Goal: Task Accomplishment & Management: Use online tool/utility

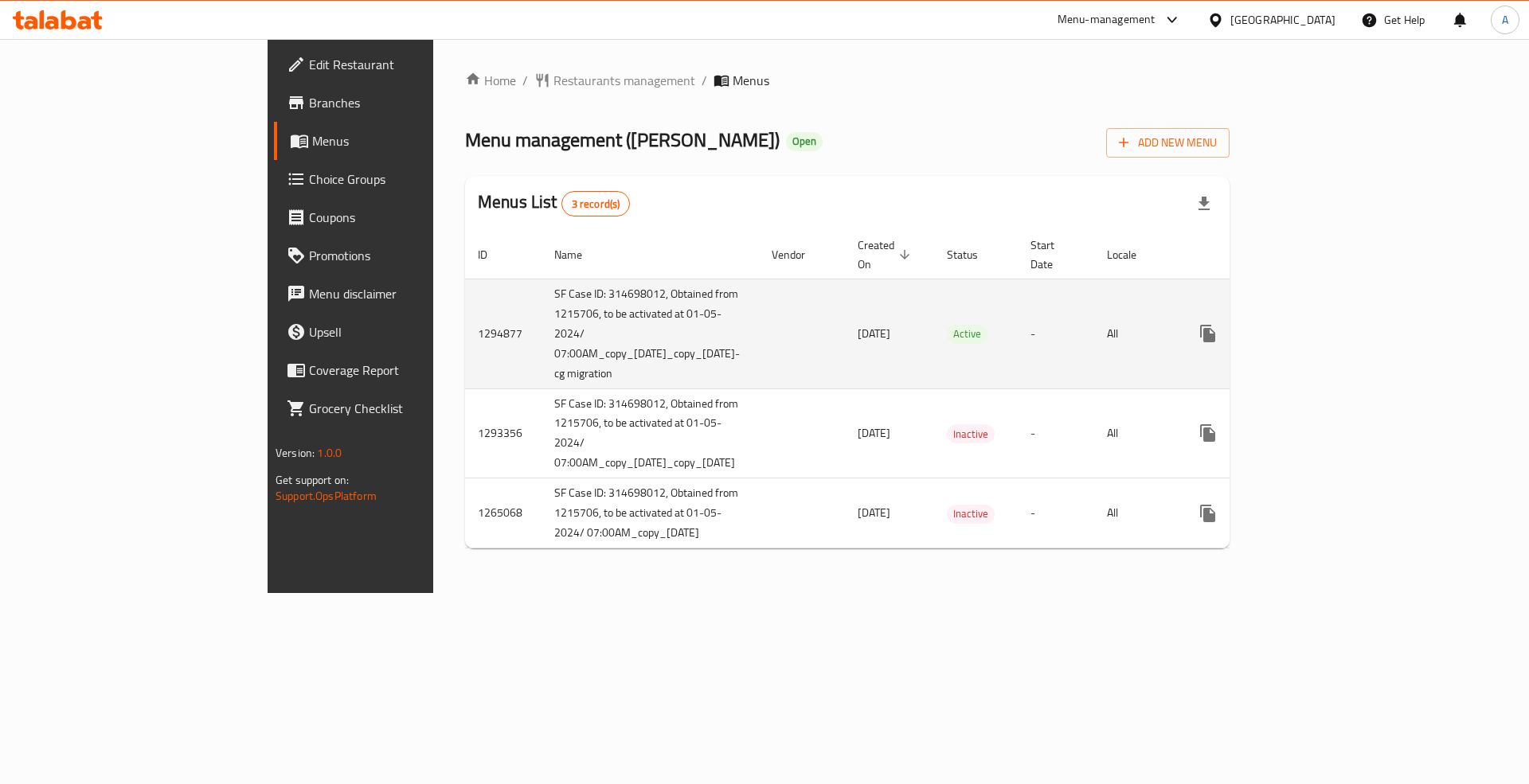
click at [1332, 324] on icon "enhanced table" at bounding box center [1323, 334] width 20 height 19
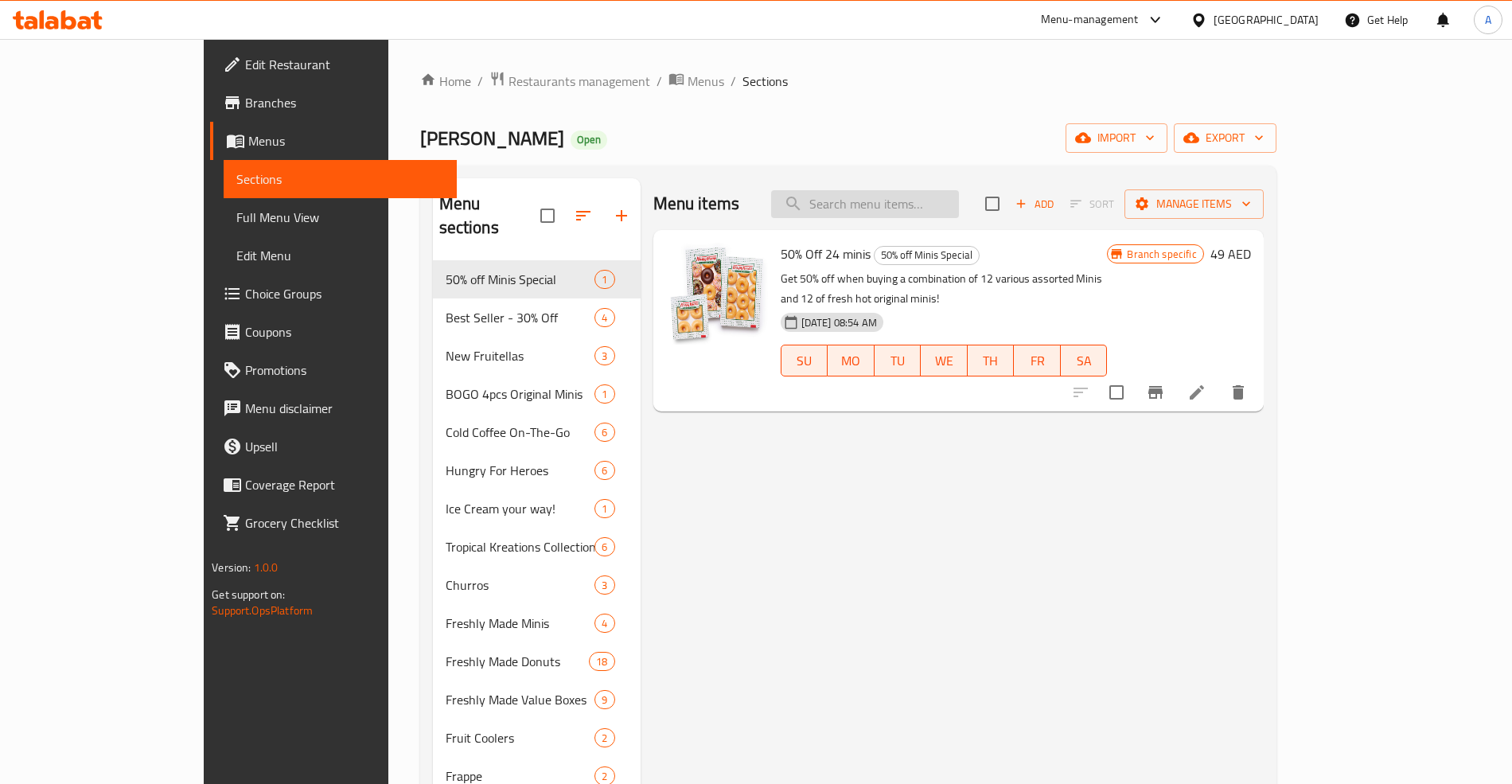
click at [955, 208] on input "search" at bounding box center [864, 204] width 188 height 28
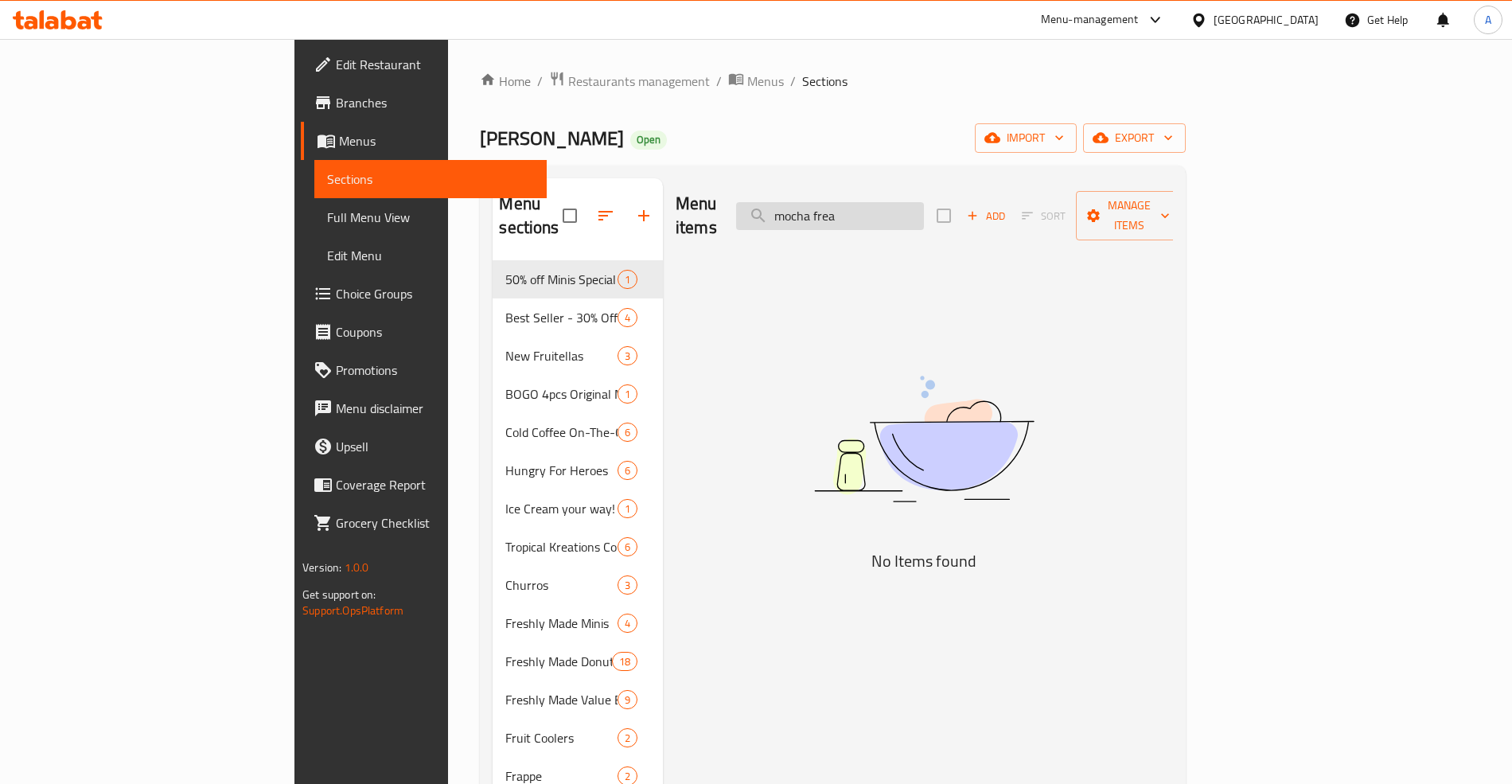
click at [924, 202] on input "mocha frea" at bounding box center [830, 216] width 188 height 28
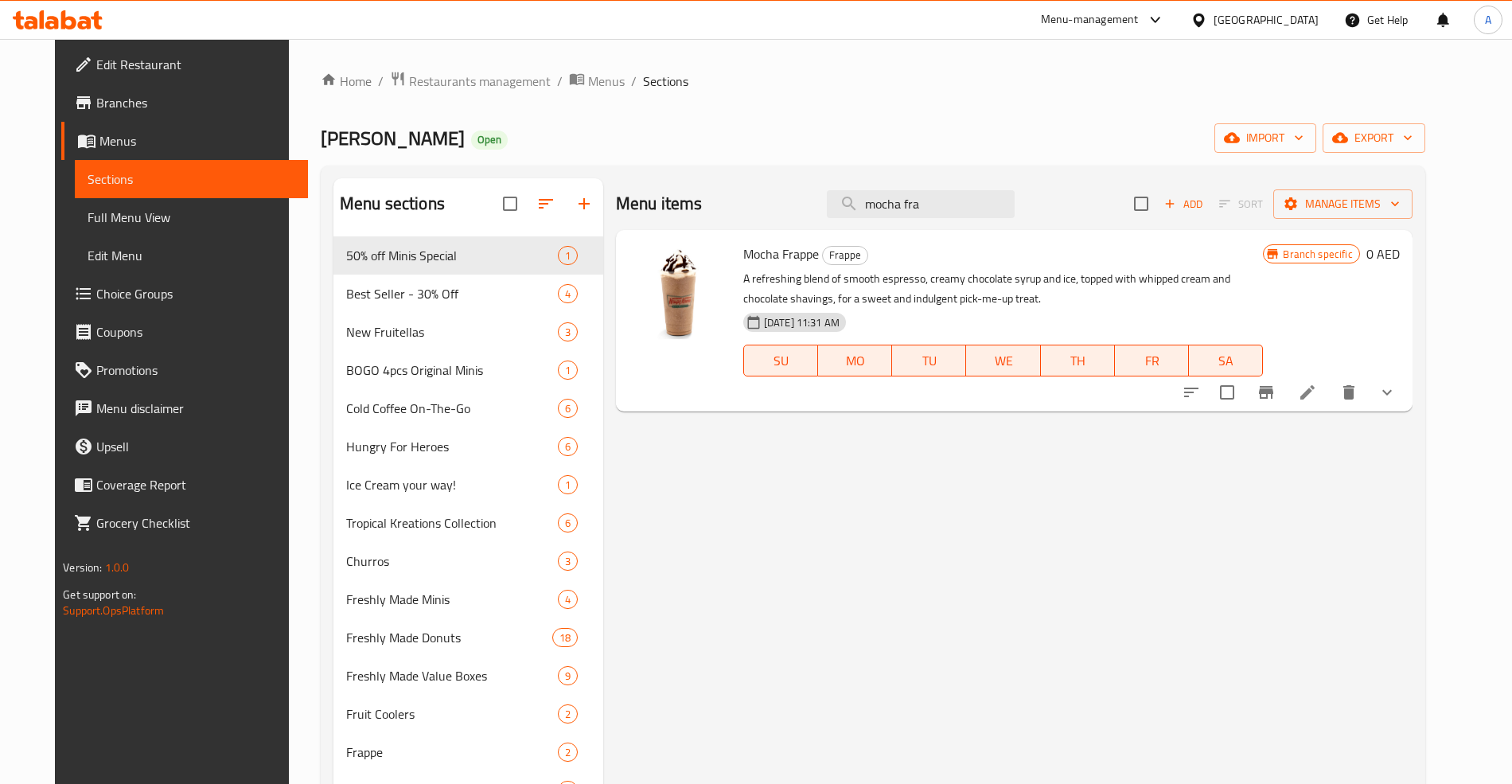
type input "mocha fra"
click at [1397, 399] on icon "show more" at bounding box center [1387, 392] width 19 height 19
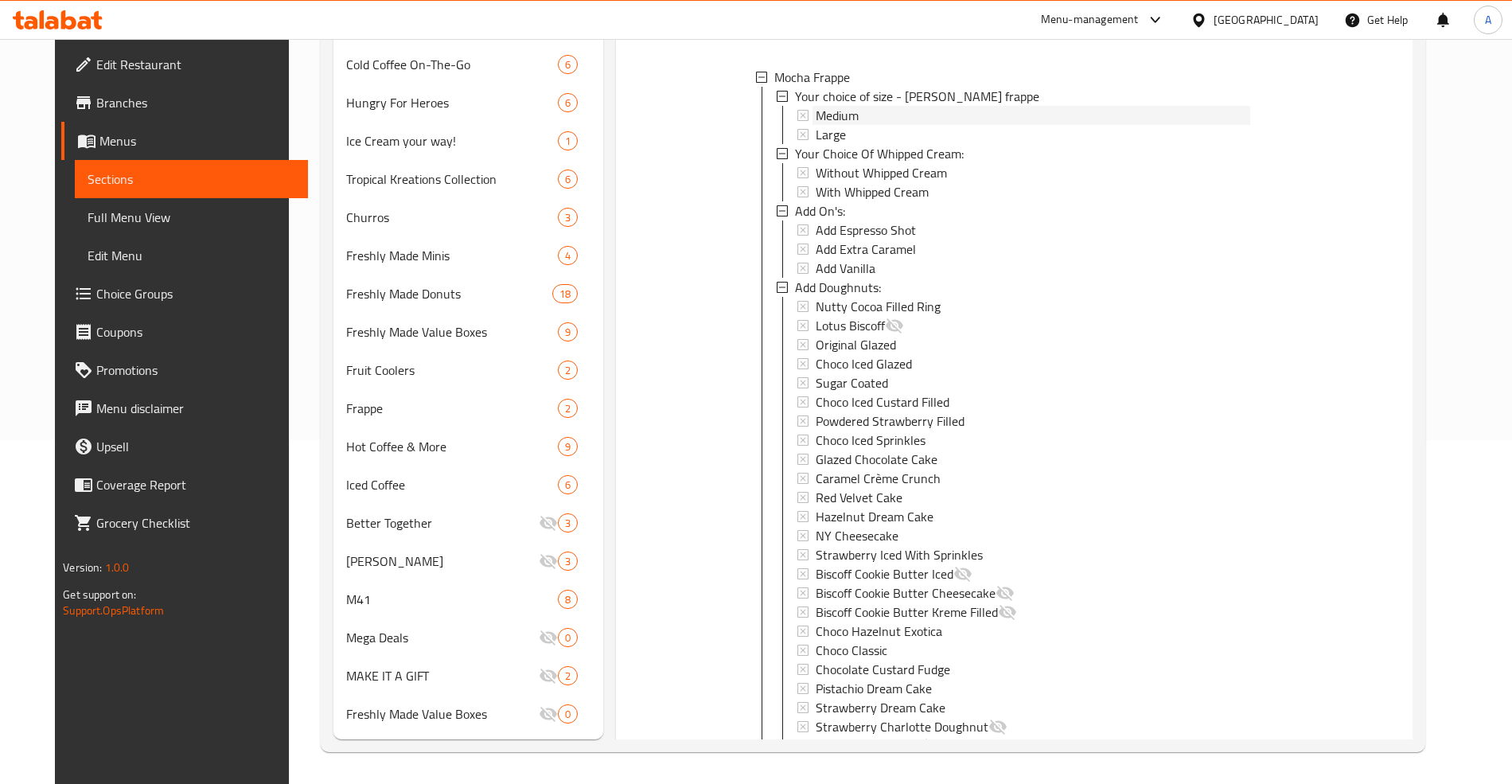
click at [893, 118] on div "Medium" at bounding box center [1033, 115] width 435 height 19
click at [820, 132] on span "Large" at bounding box center [830, 135] width 30 height 19
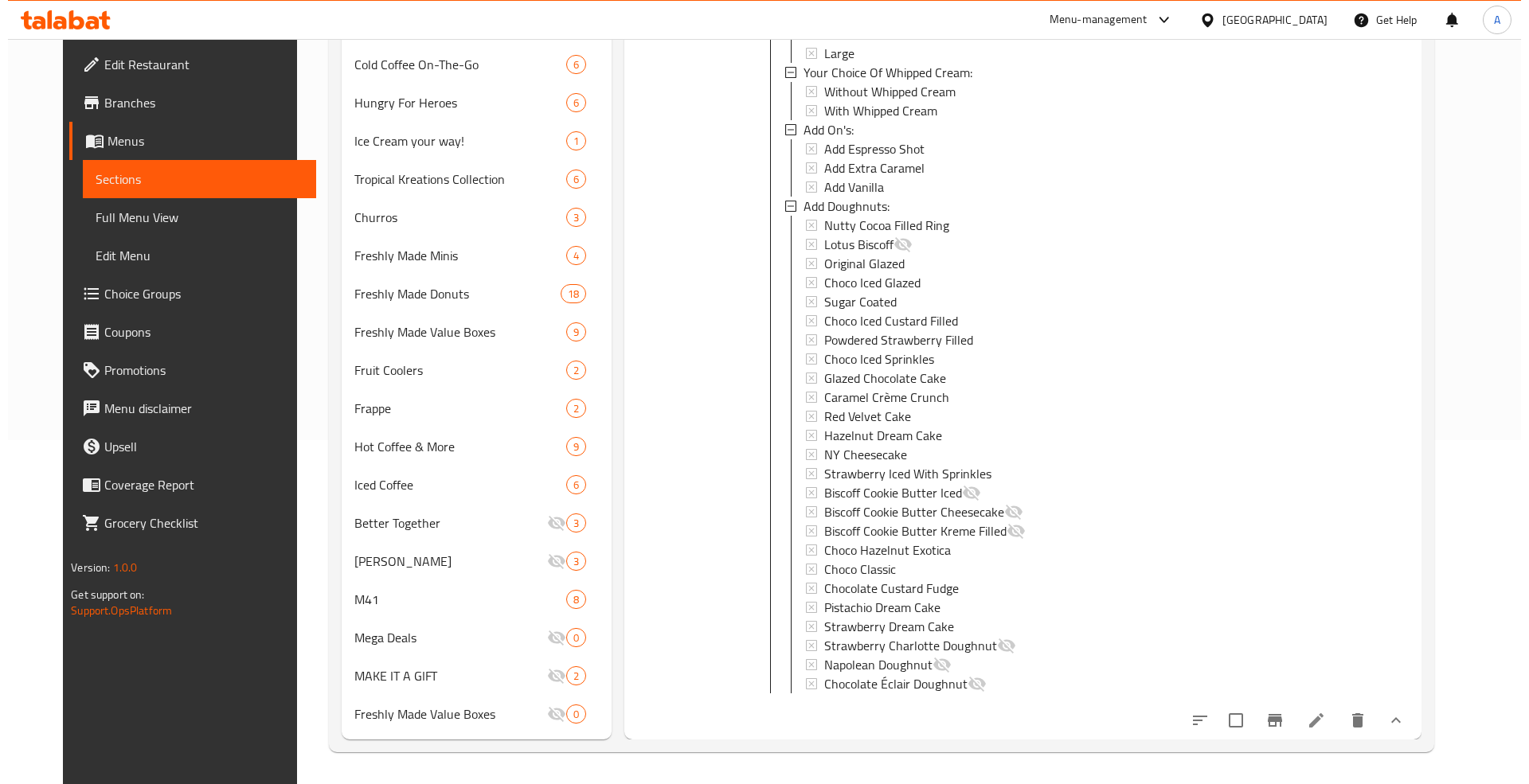
scroll to position [96, 0]
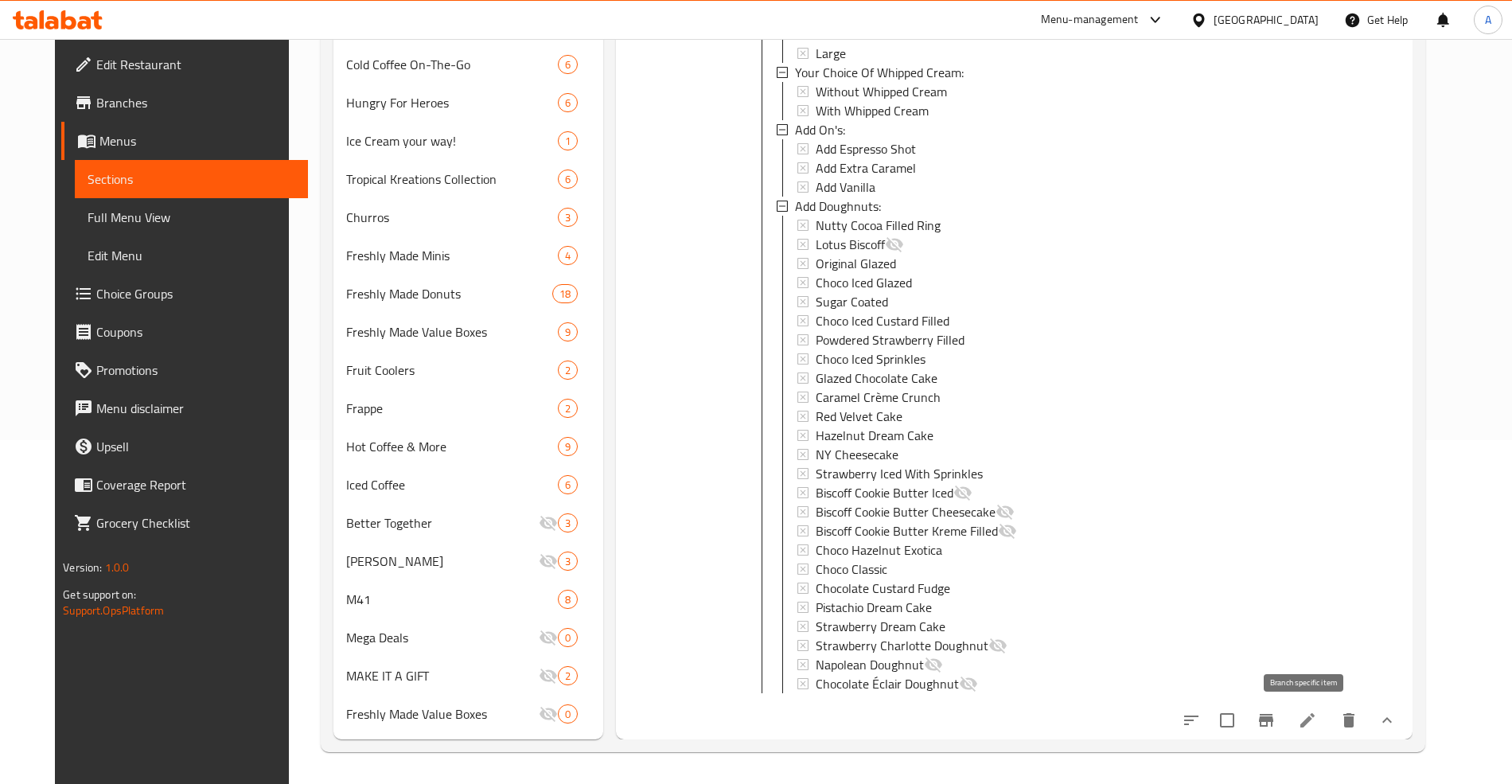
click at [1285, 717] on button "Branch-specific-item" at bounding box center [1266, 720] width 38 height 38
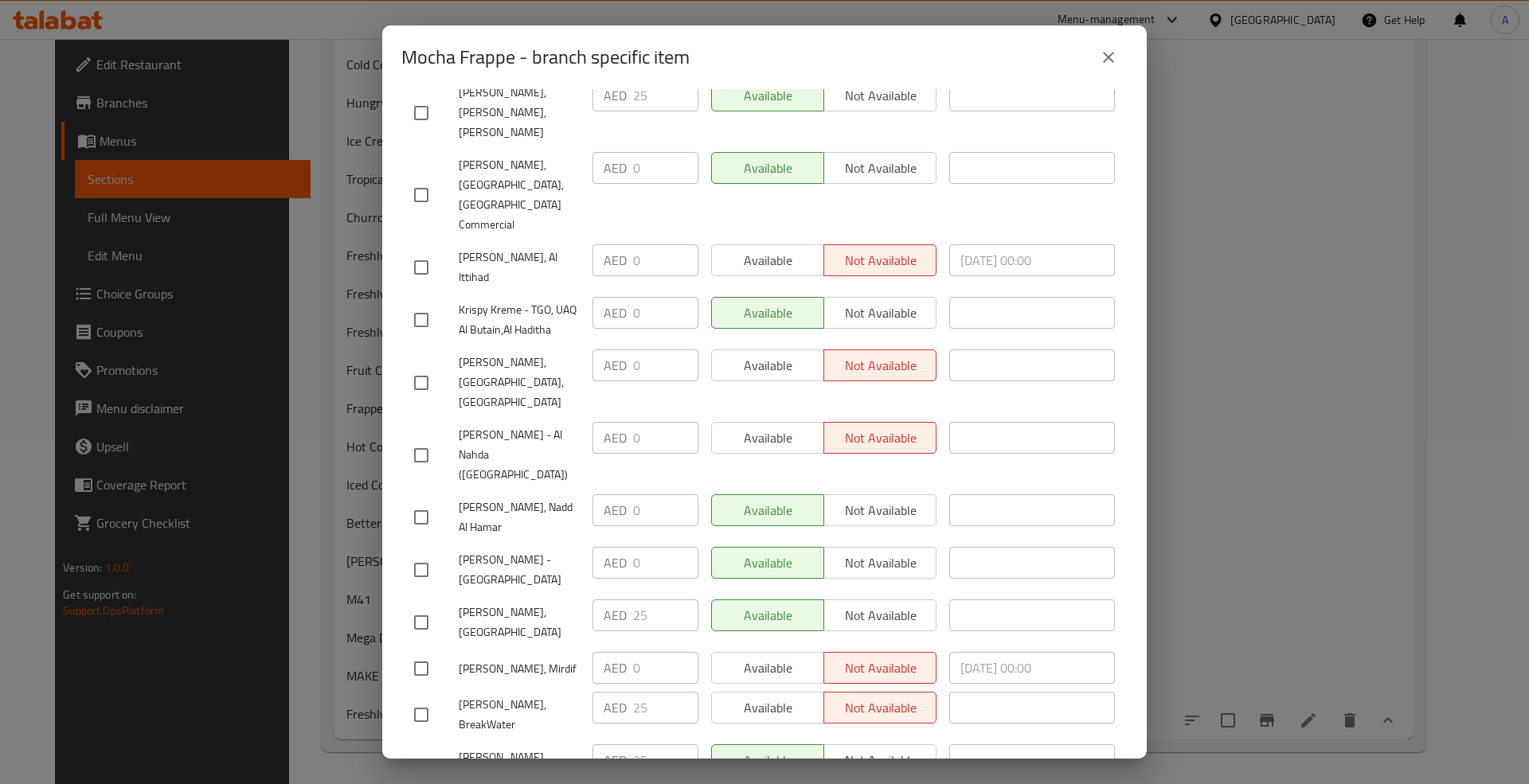
scroll to position [1379, 0]
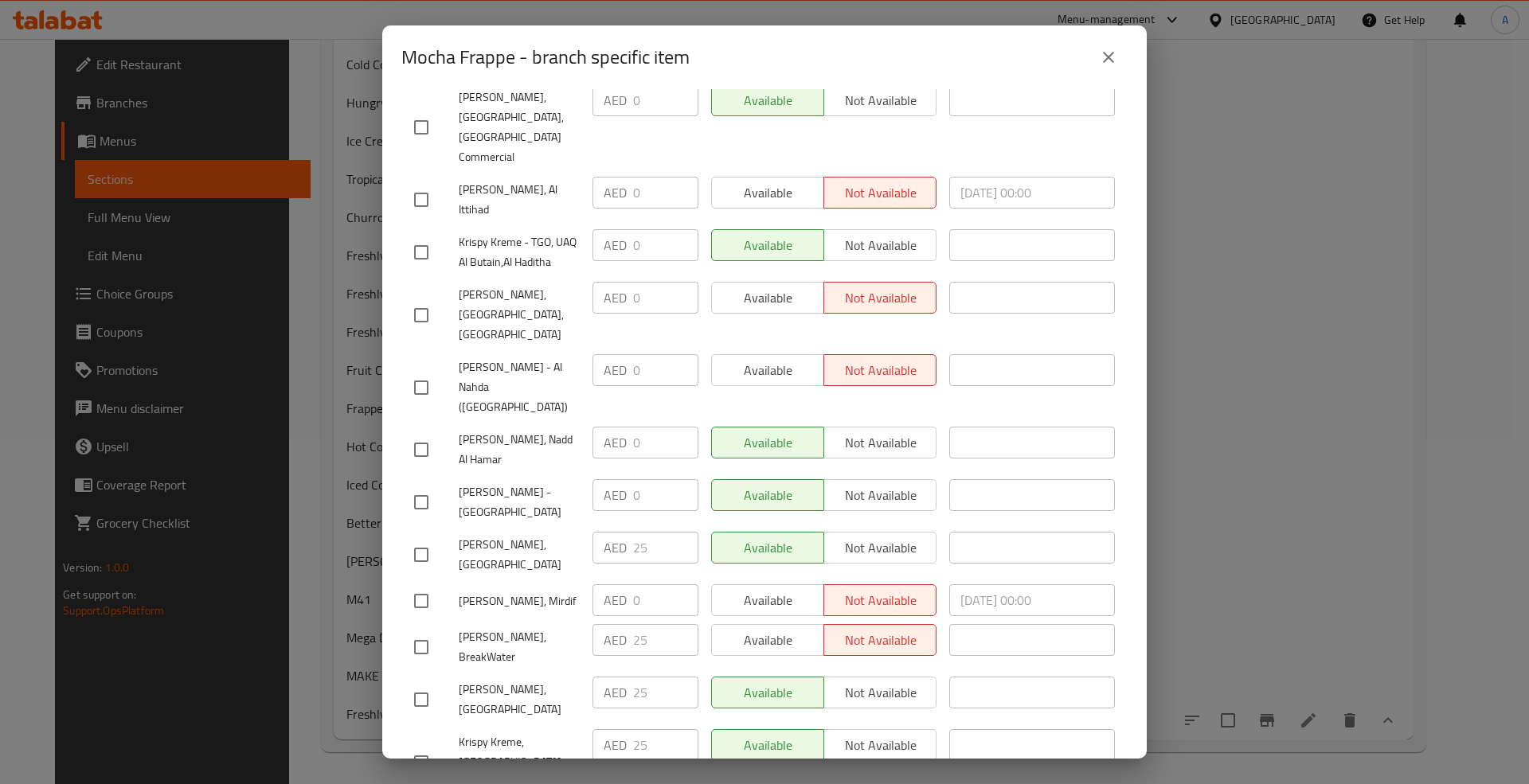
click at [536, 525] on div "Krispy Kreme, Bani Yas East" at bounding box center [496, 554] width 178 height 58
click at [567, 348] on div "Krispy Kreme - Al Nahda (Sahara Mall)" at bounding box center [496, 387] width 178 height 79
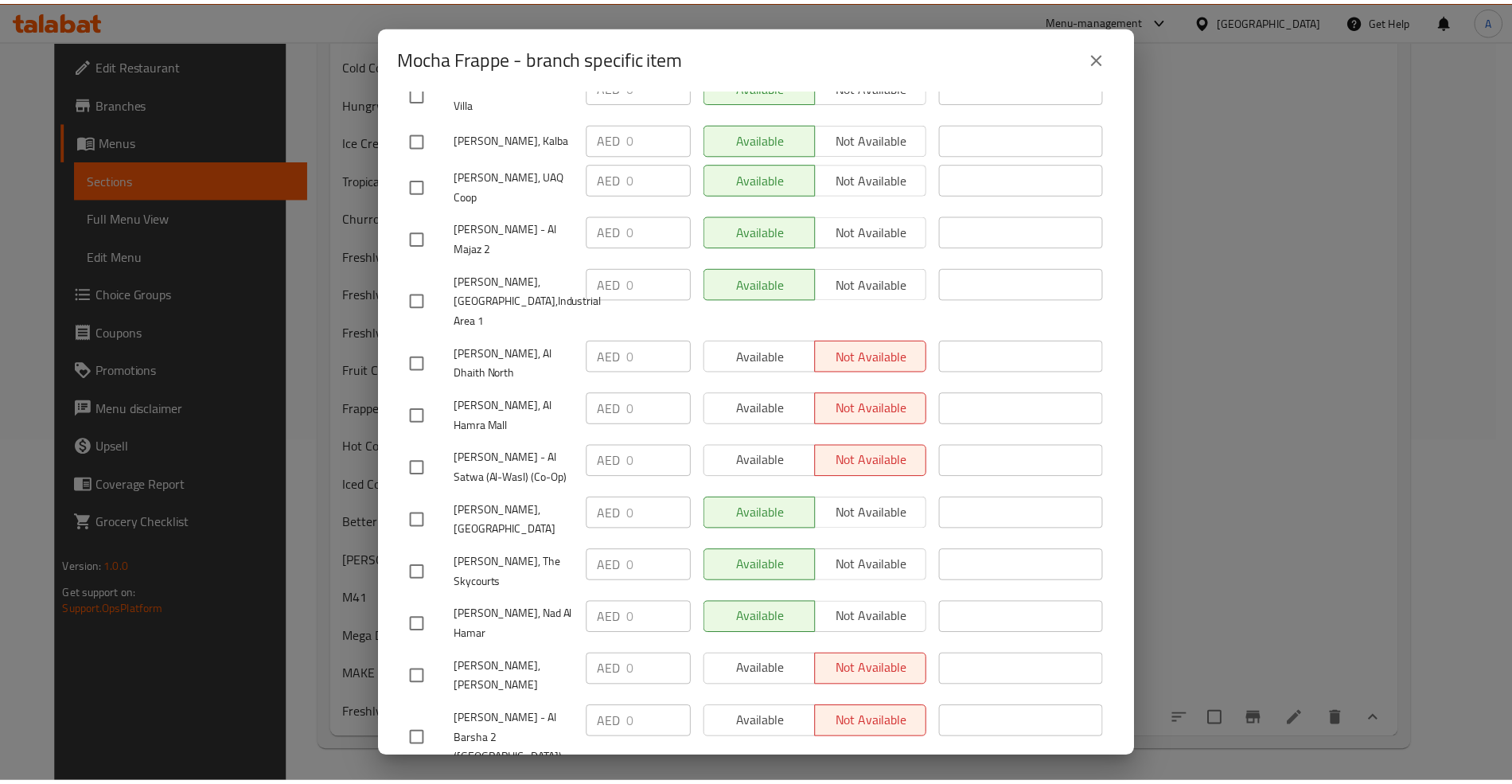
scroll to position [424, 0]
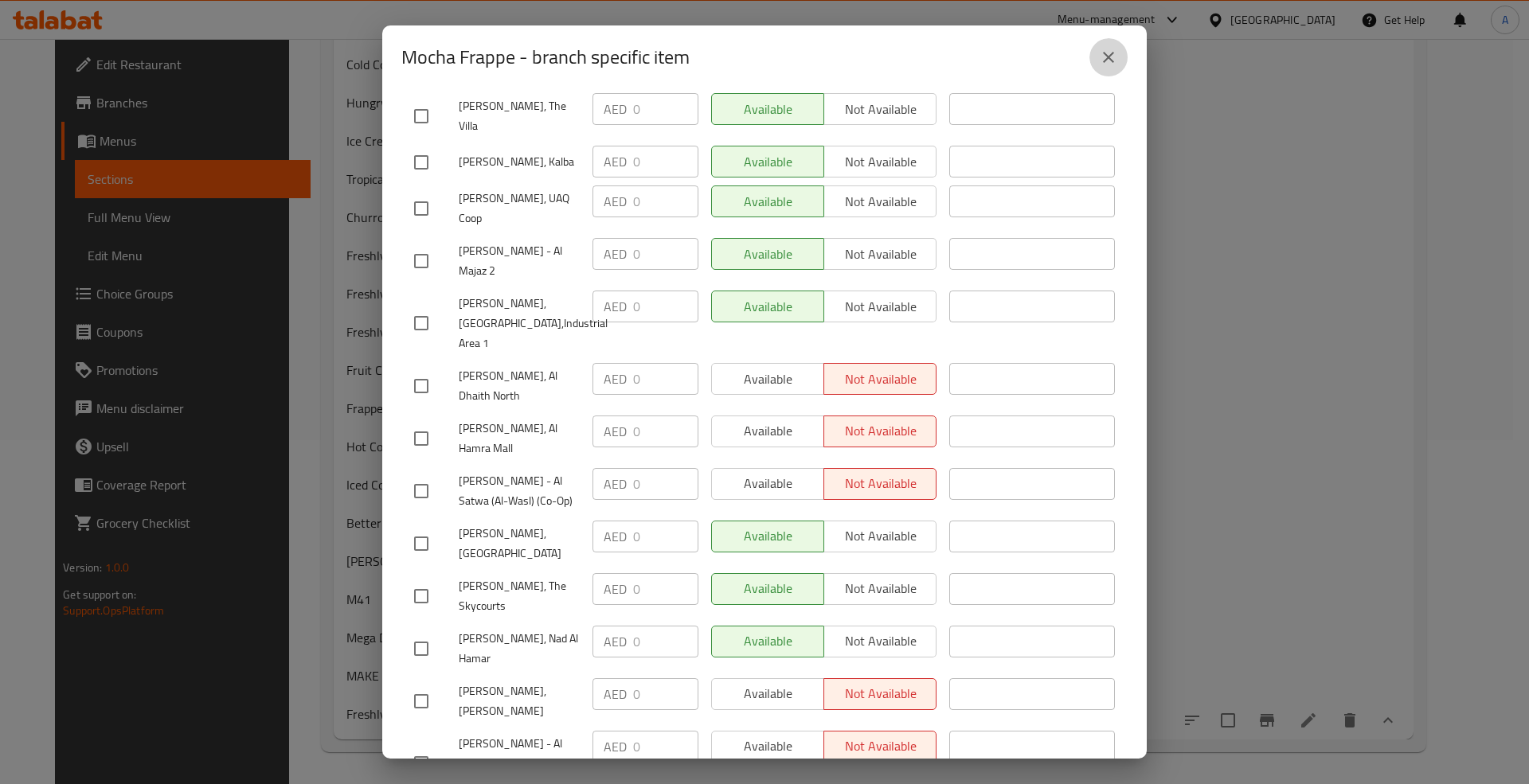
click at [1108, 45] on button "close" at bounding box center [1108, 57] width 38 height 38
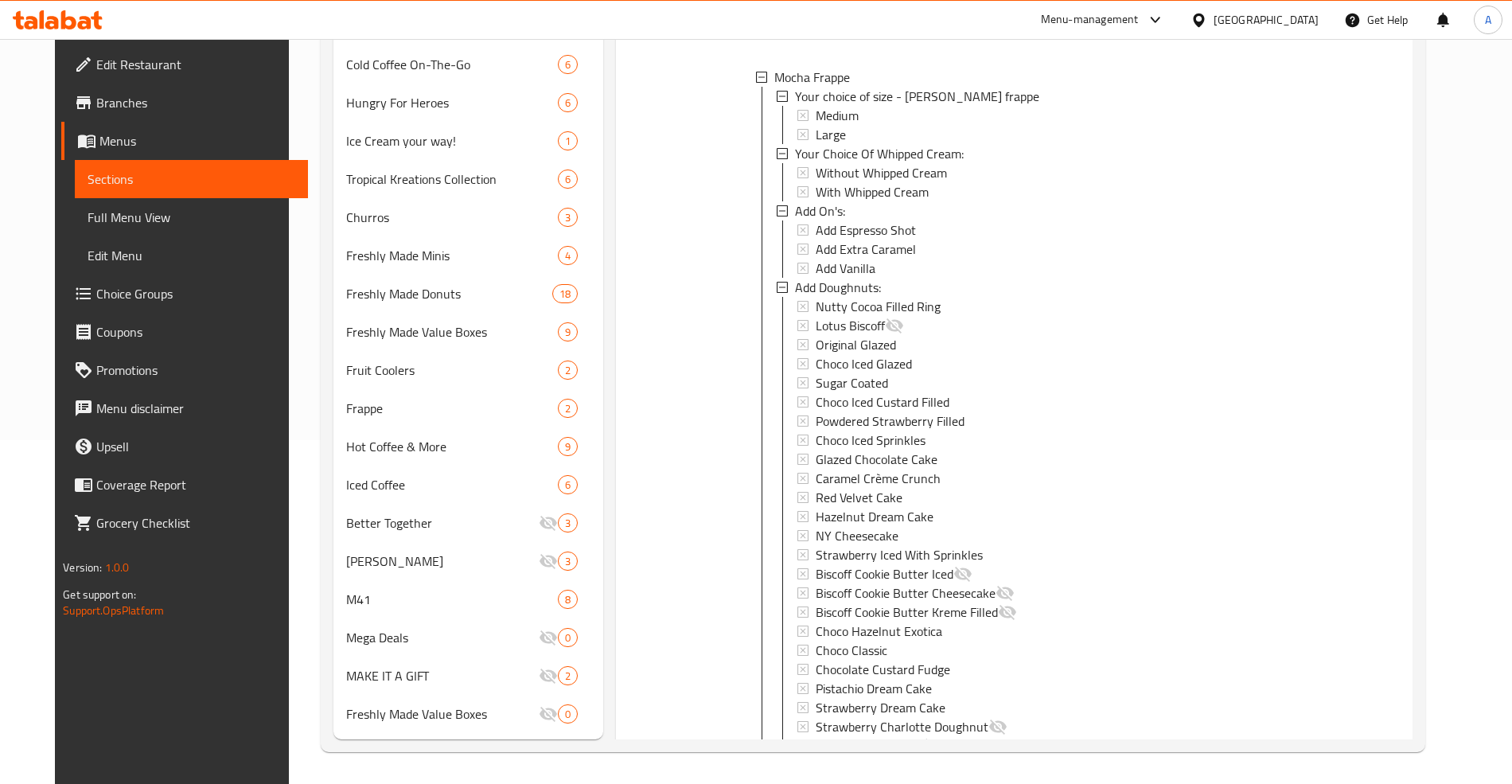
scroll to position [132, 0]
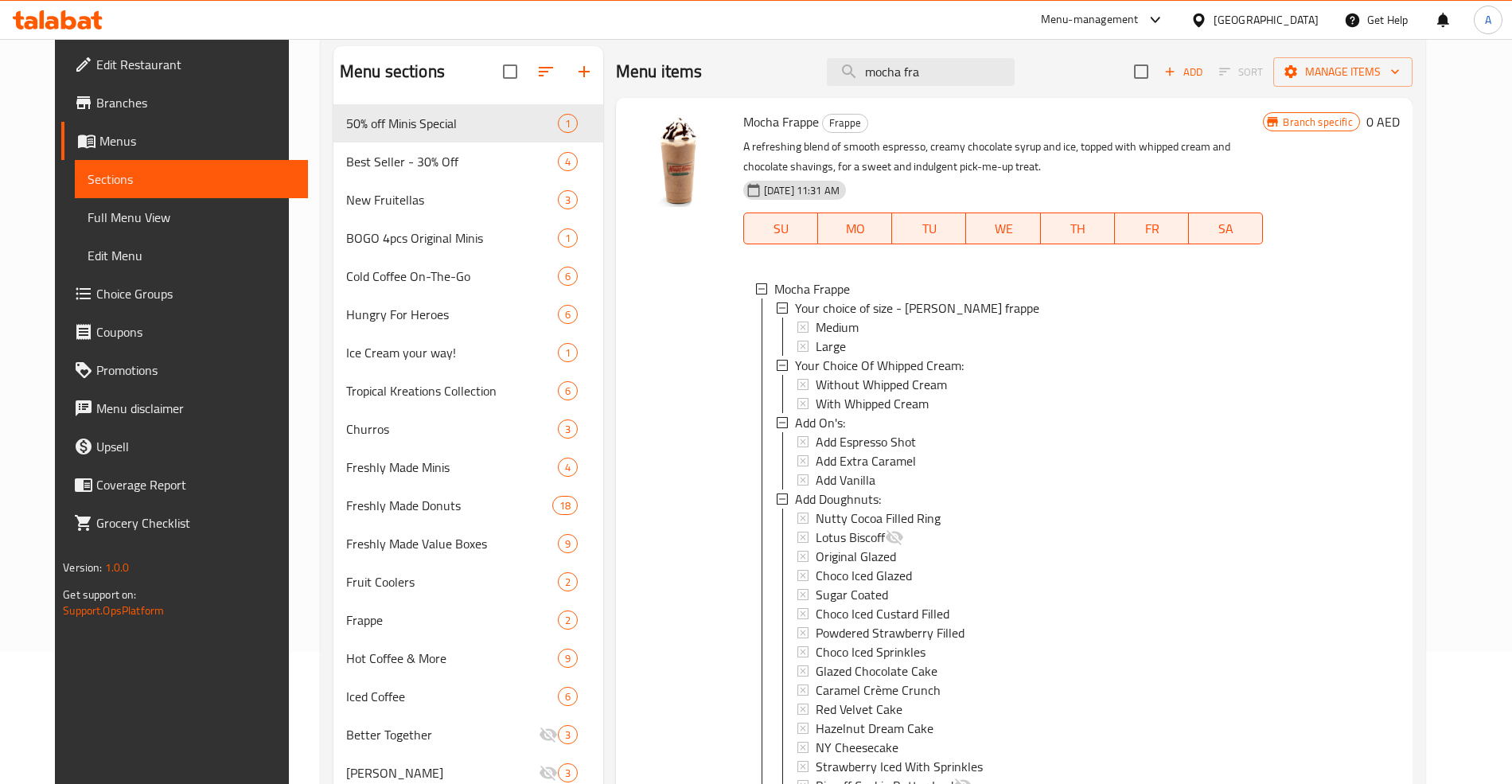
click at [820, 351] on span "Large" at bounding box center [830, 346] width 30 height 19
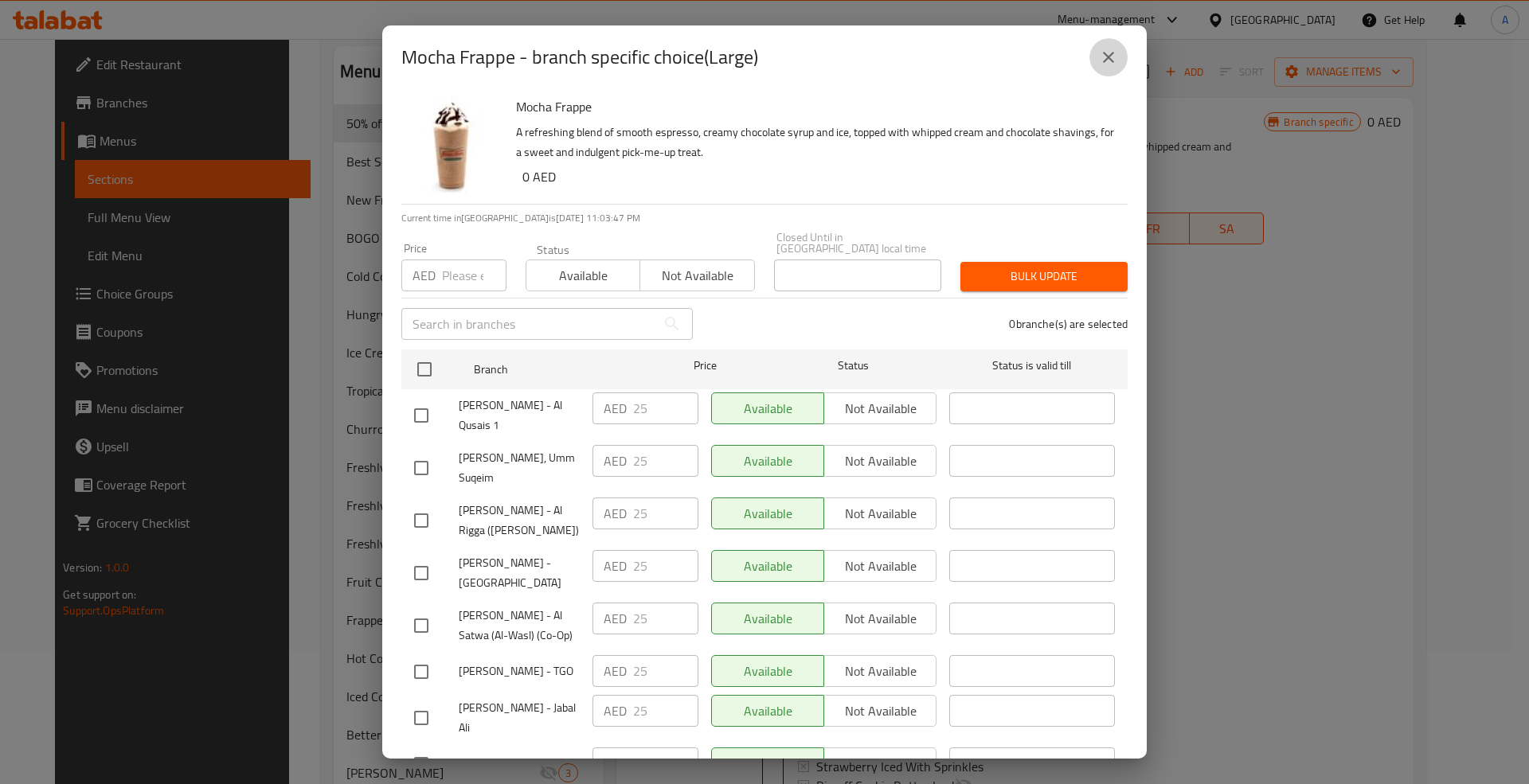
click at [1106, 58] on icon "close" at bounding box center [1109, 58] width 11 height 11
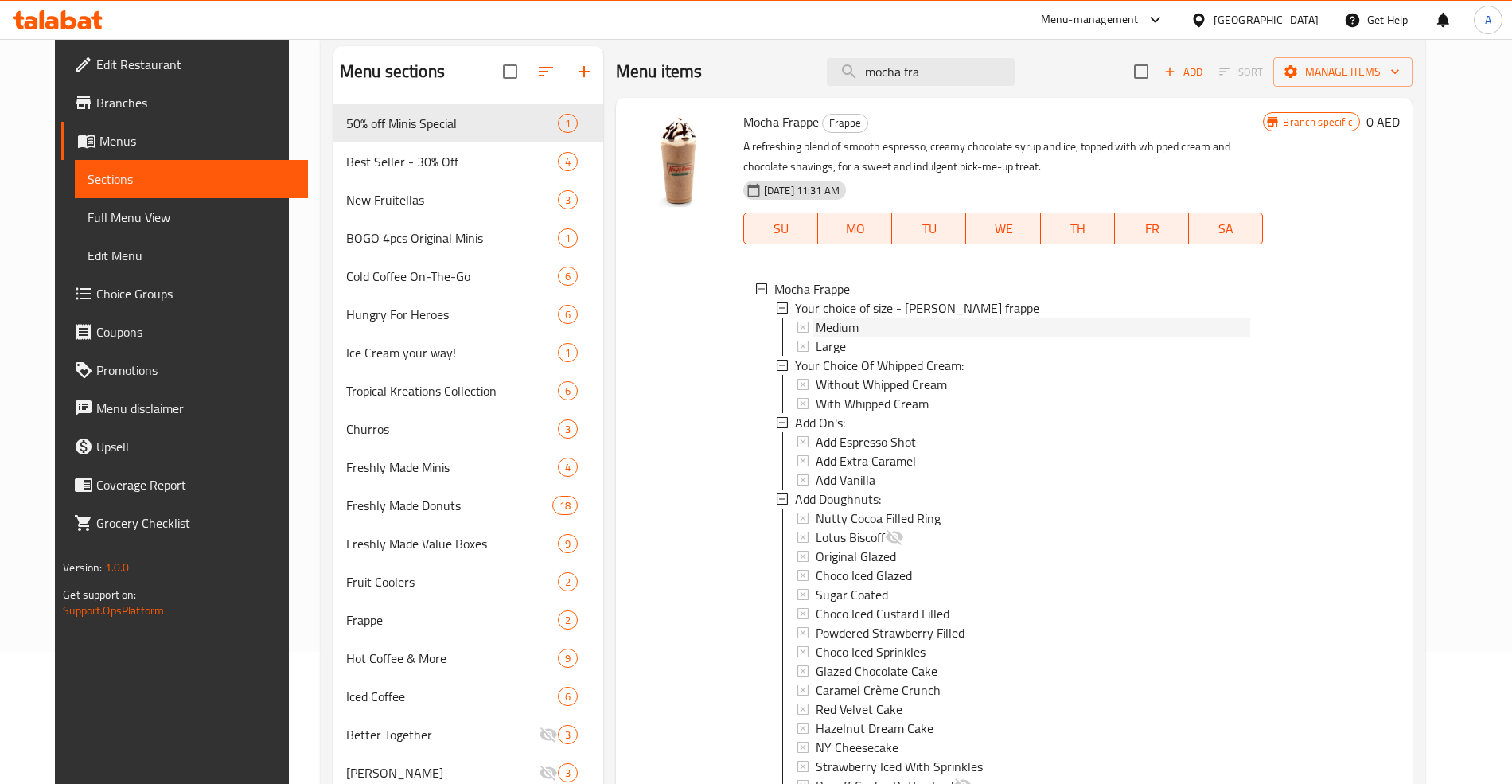
click at [868, 331] on div "Medium" at bounding box center [1033, 327] width 435 height 19
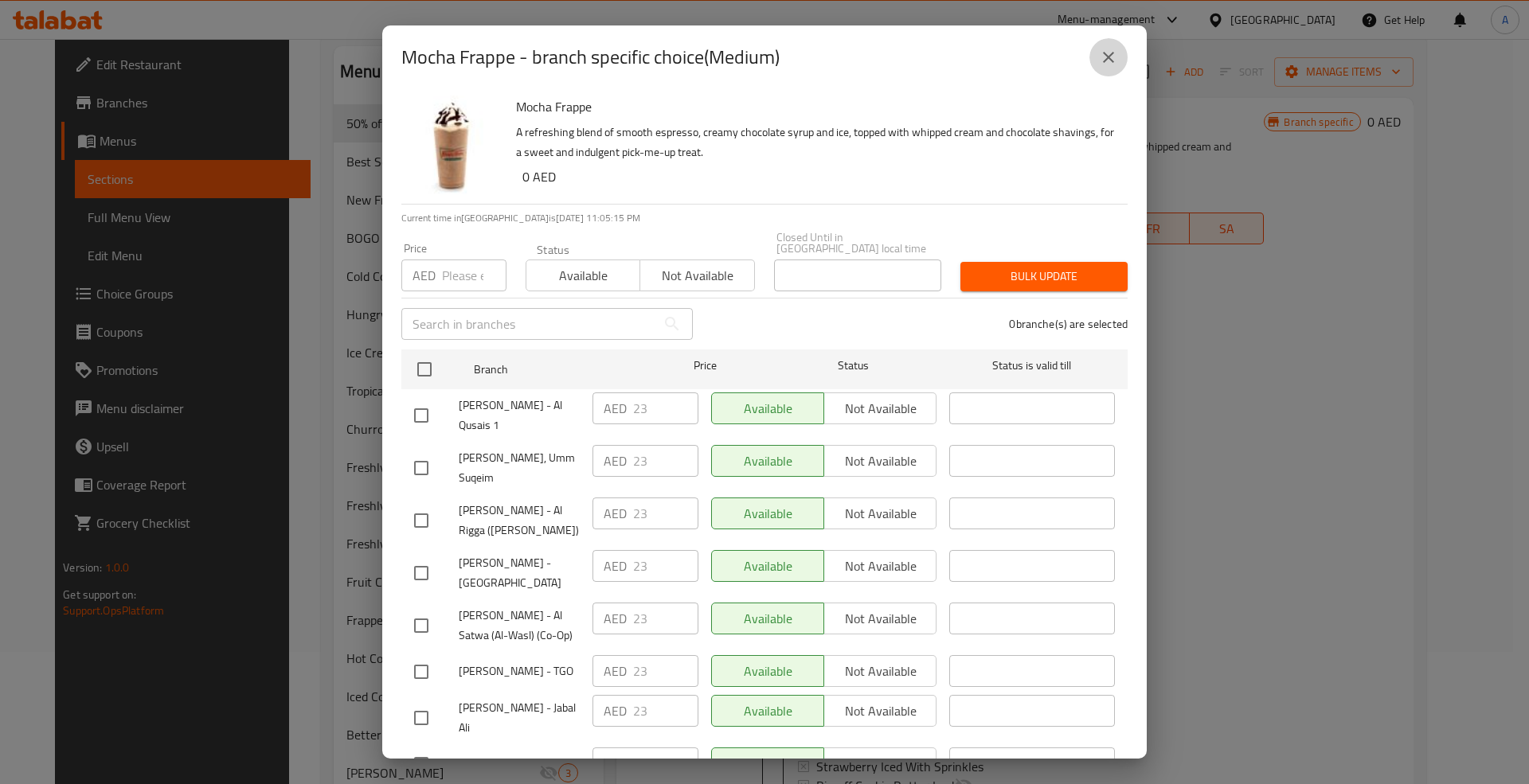
click at [1114, 58] on icon "close" at bounding box center [1109, 58] width 20 height 19
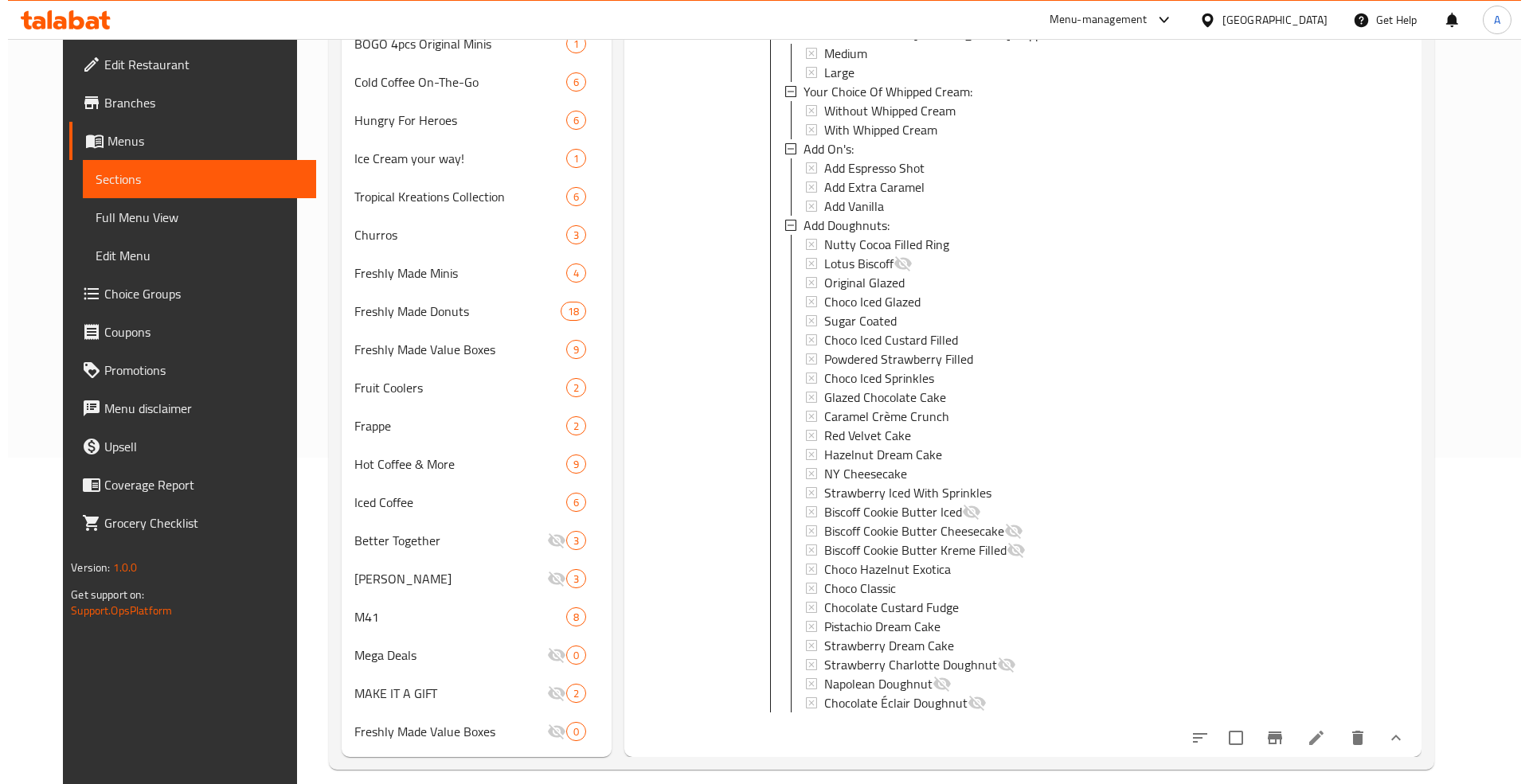
scroll to position [344, 0]
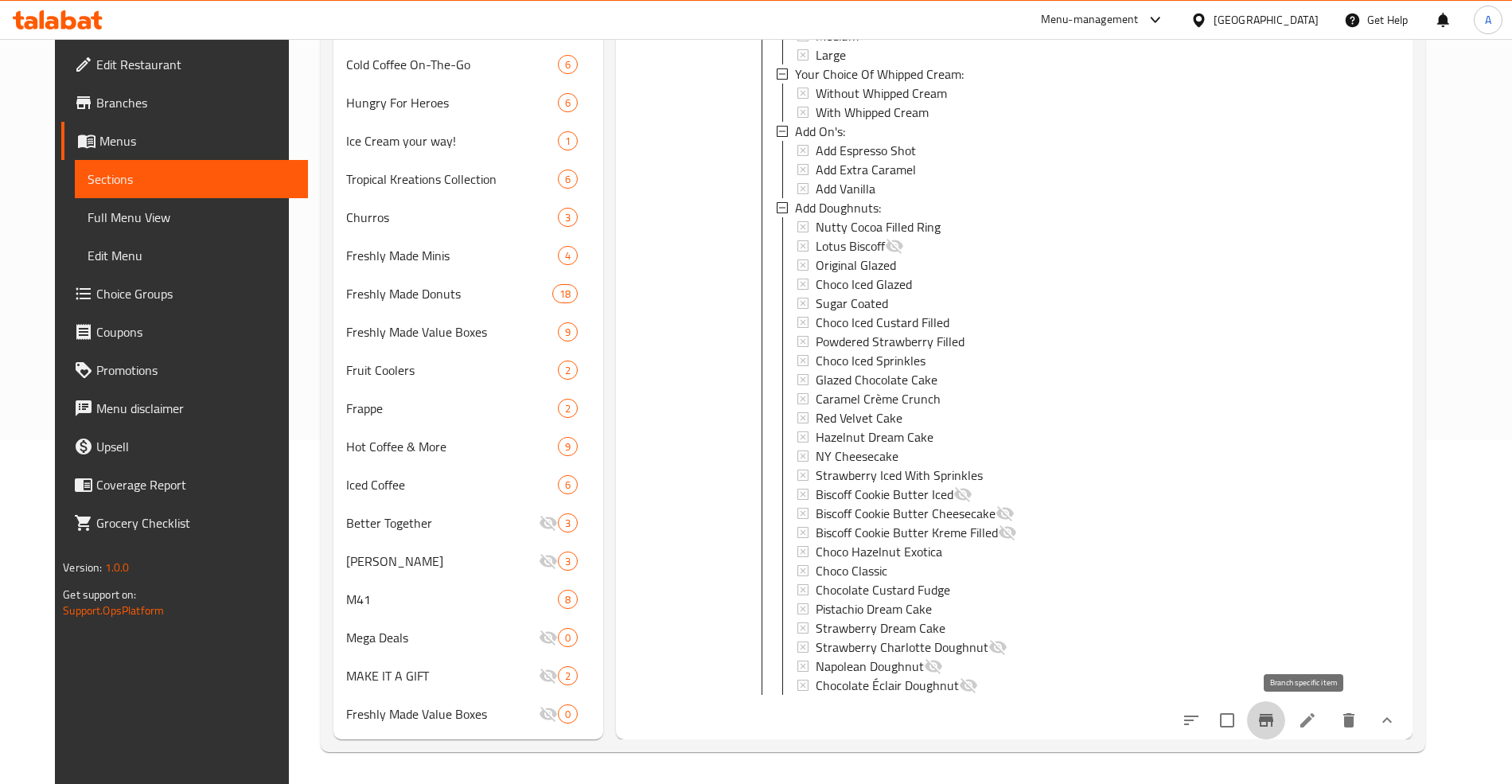
click at [1276, 717] on icon "Branch-specific-item" at bounding box center [1267, 721] width 19 height 19
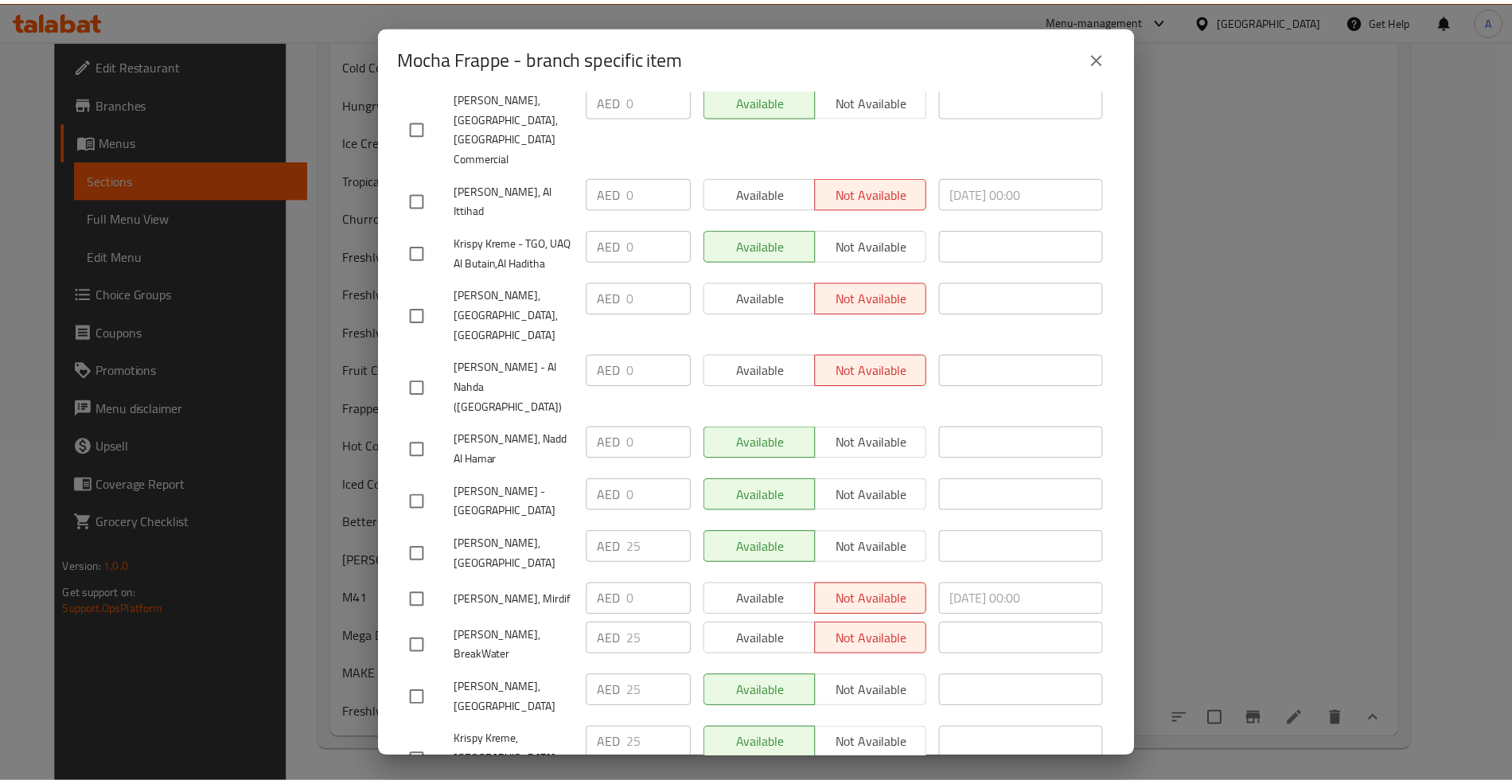
scroll to position [2016, 0]
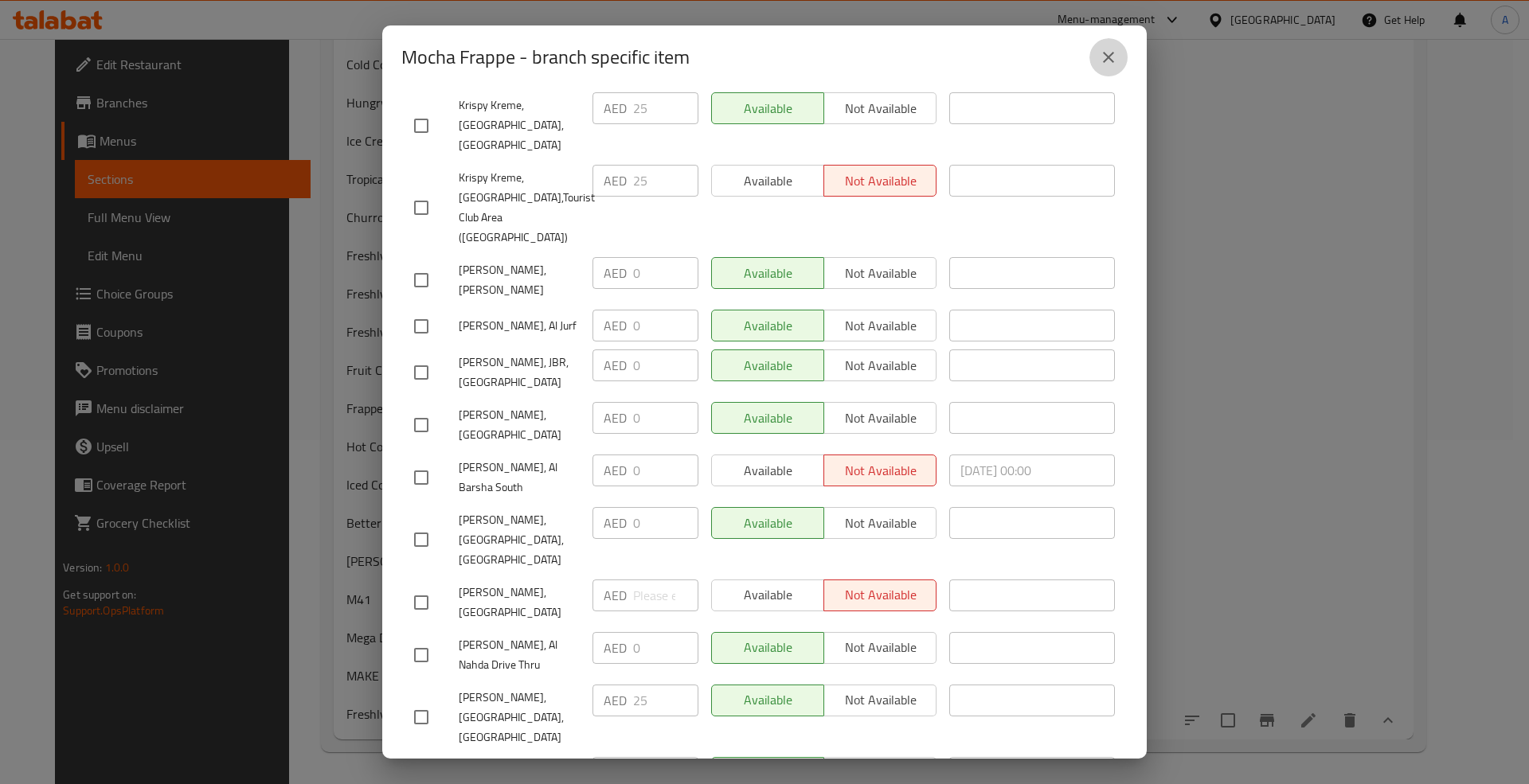
click at [1105, 55] on icon "close" at bounding box center [1109, 58] width 11 height 11
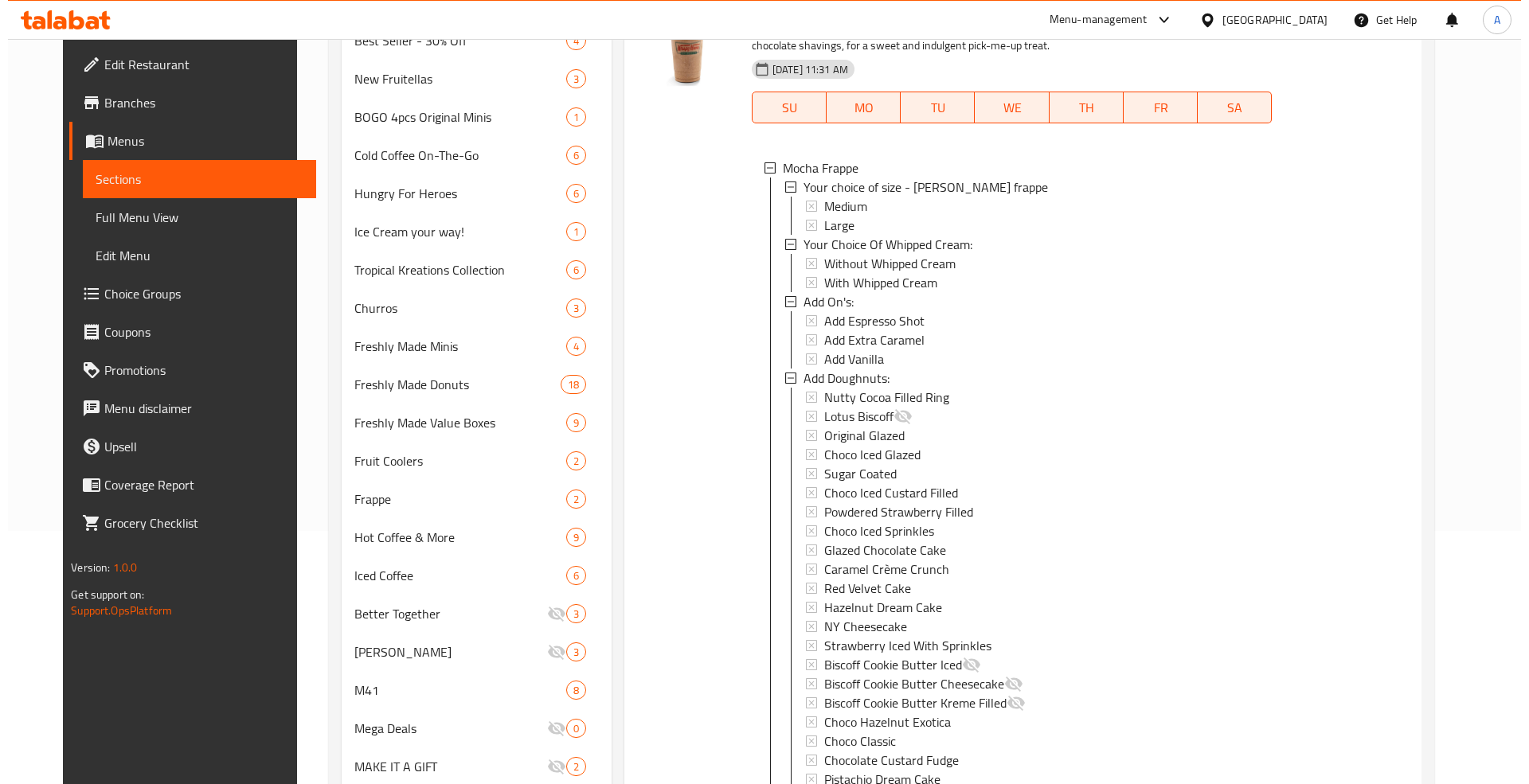
scroll to position [0, 0]
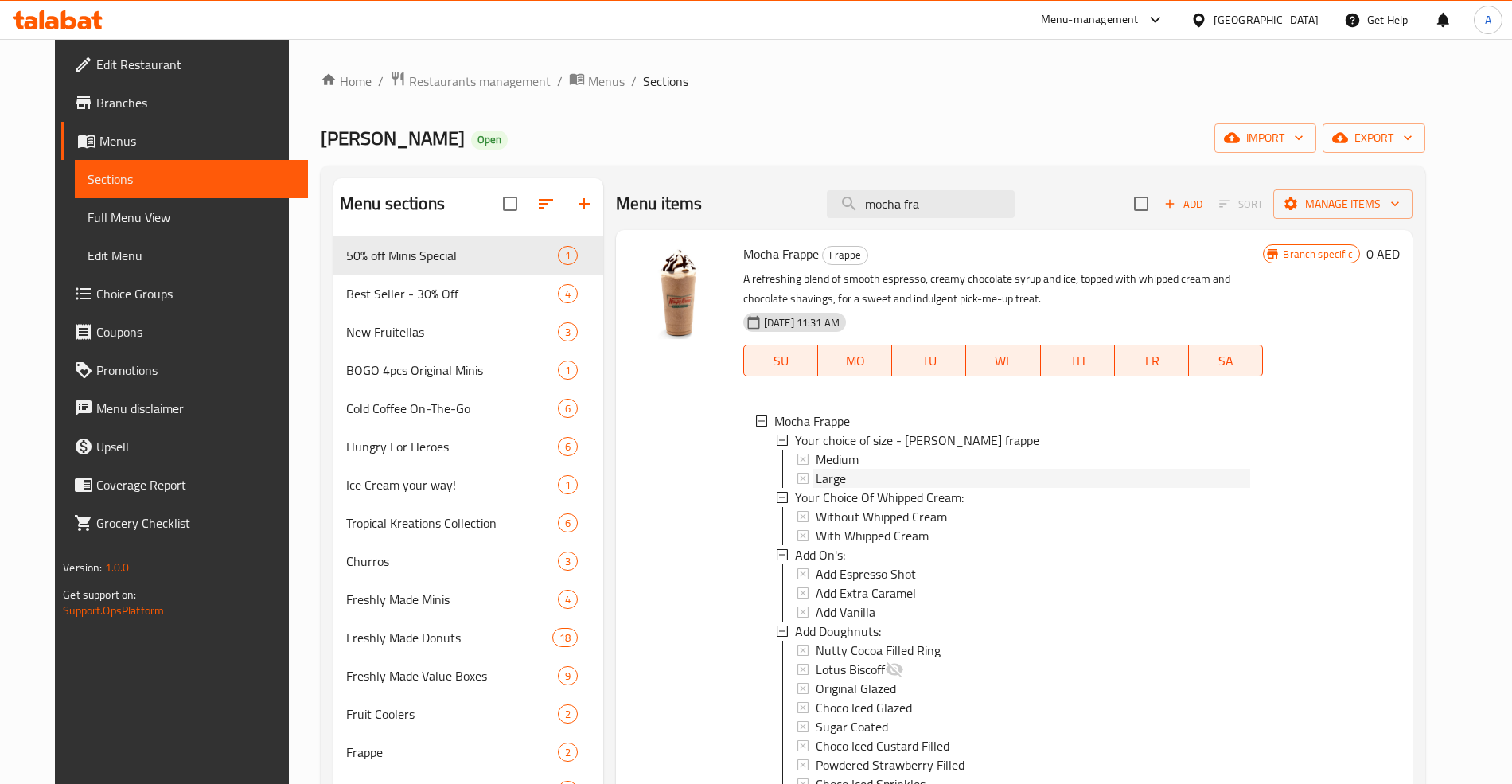
click at [848, 469] on div "Large" at bounding box center [1033, 479] width 435 height 19
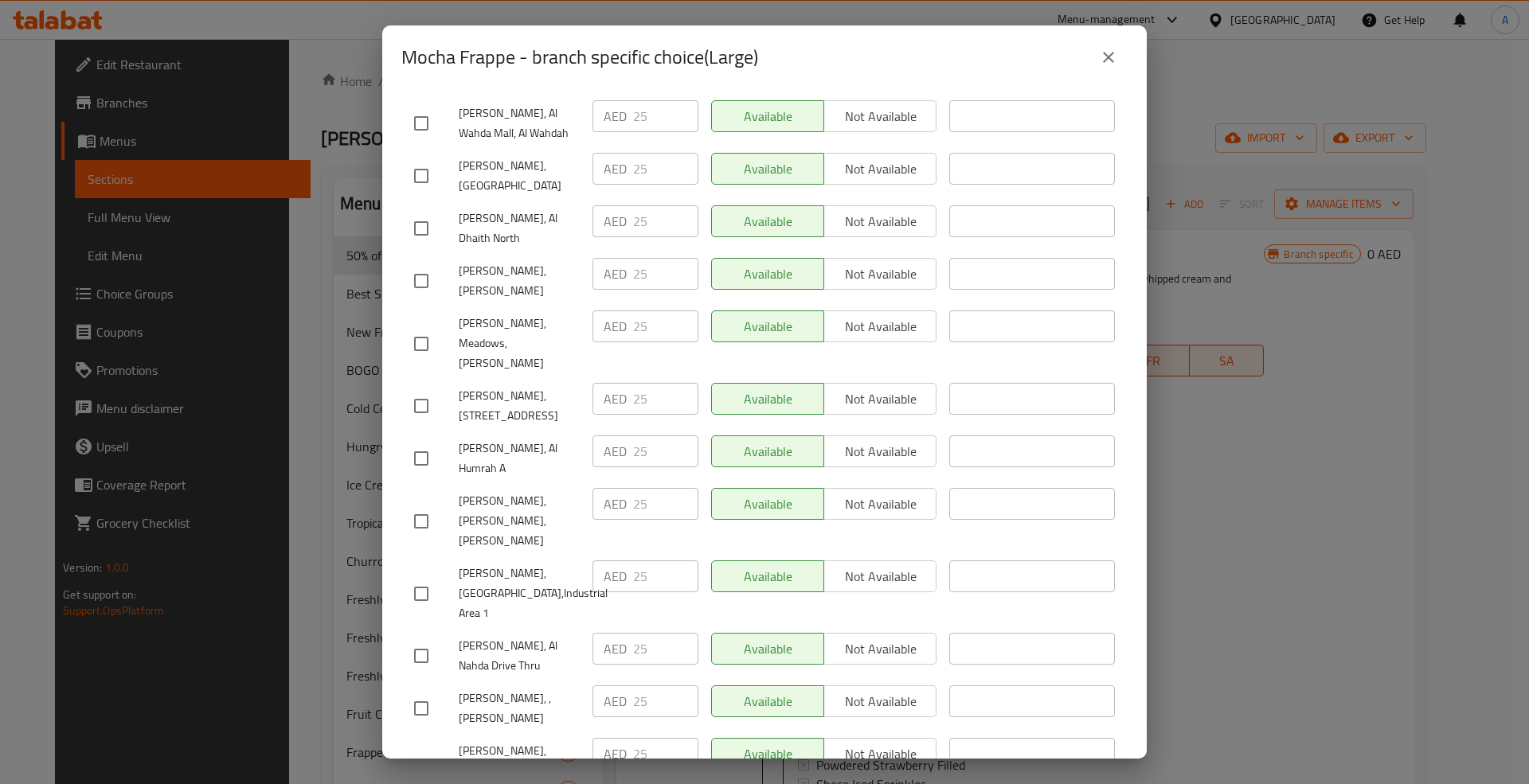
scroll to position [1592, 0]
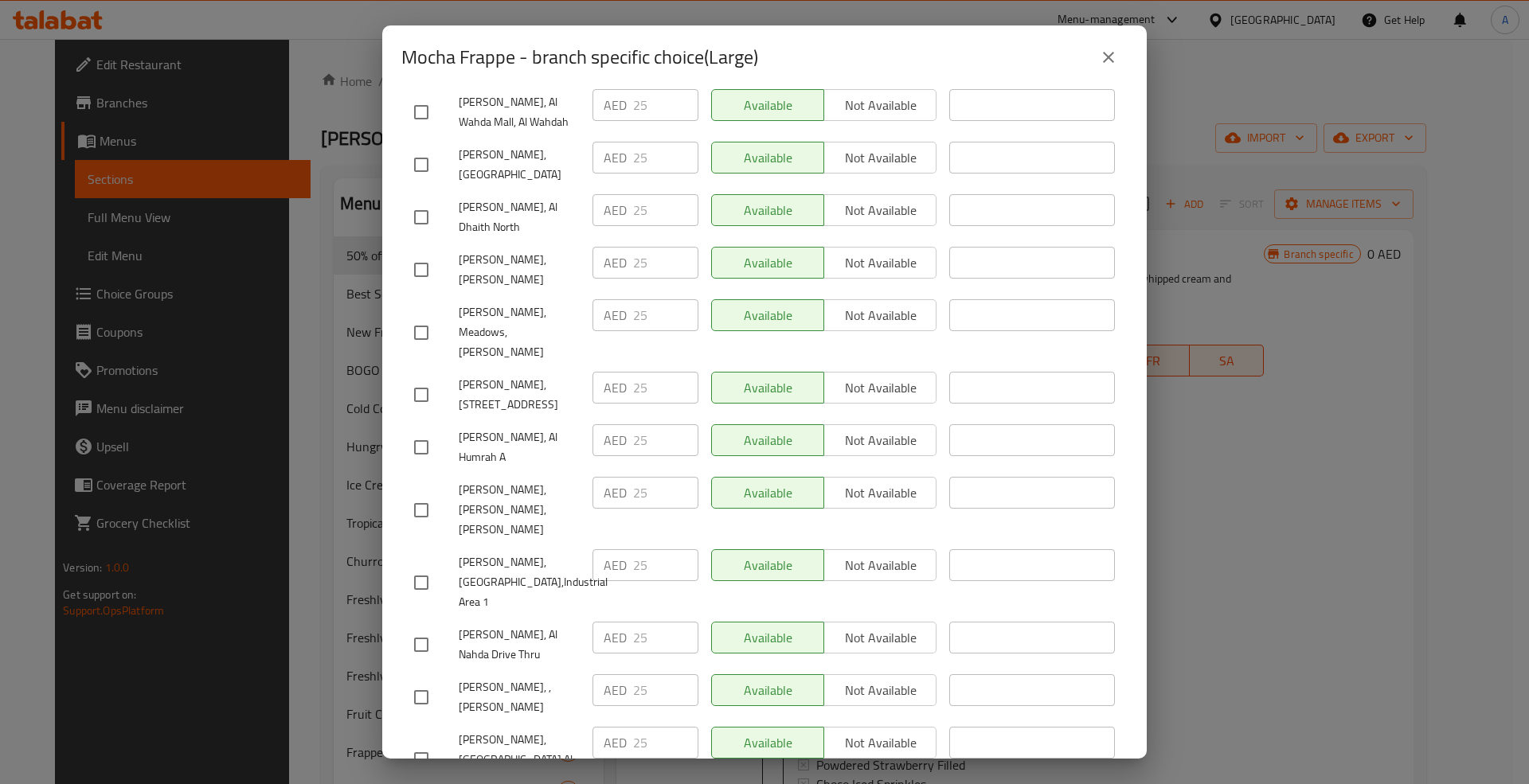
click at [1105, 58] on icon "close" at bounding box center [1109, 58] width 20 height 19
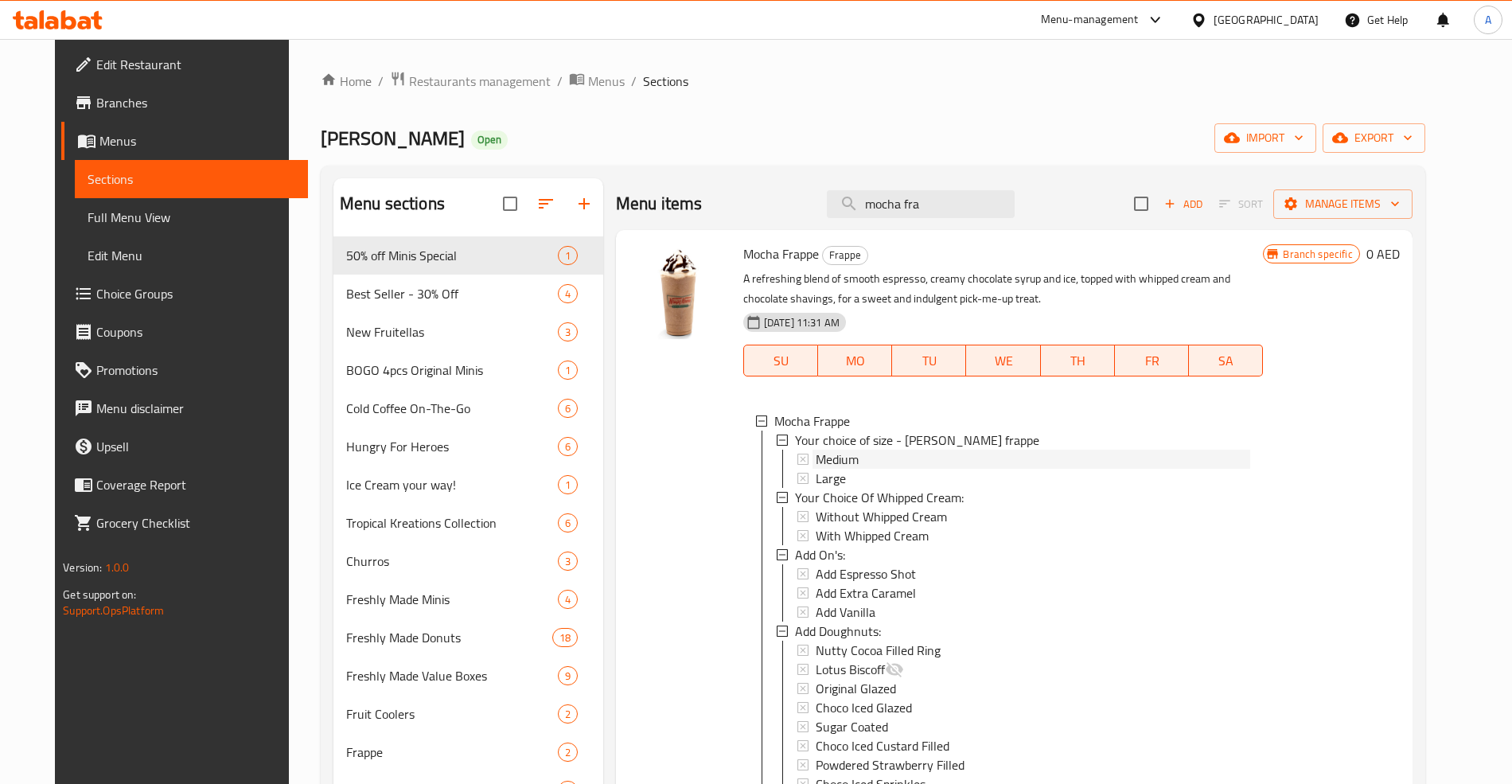
click at [828, 455] on span "Medium" at bounding box center [837, 459] width 43 height 19
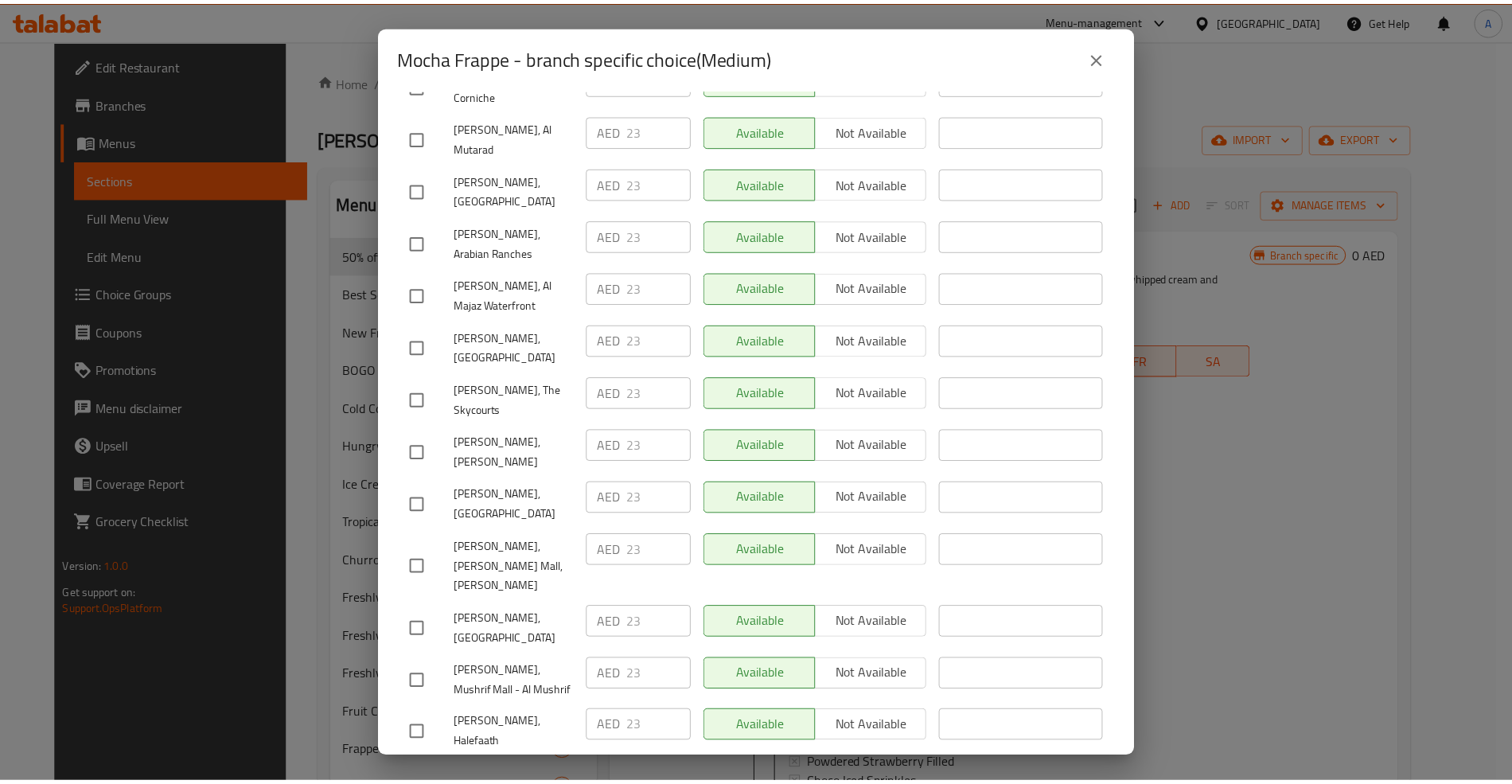
scroll to position [3632, 0]
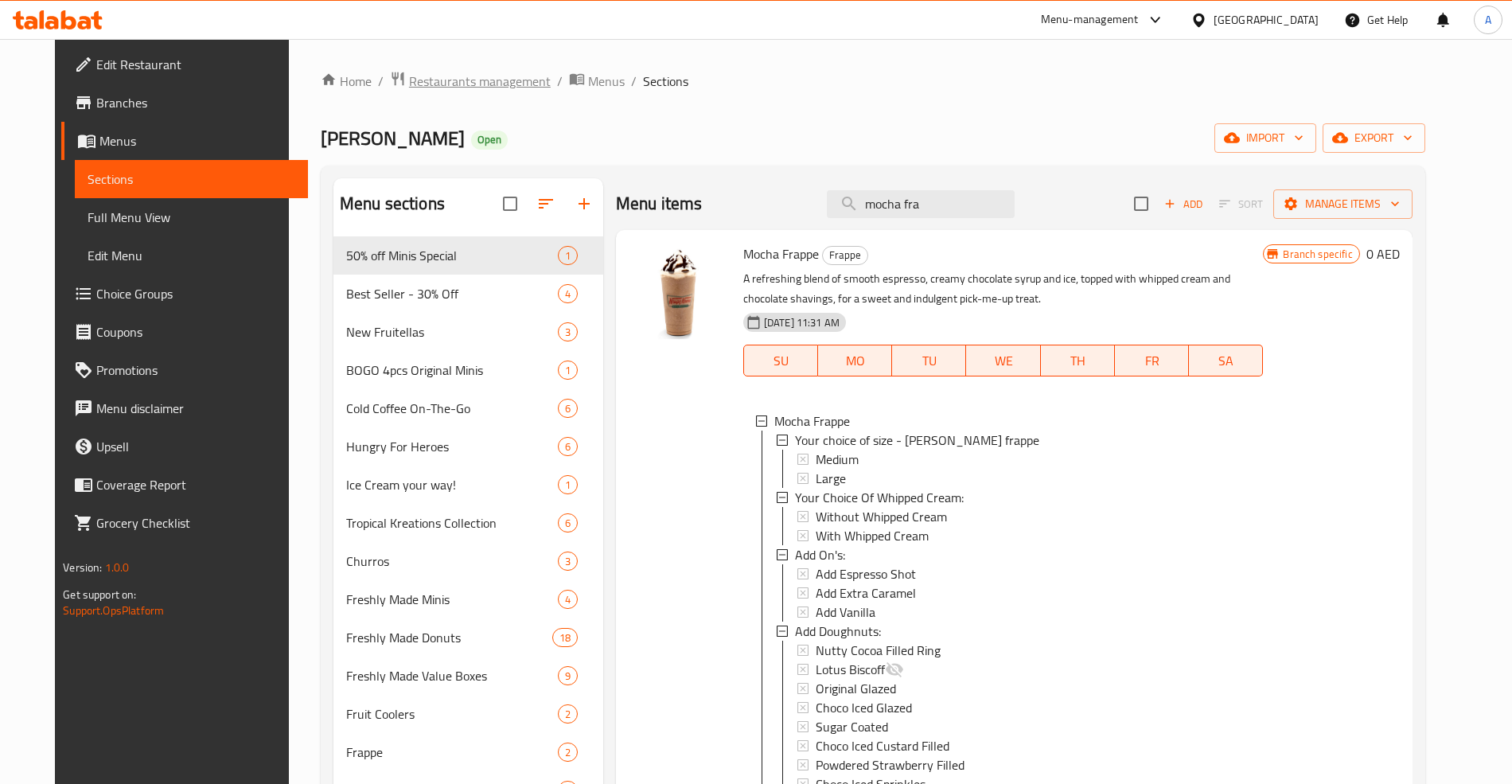
click at [471, 80] on span "Restaurants management" at bounding box center [479, 81] width 141 height 19
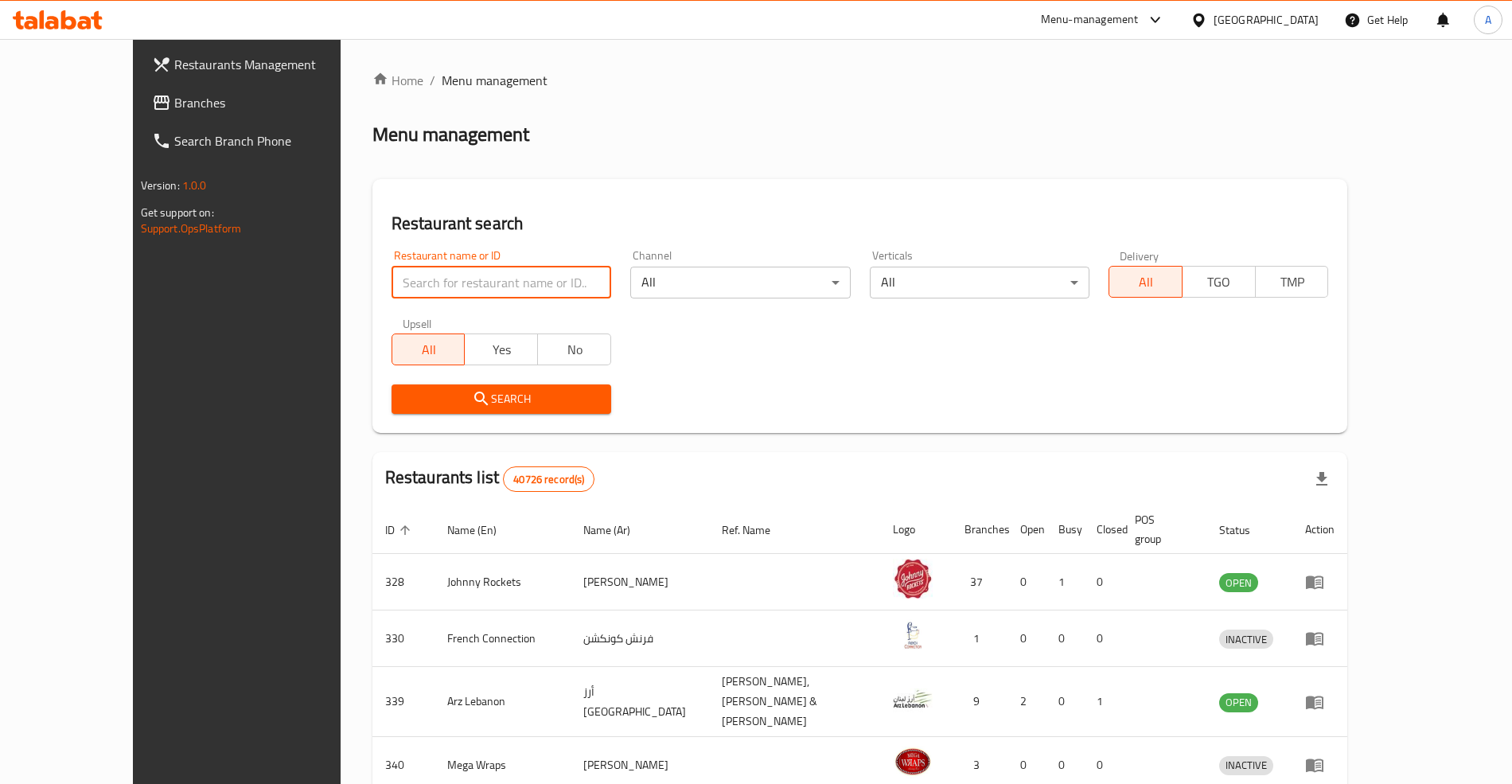
click at [475, 284] on input "search" at bounding box center [501, 282] width 219 height 32
paste input "2913"
type input "2913"
click at [661, 405] on div "Search" at bounding box center [860, 399] width 956 height 49
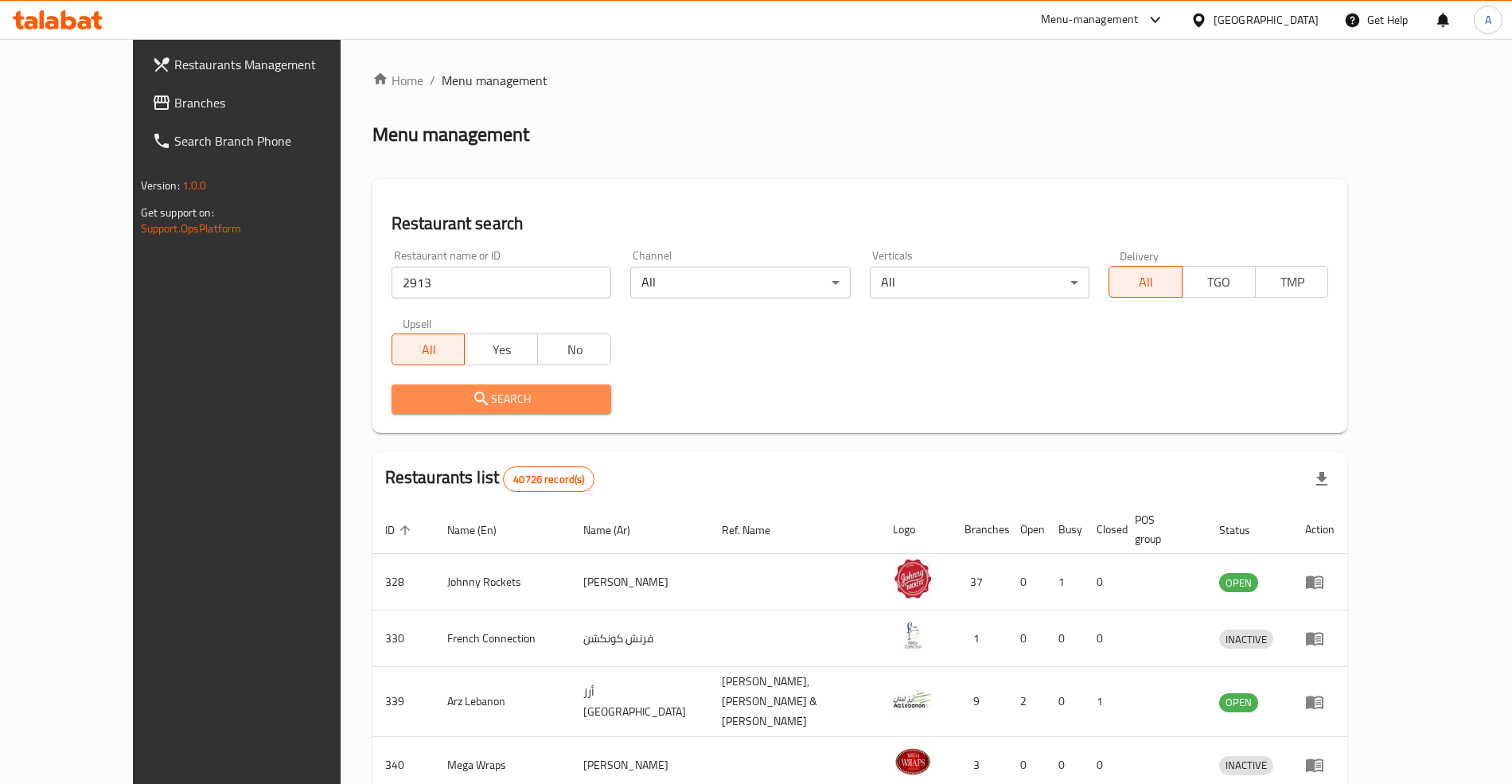
click at [558, 400] on span "Search" at bounding box center [501, 399] width 194 height 19
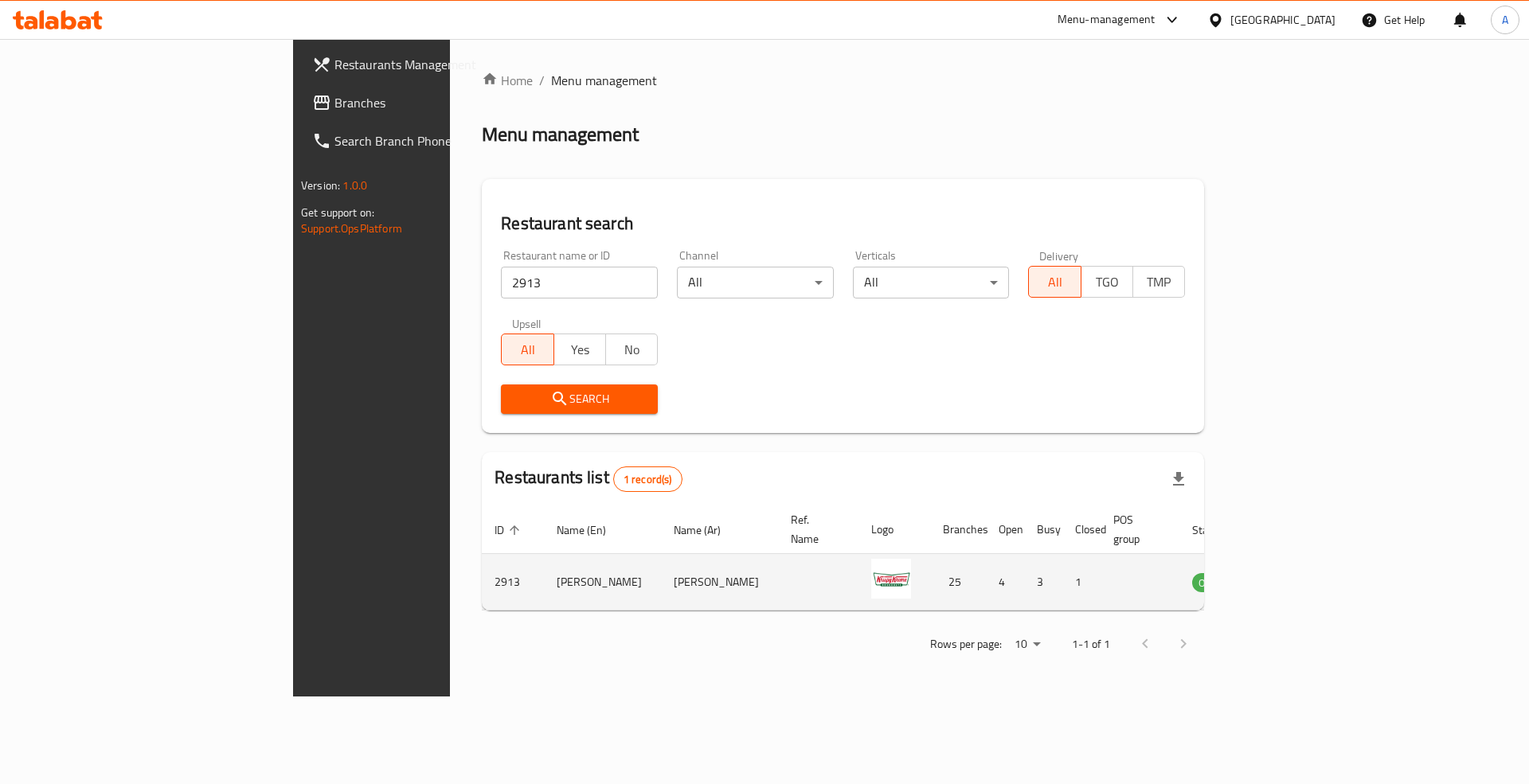
click at [1318, 583] on td "enhanced table" at bounding box center [1290, 583] width 55 height 57
click at [1295, 573] on icon "enhanced table" at bounding box center [1285, 582] width 20 height 19
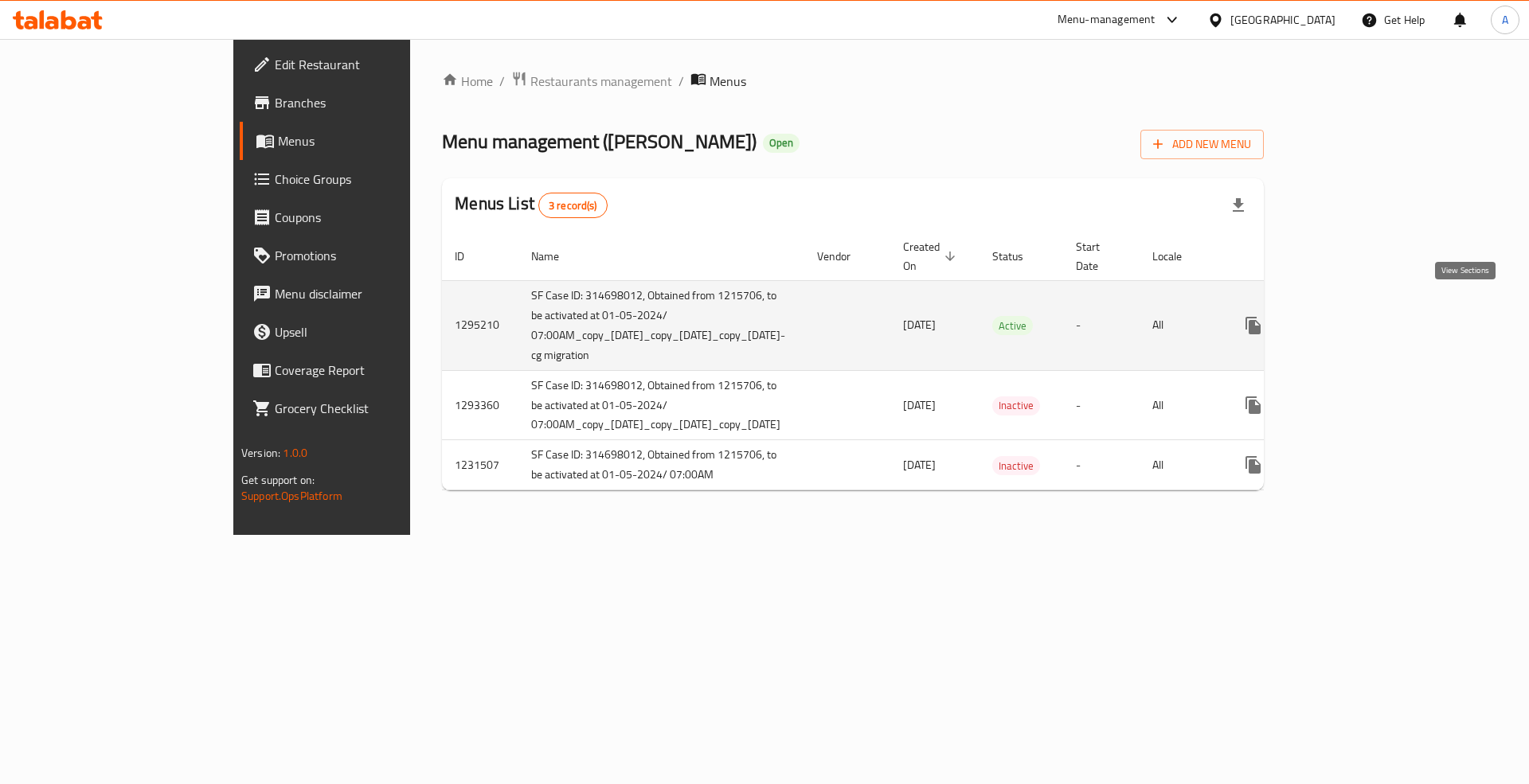
click at [1375, 318] on icon "enhanced table" at bounding box center [1368, 326] width 15 height 15
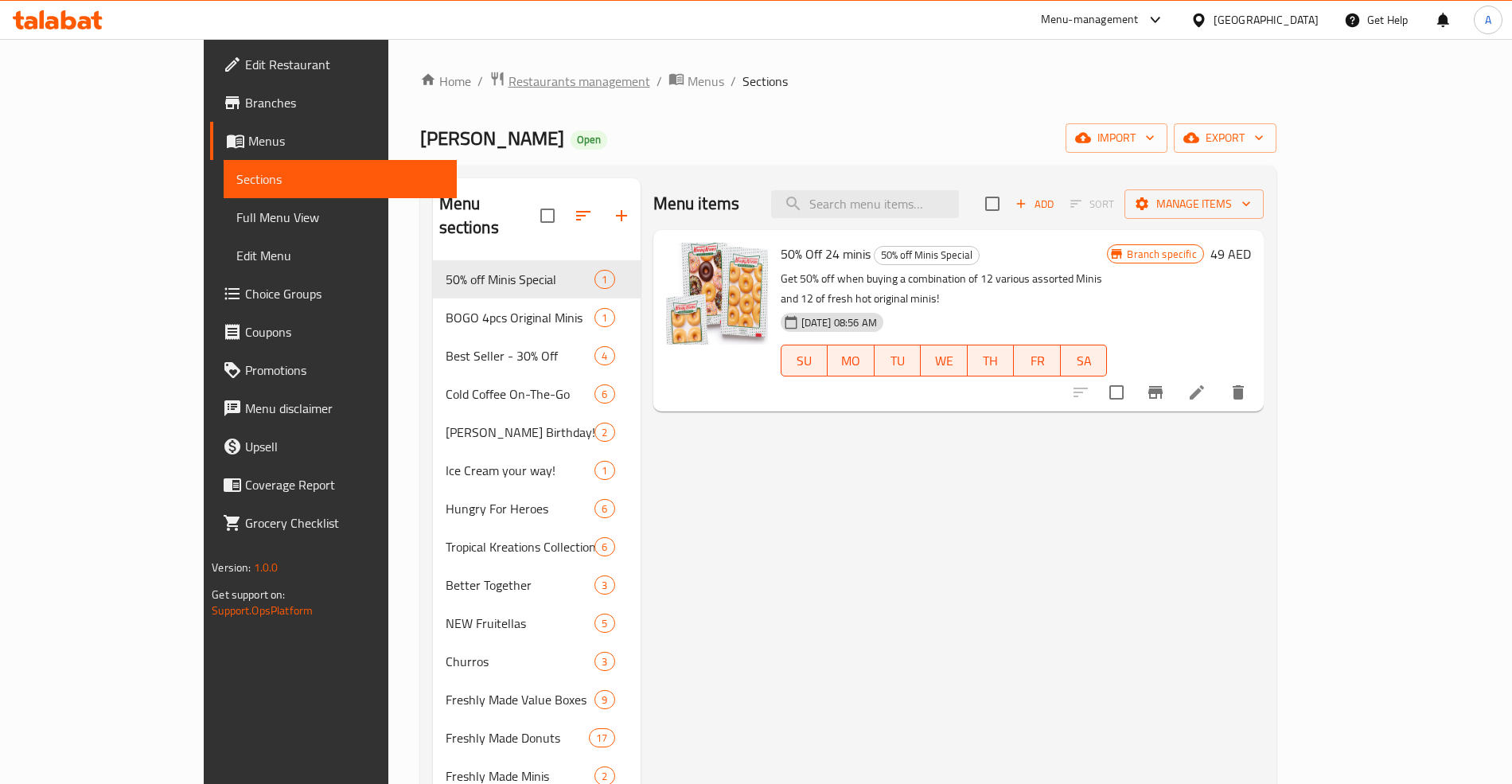
click at [509, 80] on span "Restaurants management" at bounding box center [579, 81] width 141 height 19
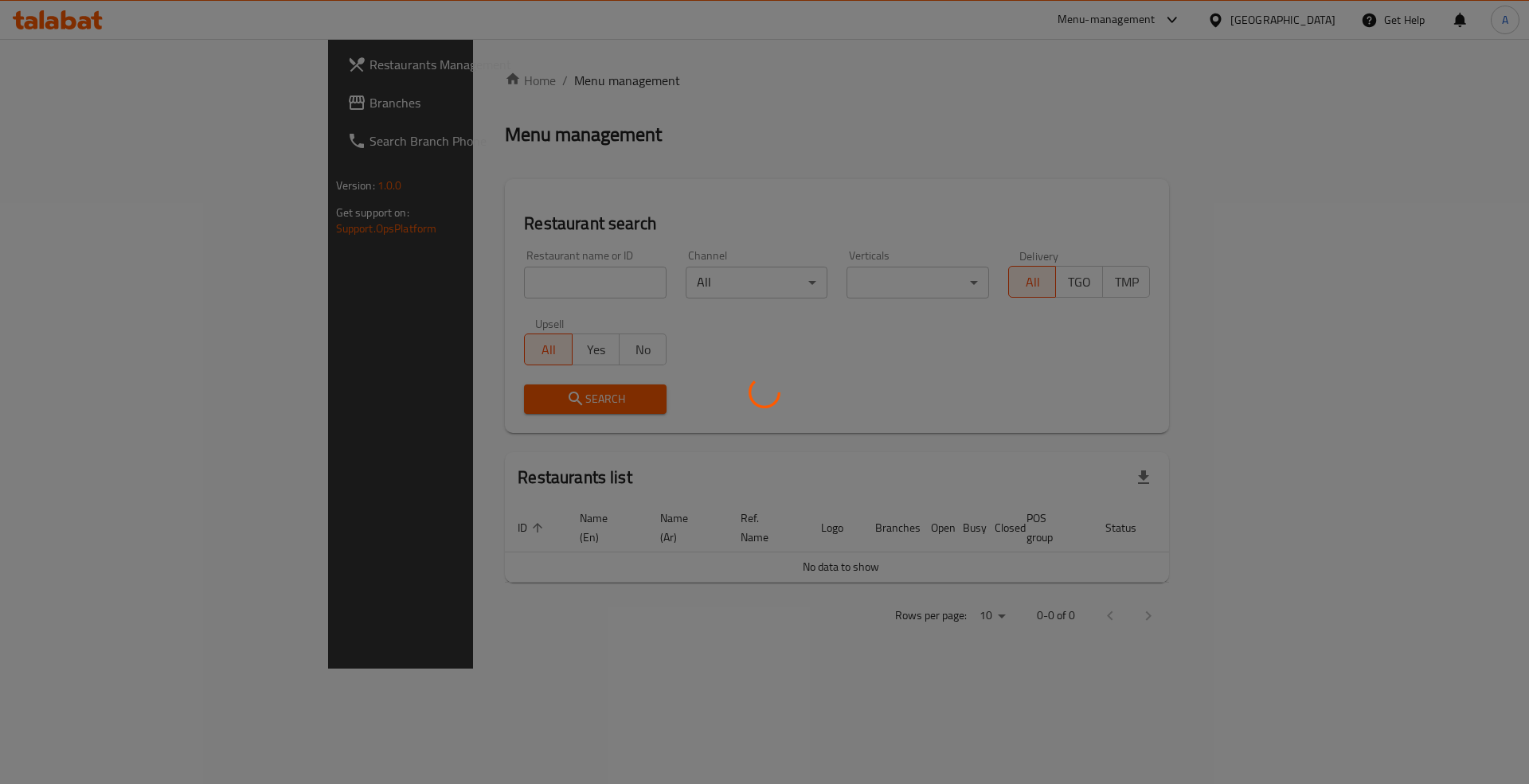
click at [422, 269] on div at bounding box center [764, 392] width 1529 height 784
click at [399, 282] on div at bounding box center [764, 392] width 1529 height 784
click at [389, 288] on div at bounding box center [764, 392] width 1529 height 784
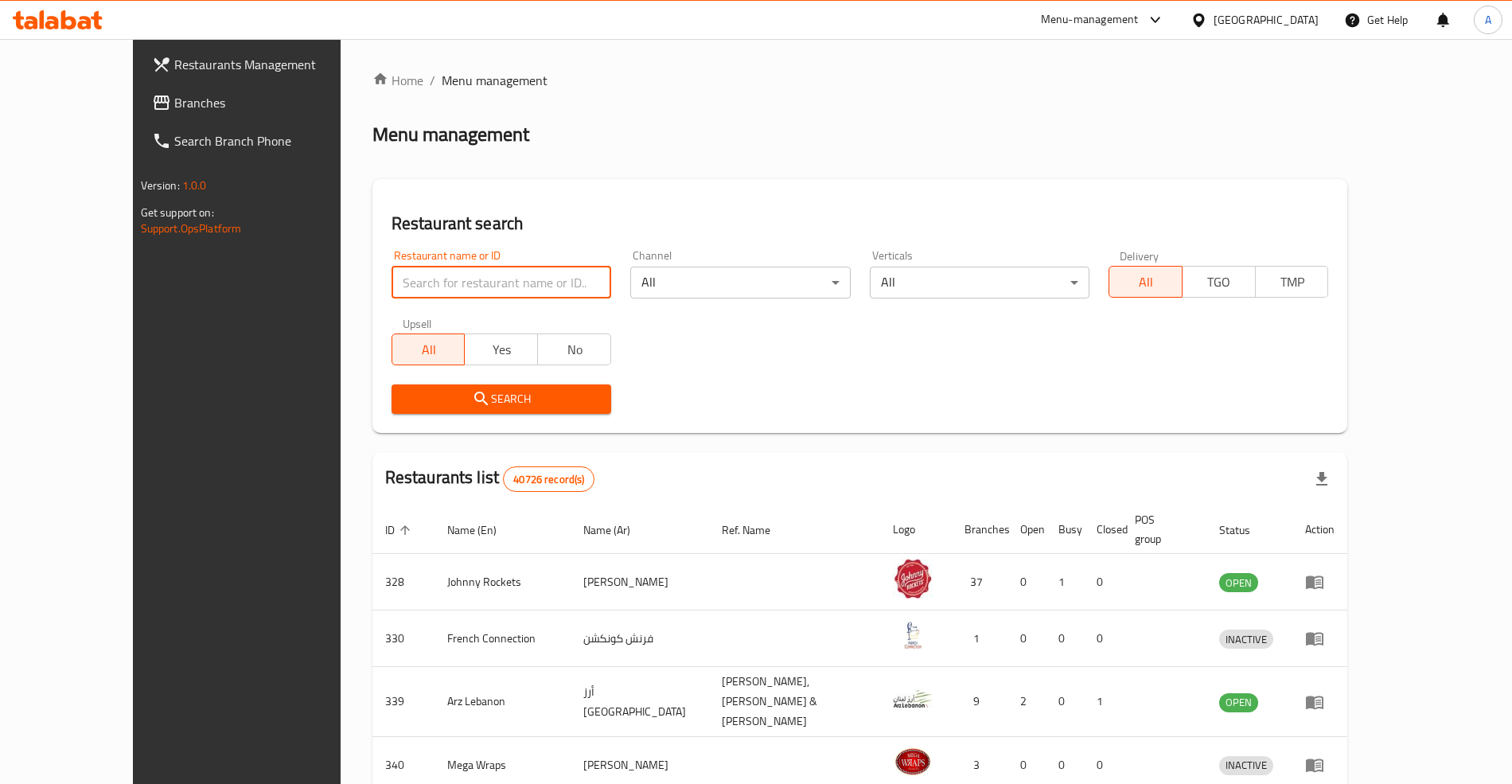
click at [463, 293] on input "search" at bounding box center [501, 282] width 219 height 32
paste input "13265"
type input "13265"
click at [654, 174] on div "Home / Menu management Menu management Restaurant search Restaurant name or ID …" at bounding box center [860, 628] width 976 height 1115
click at [457, 366] on div "Upsell All Yes No" at bounding box center [501, 341] width 239 height 67
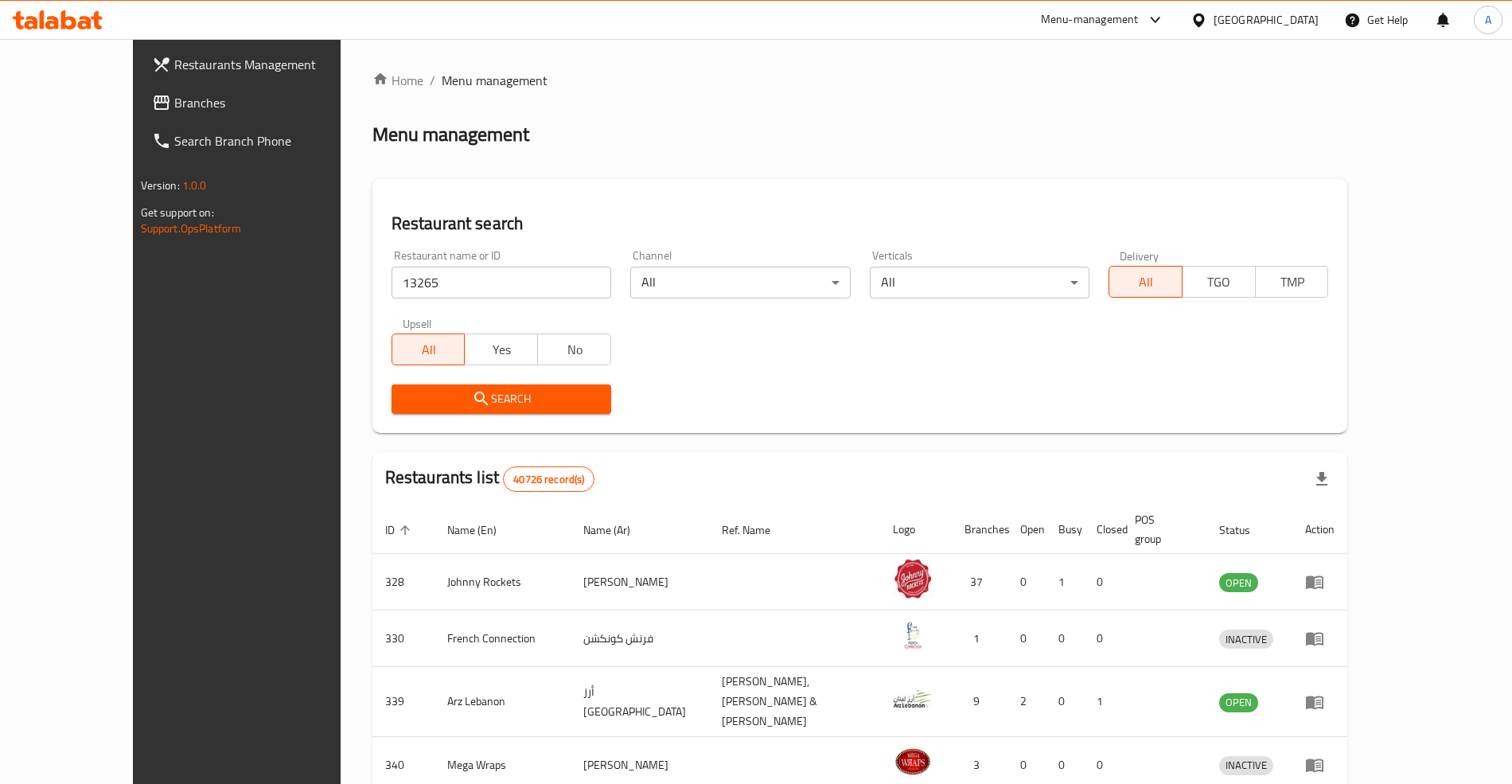
click at [459, 396] on span "Search" at bounding box center [501, 399] width 194 height 19
click at [459, 396] on div at bounding box center [756, 392] width 1512 height 784
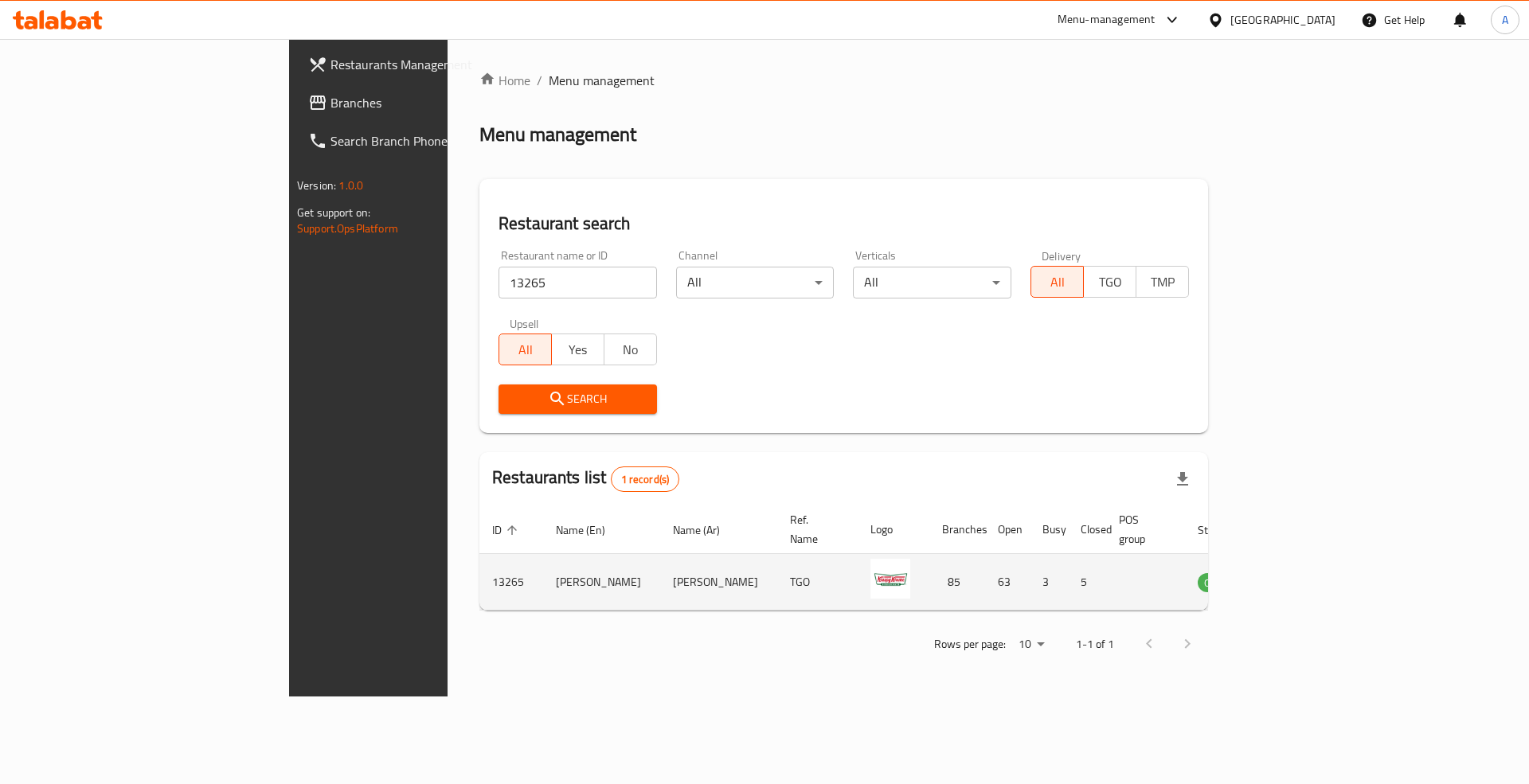
click at [1300, 572] on icon "enhanced table" at bounding box center [1291, 582] width 20 height 19
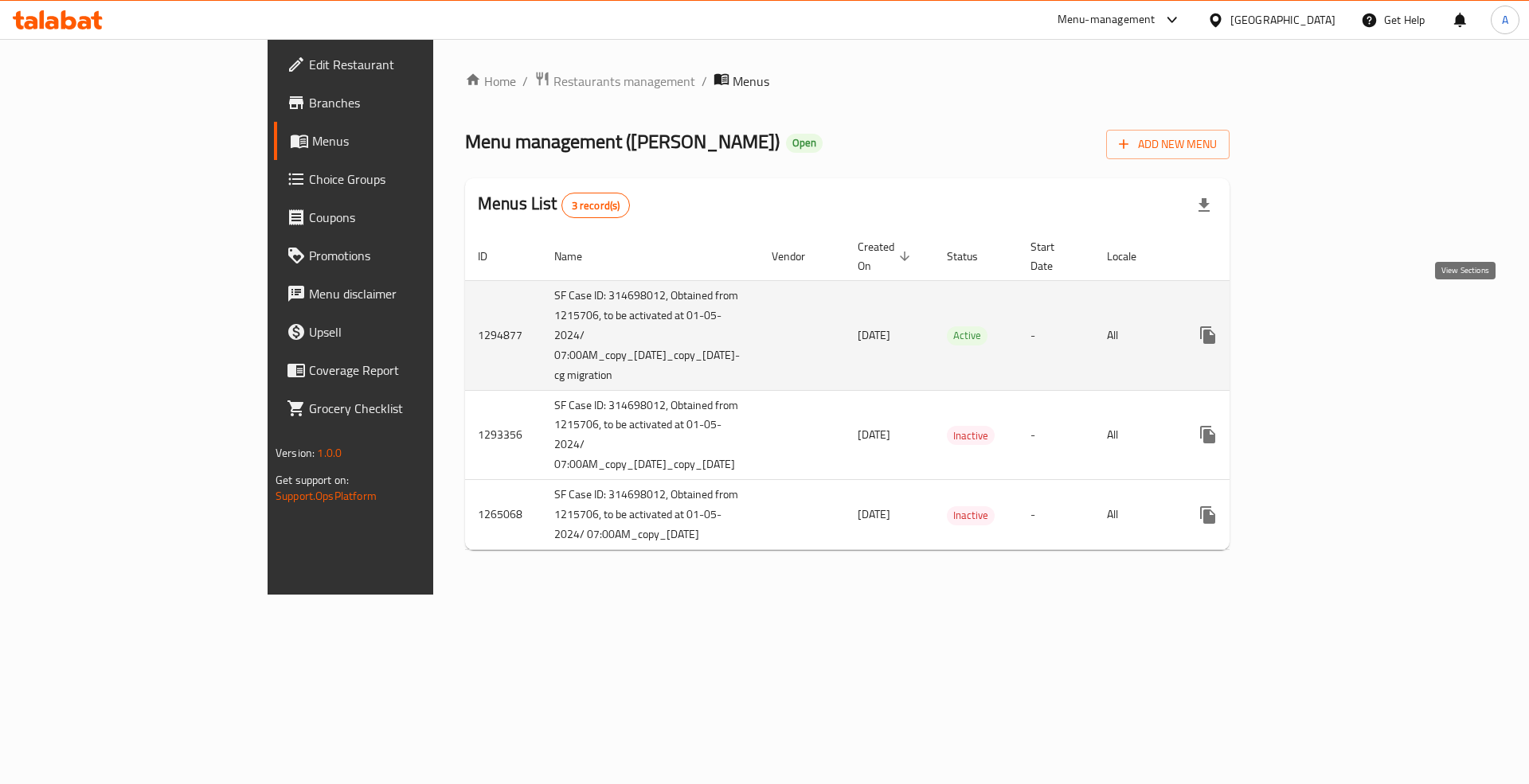
click at [1330, 328] on icon "enhanced table" at bounding box center [1323, 336] width 15 height 15
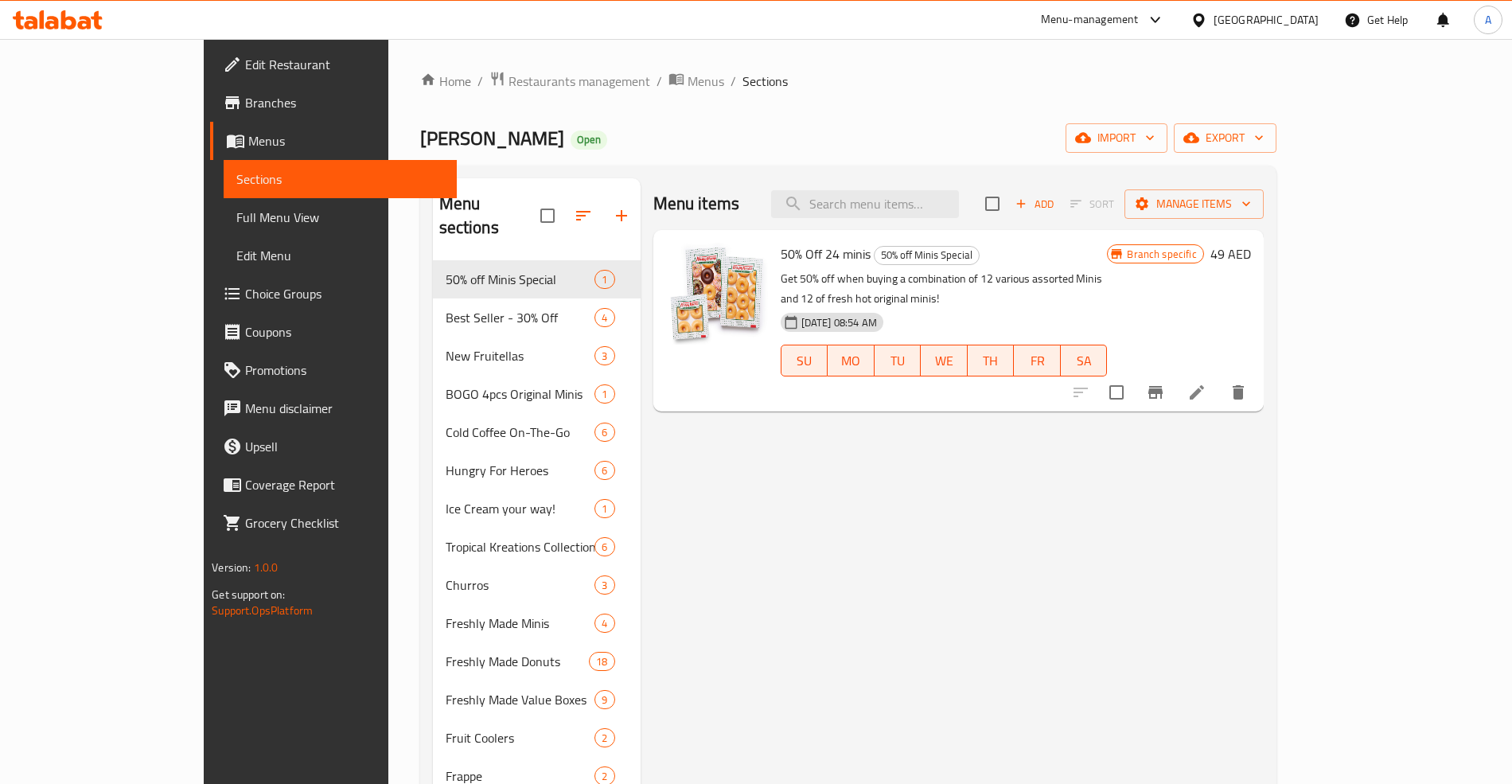
click at [223, 230] on link "Full Menu View" at bounding box center [340, 217] width 232 height 38
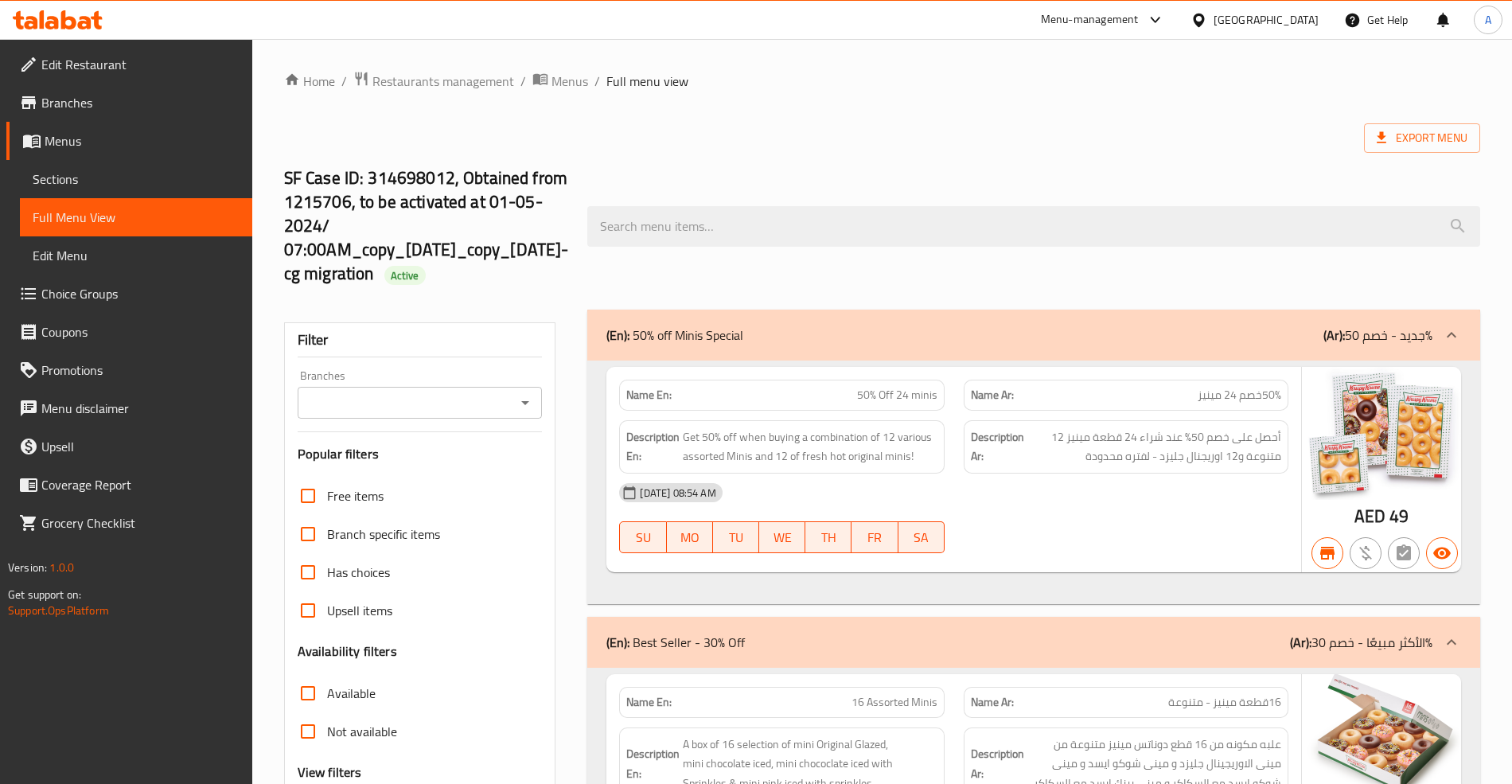
checkbox input "true"
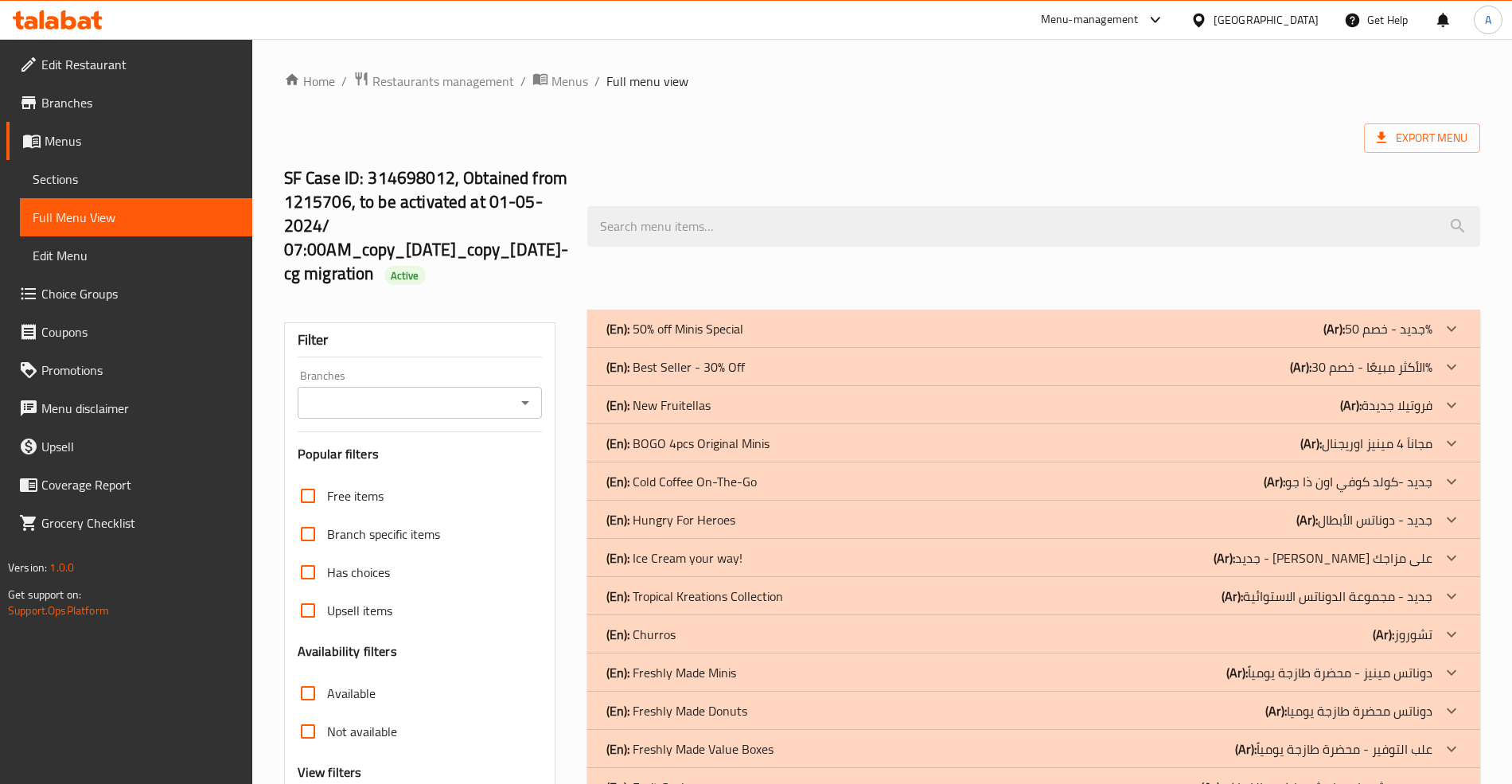
scroll to position [530, 0]
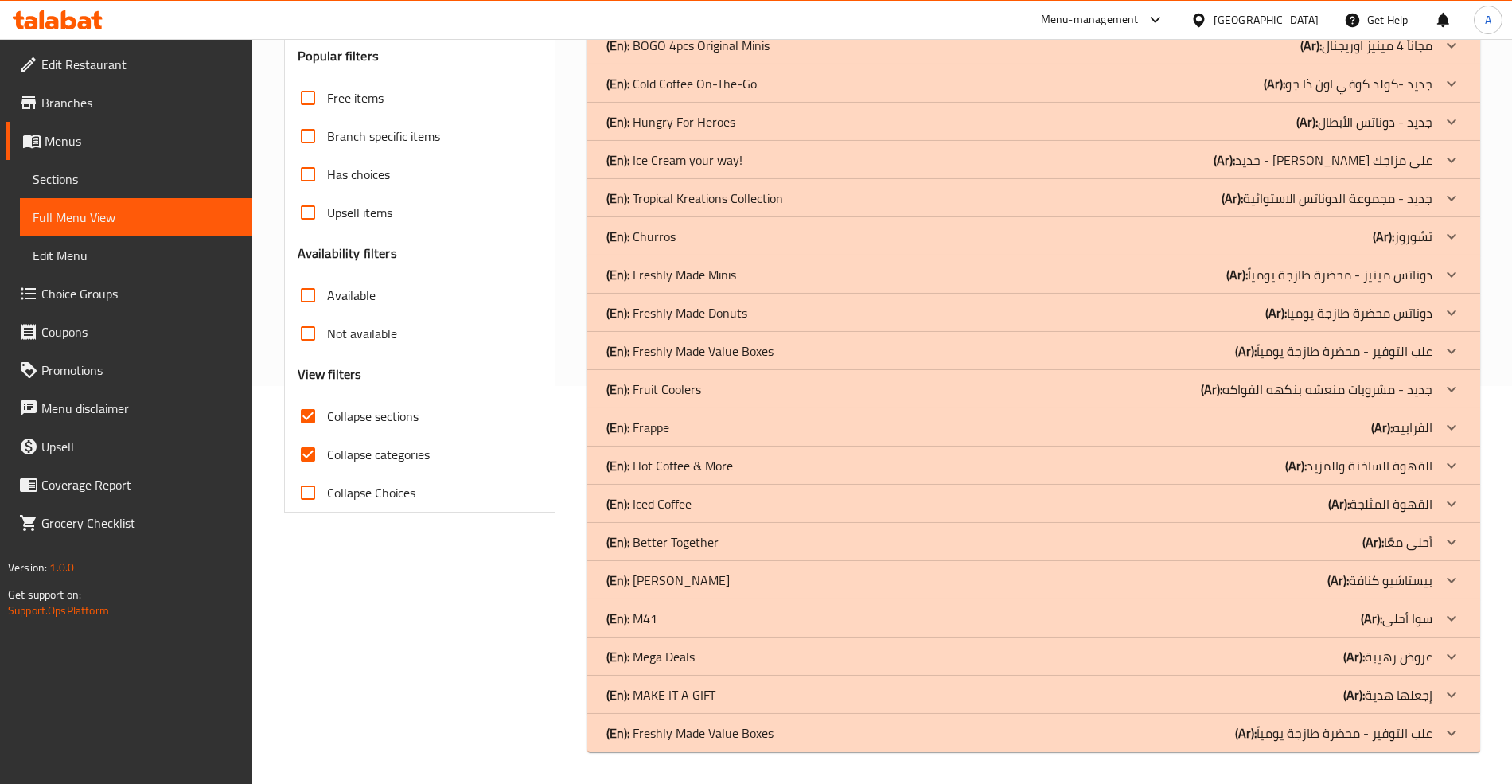
click at [529, 15] on icon "Open" at bounding box center [526, 5] width 19 height 19
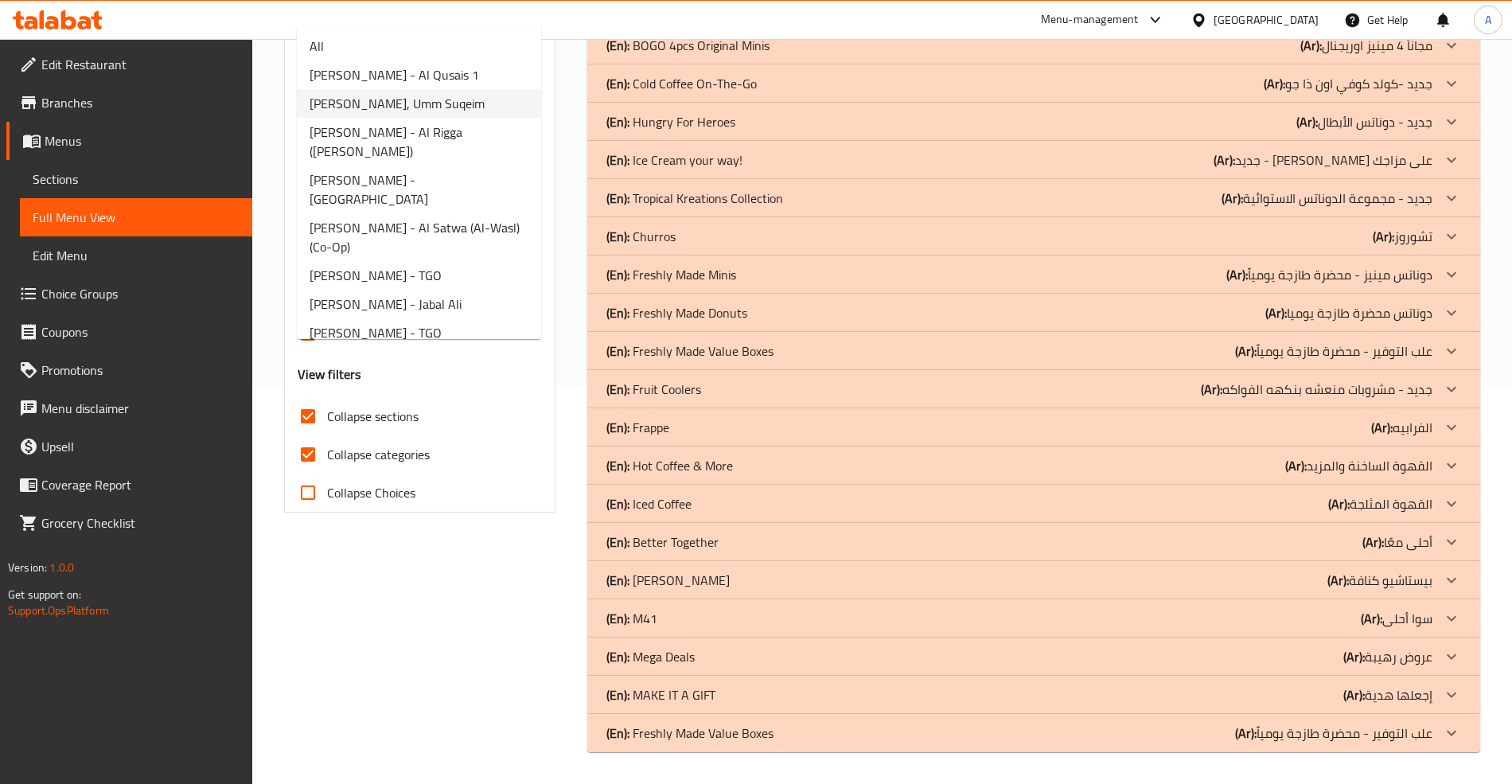
scroll to position [0, 0]
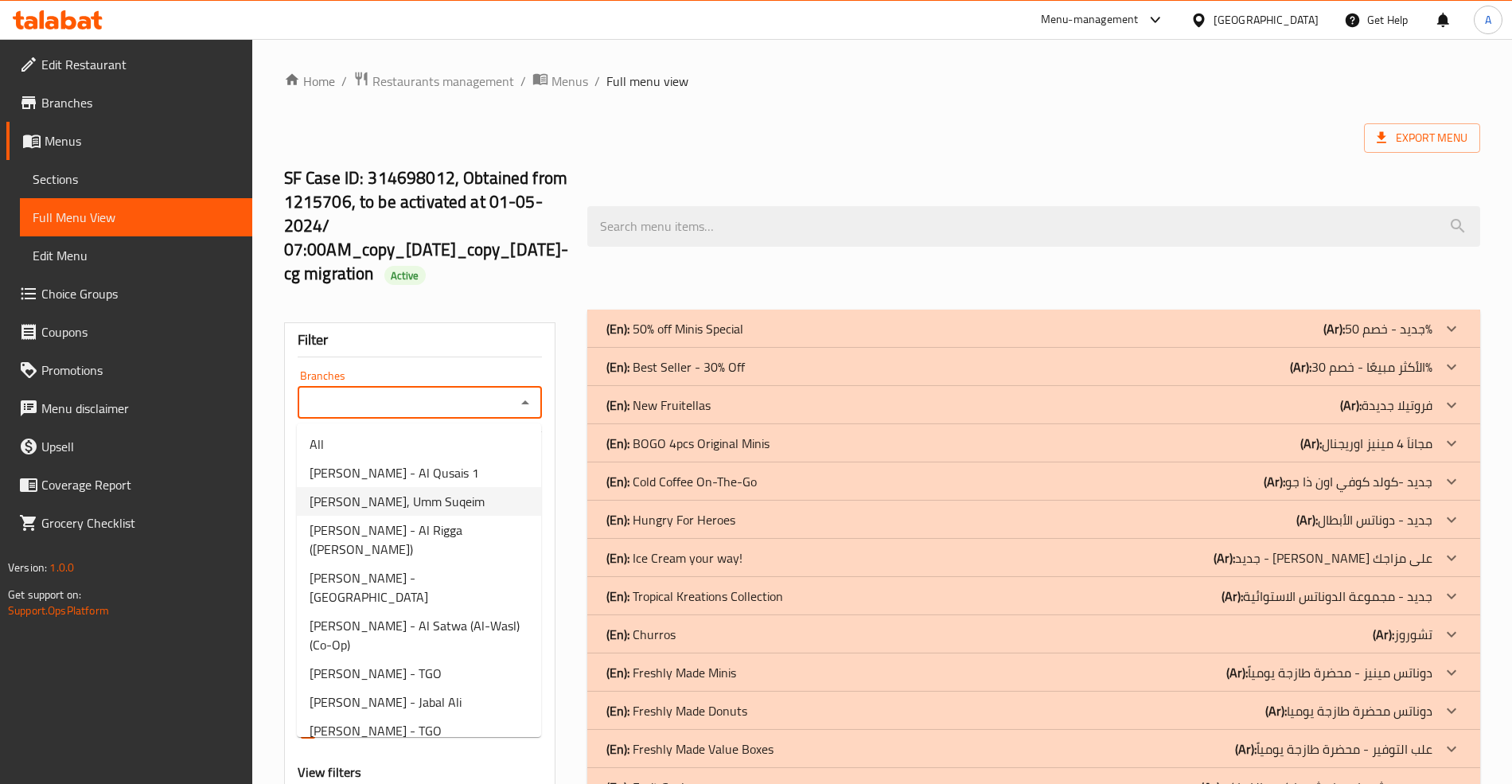
click at [471, 505] on li "Krispy Kreme, Umm Suqeim" at bounding box center [418, 500] width 245 height 28
type input "Krispy Kreme, Umm Suqeim"
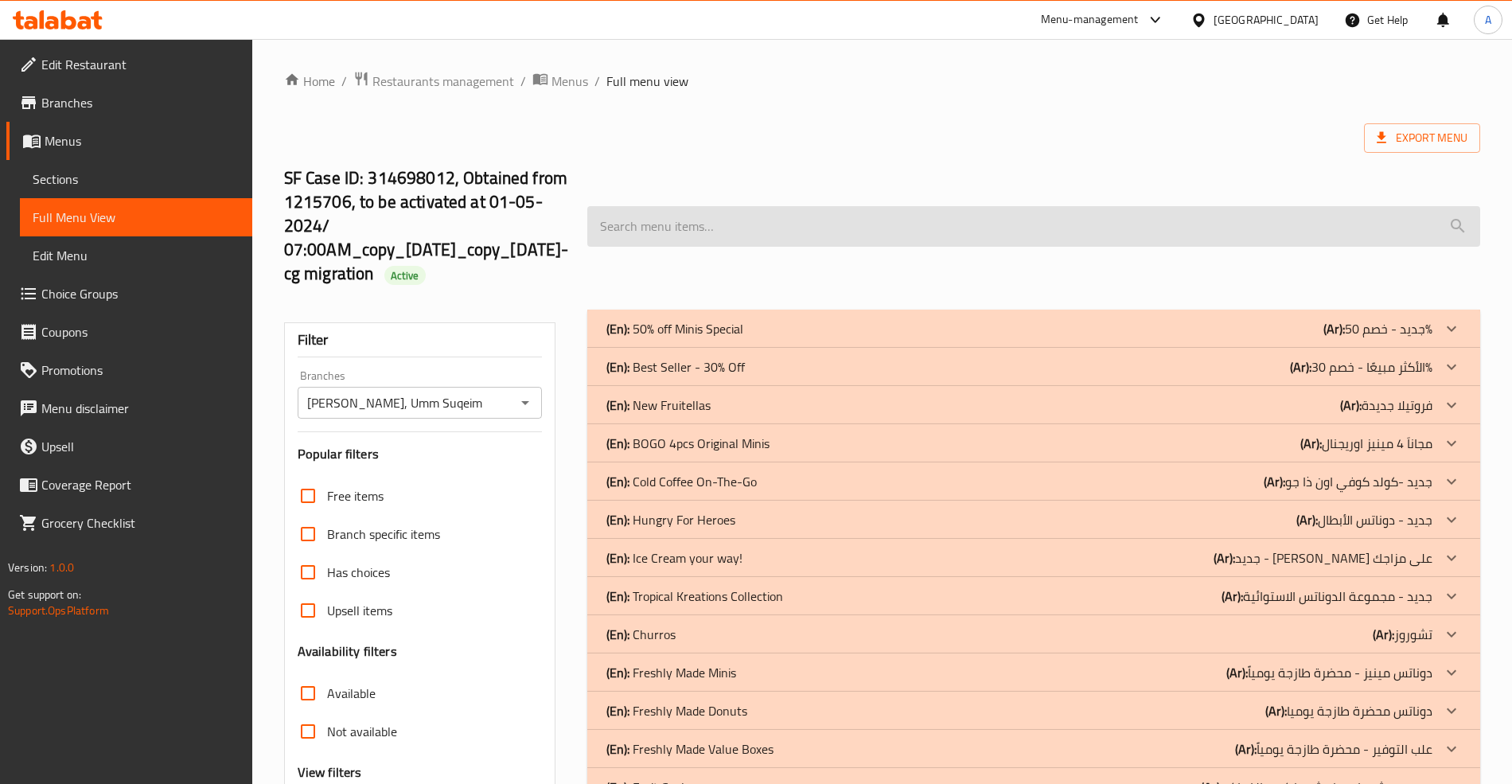
click at [749, 210] on input "search" at bounding box center [1033, 227] width 892 height 41
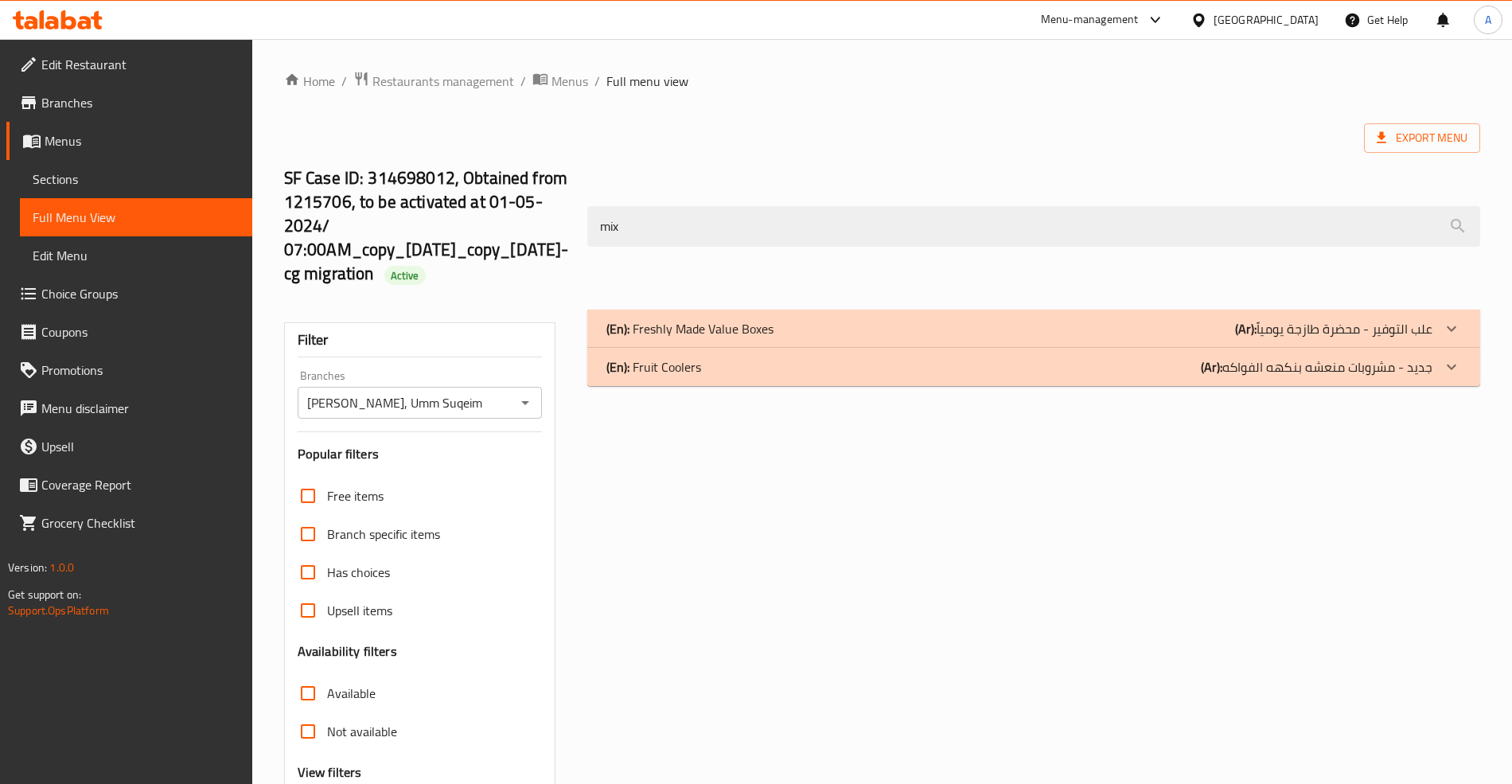
click at [1079, 338] on div "(En): Fruit Coolers (Ar): جديد - مشروبات منعشه بنكهه الفواكه" at bounding box center [1019, 329] width 825 height 19
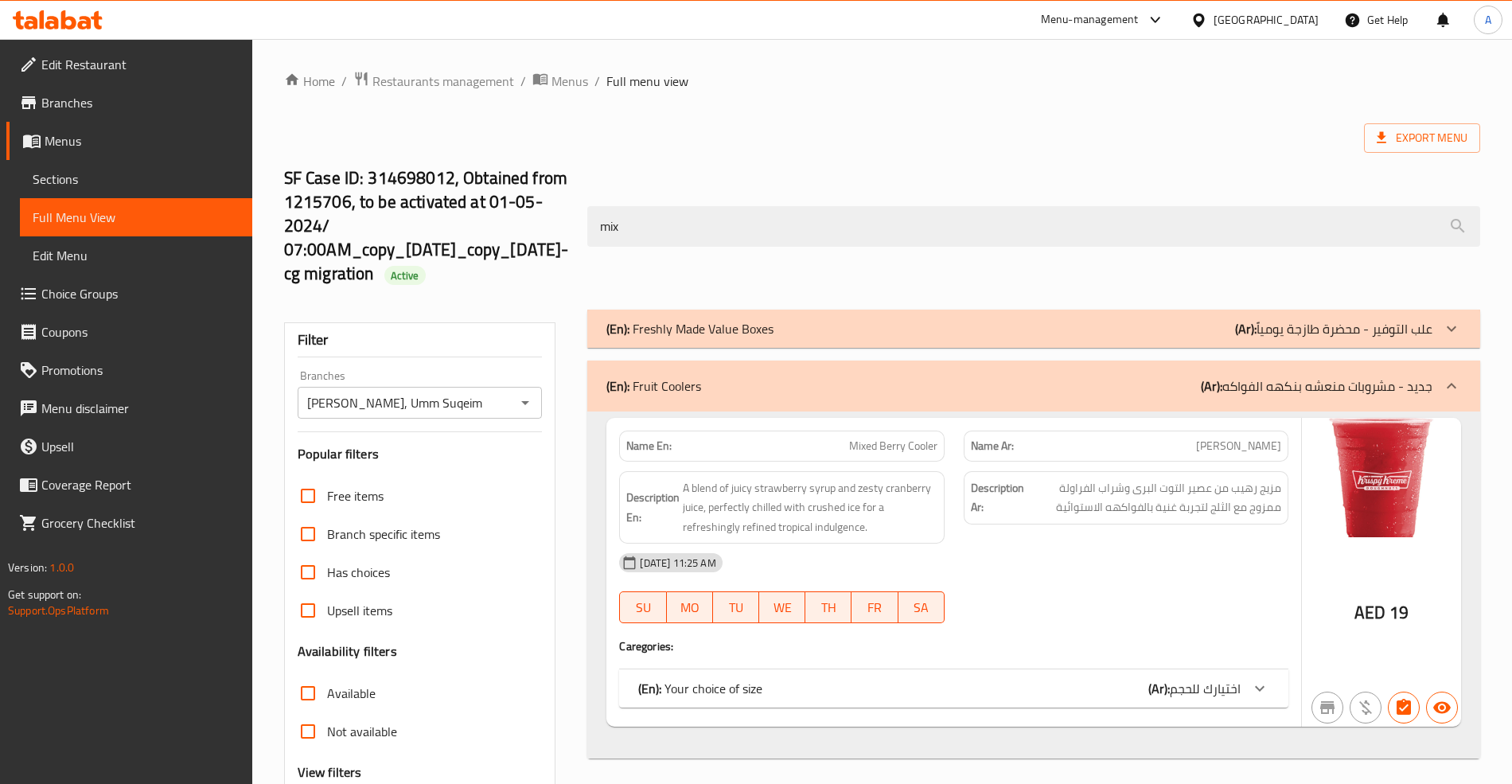
click at [1096, 315] on div "(En): Freshly Made Value Boxes (Ar): علب التوفير - محضرة طازجة يومياً" at bounding box center [1033, 328] width 892 height 38
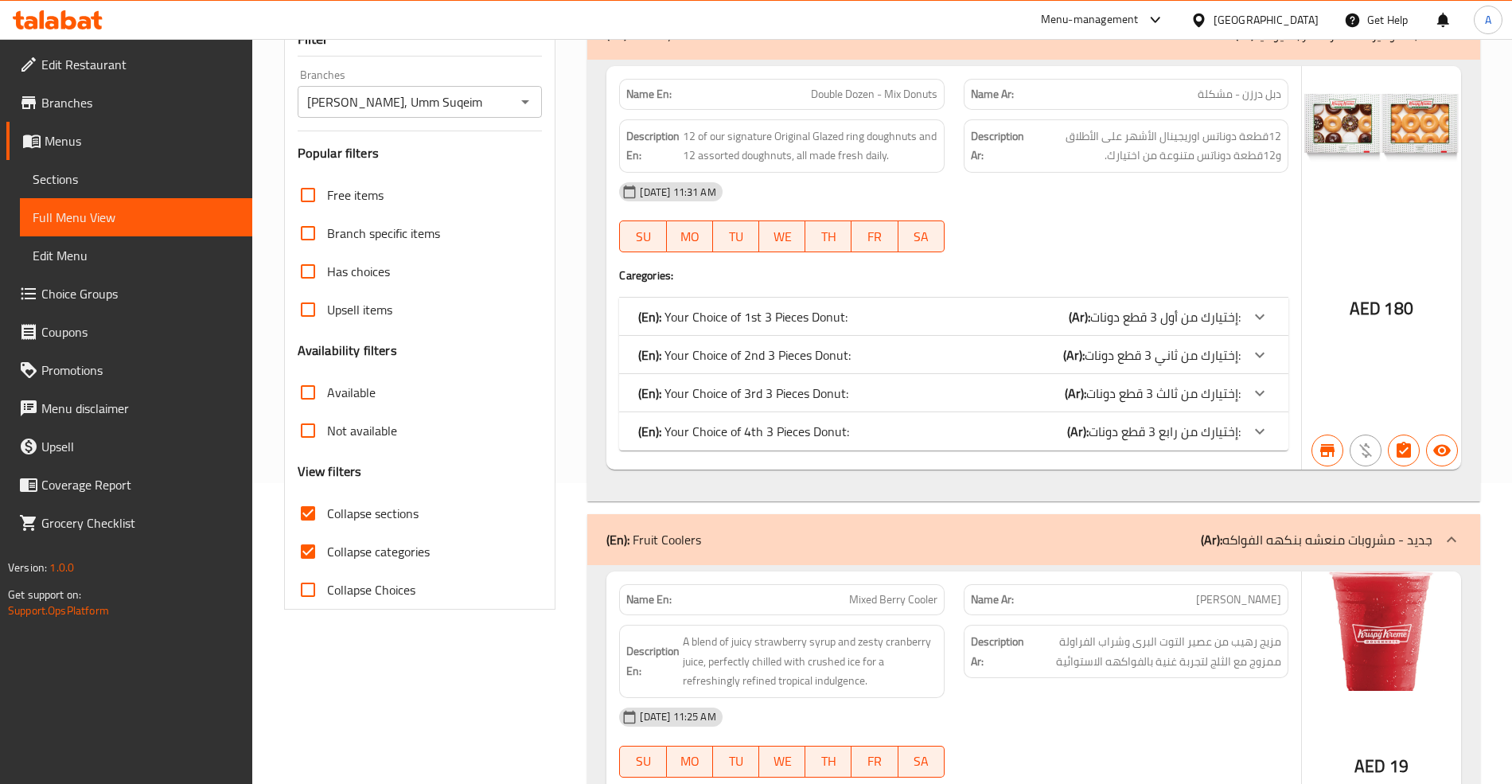
scroll to position [424, 0]
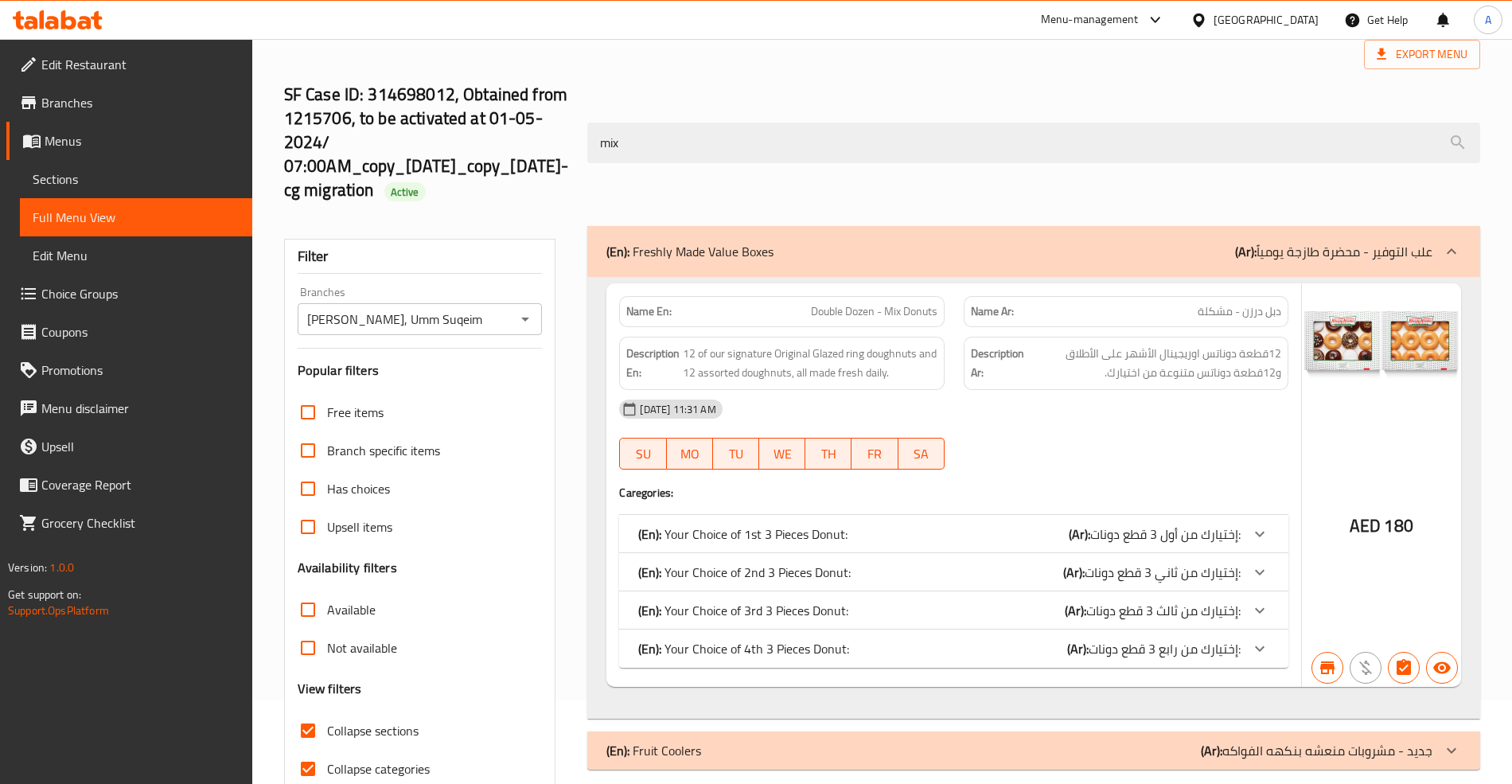
scroll to position [0, 0]
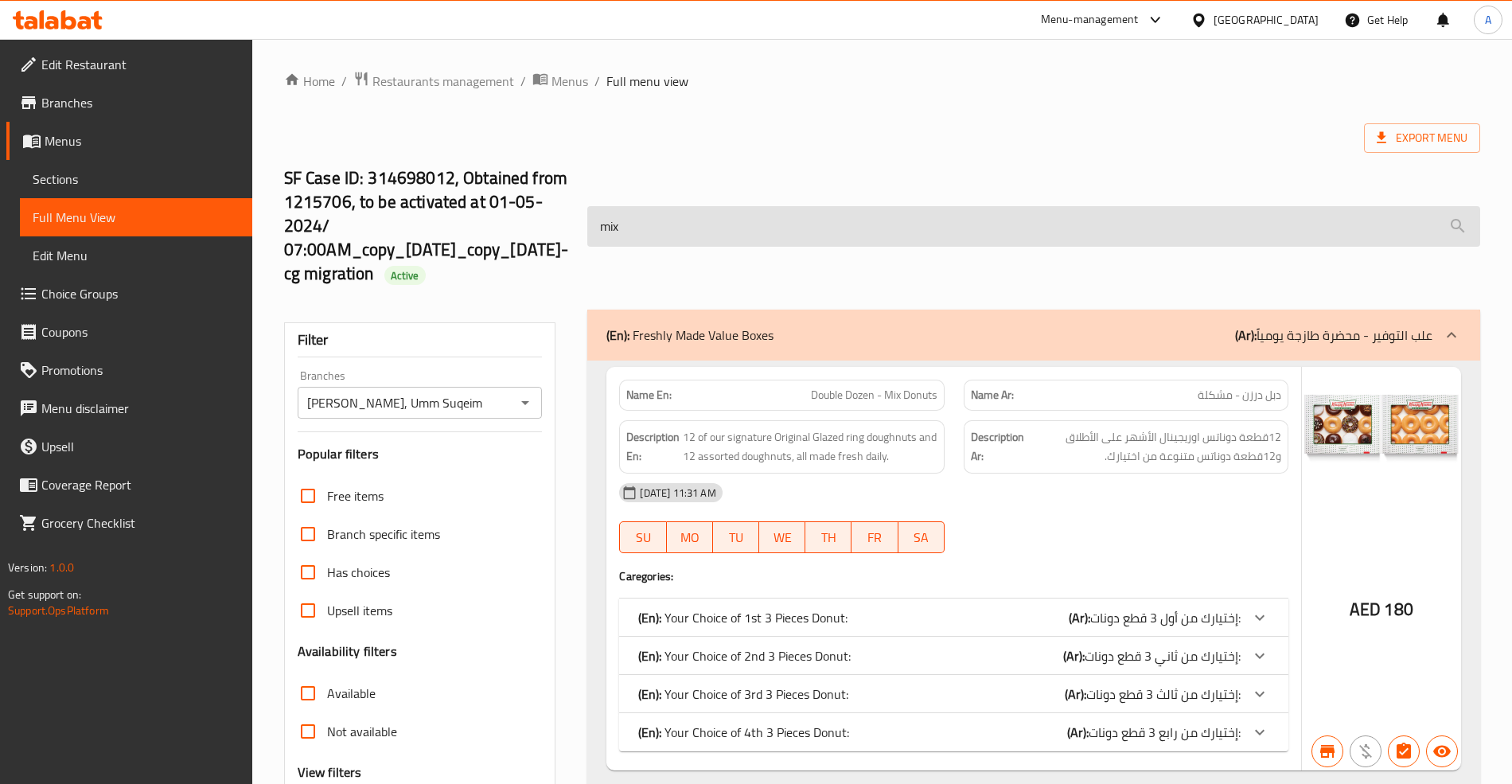
click at [657, 236] on input "mix" at bounding box center [1033, 227] width 892 height 41
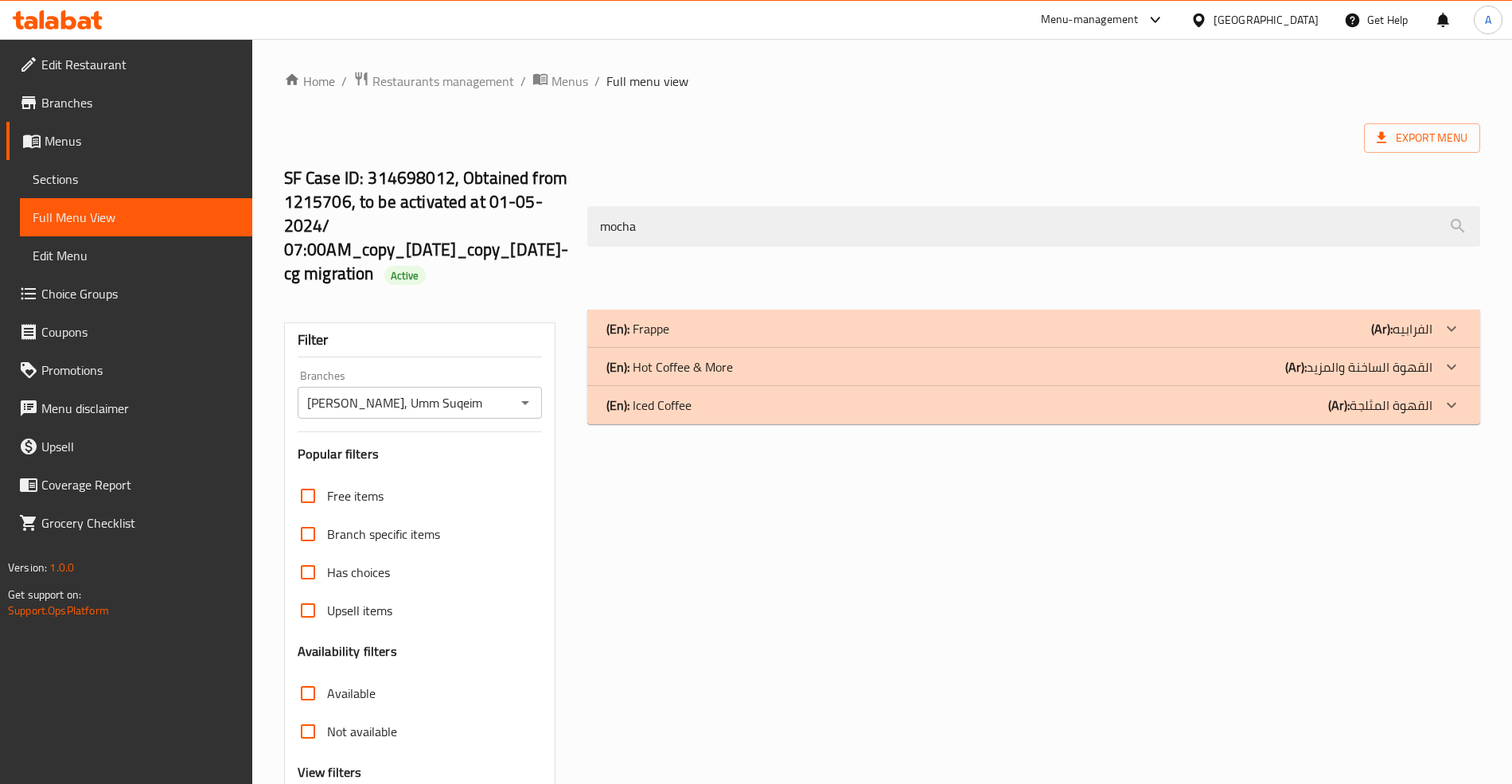
click at [1259, 323] on div "(En): Frappe (Ar): الفرابيه" at bounding box center [1019, 329] width 825 height 19
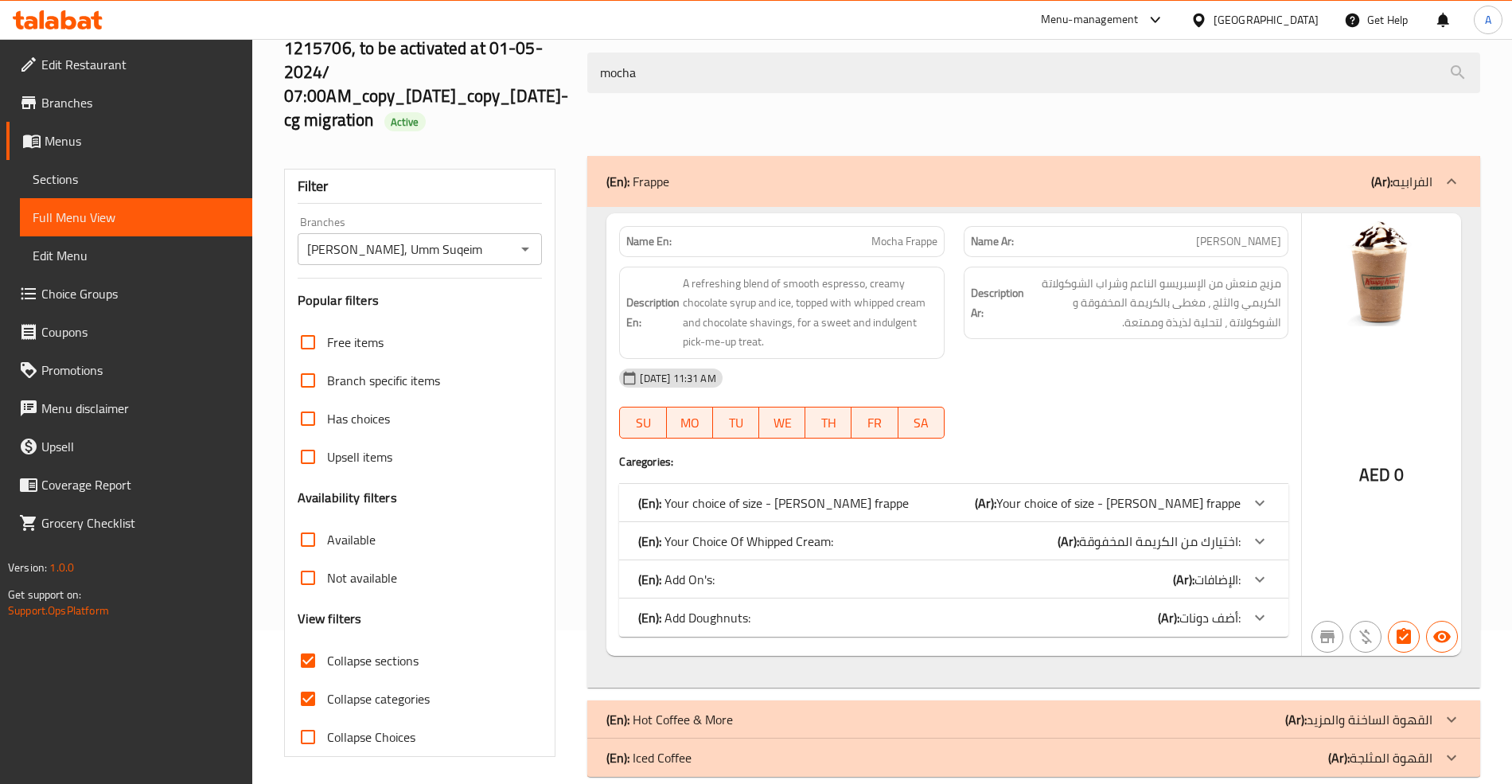
scroll to position [180, 0]
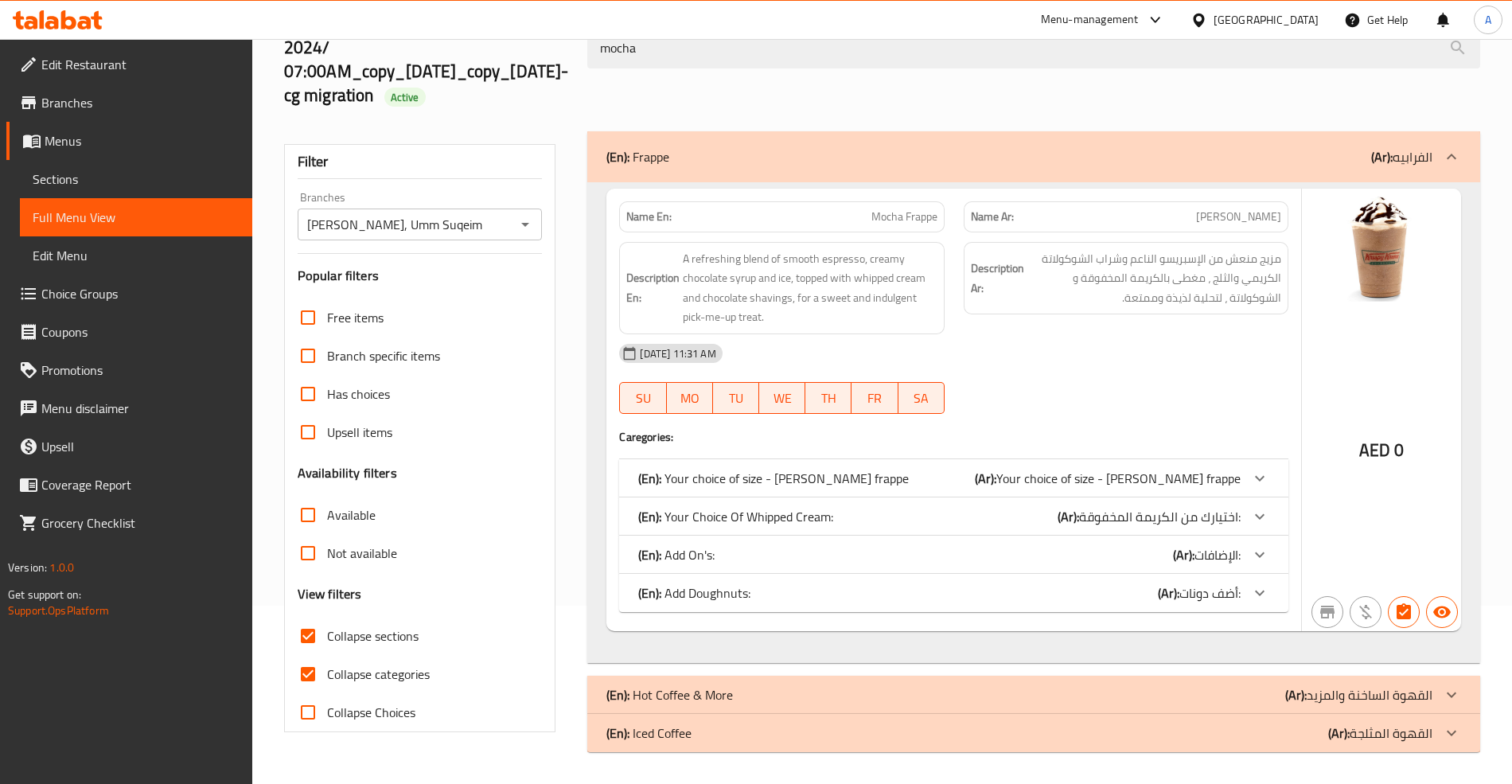
click at [1241, 462] on div "(En): Your choice of size - Mocha frappe (Ar): Your choice of size - Mocha frap…" at bounding box center [953, 478] width 669 height 38
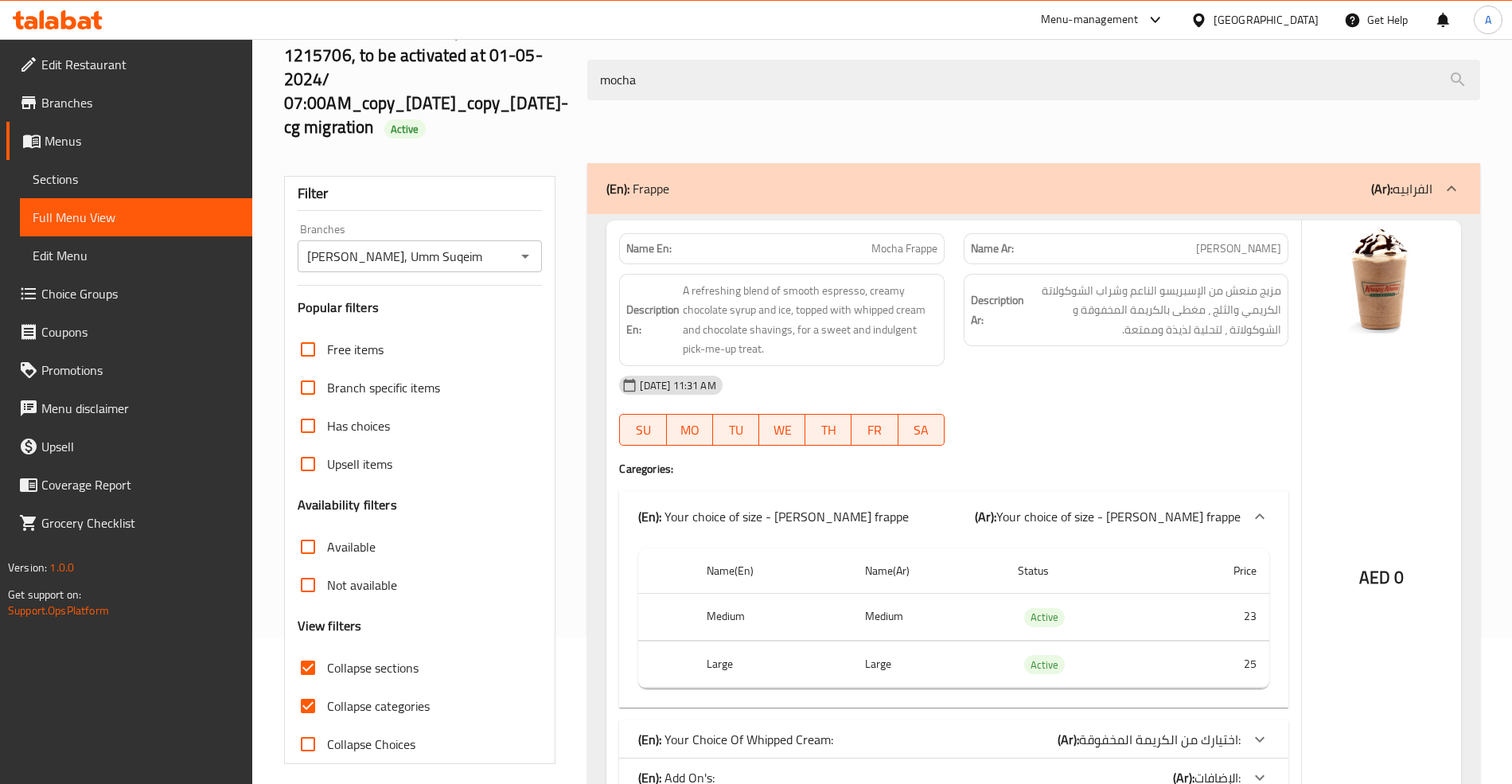
scroll to position [0, 0]
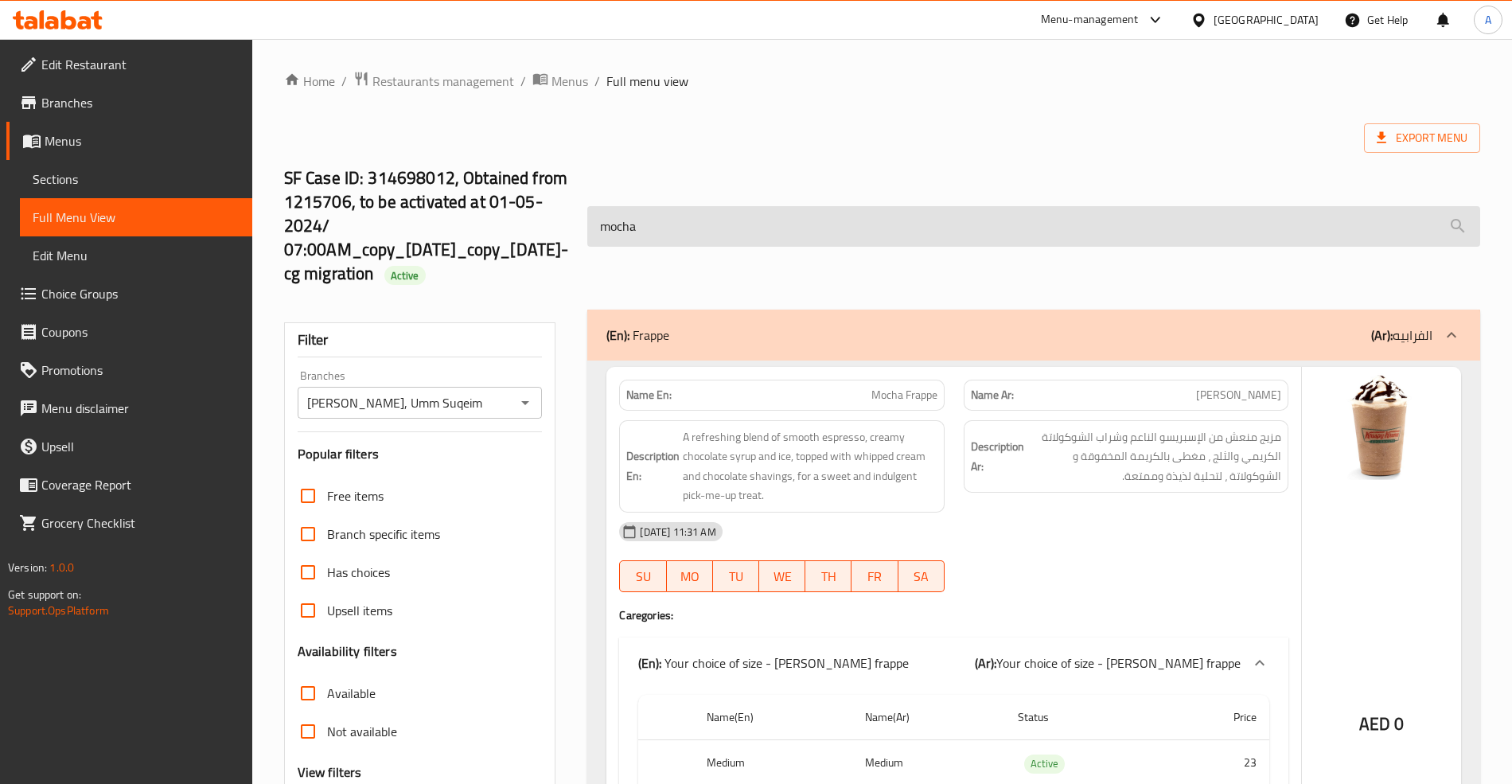
click at [619, 227] on input "mocha" at bounding box center [1033, 227] width 892 height 41
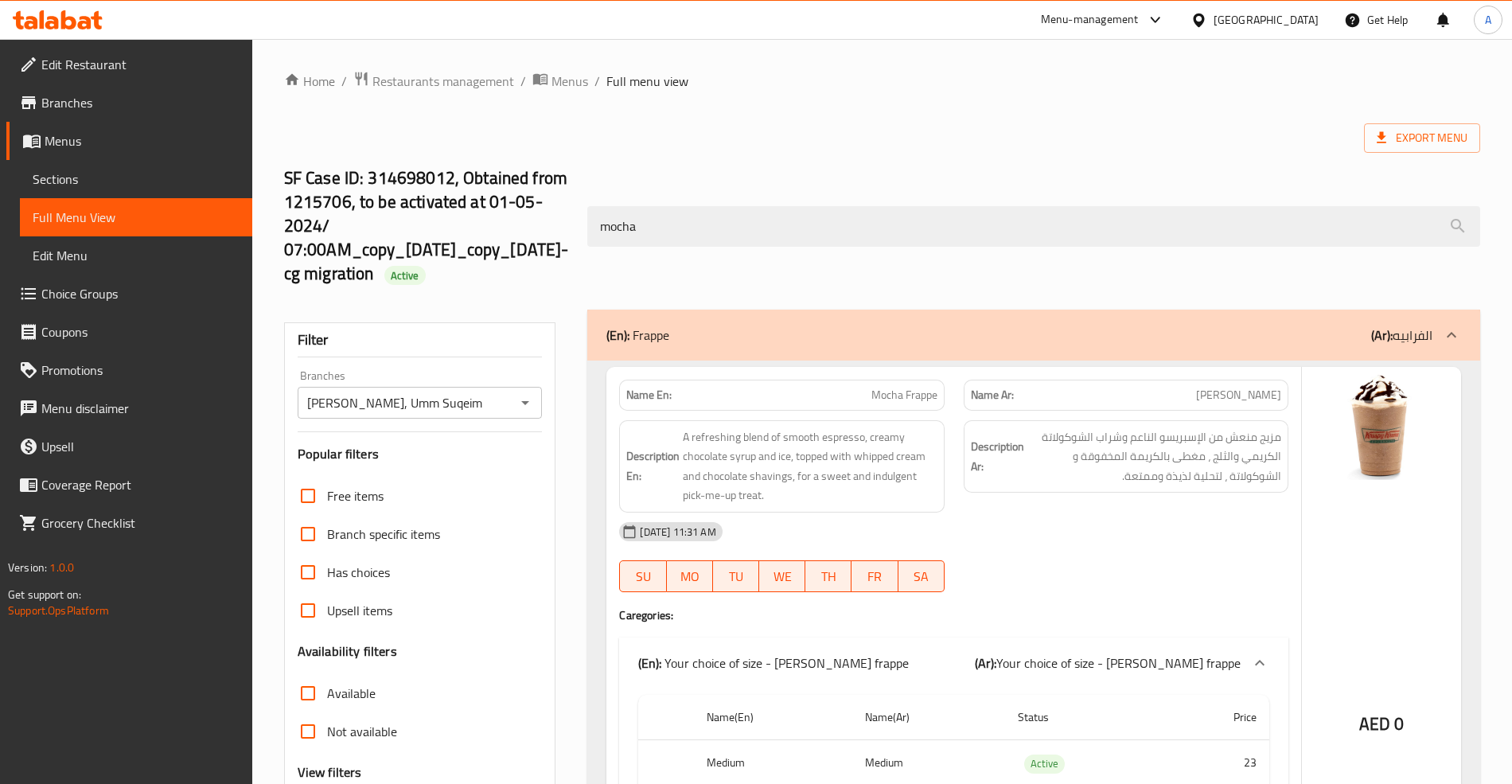
click at [929, 404] on span "Mocha Frappe" at bounding box center [903, 395] width 66 height 17
copy span "Frappe"
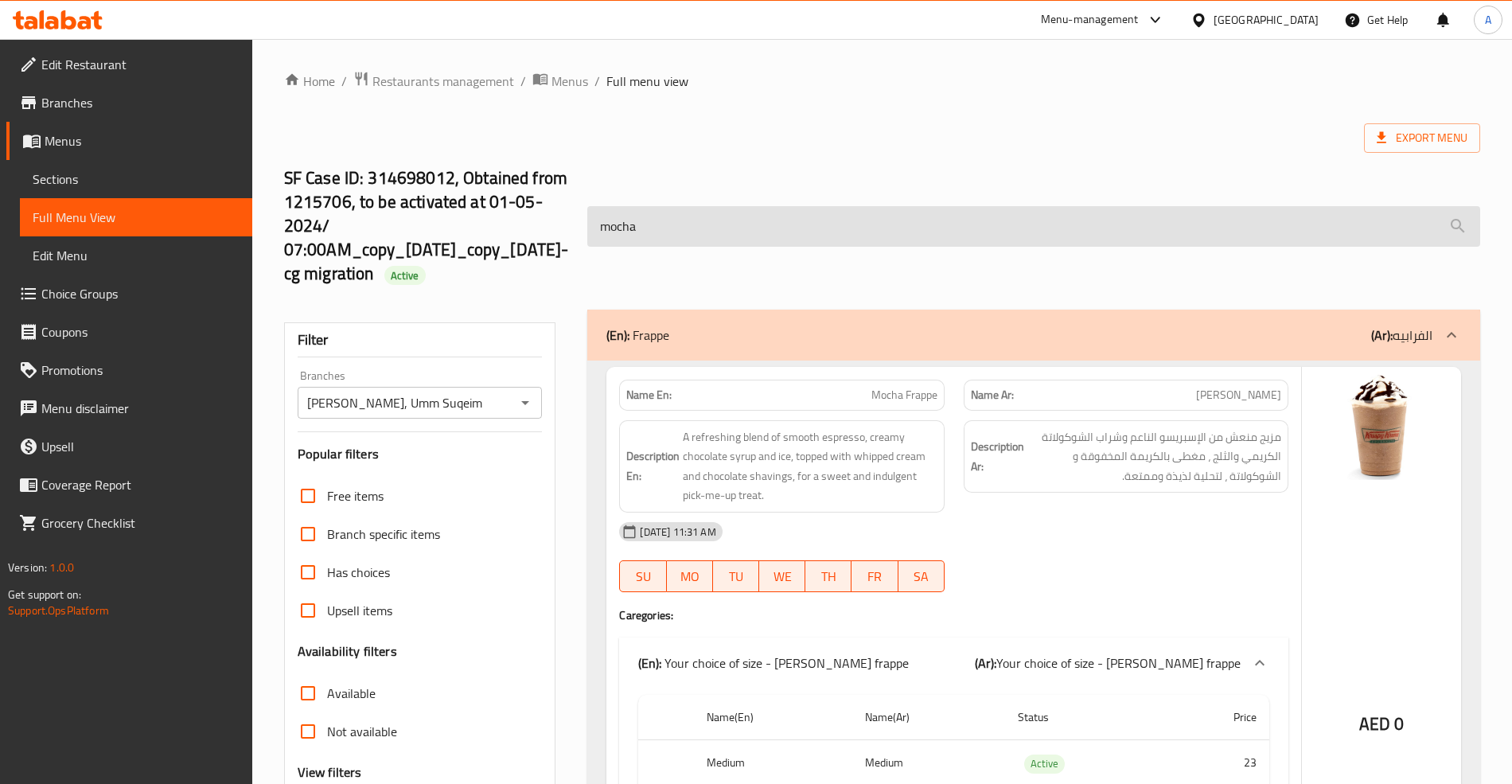
click at [688, 232] on input "mocha" at bounding box center [1033, 227] width 892 height 41
paste input "Frappe"
click at [609, 236] on input "Frappe" at bounding box center [1033, 227] width 892 height 41
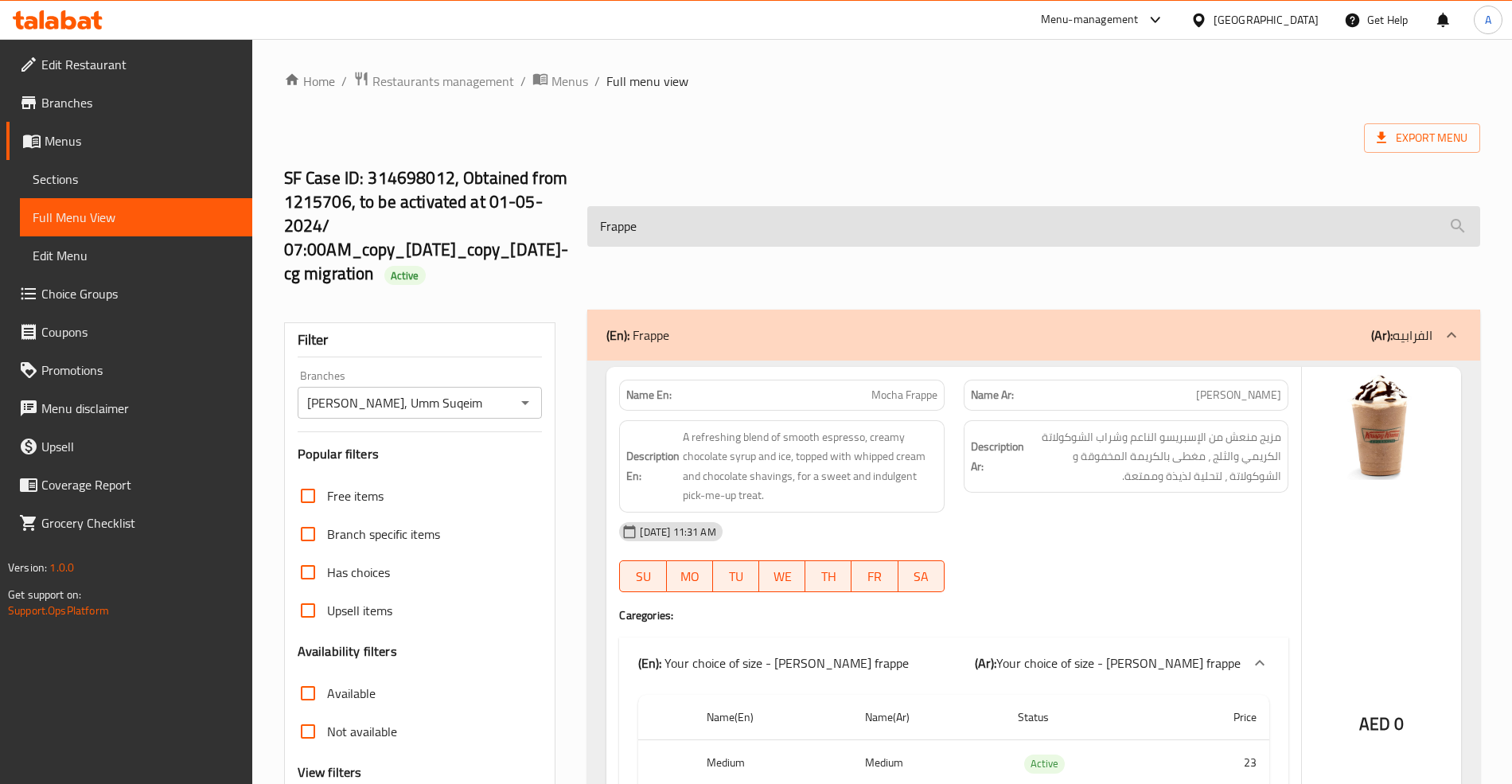
click at [609, 227] on input "Frappe" at bounding box center [1033, 227] width 892 height 41
click at [606, 227] on input "Frappe" at bounding box center [1033, 227] width 892 height 41
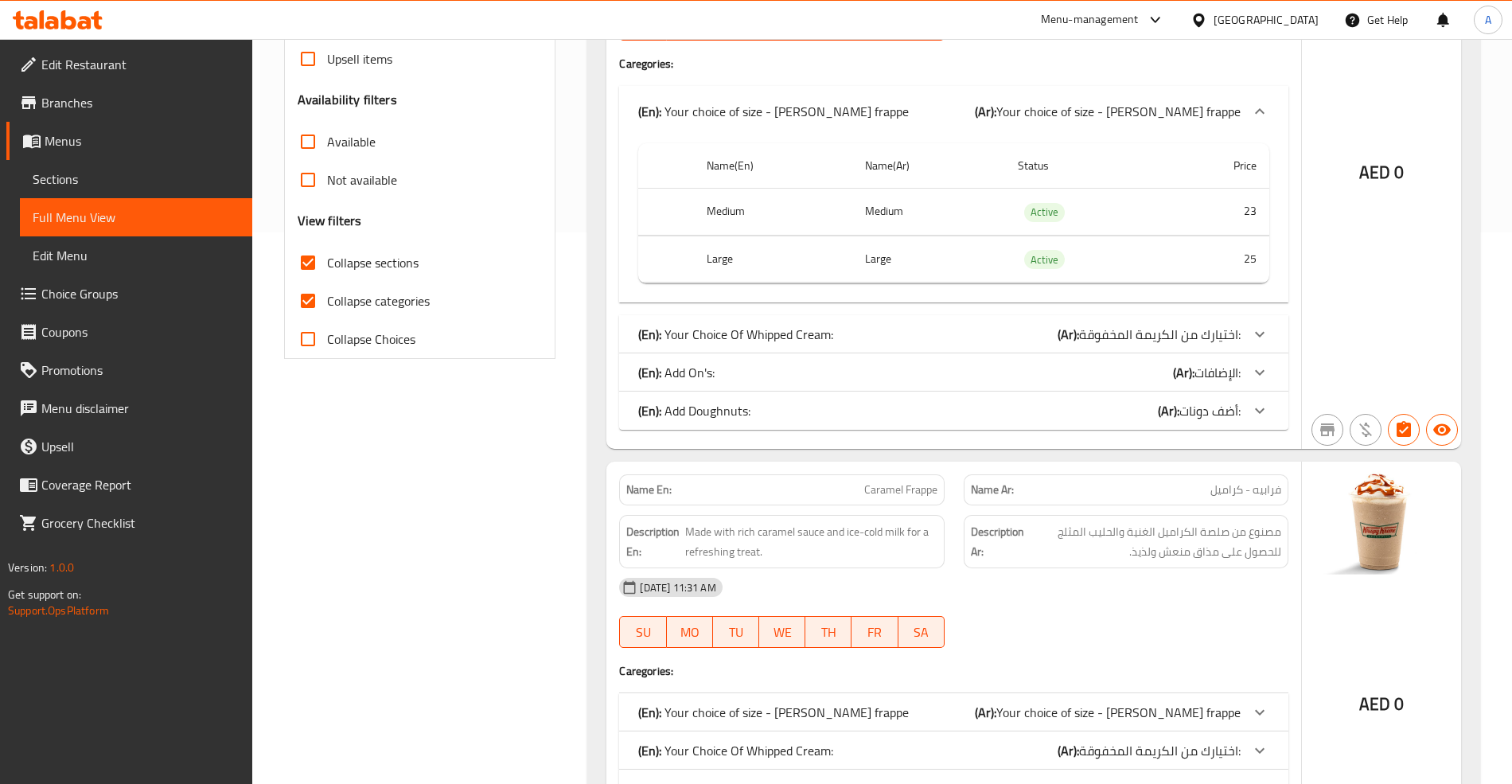
scroll to position [701, 0]
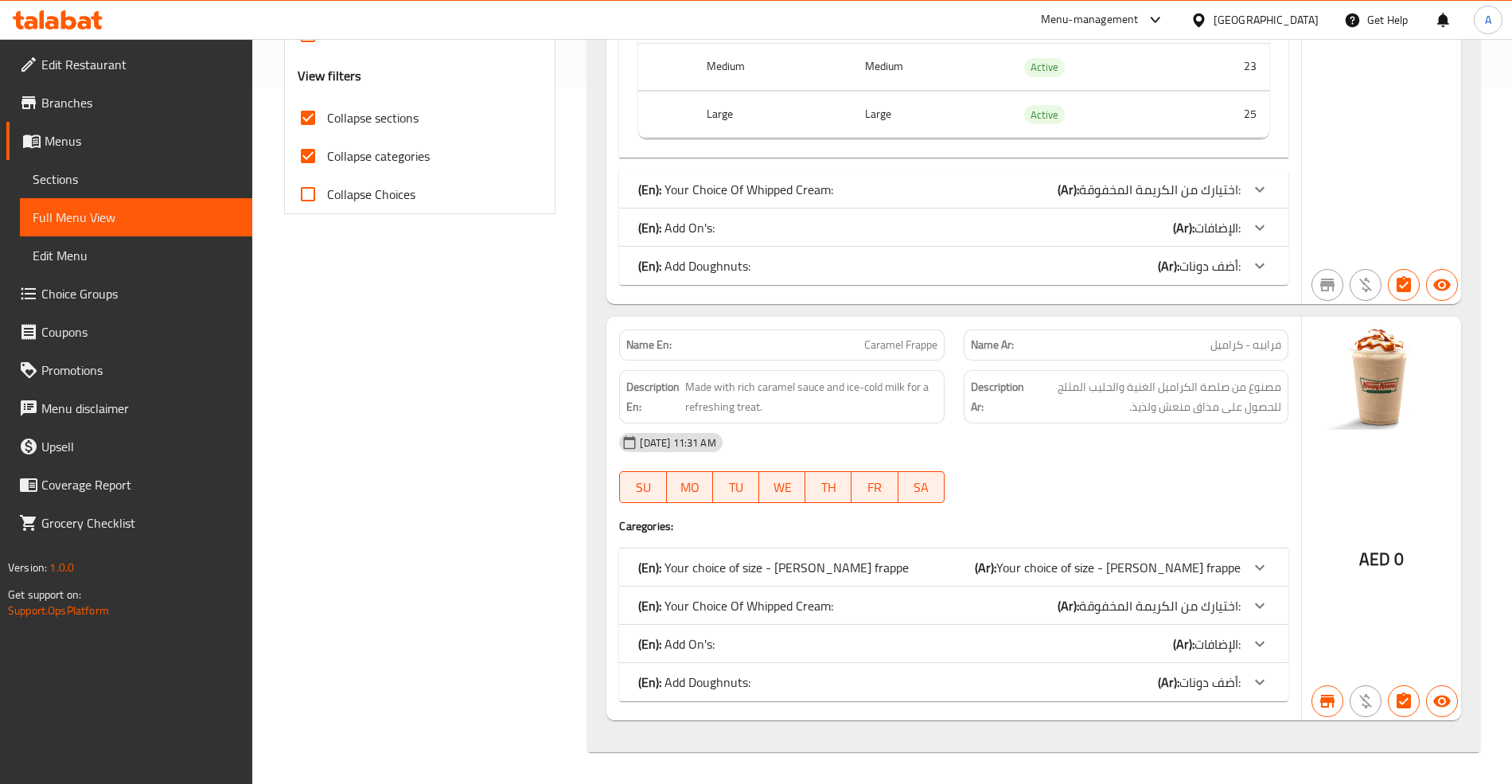
click at [901, 338] on span "Caramel Frappe" at bounding box center [901, 344] width 73 height 17
copy span "Caramel Frappe"
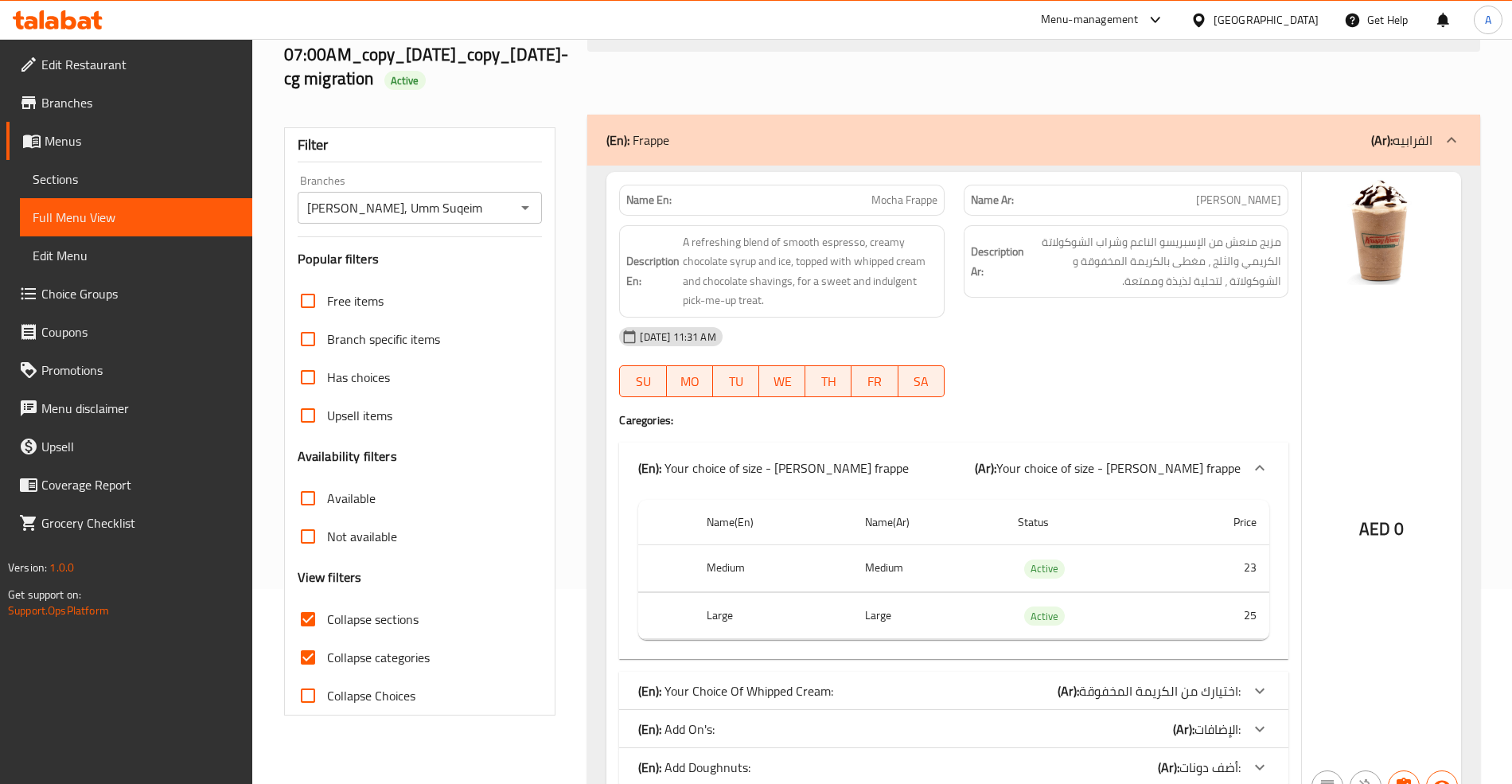
scroll to position [0, 0]
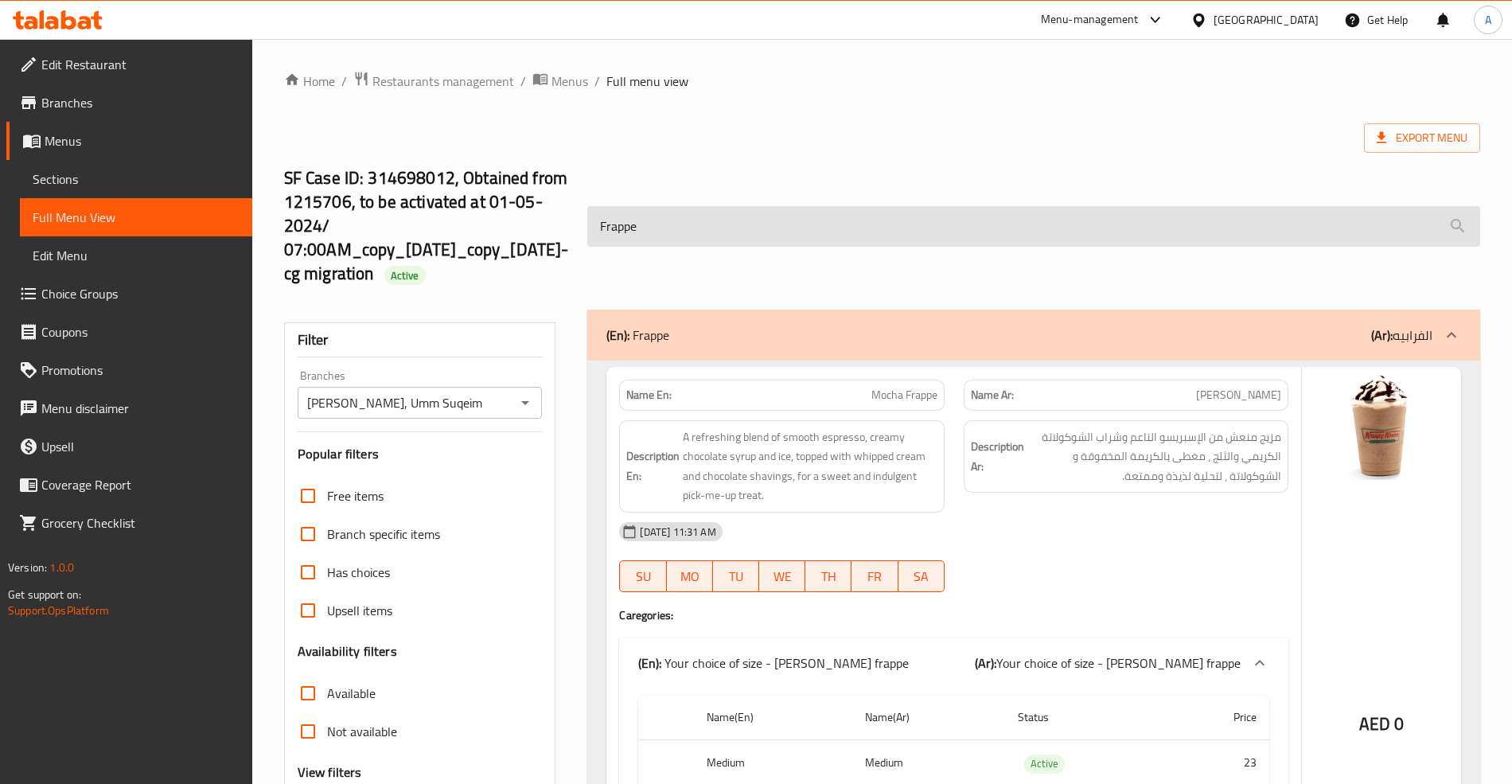
drag, startPoint x: 681, startPoint y: 249, endPoint x: 686, endPoint y: 232, distance: 17.7
click at [681, 249] on div "Frappe" at bounding box center [1033, 226] width 911 height 59
click at [689, 226] on input "Frappe" at bounding box center [1033, 227] width 892 height 41
click at [689, 224] on input "Frappe" at bounding box center [1033, 227] width 892 height 41
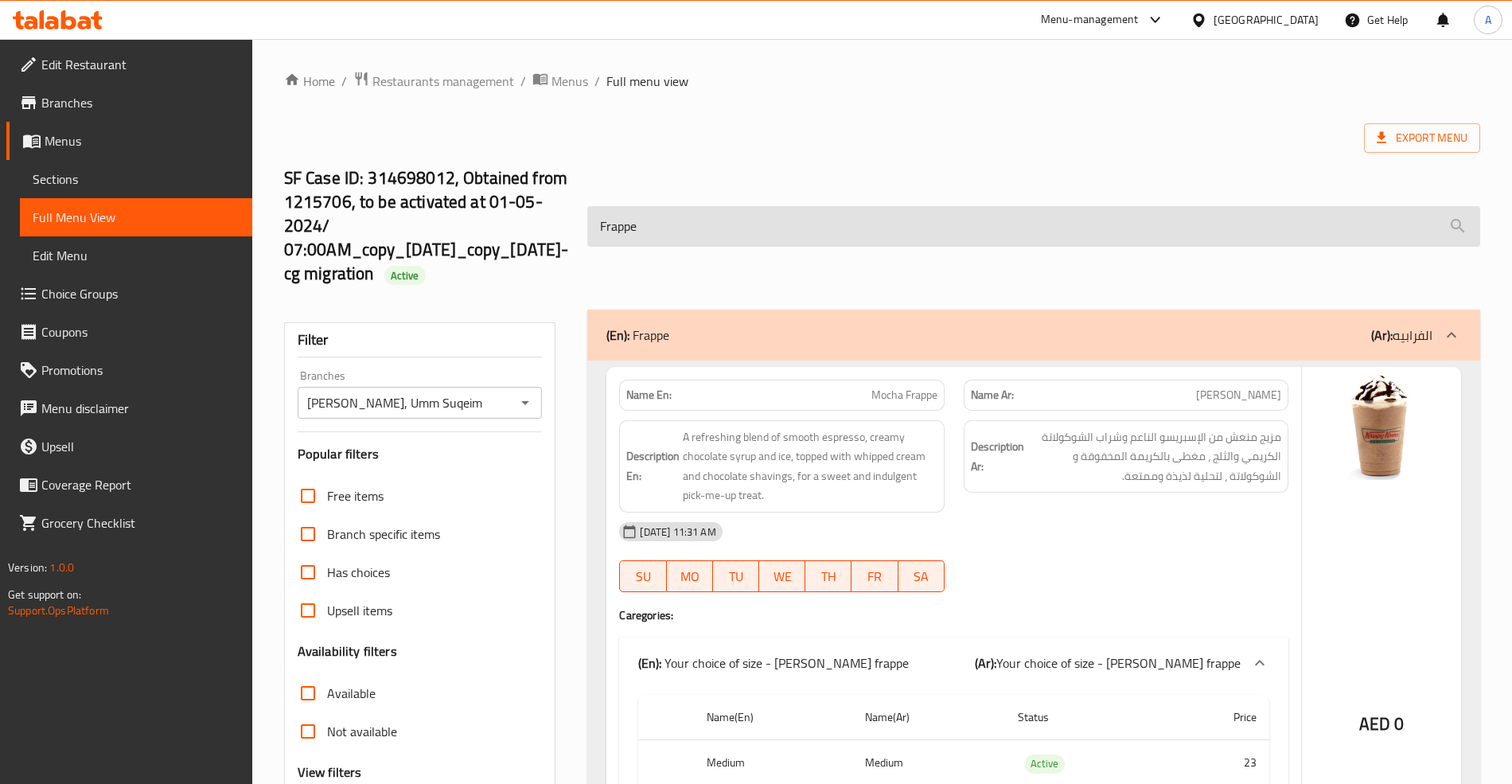
paste input "Caramel"
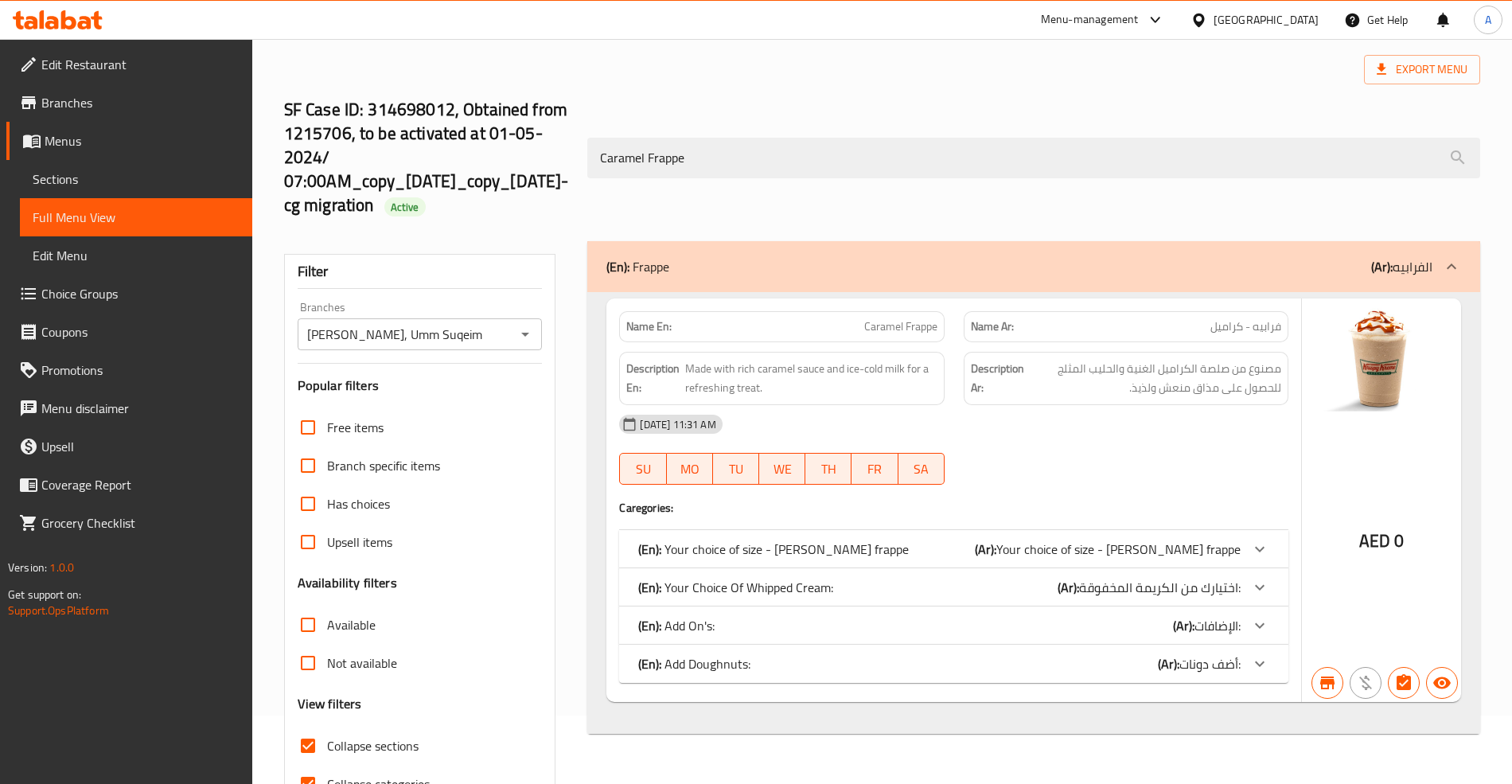
scroll to position [160, 0]
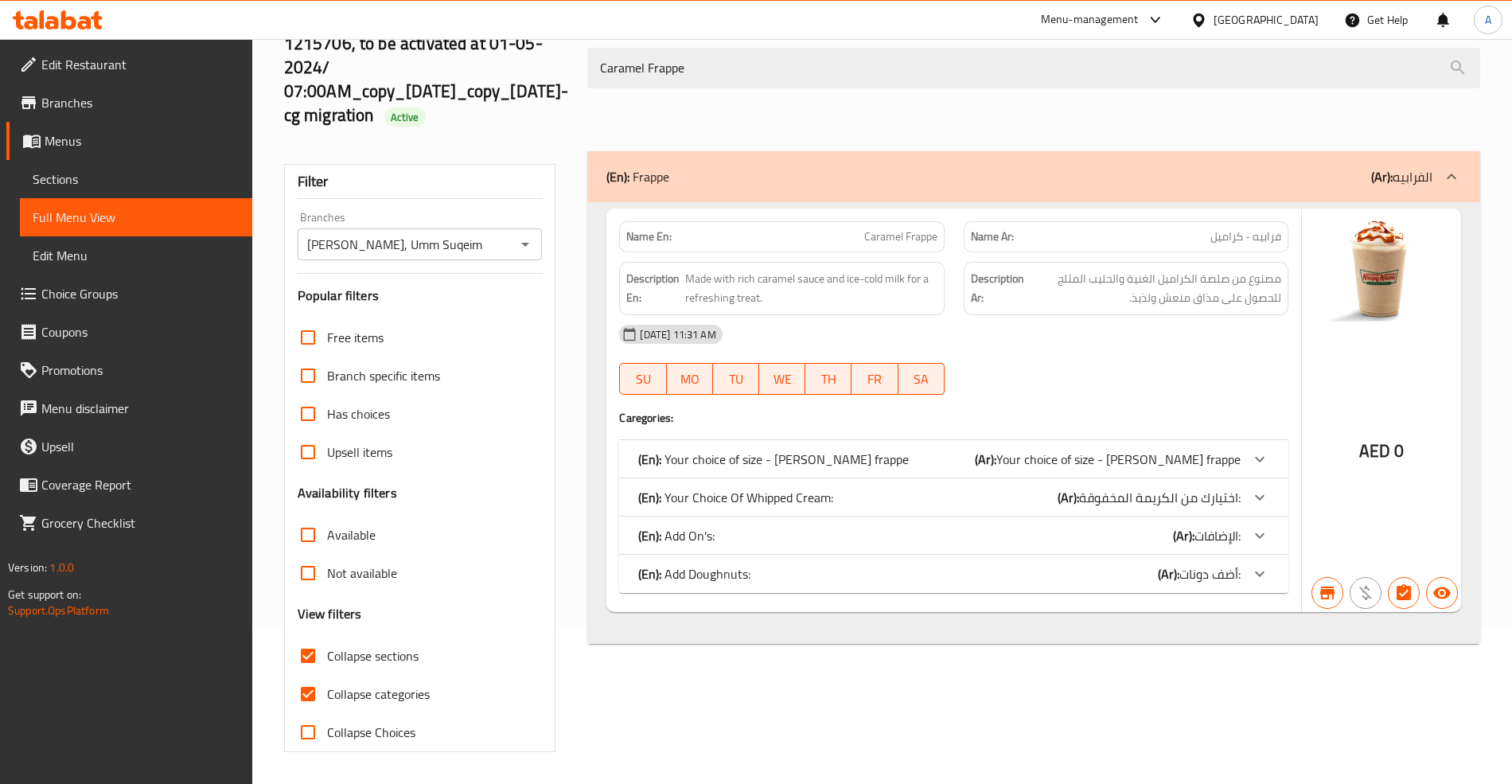
click at [1280, 455] on div "(En): Your choice of size - Caramel frappe (Ar): Your choice of size - Caramel …" at bounding box center [953, 459] width 669 height 38
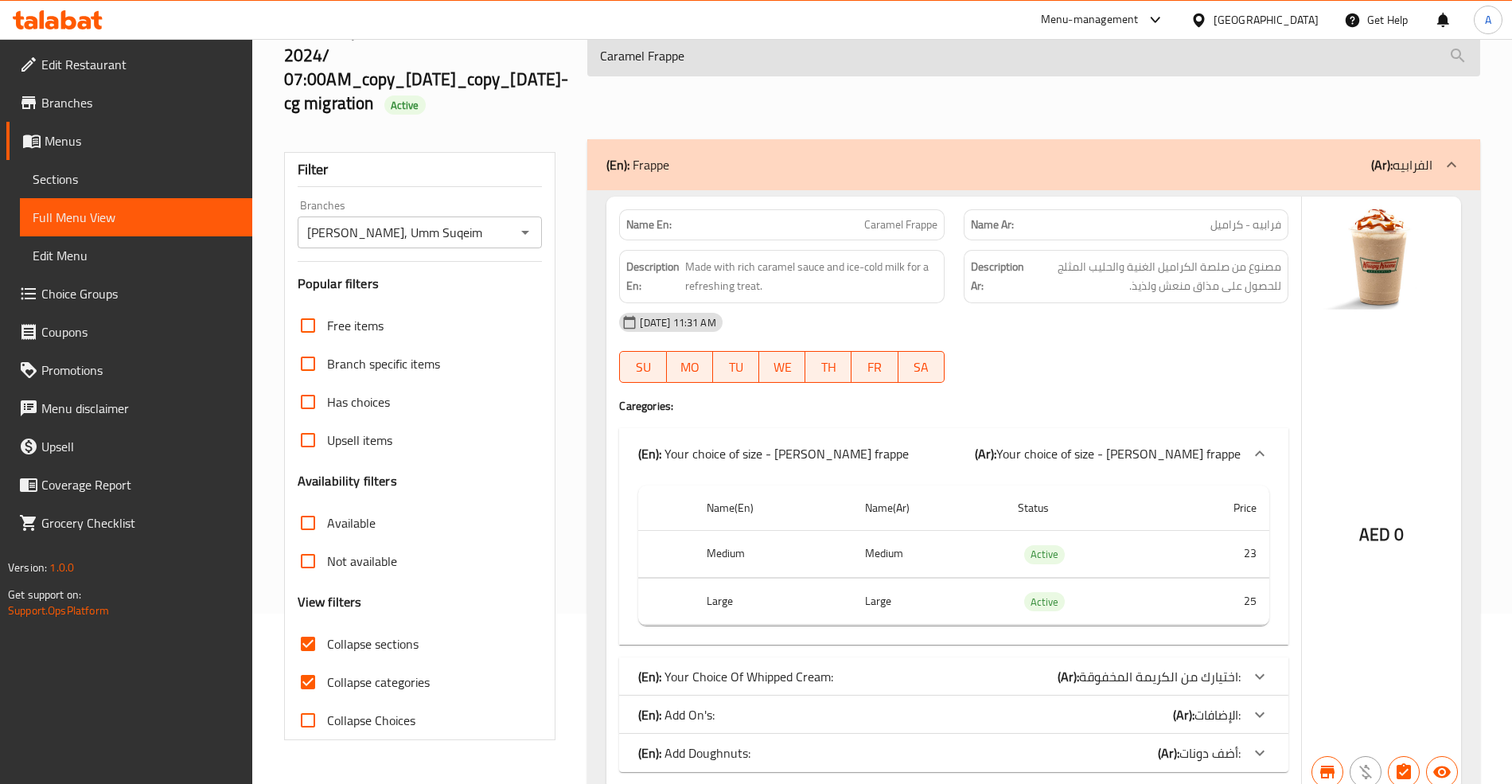
scroll to position [32, 0]
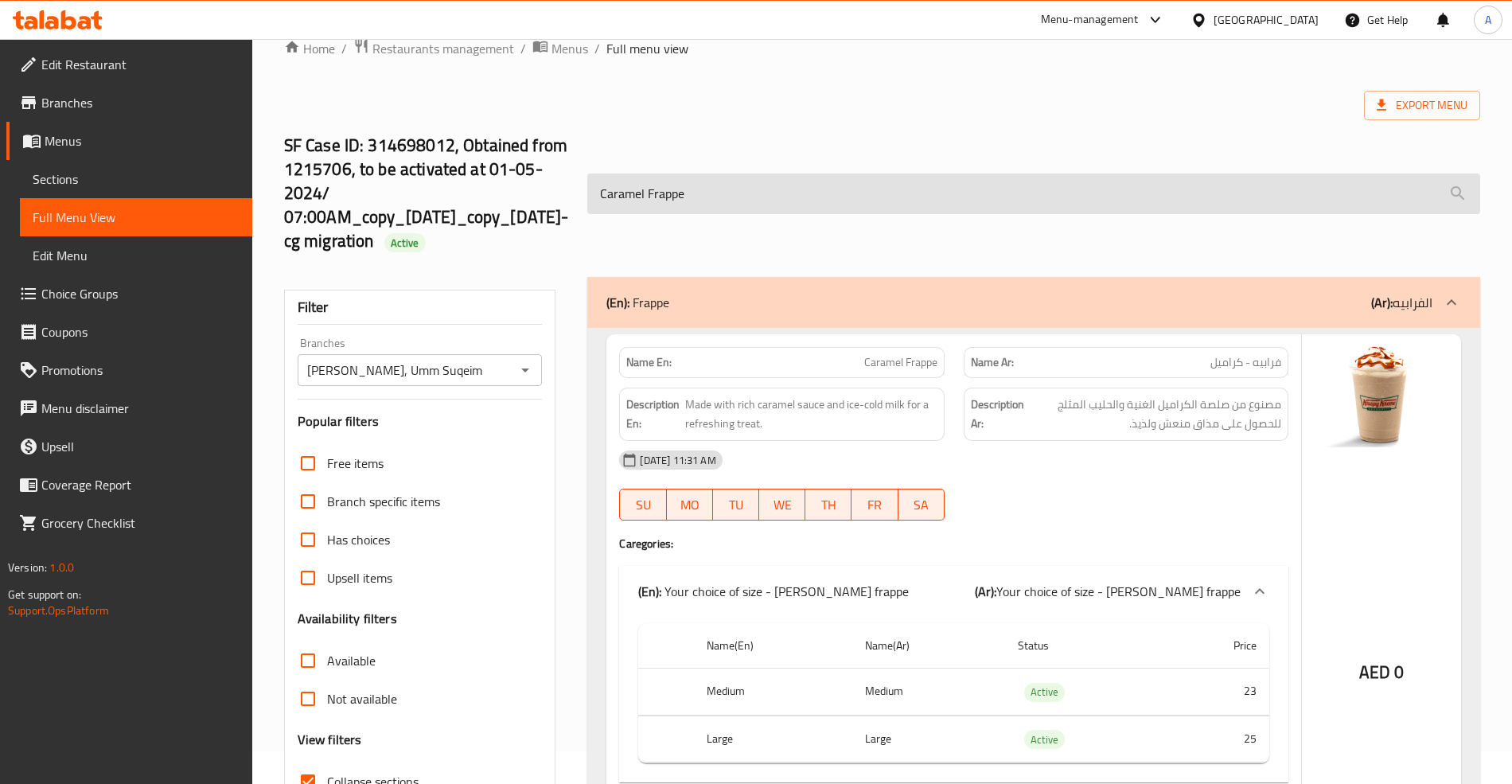
click at [711, 189] on input "Caramel Frappe" at bounding box center [1033, 194] width 892 height 41
click at [670, 195] on input "Caramel Frappe" at bounding box center [1033, 194] width 892 height 41
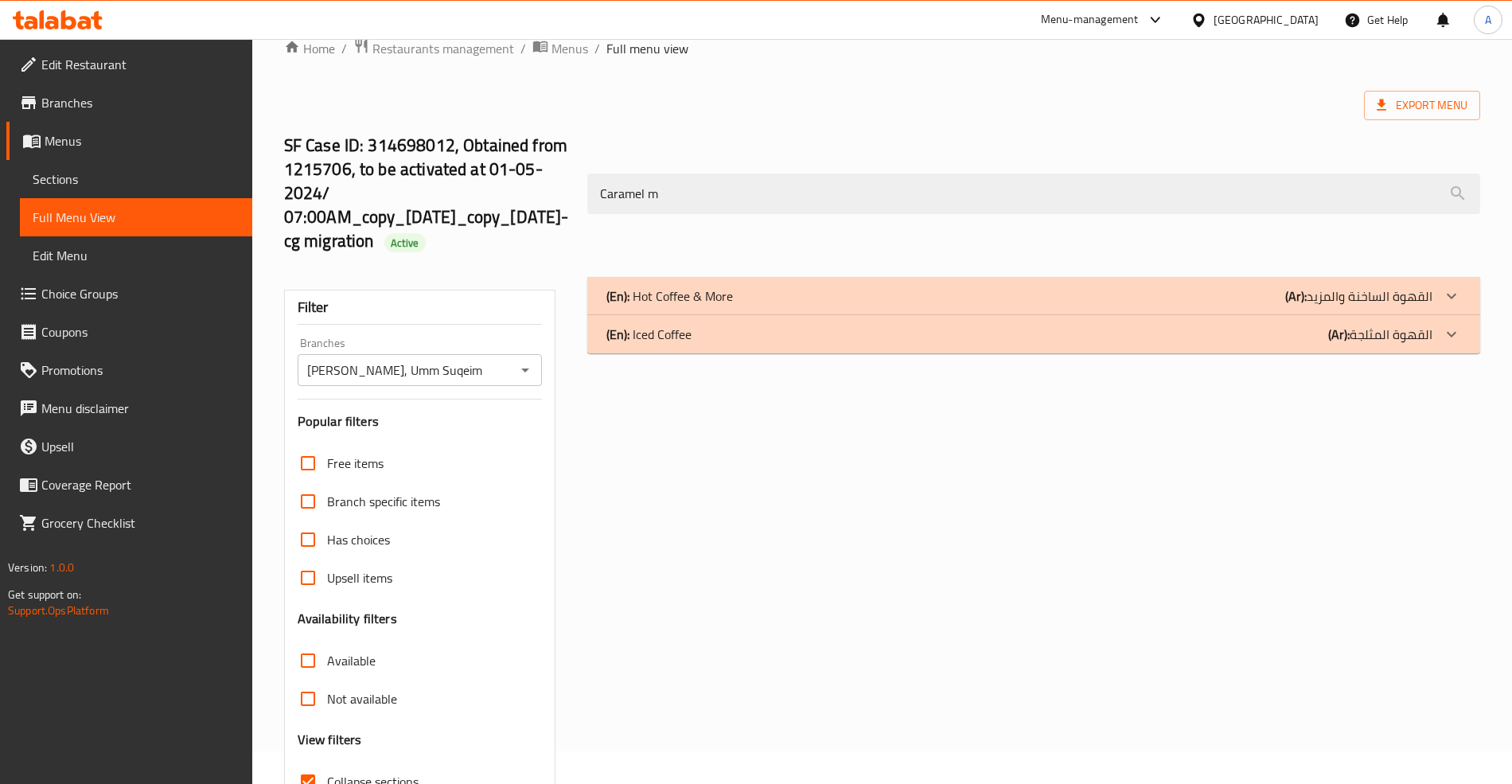
click at [737, 281] on div "(En): Hot Coffee & More (Ar): القهوة الساخنة والمزيد" at bounding box center [1033, 296] width 892 height 38
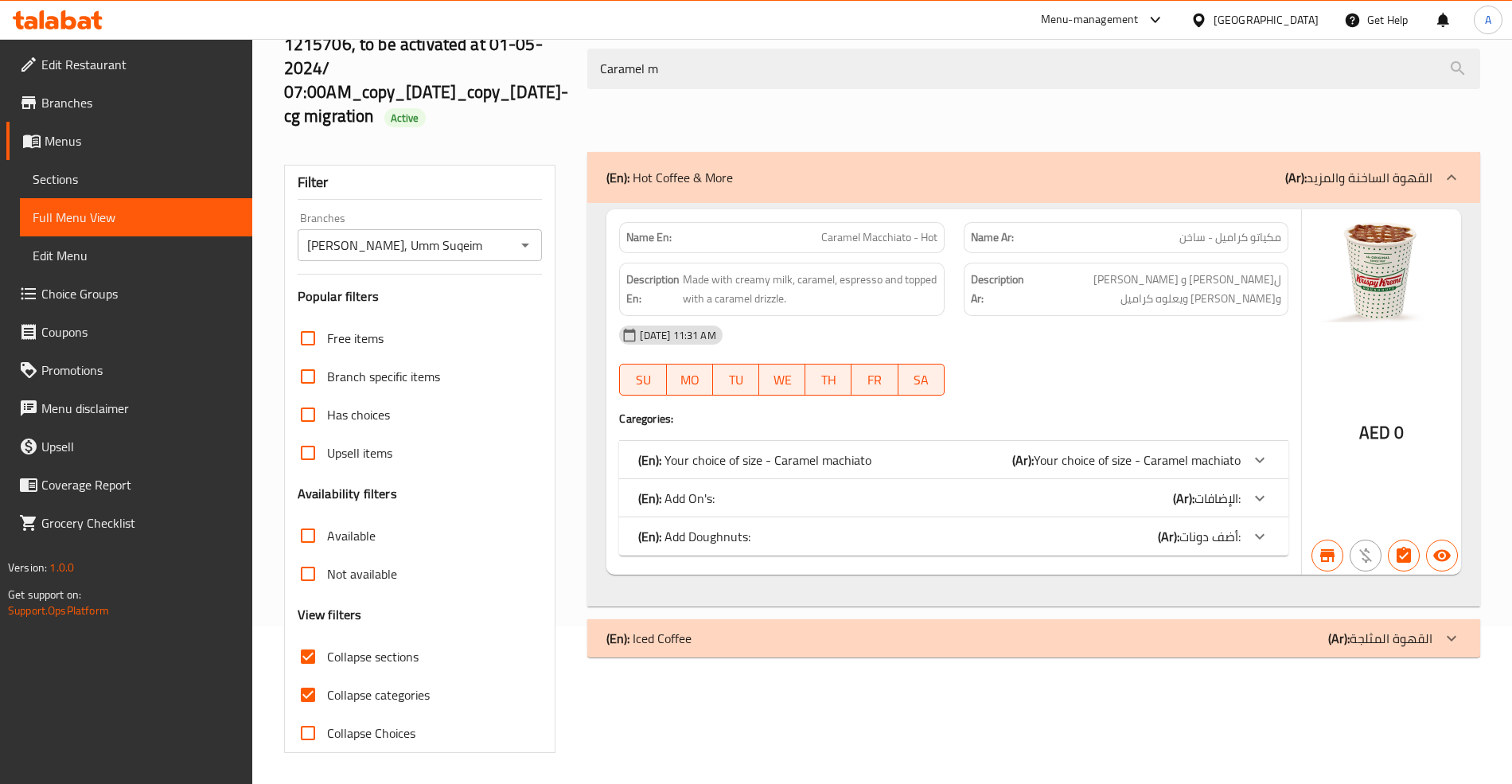
scroll to position [160, 0]
click at [950, 202] on div "(En): Iced Coffee (Ar): القهوة المثلجة" at bounding box center [1033, 176] width 892 height 51
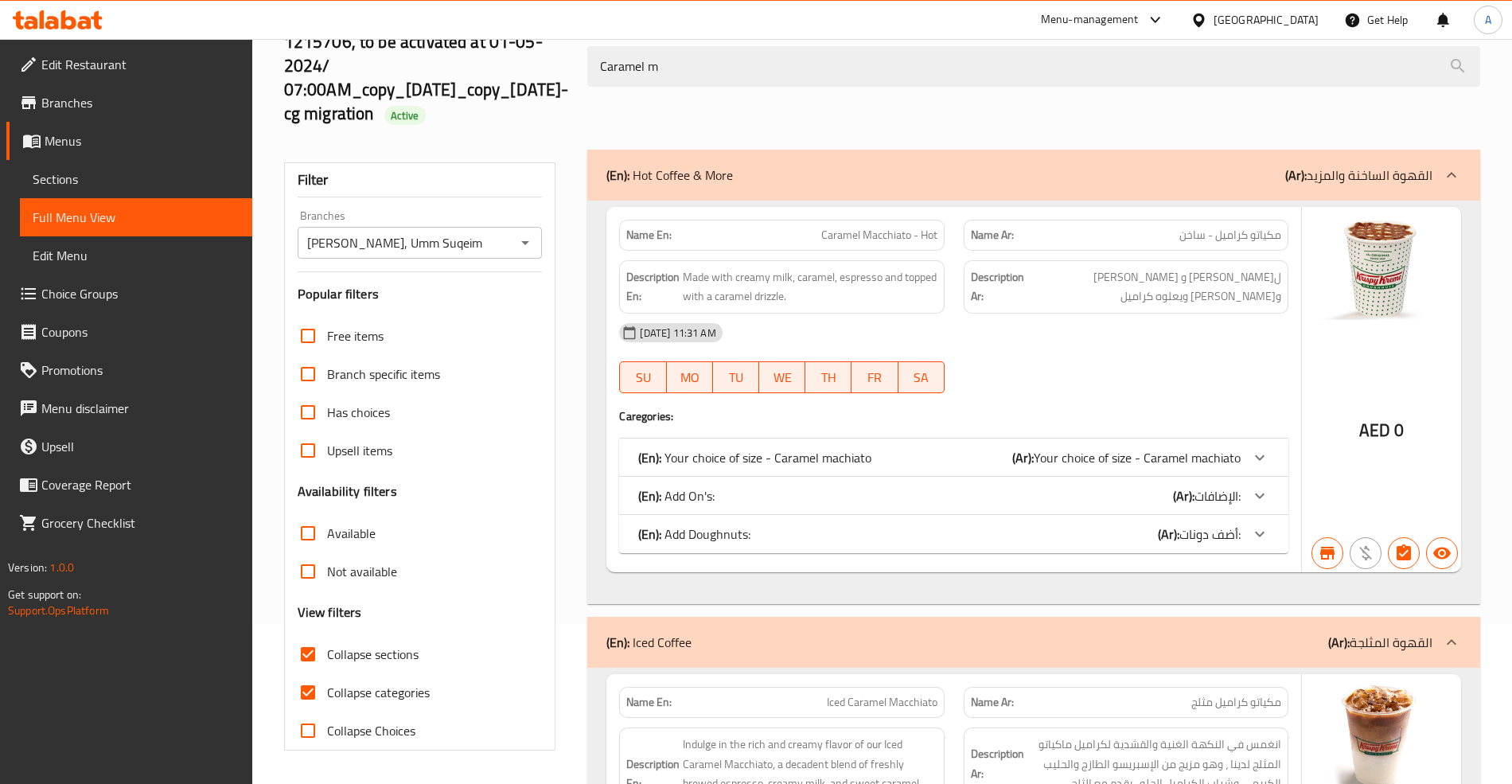
scroll to position [521, 0]
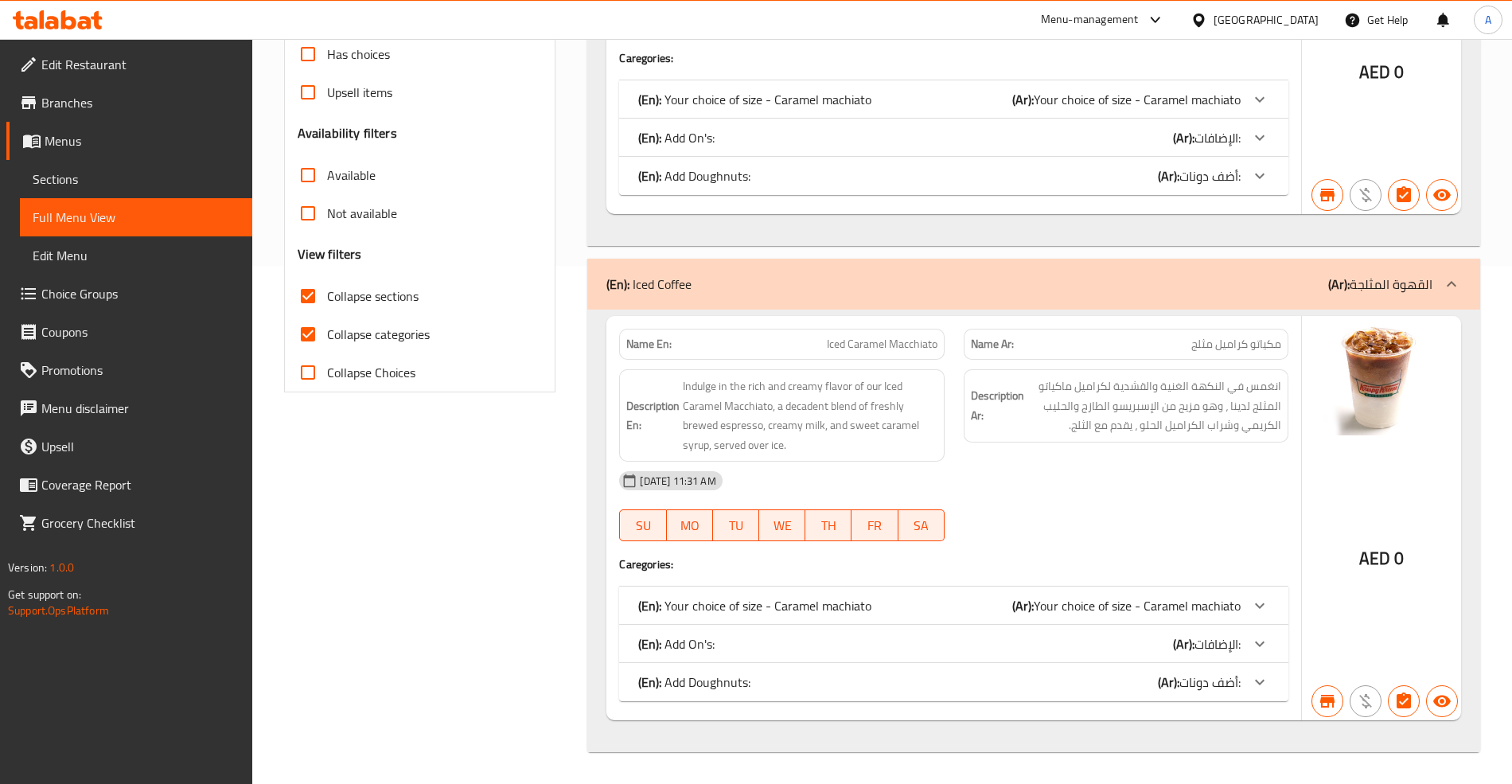
drag, startPoint x: 880, startPoint y: 341, endPoint x: 944, endPoint y: 347, distance: 64.3
copy span "Caramel Macchiato"
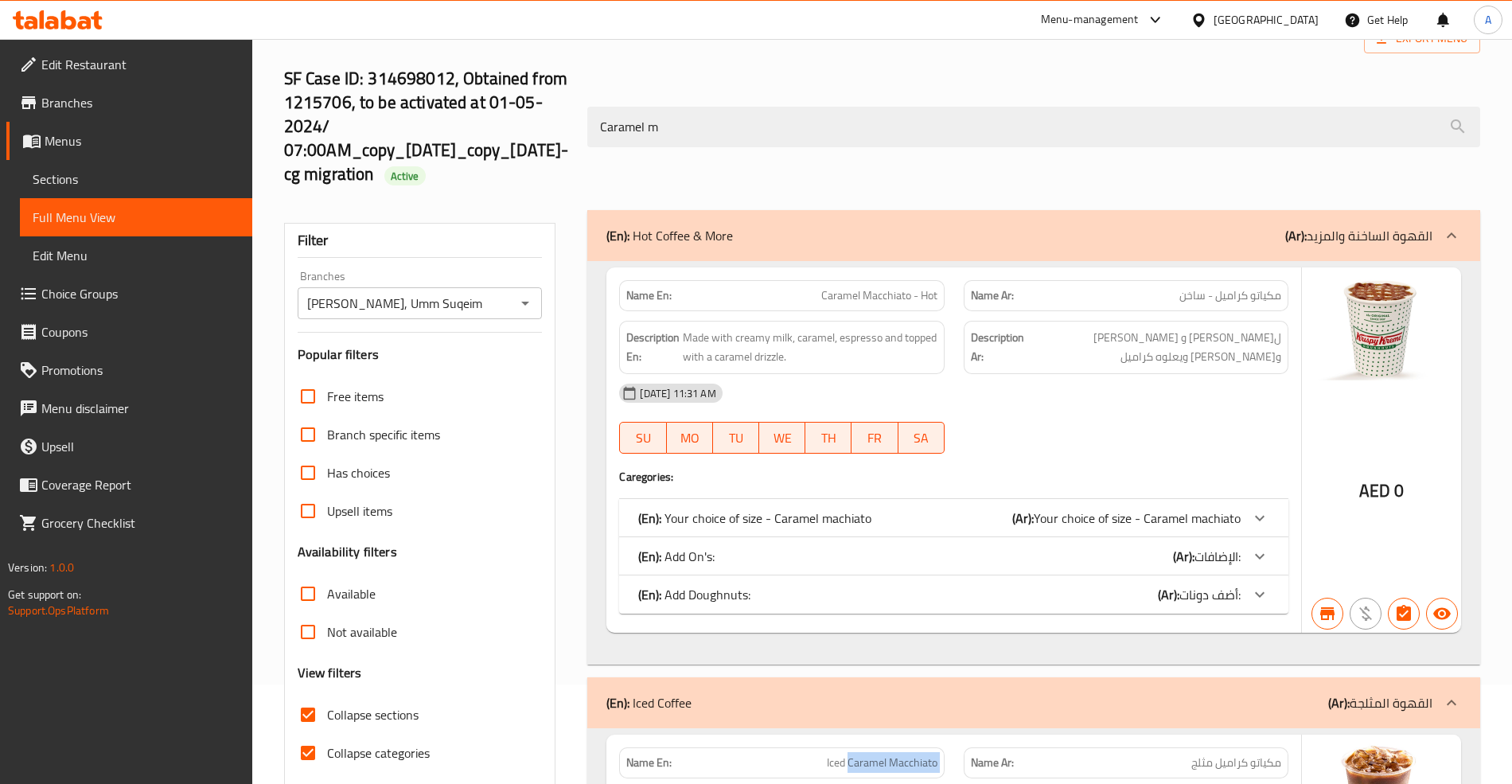
scroll to position [97, 0]
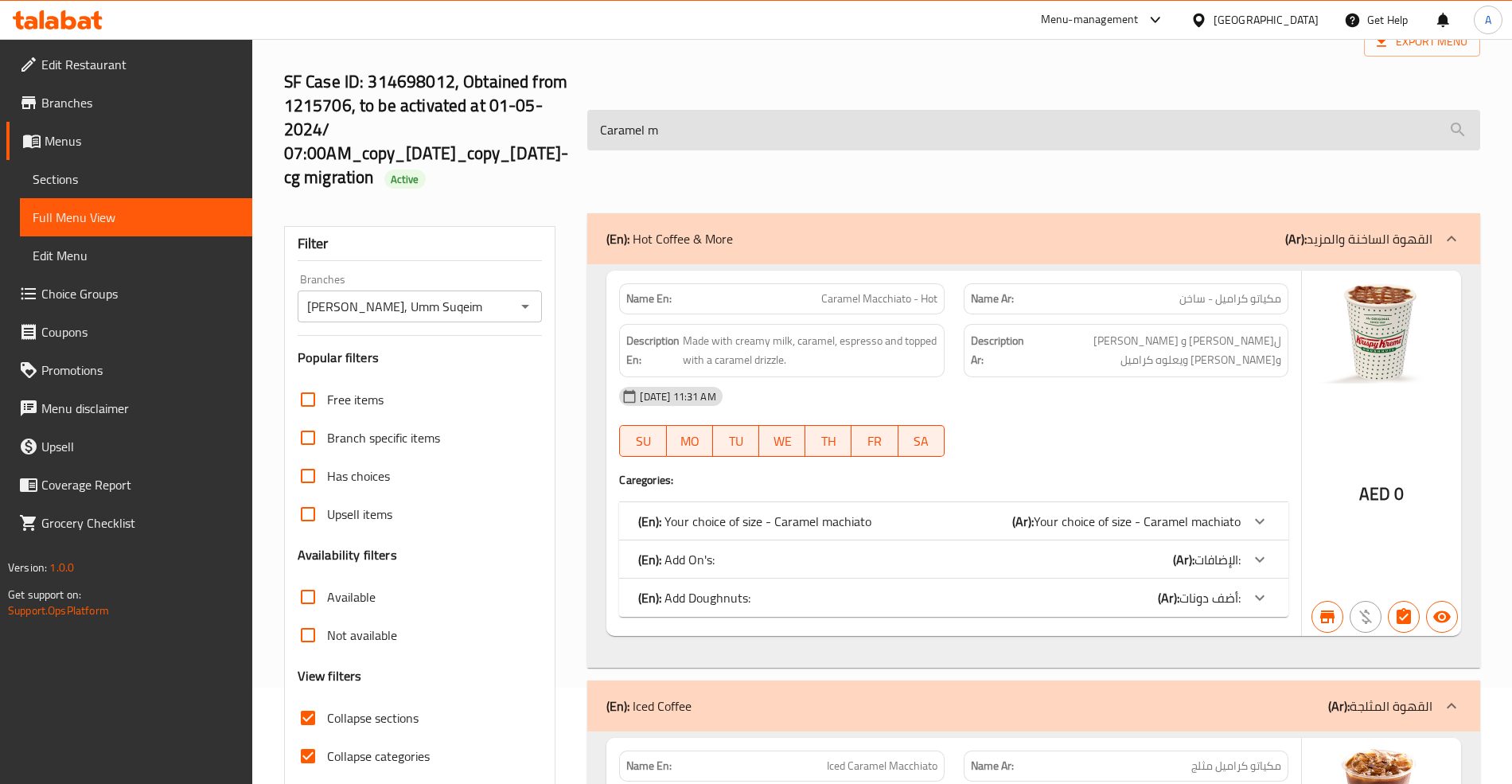
click at [753, 116] on input "Caramel m" at bounding box center [1033, 130] width 892 height 41
click at [757, 121] on input "Caramel m" at bounding box center [1033, 130] width 892 height 41
paste input "Macchiato"
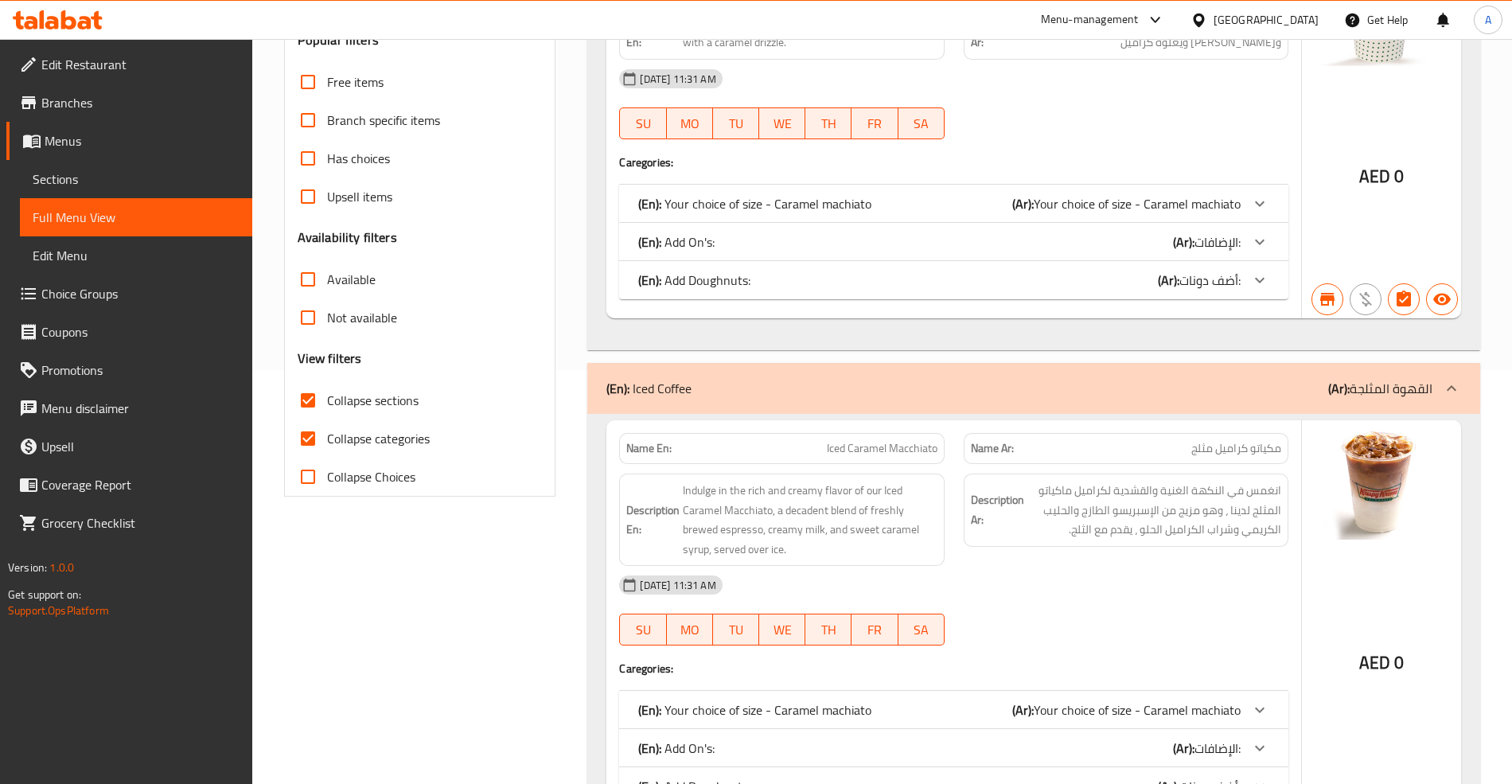
scroll to position [414, 0]
click at [1255, 204] on icon at bounding box center [1260, 203] width 19 height 19
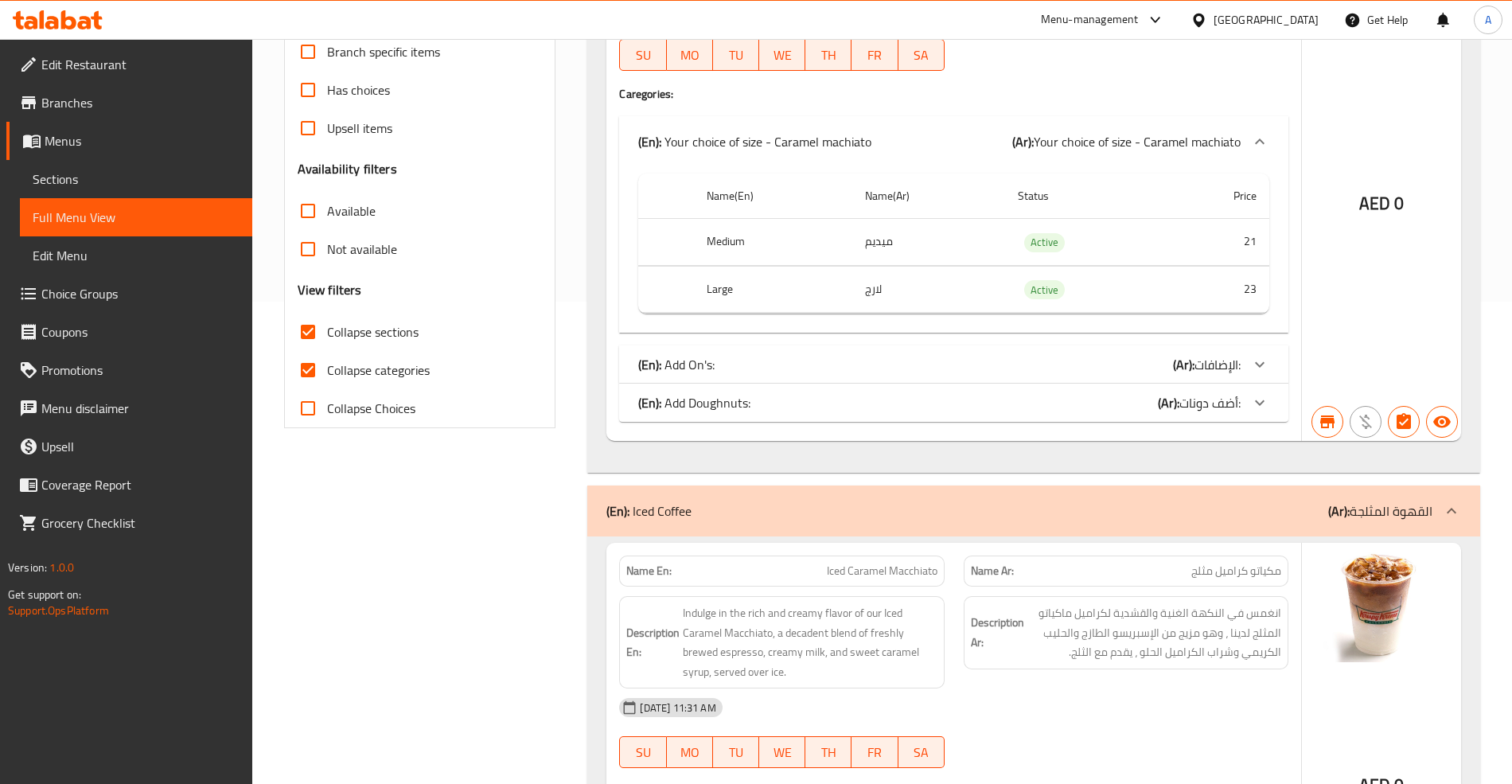
scroll to position [714, 0]
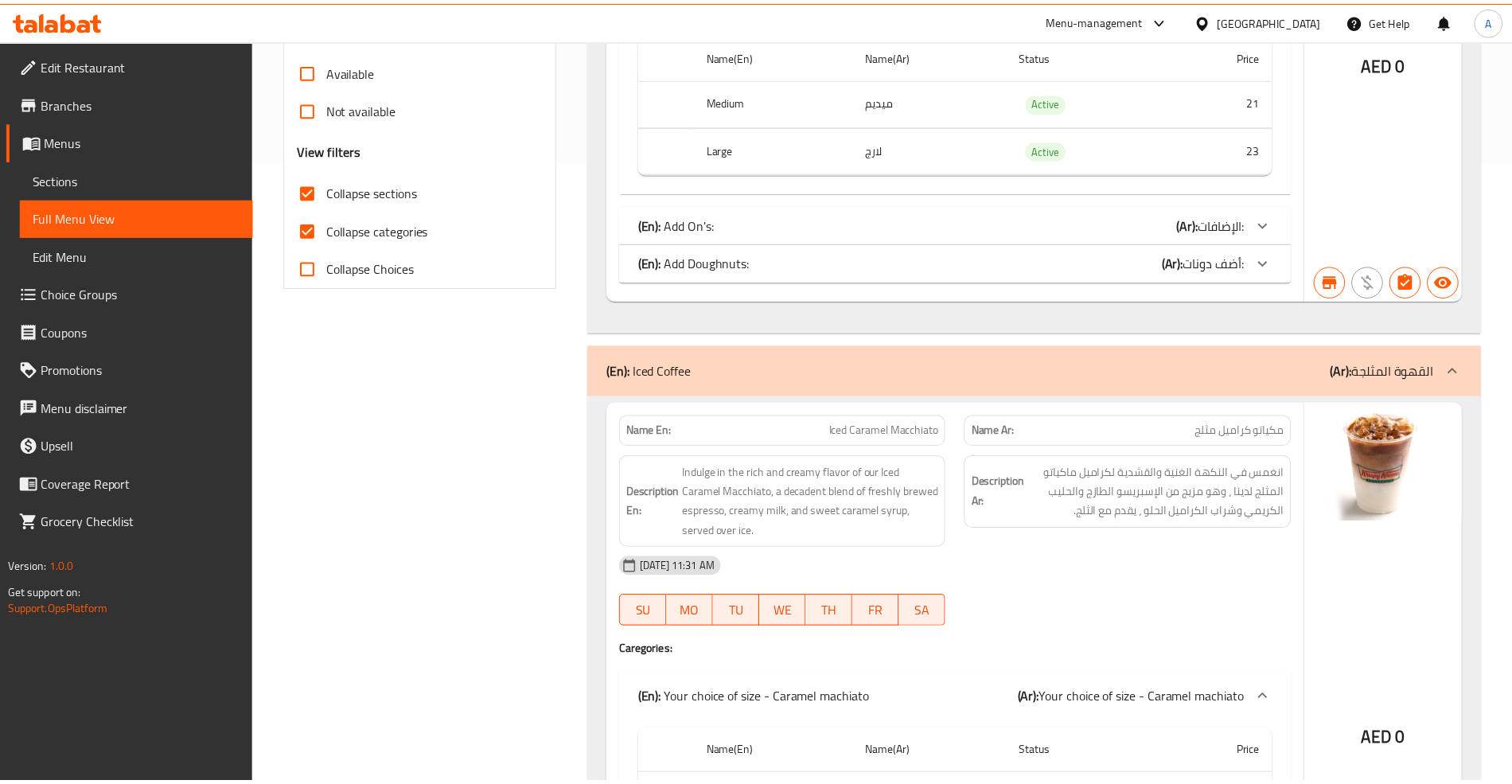
scroll to position [907, 0]
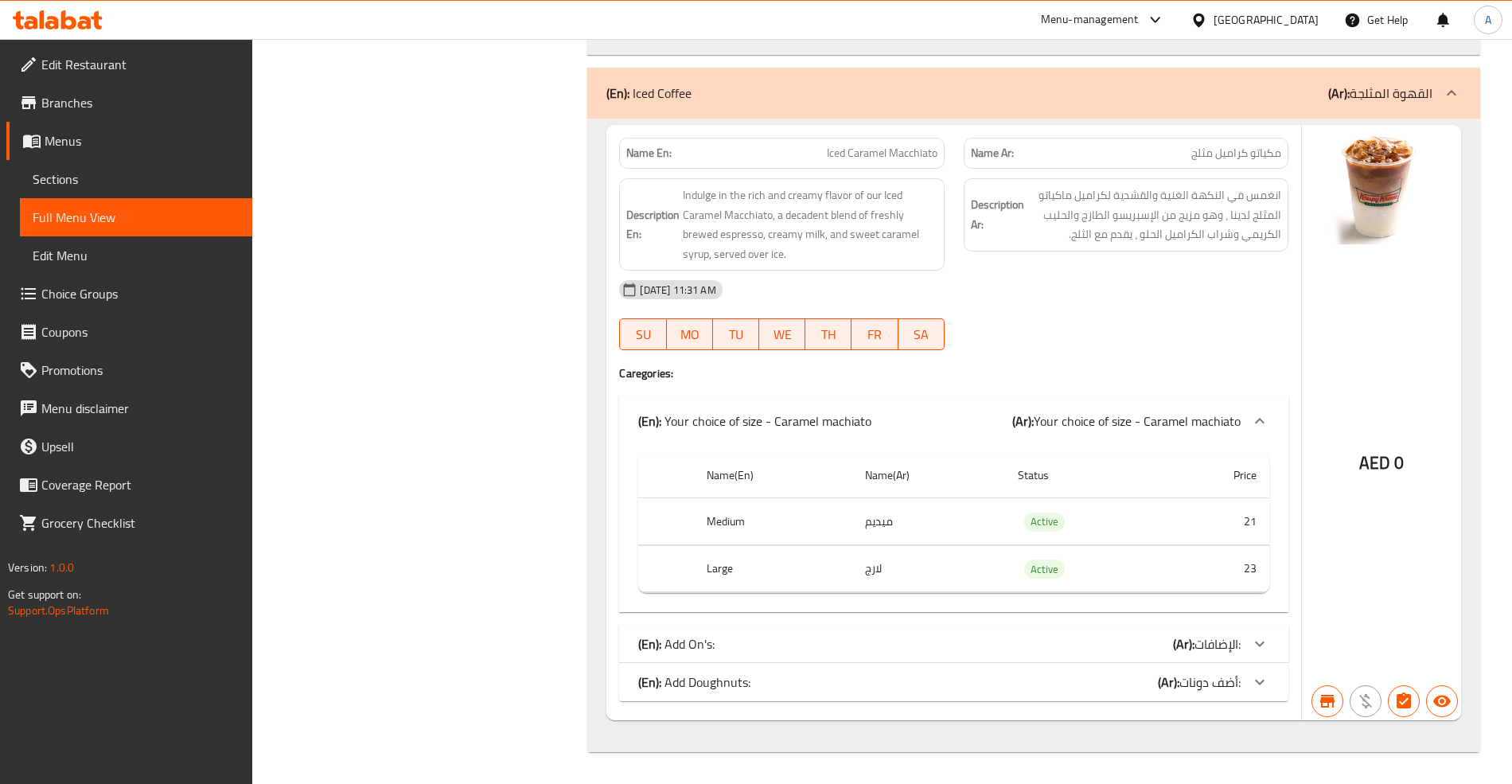
drag, startPoint x: 478, startPoint y: 331, endPoint x: 474, endPoint y: 287, distance: 44.2
click at [478, 331] on div "Filter Branches Krispy Kreme, Umm Suqeim Branches Popular filters Free items Br…" at bounding box center [427, 80] width 304 height 1362
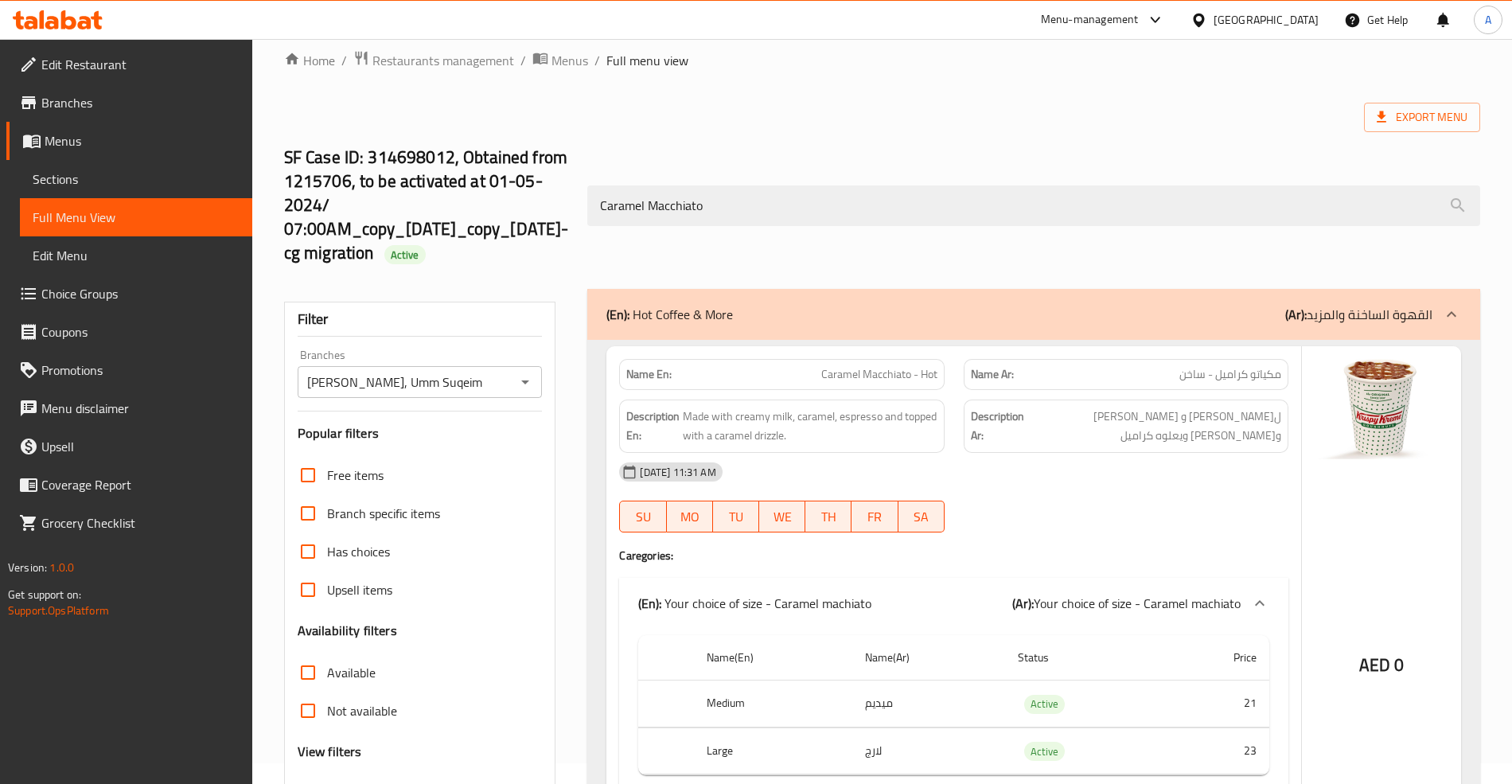
scroll to position [0, 0]
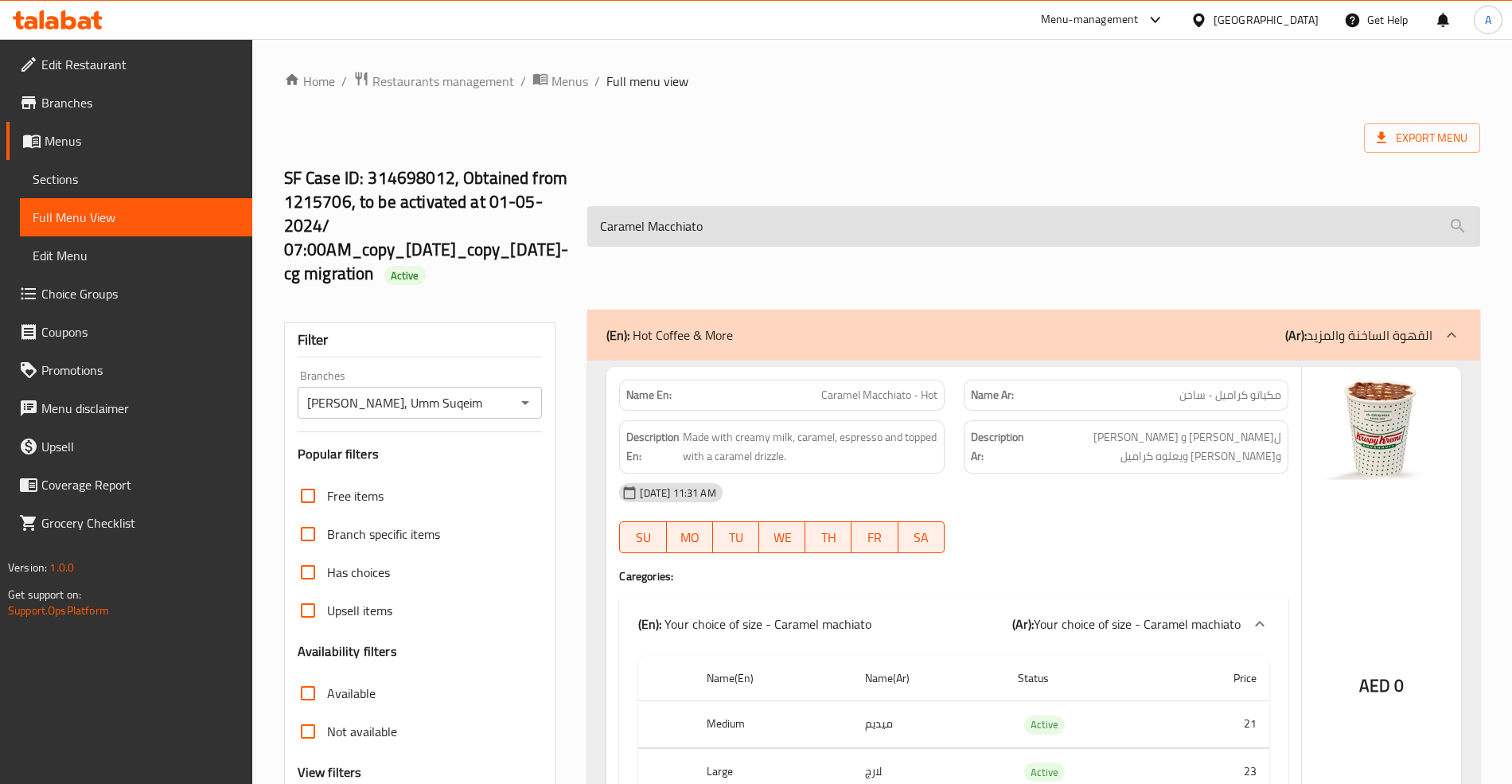
click at [711, 230] on input "Caramel Macchiato" at bounding box center [1033, 227] width 892 height 41
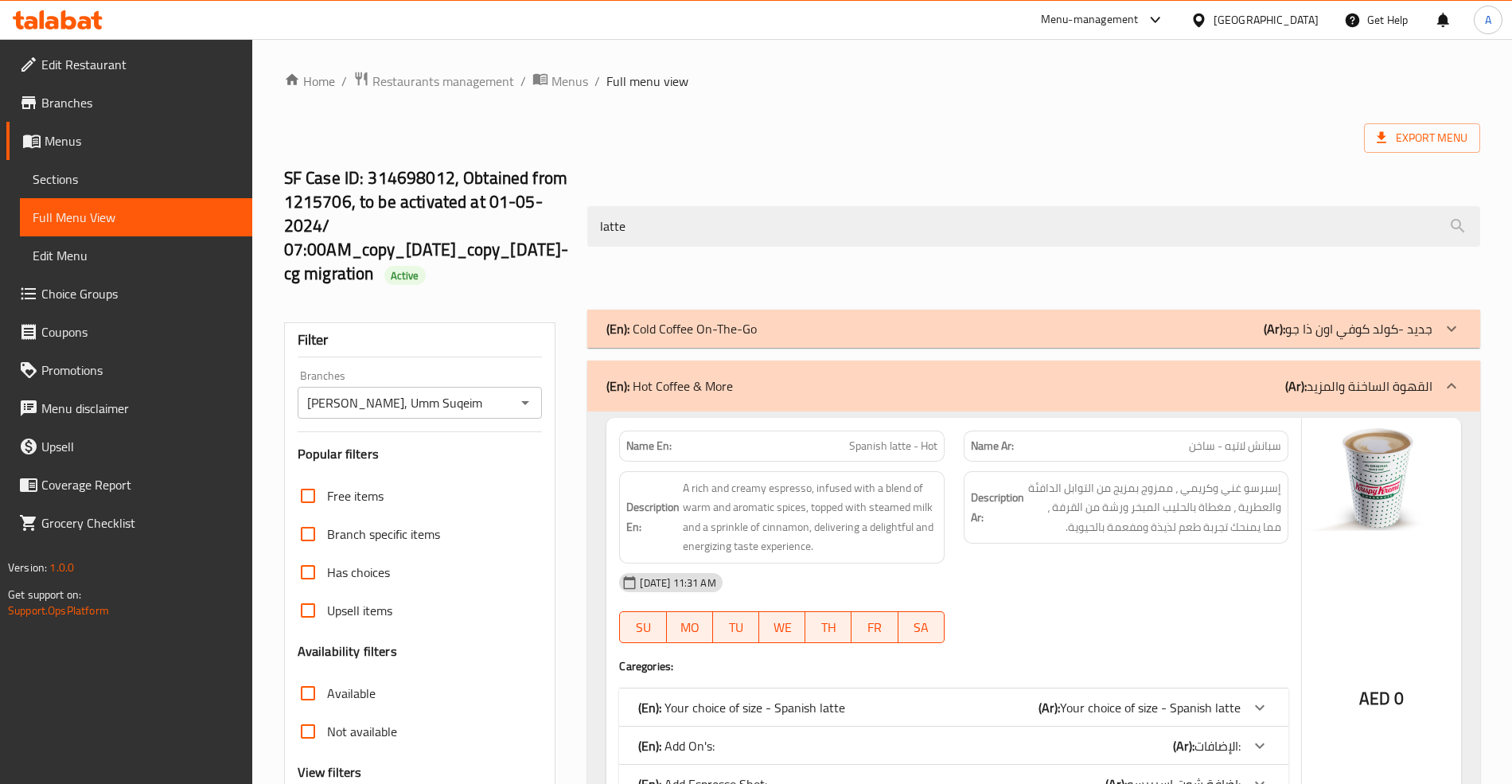
click at [1163, 320] on div "(En): Cold Coffee On-The-Go (Ar): جديد -كولد كوفي اون ذا جو" at bounding box center [1019, 329] width 825 height 19
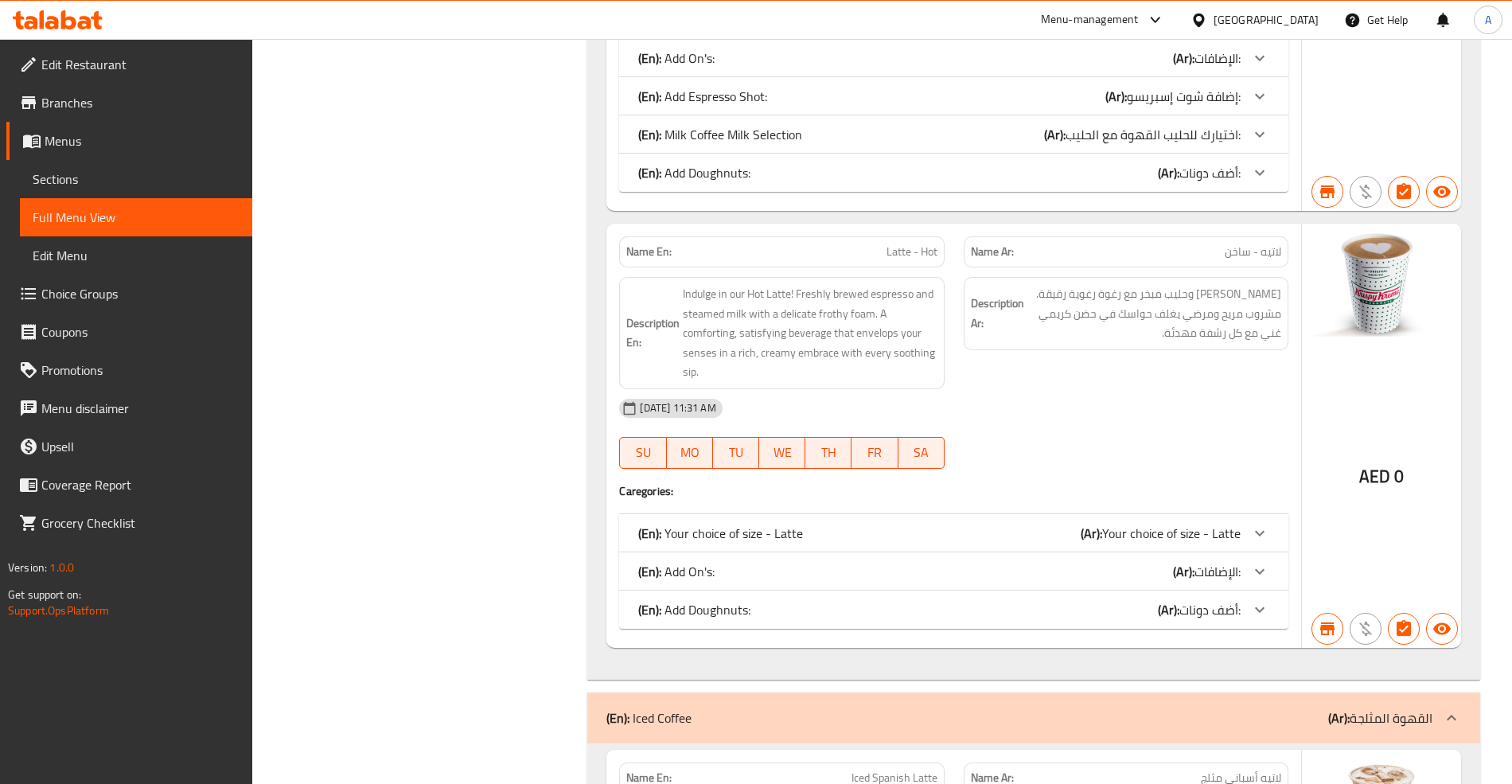
scroll to position [1803, 0]
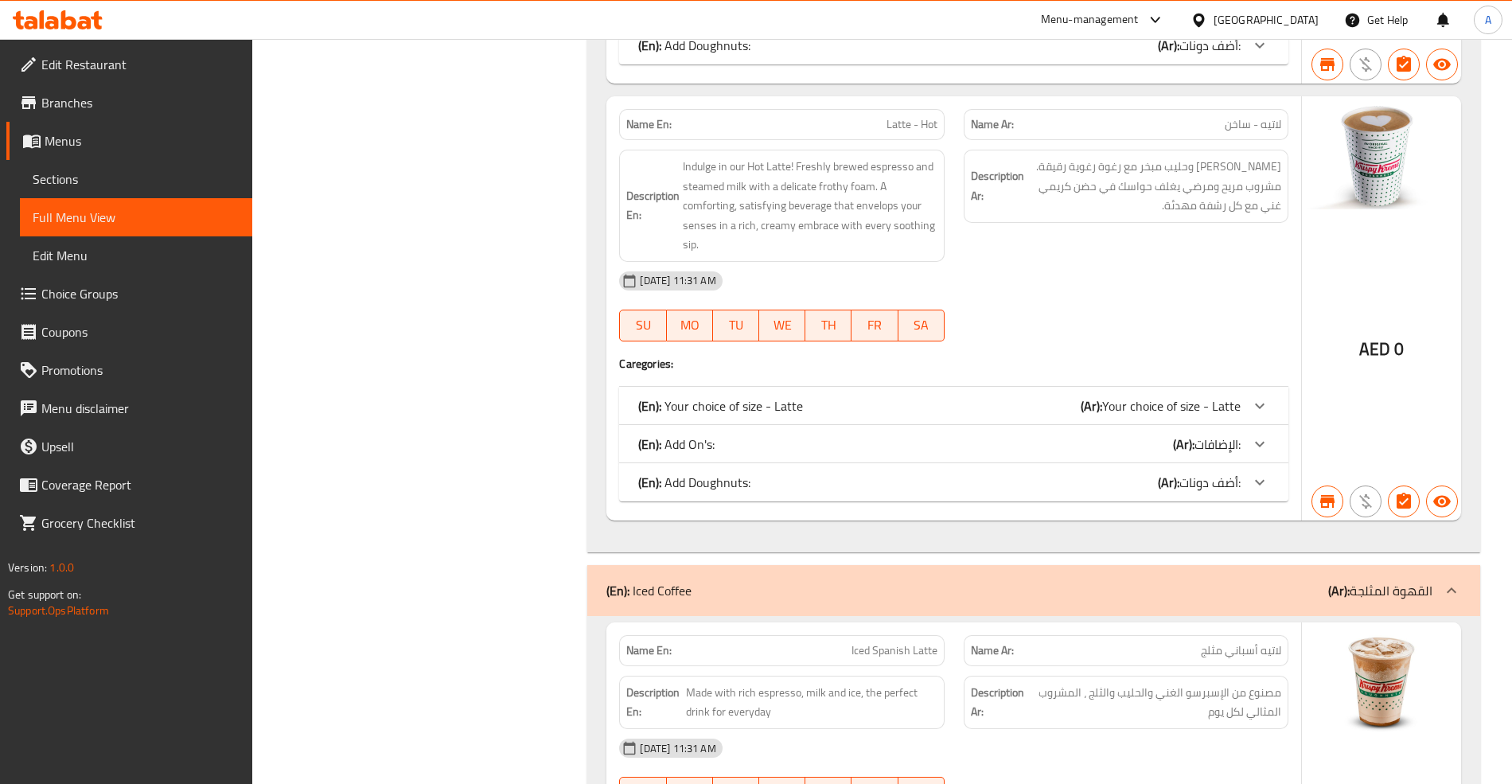
copy span "Latte"
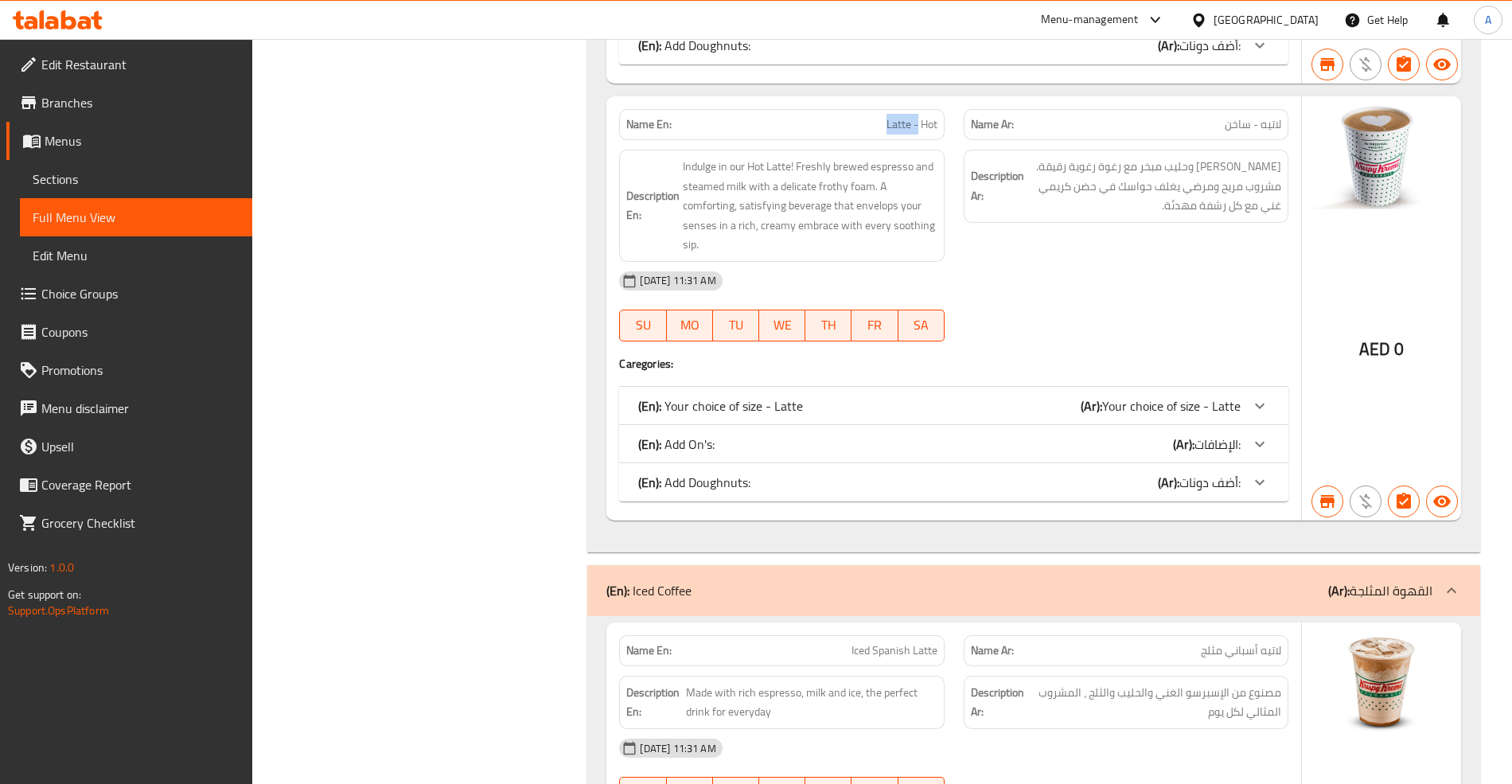
drag, startPoint x: 904, startPoint y: 136, endPoint x: 912, endPoint y: 136, distance: 8.0
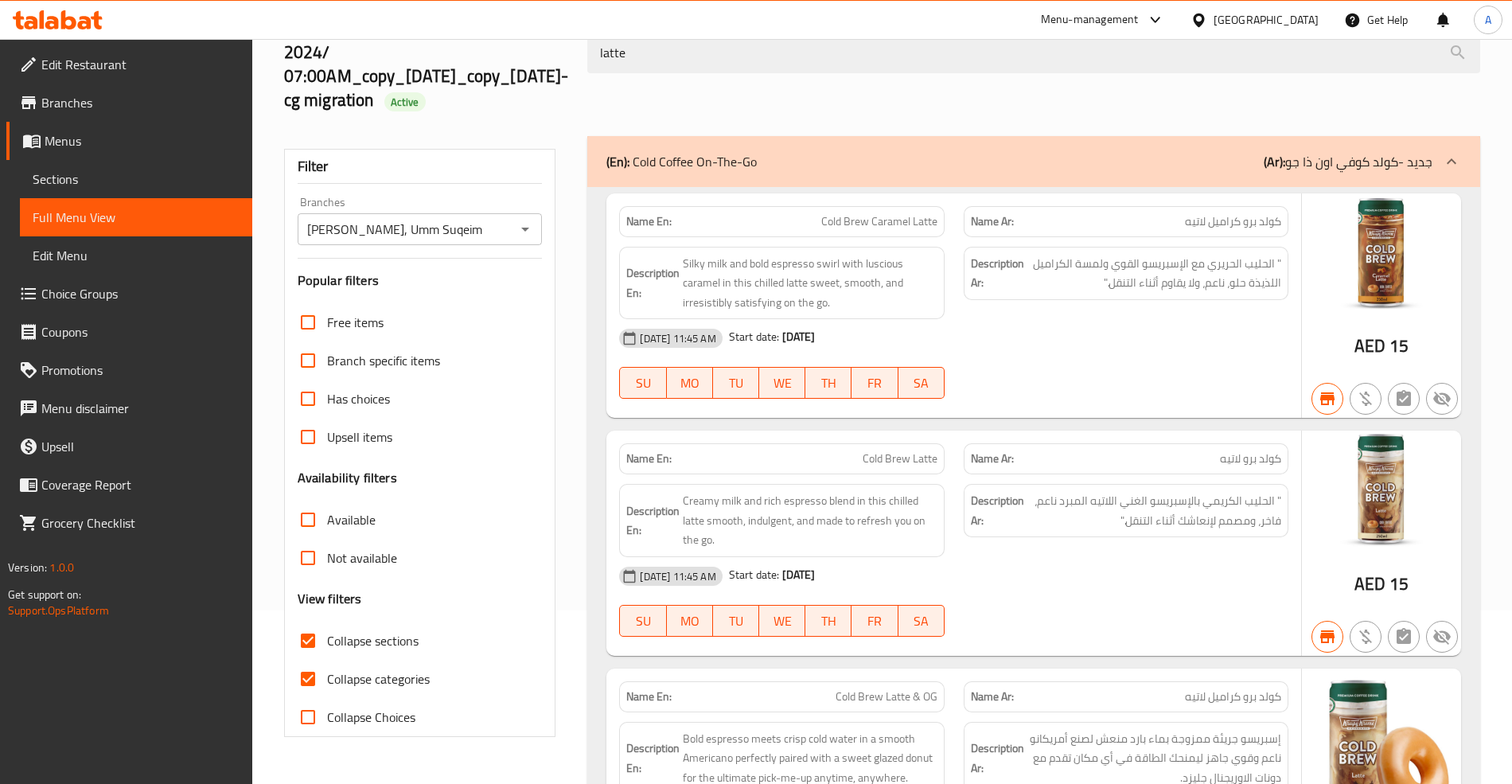
scroll to position [0, 0]
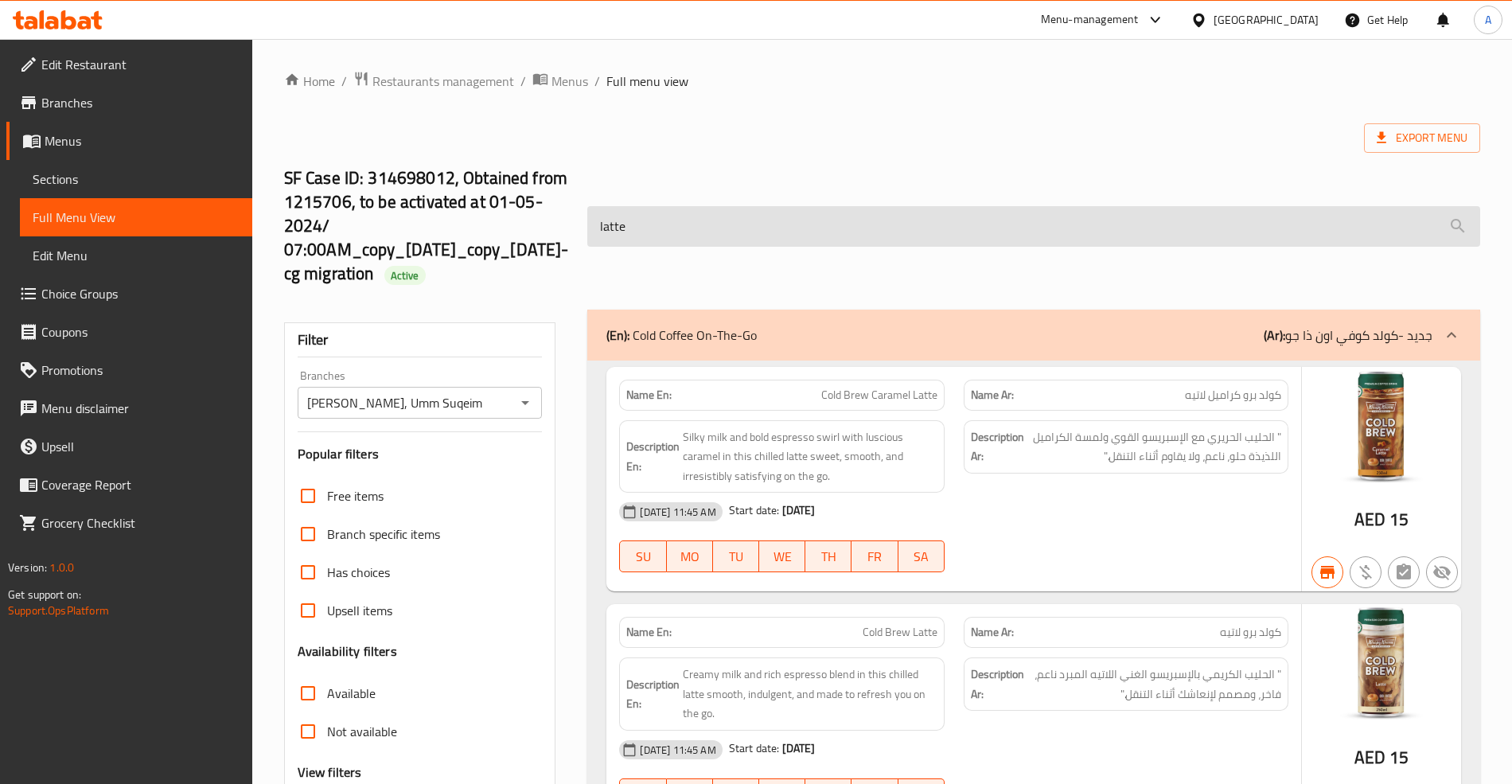
click at [695, 224] on input "latte" at bounding box center [1033, 227] width 892 height 41
paste input "Latte -"
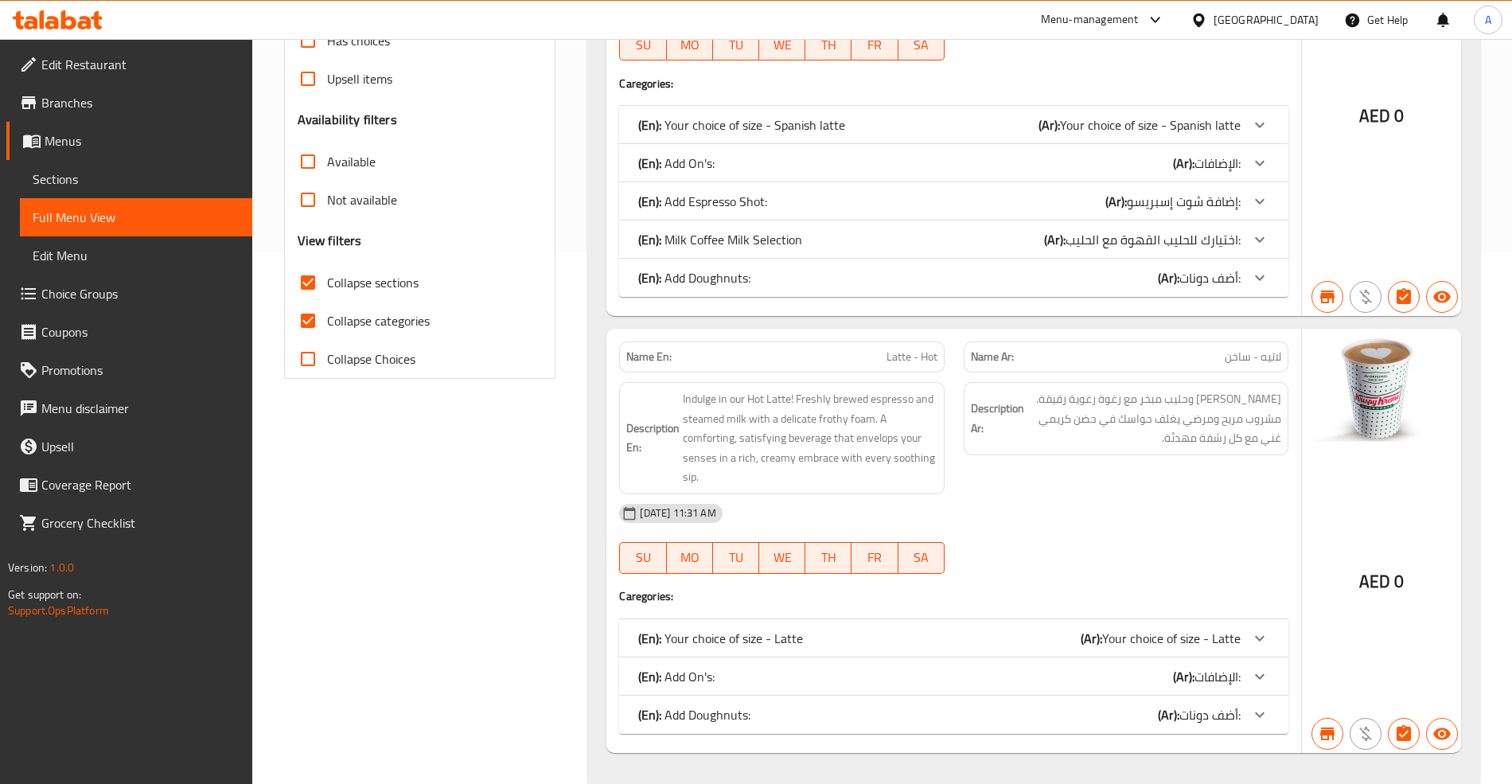
scroll to position [566, 0]
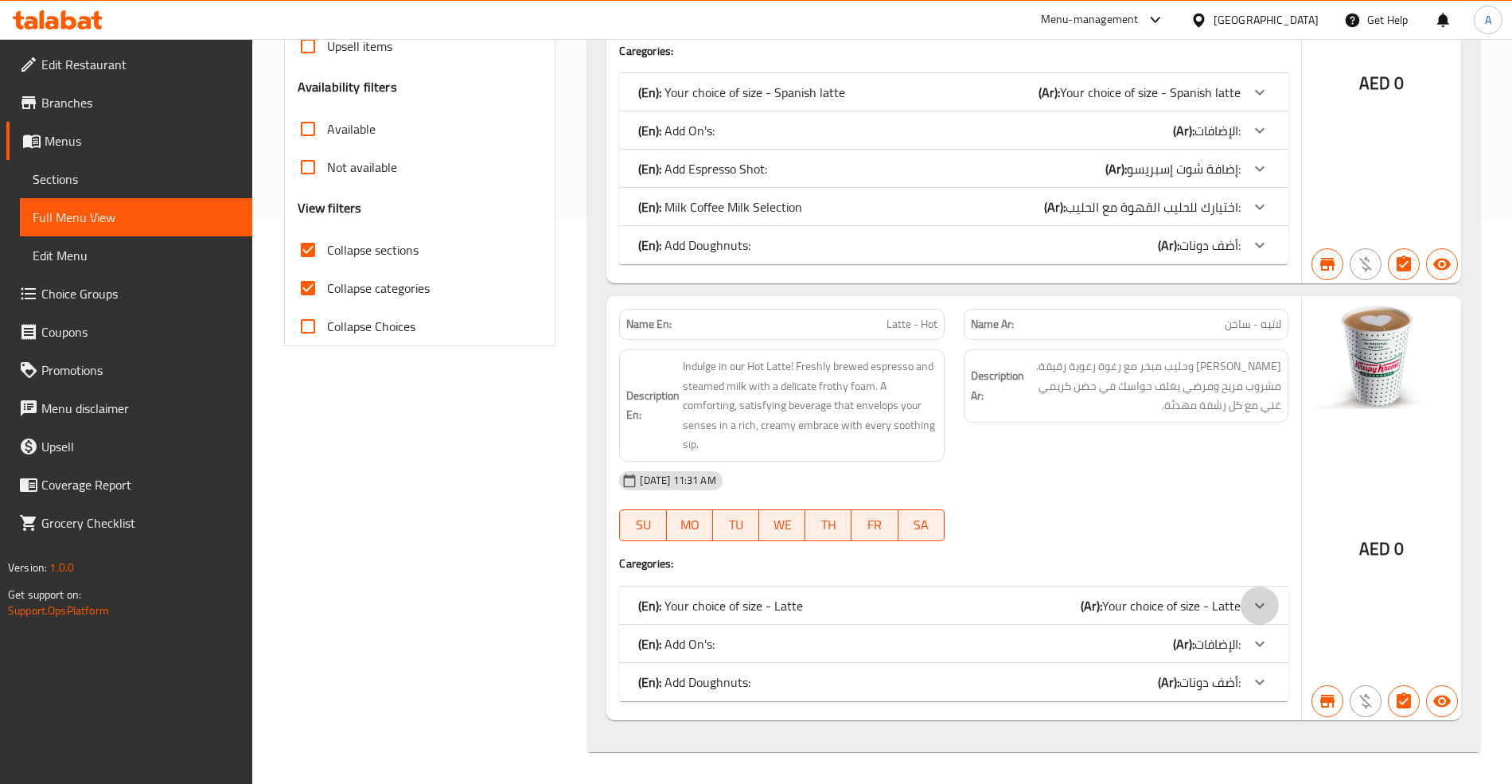
click at [1246, 111] on div at bounding box center [1259, 92] width 38 height 38
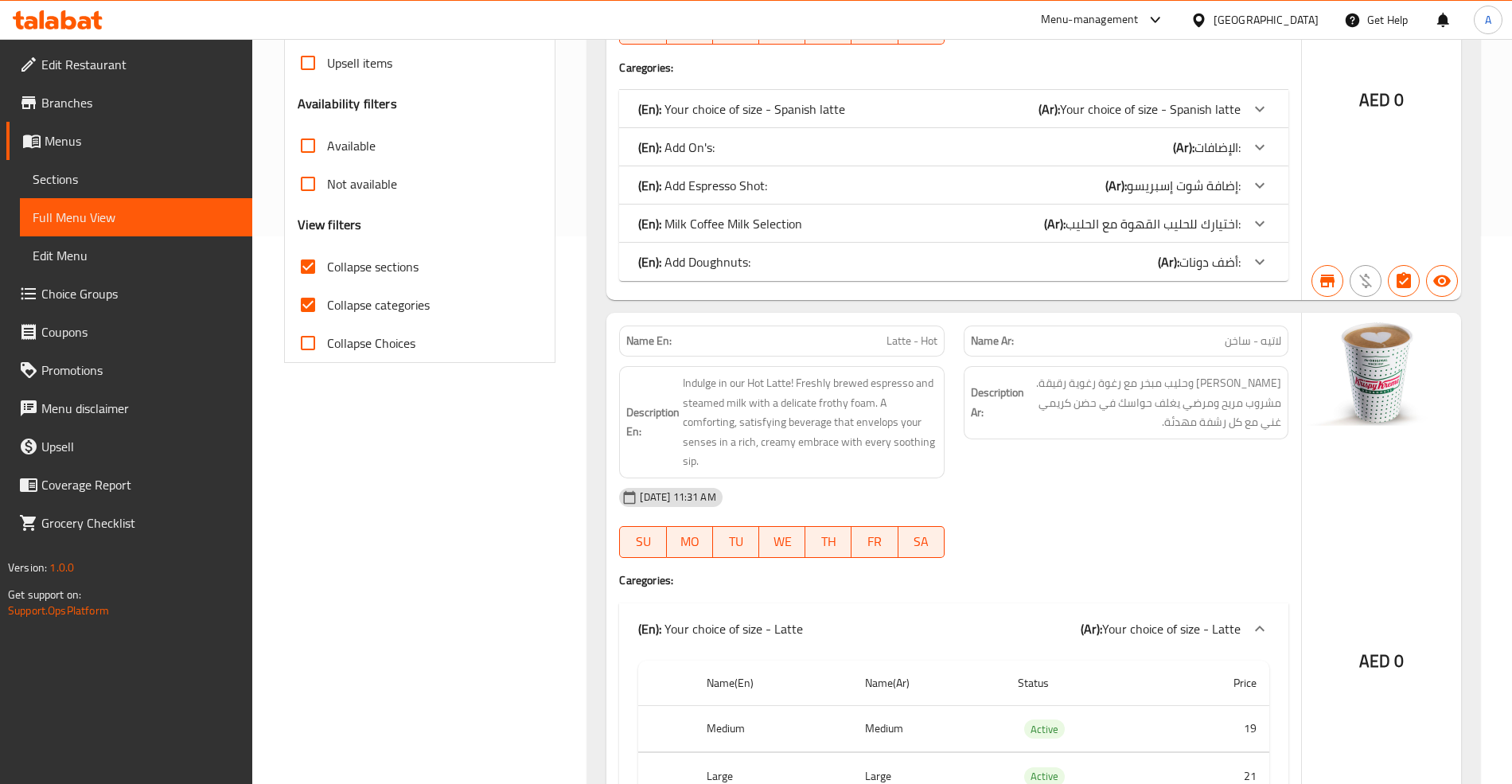
scroll to position [335, 0]
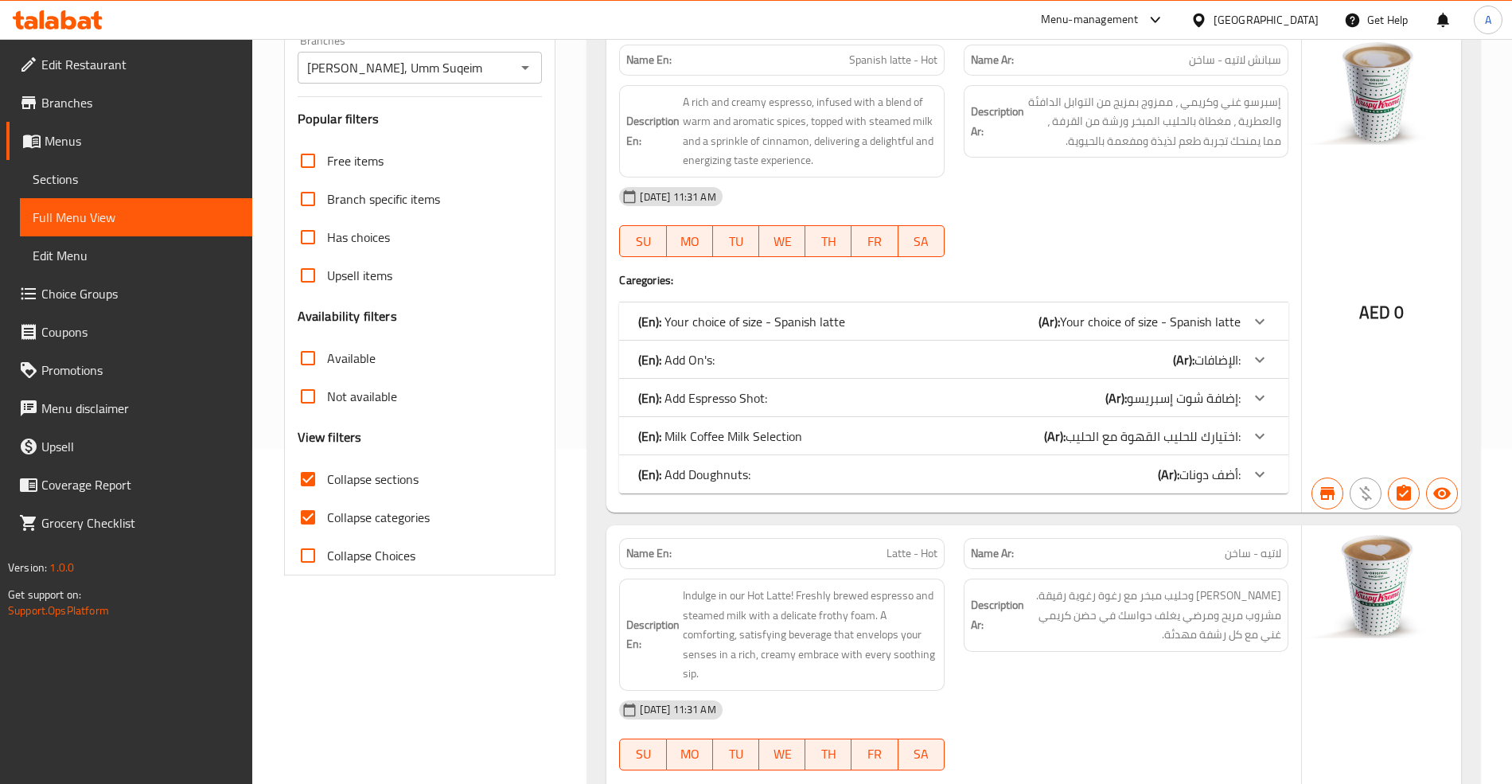
click at [1258, 317] on icon at bounding box center [1260, 322] width 19 height 19
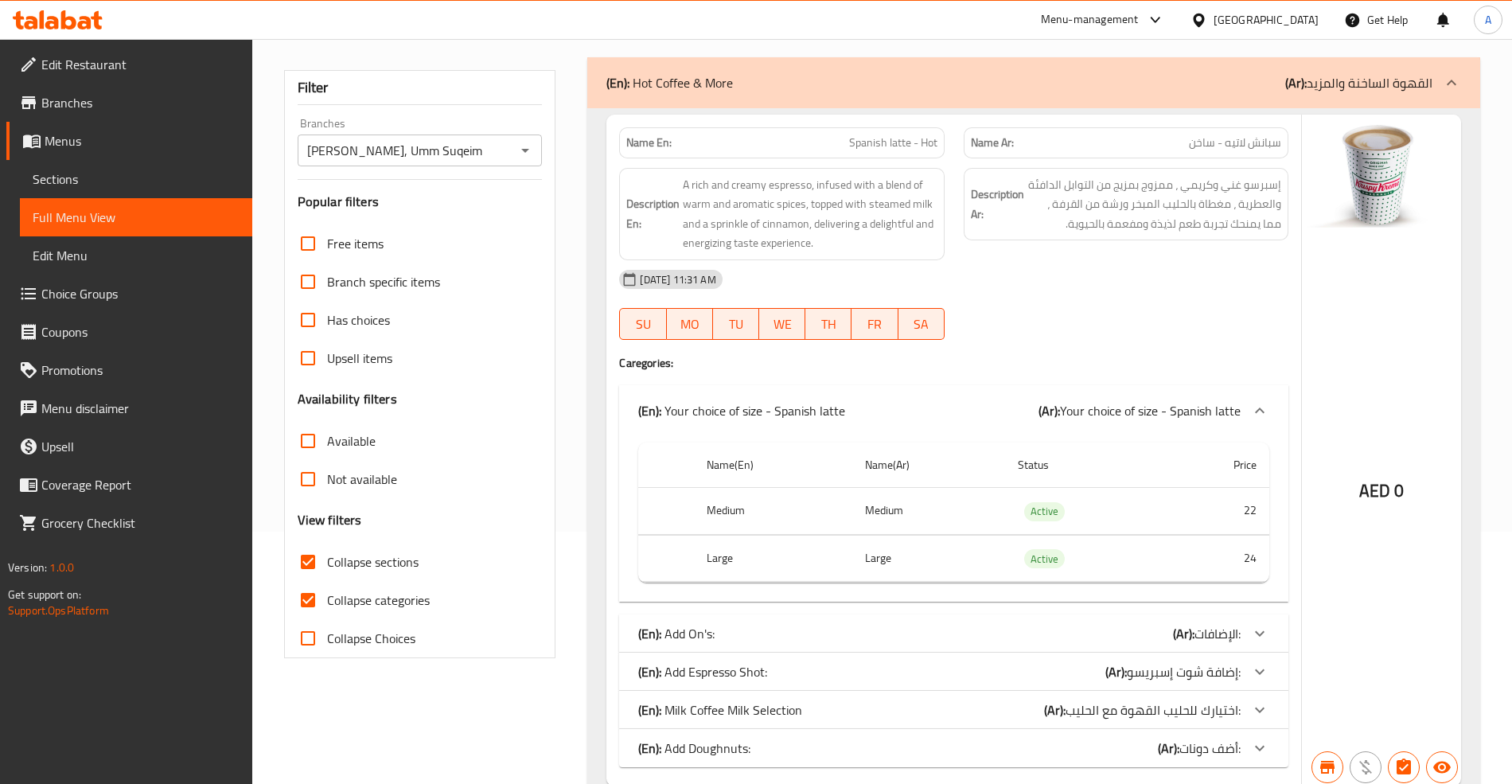
scroll to position [0, 0]
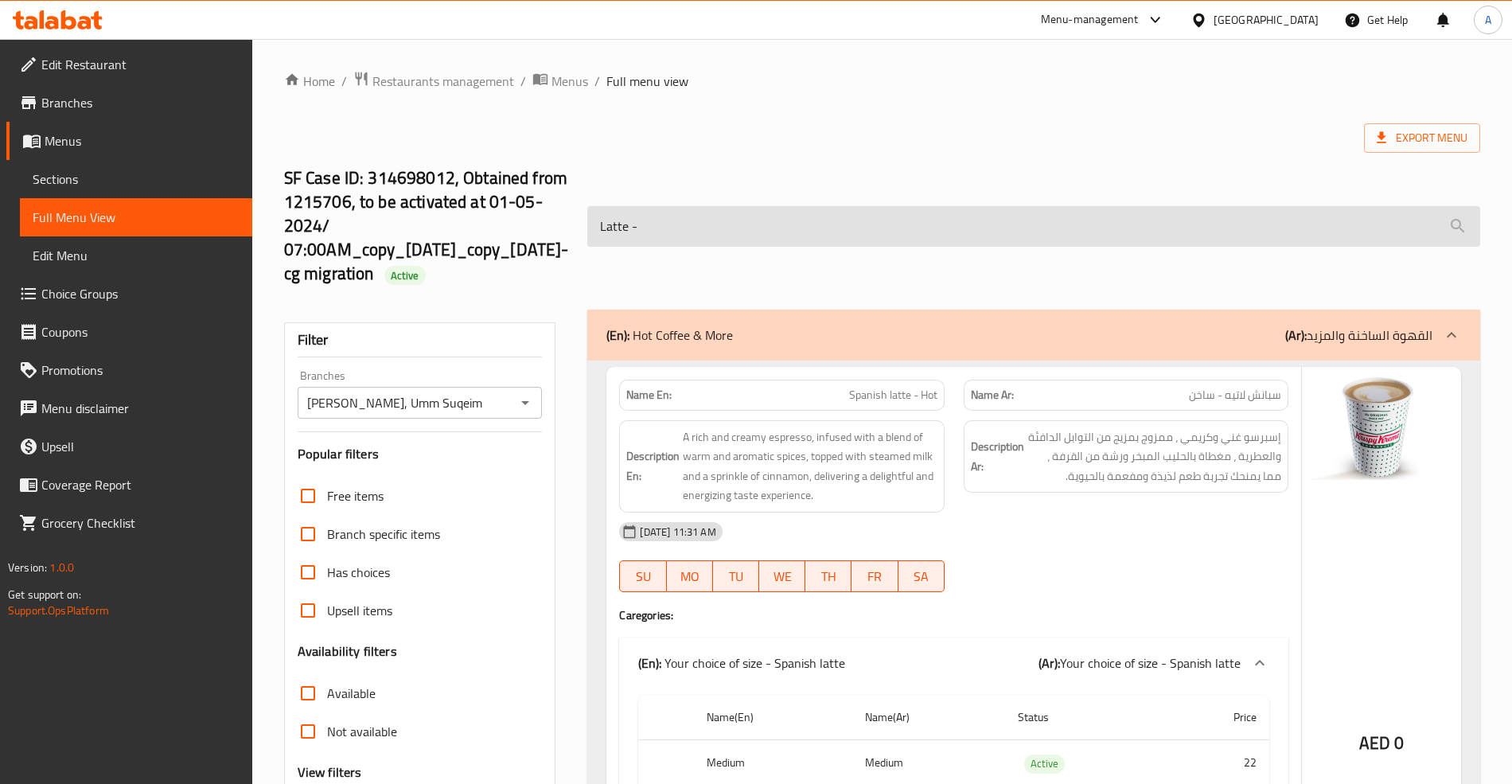
click at [640, 230] on input "Latte -" at bounding box center [1033, 227] width 892 height 41
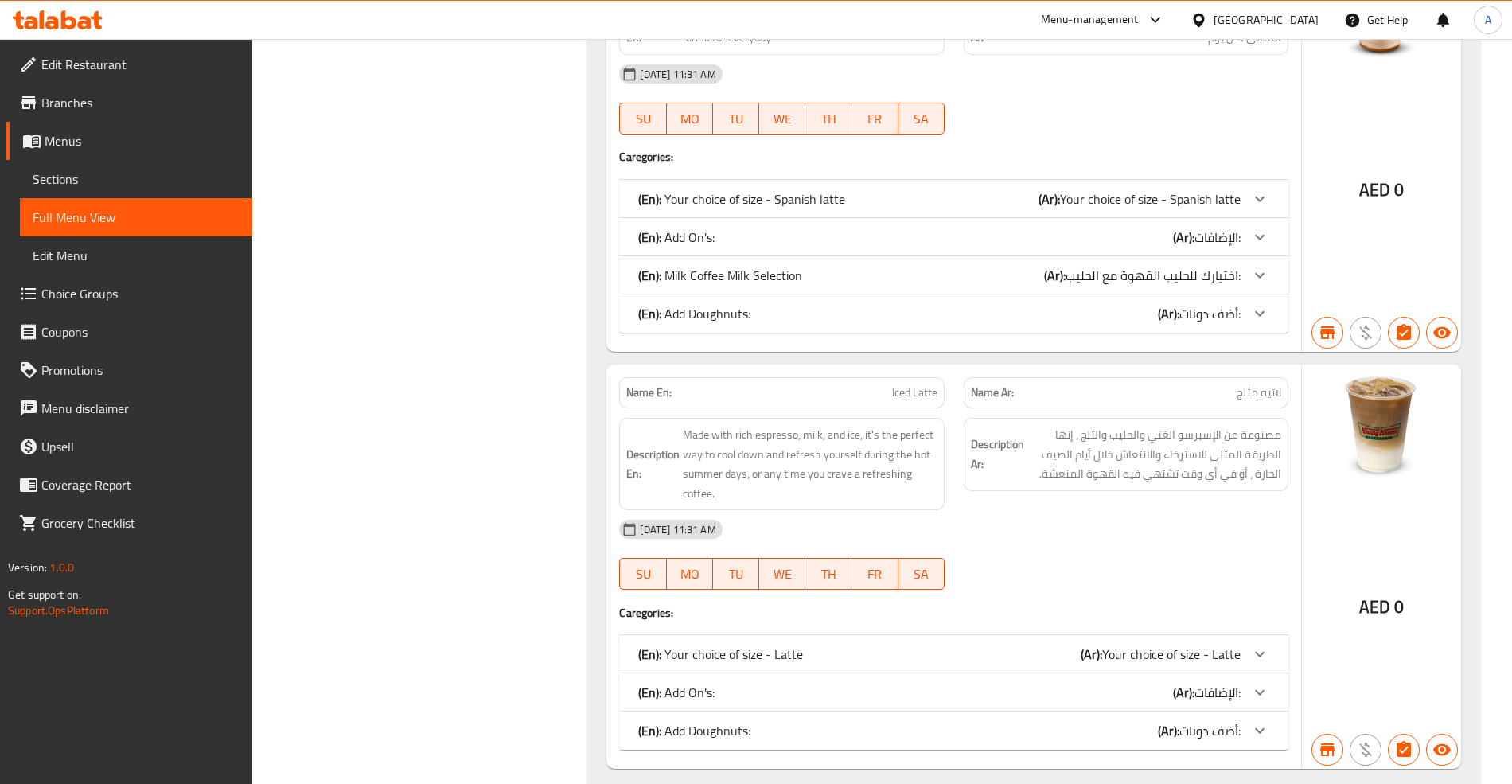
scroll to position [2971, 0]
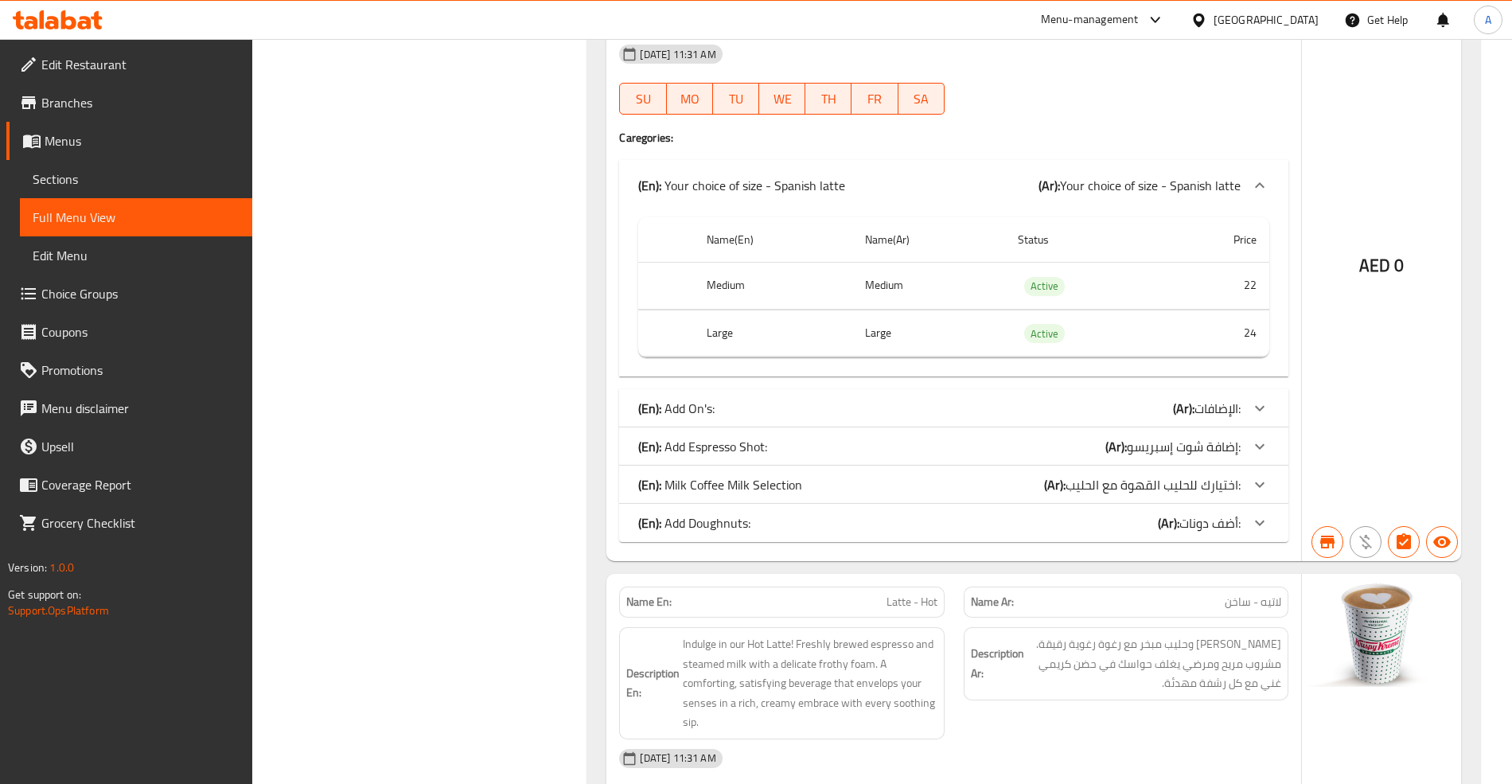
scroll to position [1803, 0]
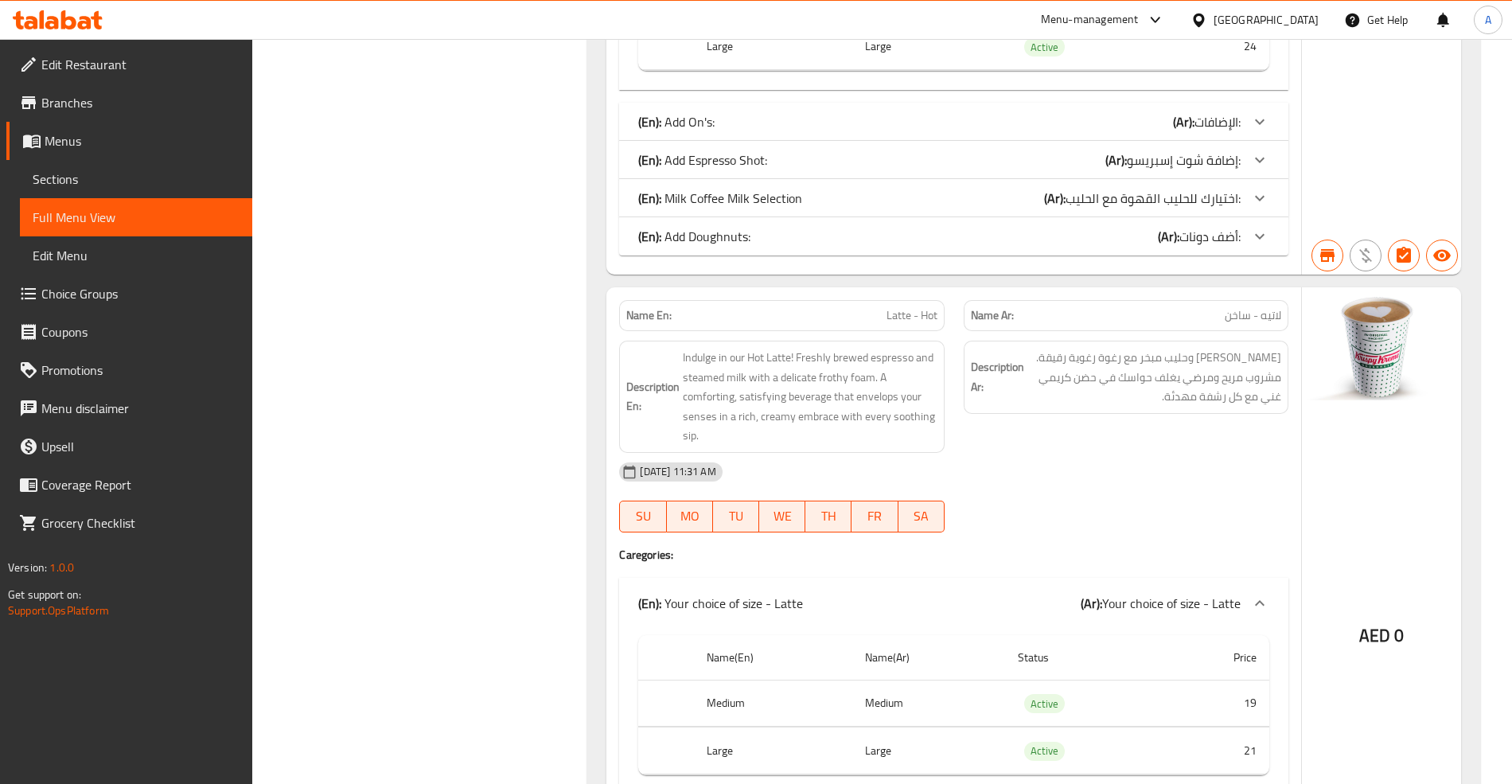
copy span "Latte - Hot"
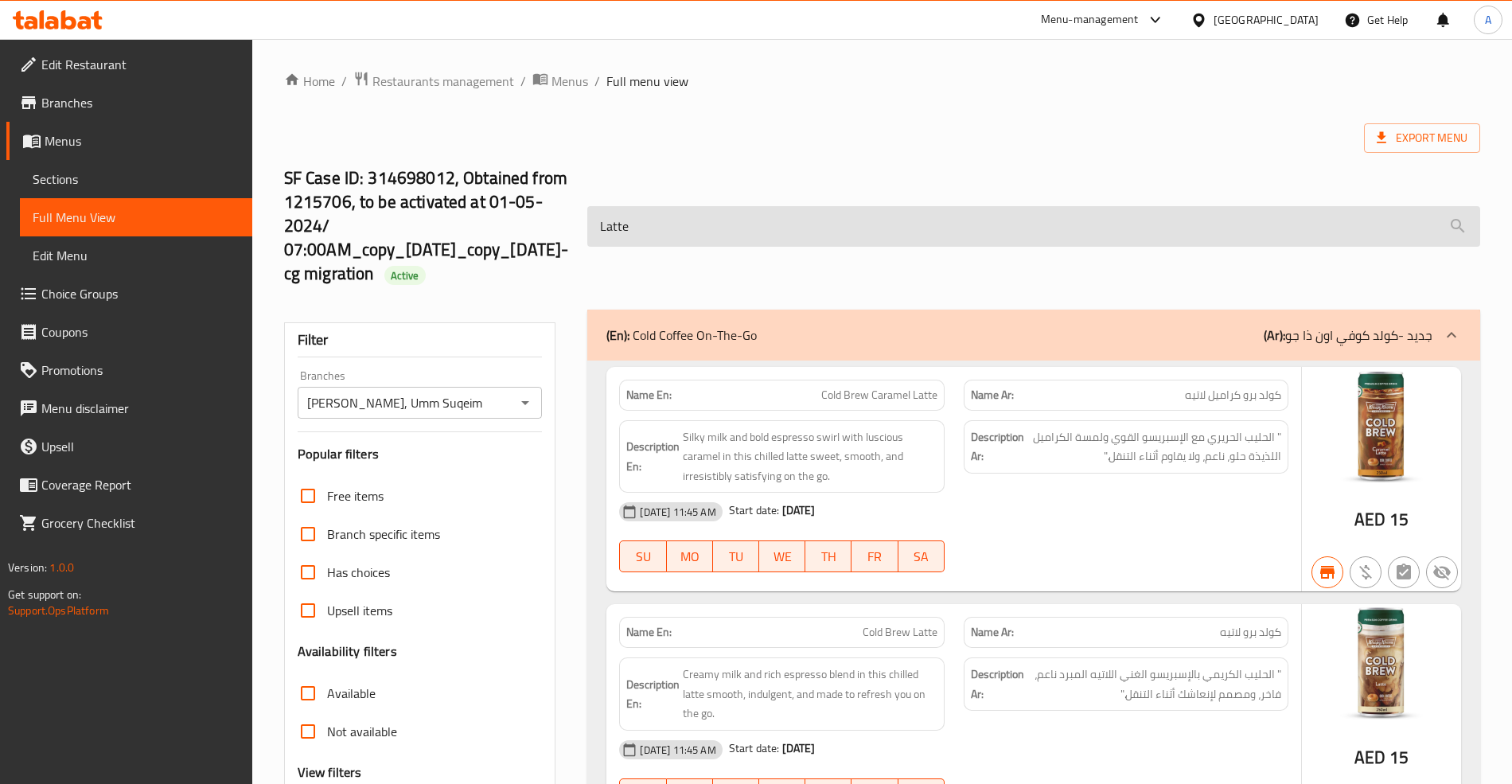
click at [742, 219] on input "Latte" at bounding box center [1033, 227] width 892 height 41
paste input "- Hot"
click at [742, 219] on input "Latte" at bounding box center [1033, 227] width 892 height 41
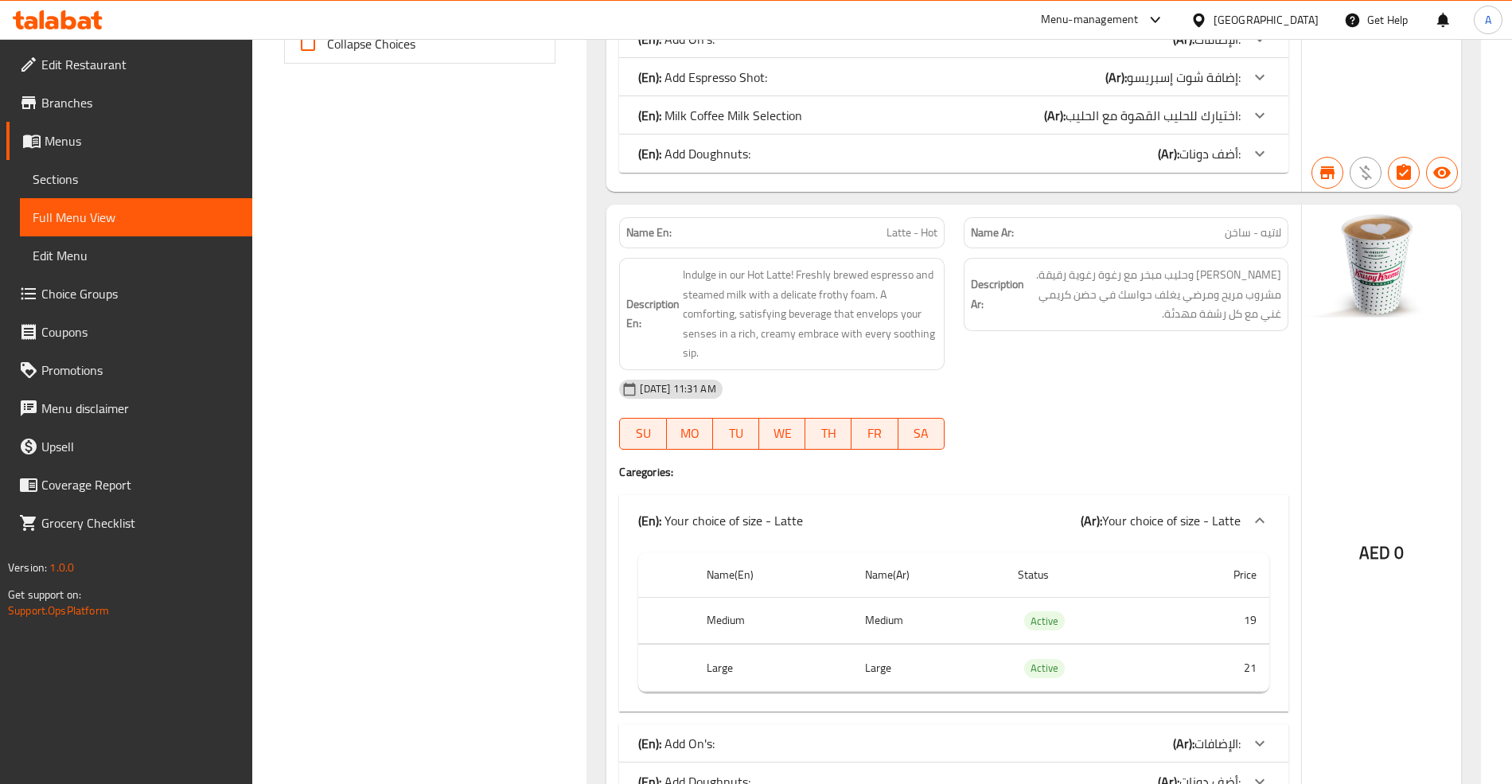
scroll to position [952, 0]
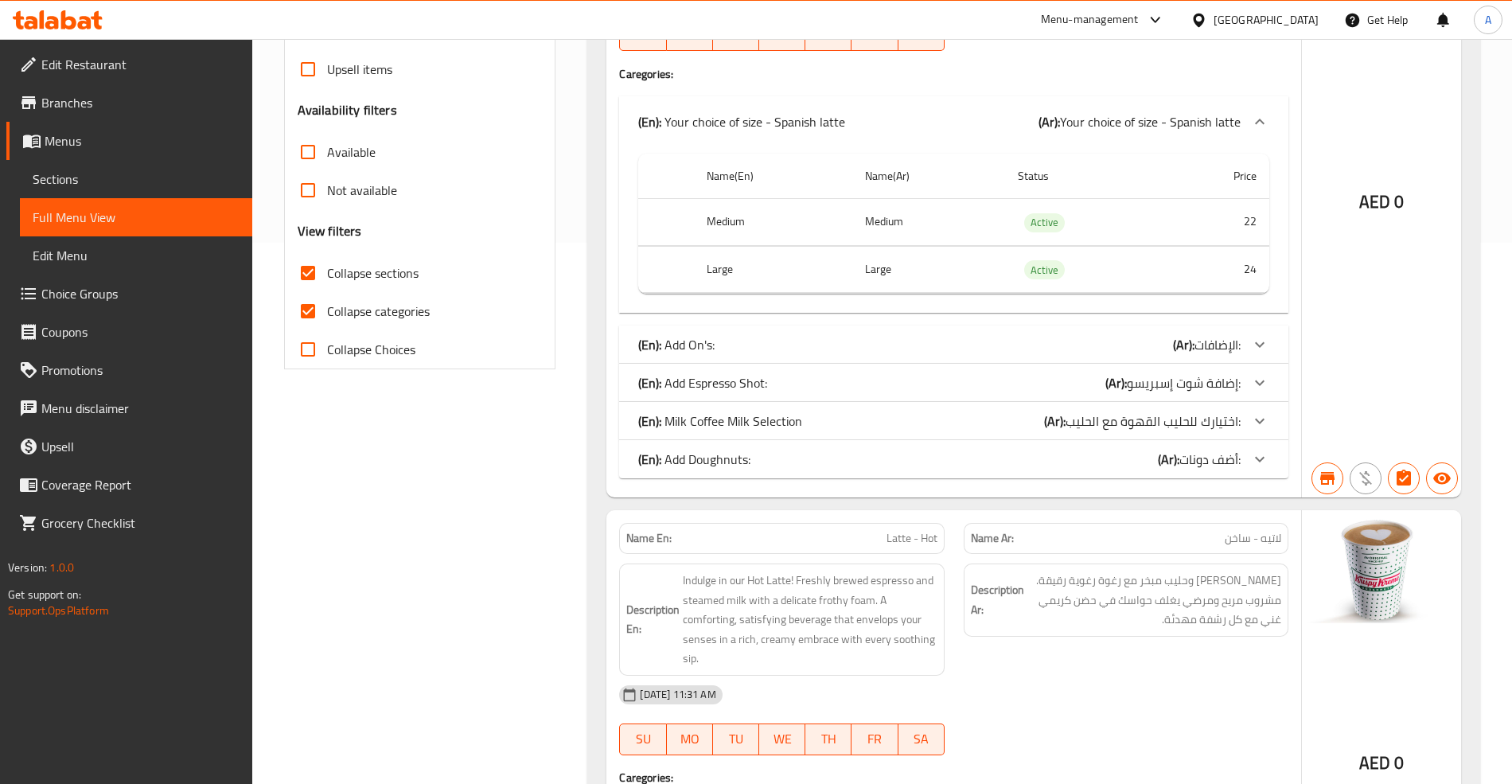
scroll to position [759, 0]
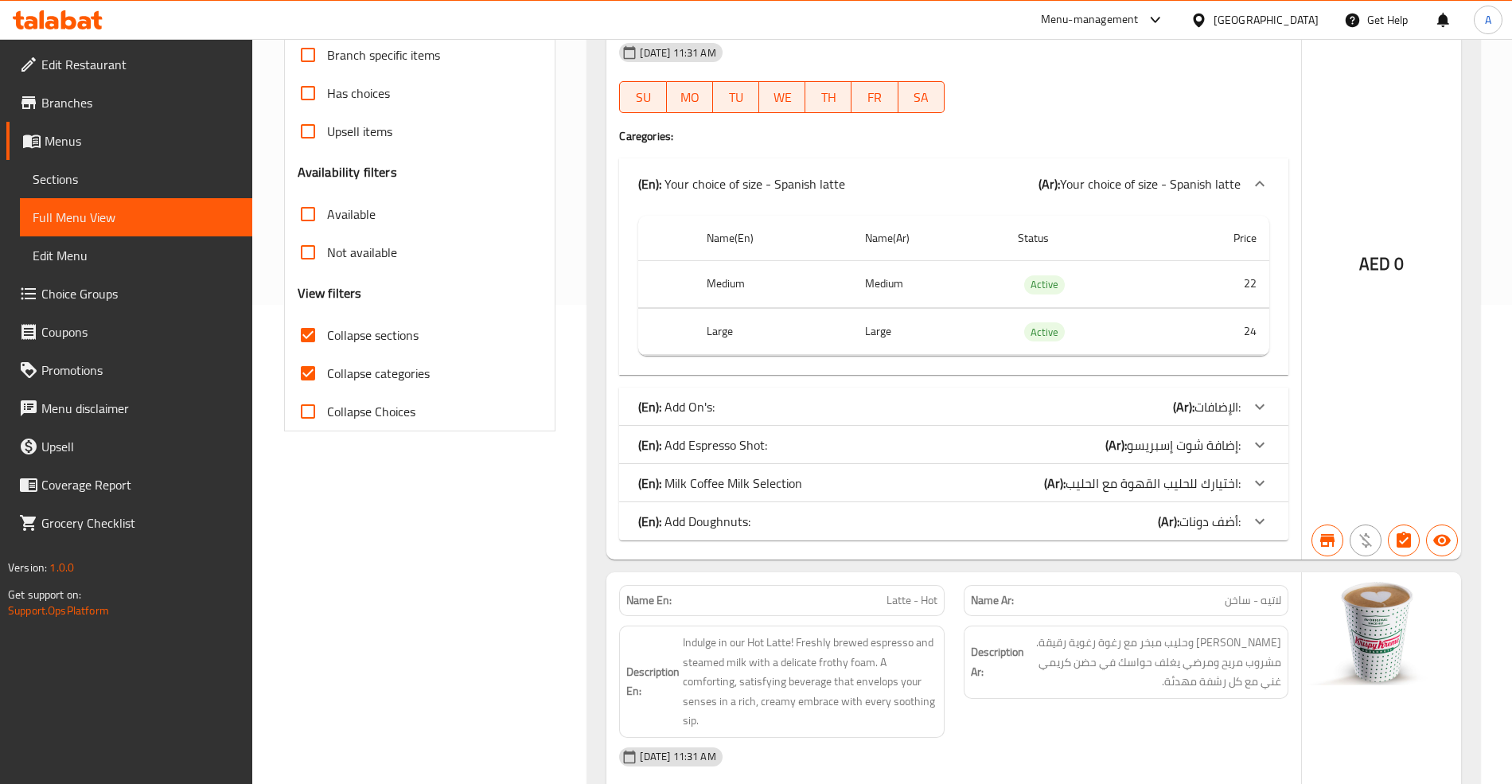
scroll to position [441, 0]
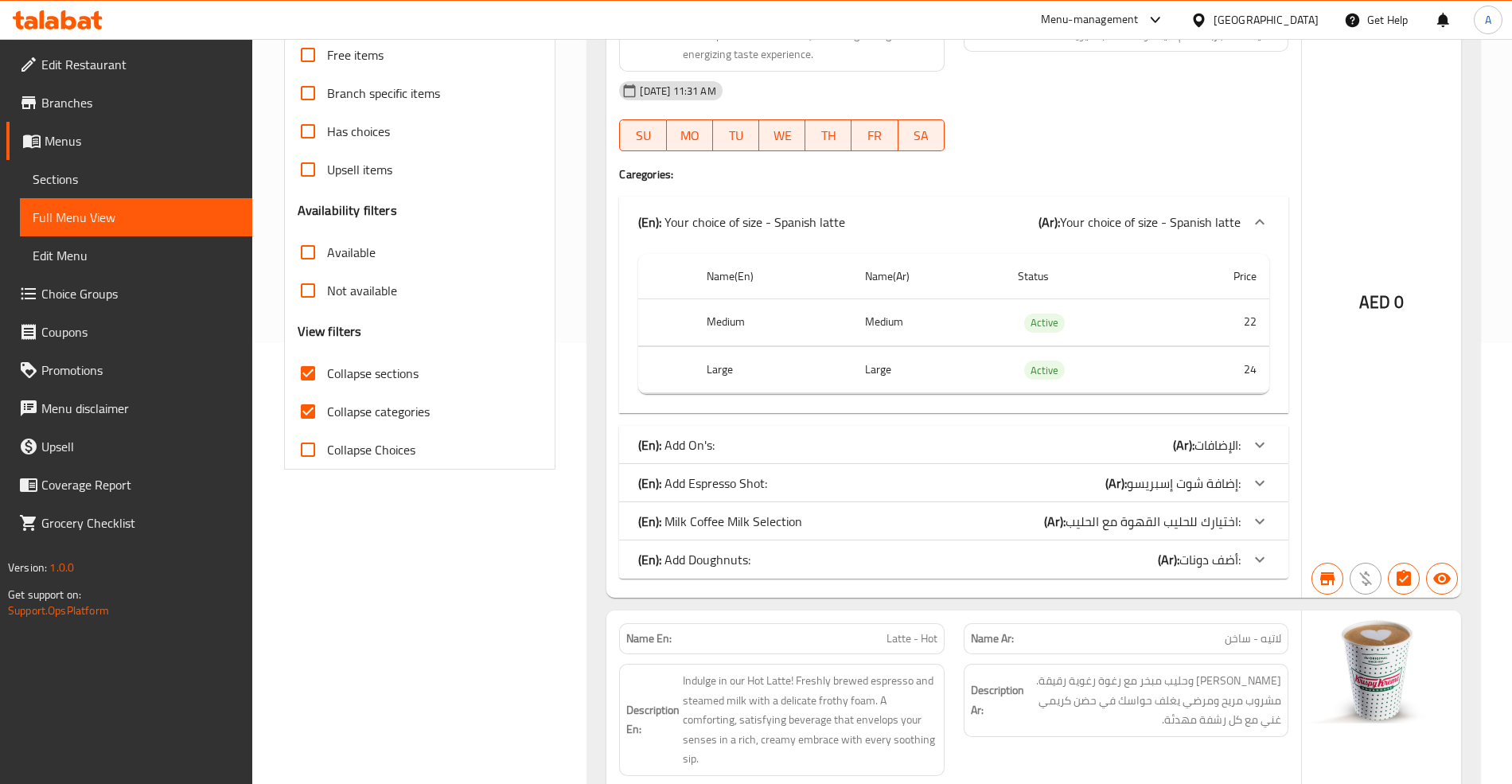
click at [1253, 245] on div "(En): Your choice of size - Spanish latte (Ar): Your choice of size - Spanish l…" at bounding box center [953, 222] width 669 height 51
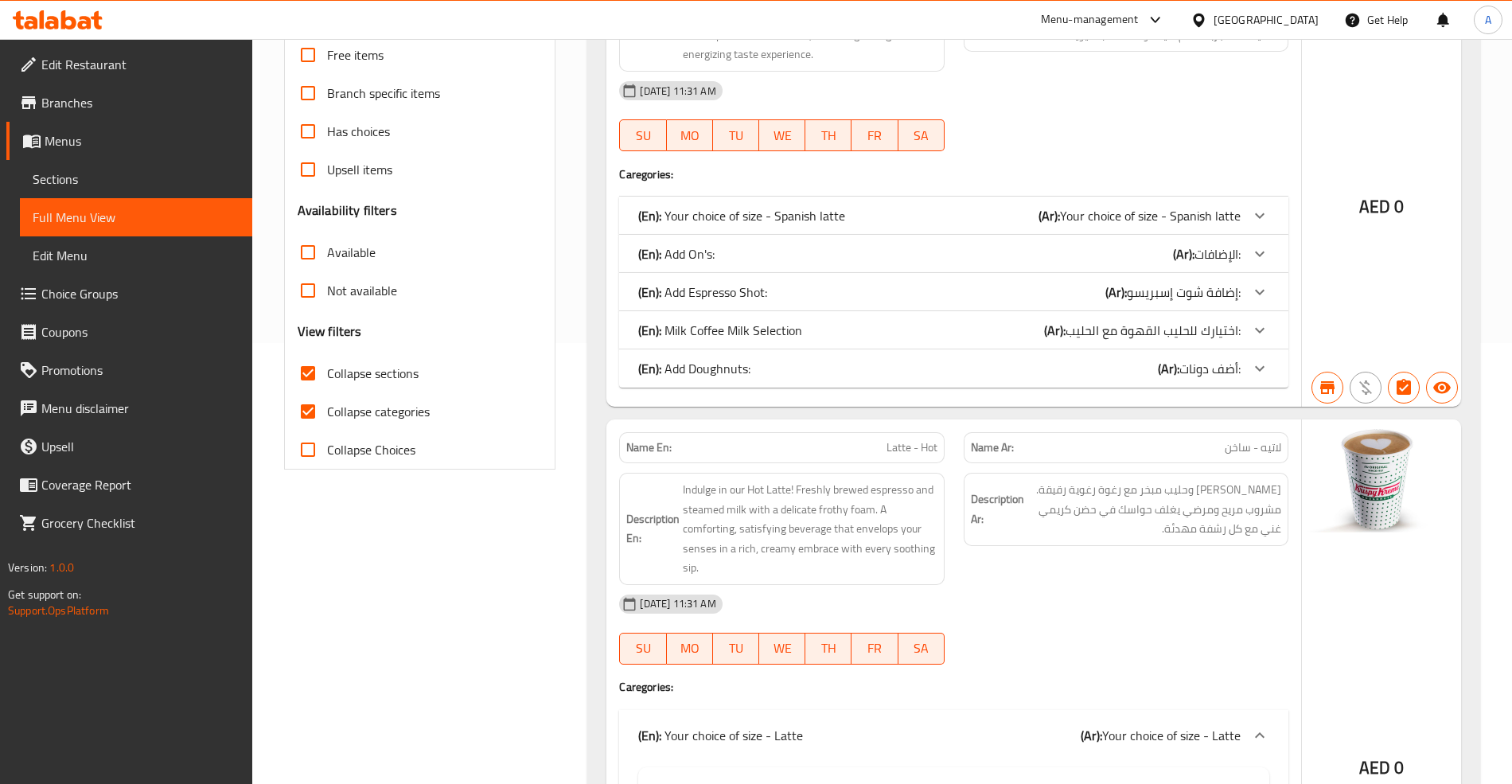
scroll to position [759, 0]
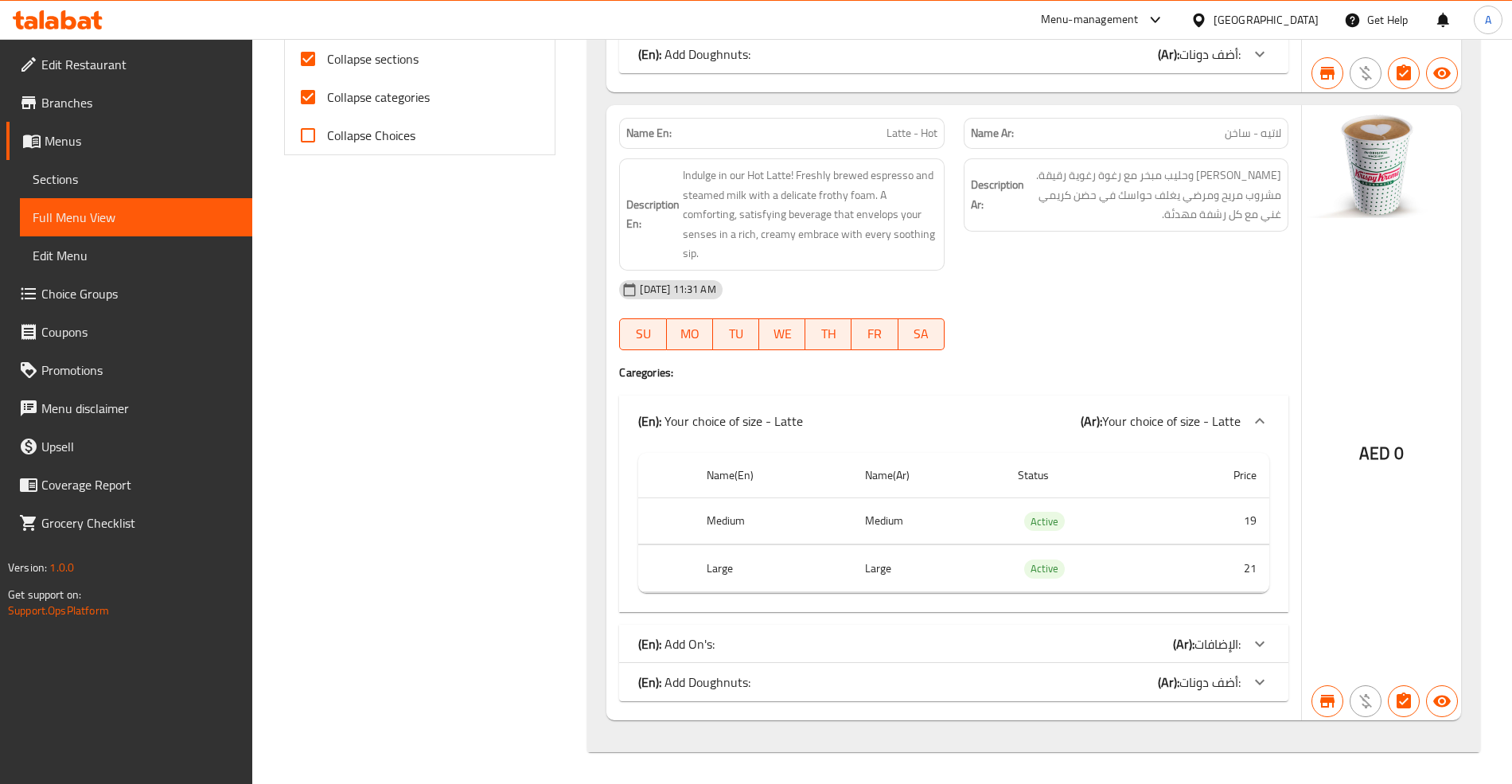
click at [923, 129] on span "Latte - Hot" at bounding box center [912, 133] width 51 height 17
copy span "Latte - Hot"
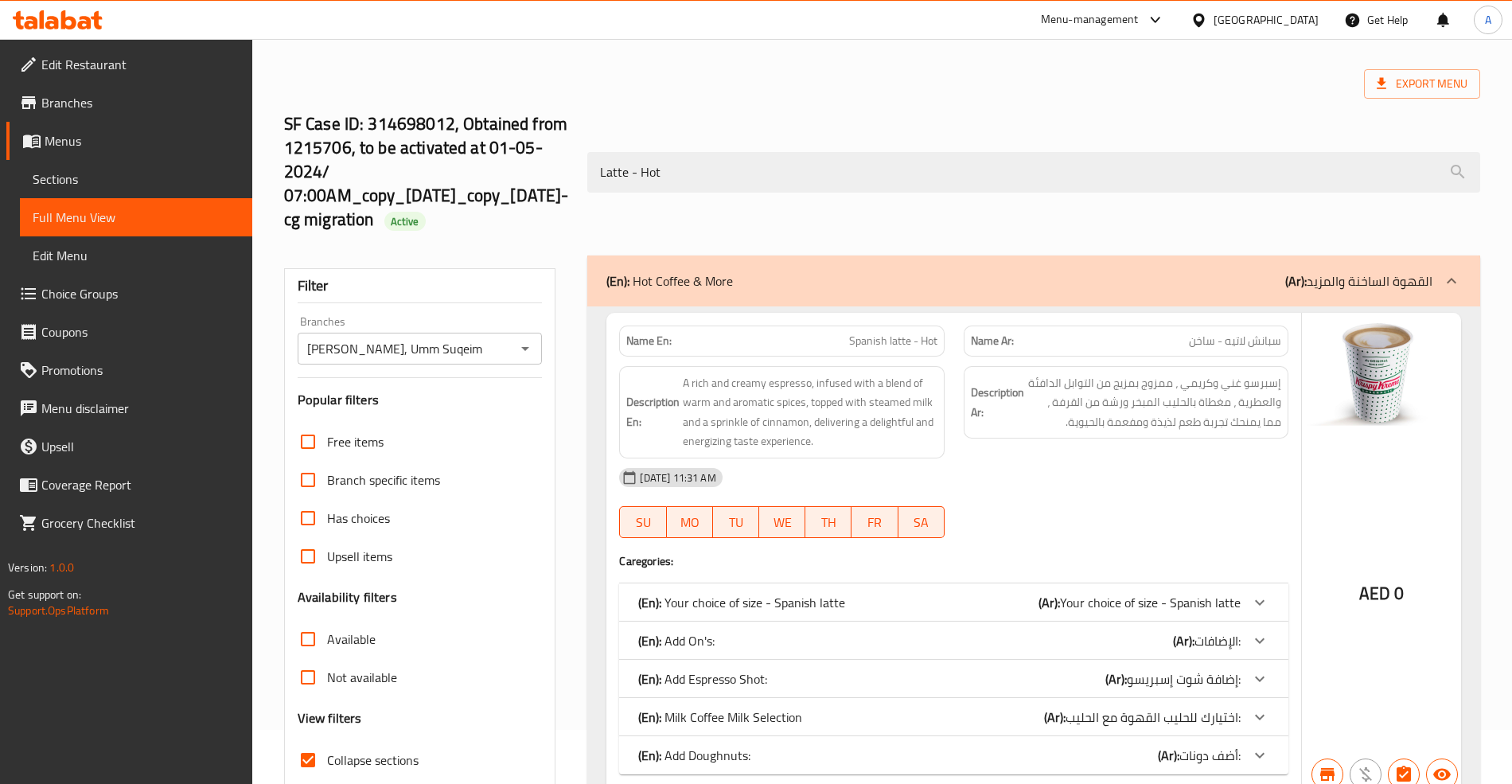
scroll to position [0, 0]
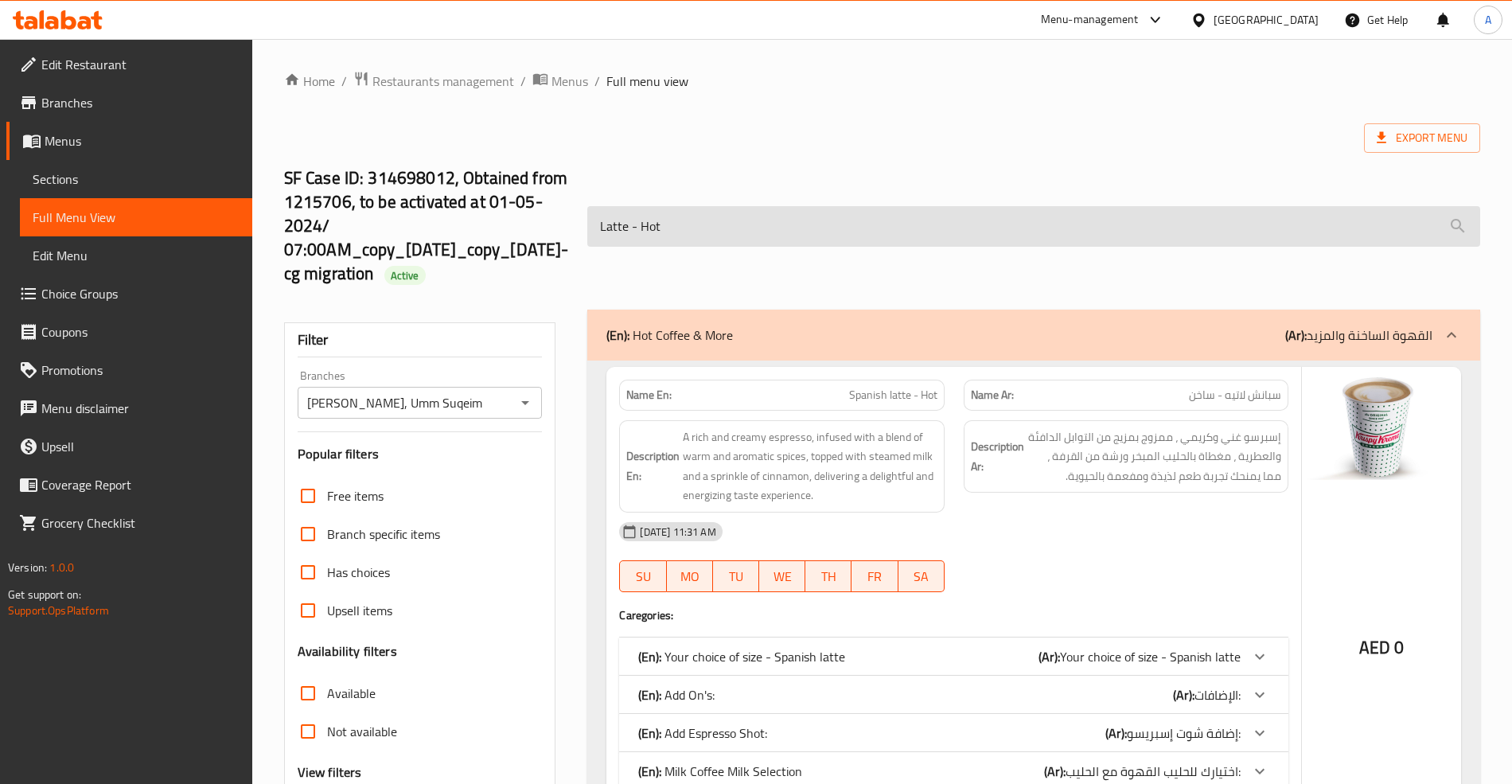
click at [735, 227] on input "Latte - Hot" at bounding box center [1033, 227] width 892 height 41
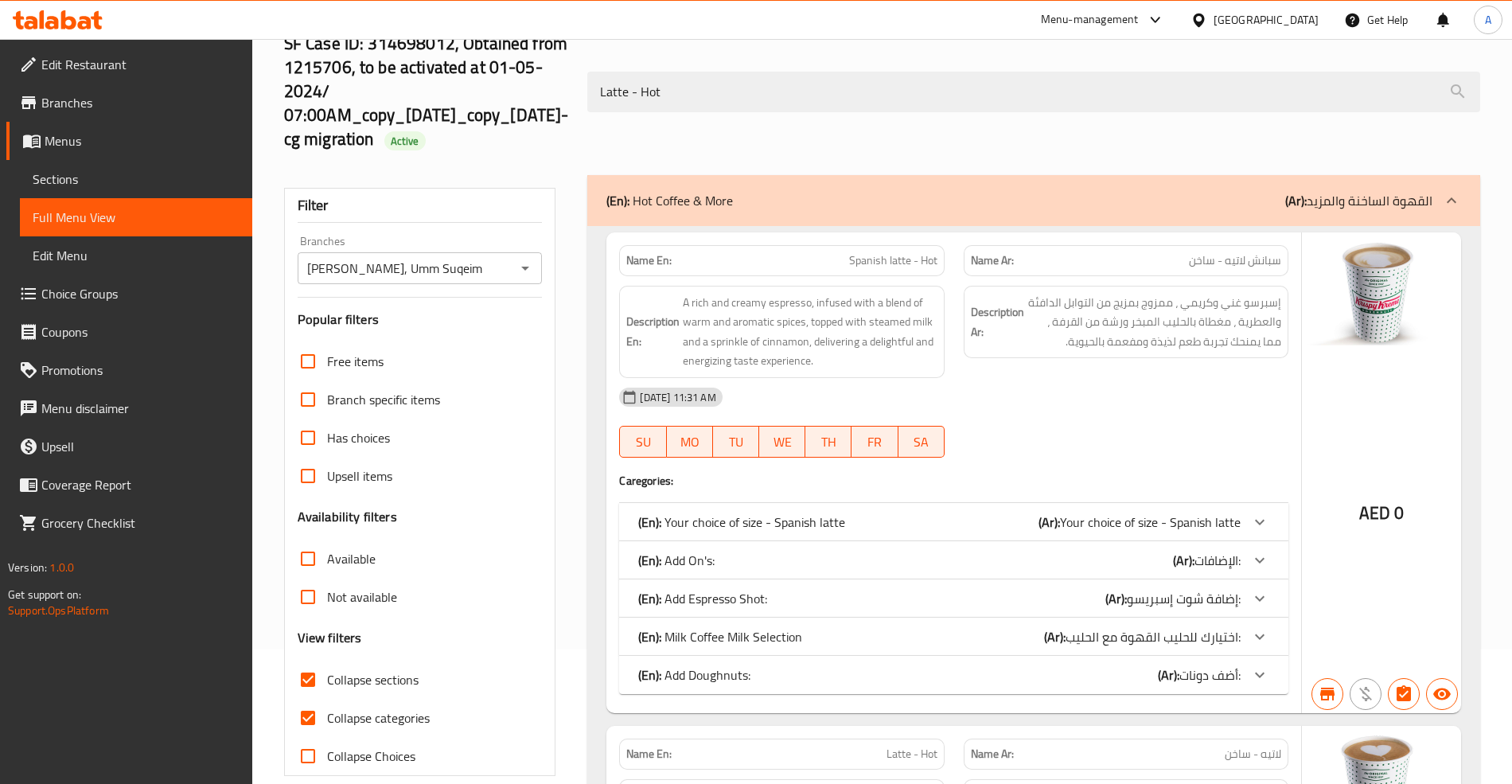
scroll to position [106, 0]
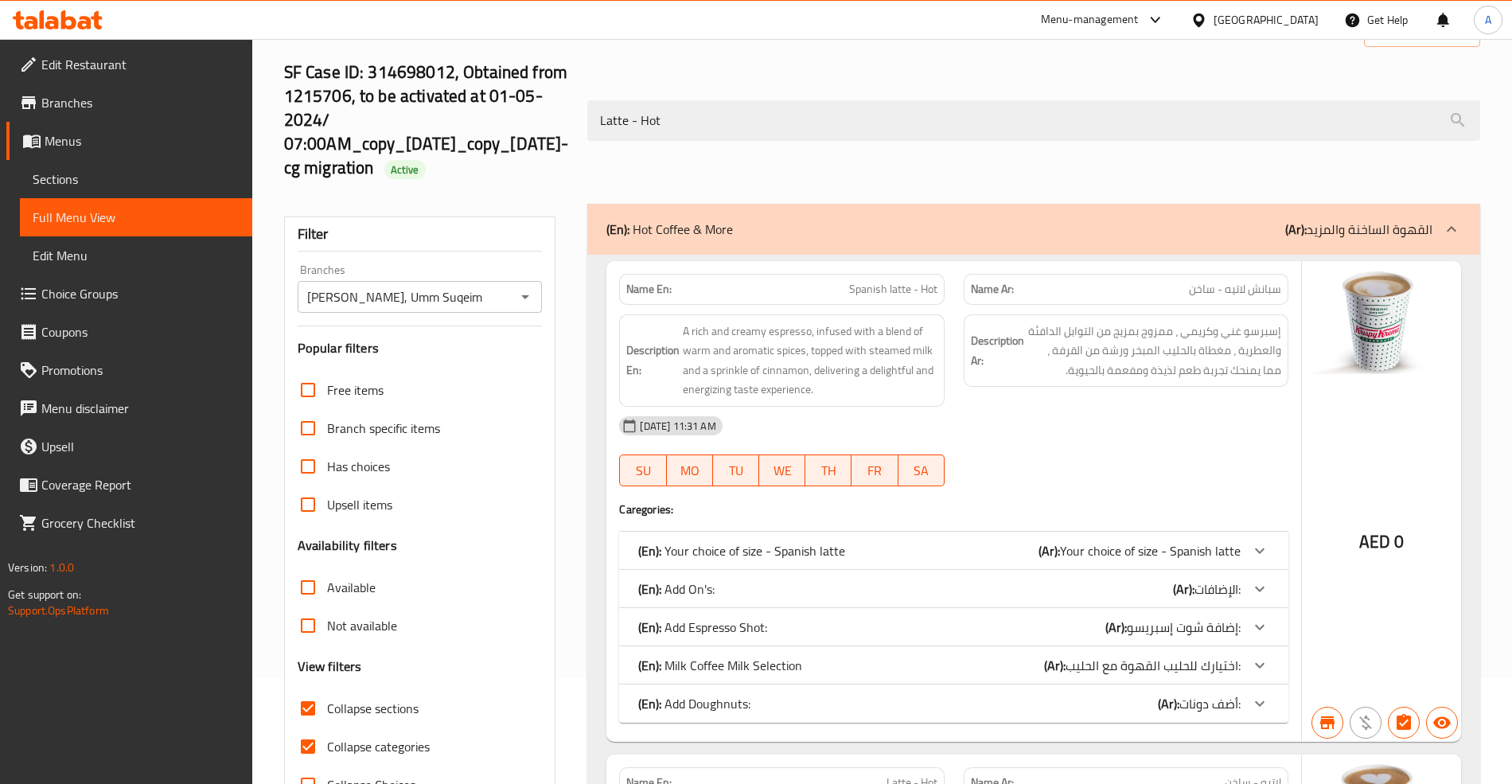
click at [1382, 239] on p "(Ar): القهوة الساخنة والمزيد" at bounding box center [1358, 229] width 147 height 19
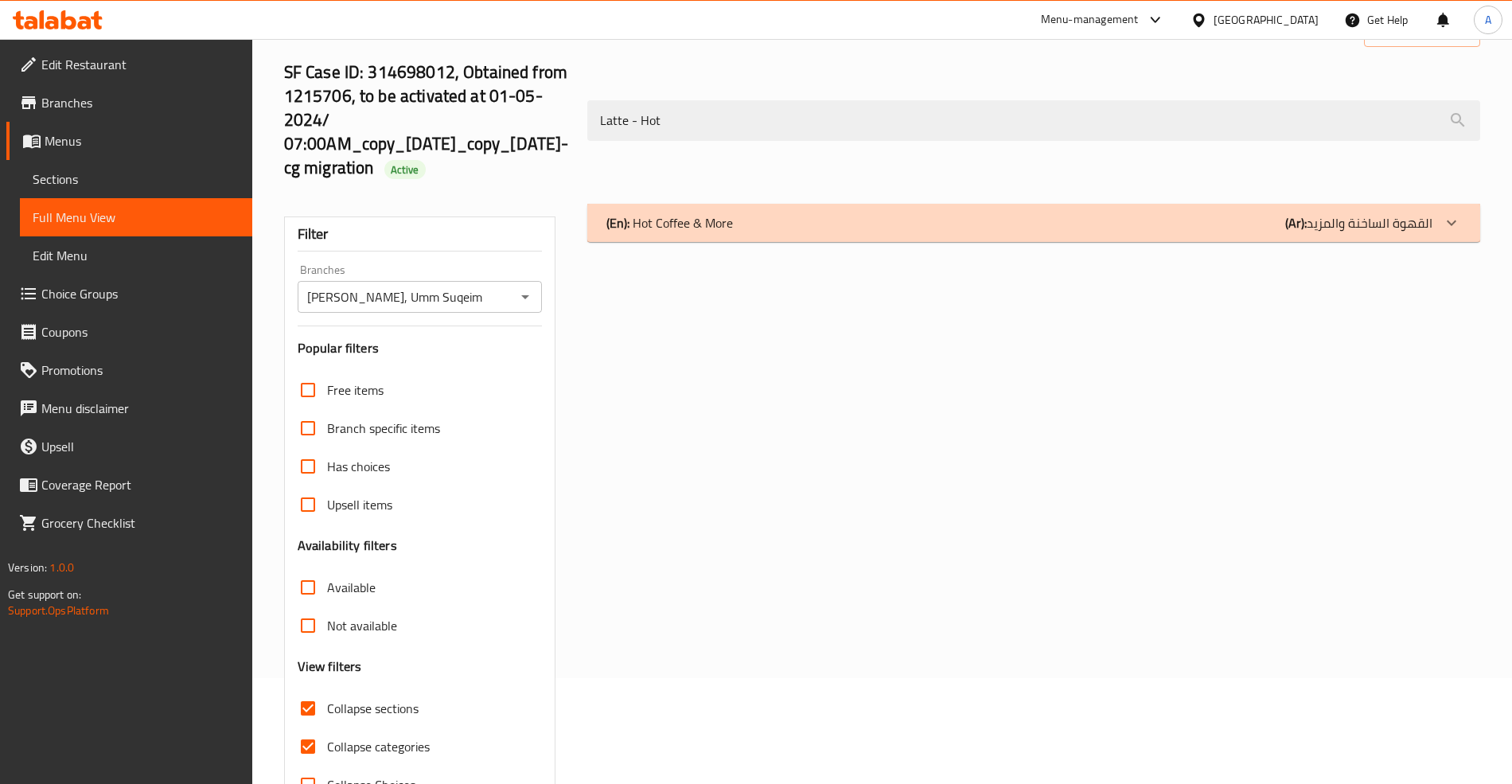
click at [1380, 239] on div "(En): Hot Coffee & More (Ar): القهوة الساخنة والمزيد" at bounding box center [1033, 223] width 892 height 38
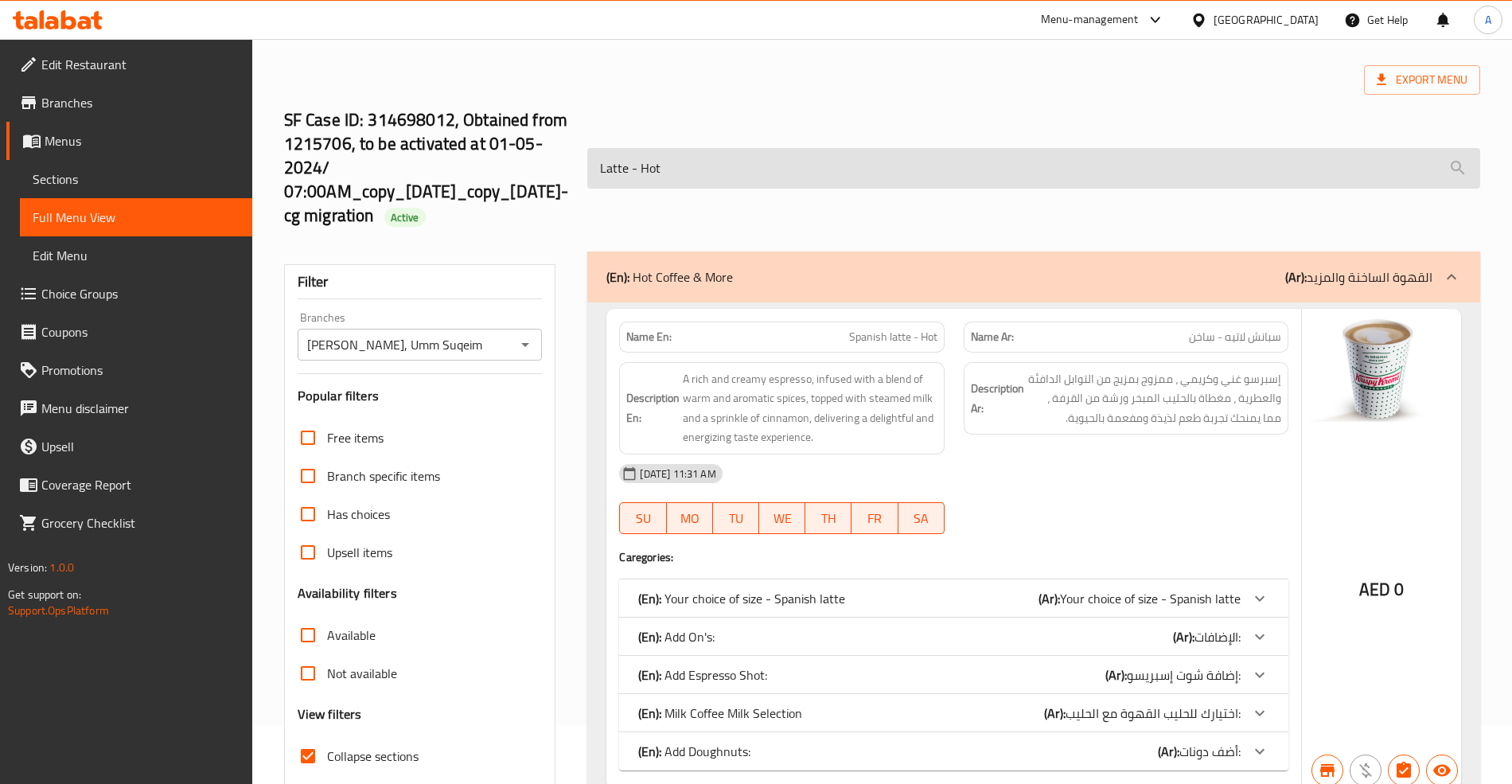
scroll to position [0, 0]
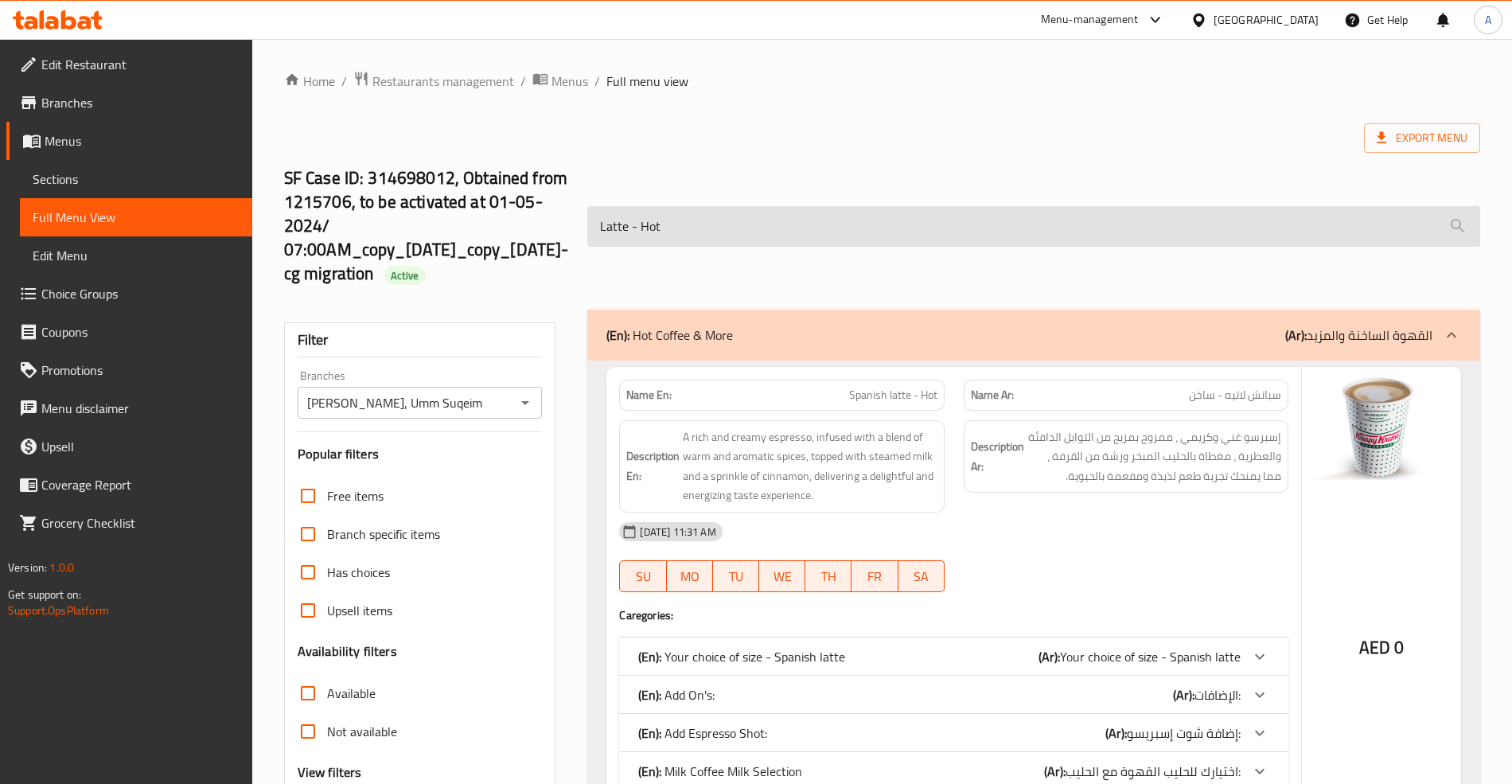
click at [740, 218] on input "Latte - Hot" at bounding box center [1033, 227] width 892 height 41
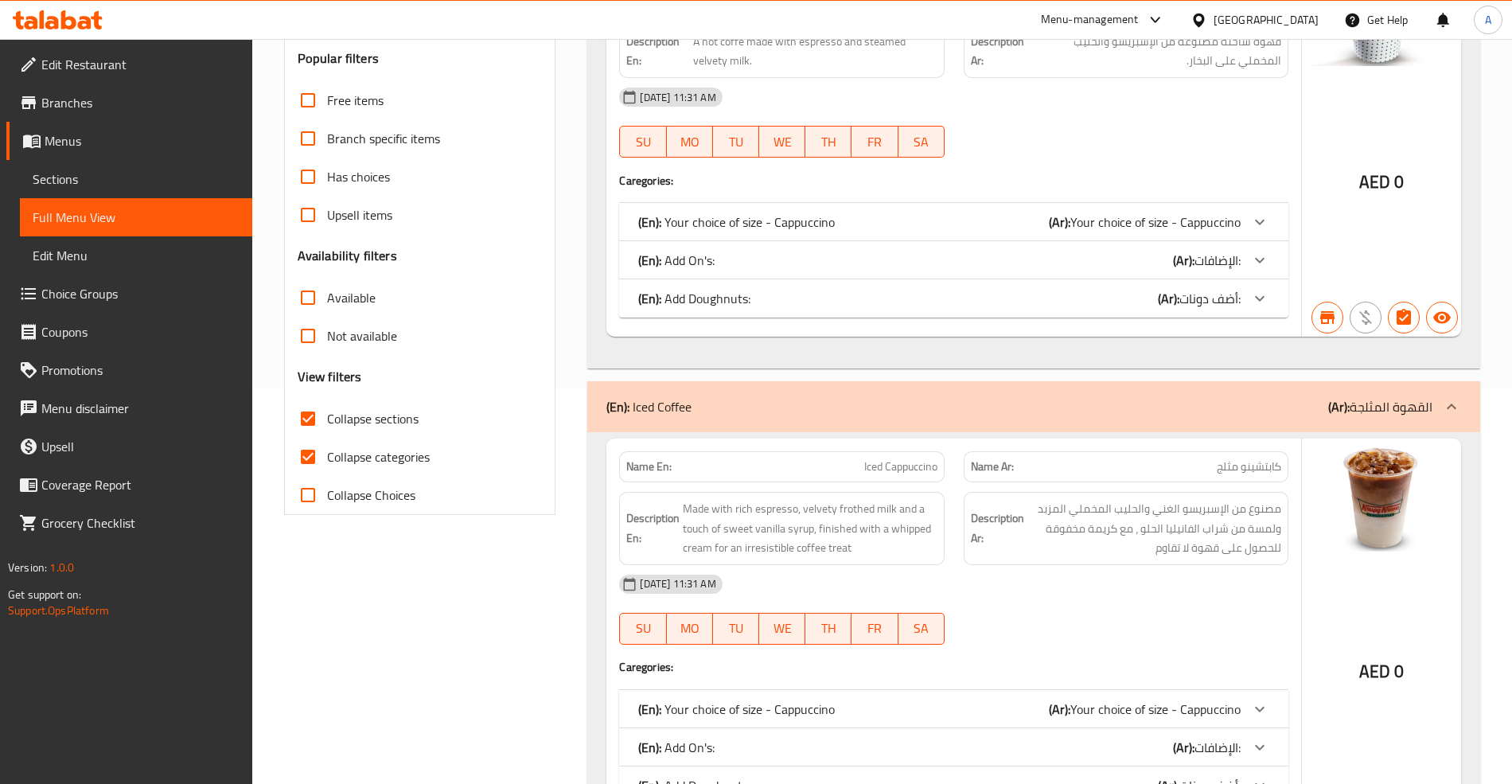
scroll to position [501, 0]
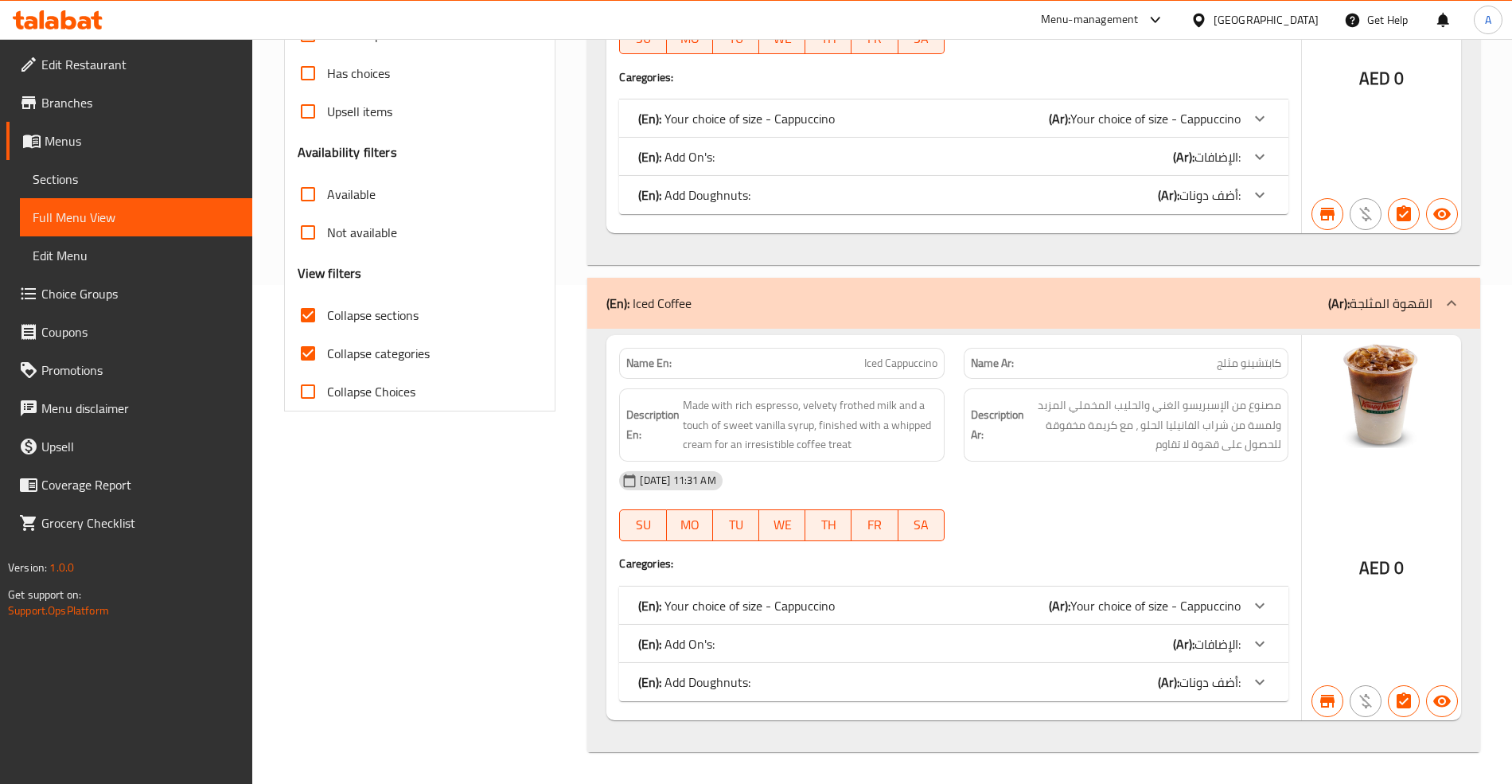
click at [1262, 137] on div at bounding box center [1259, 118] width 38 height 38
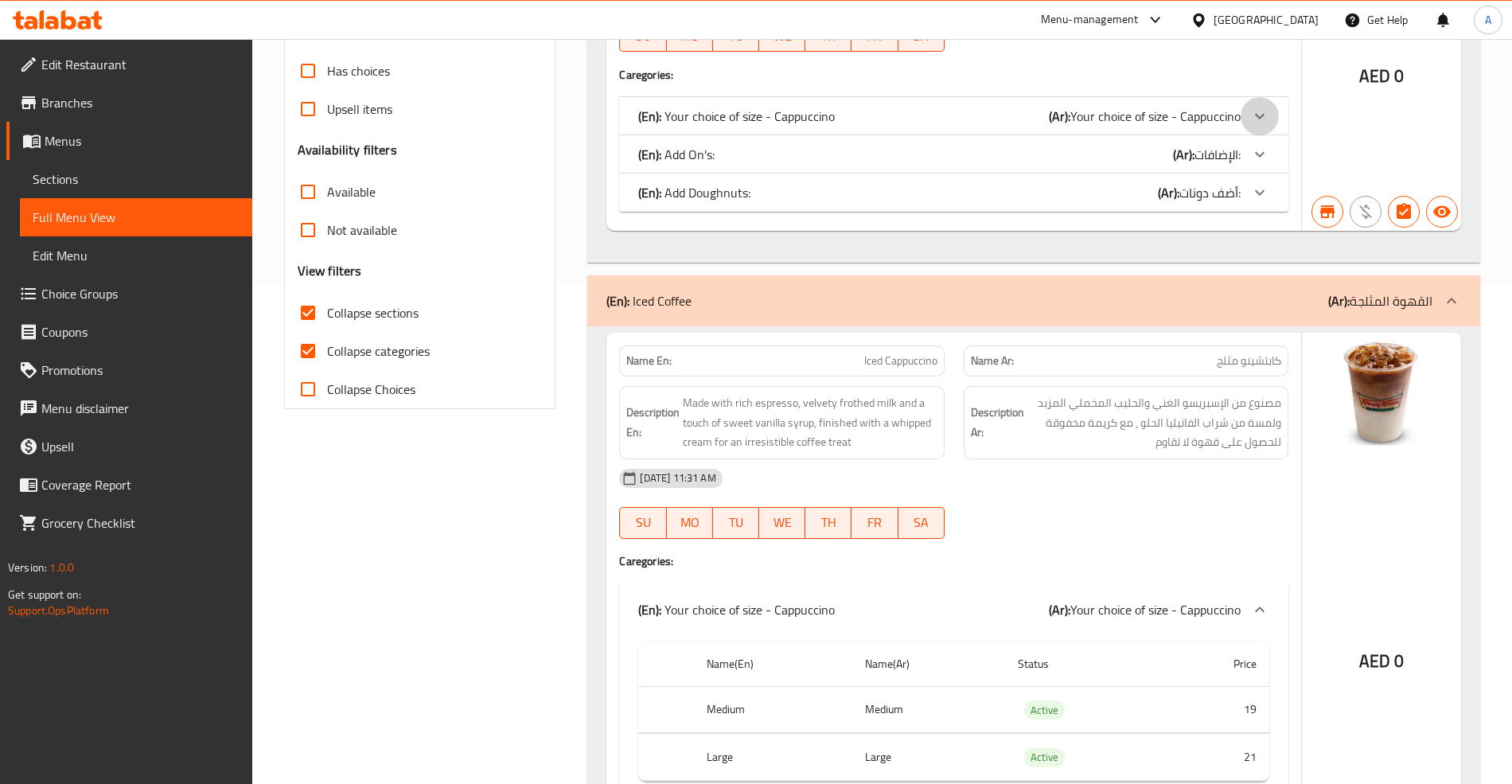
click at [1256, 112] on icon at bounding box center [1260, 116] width 19 height 19
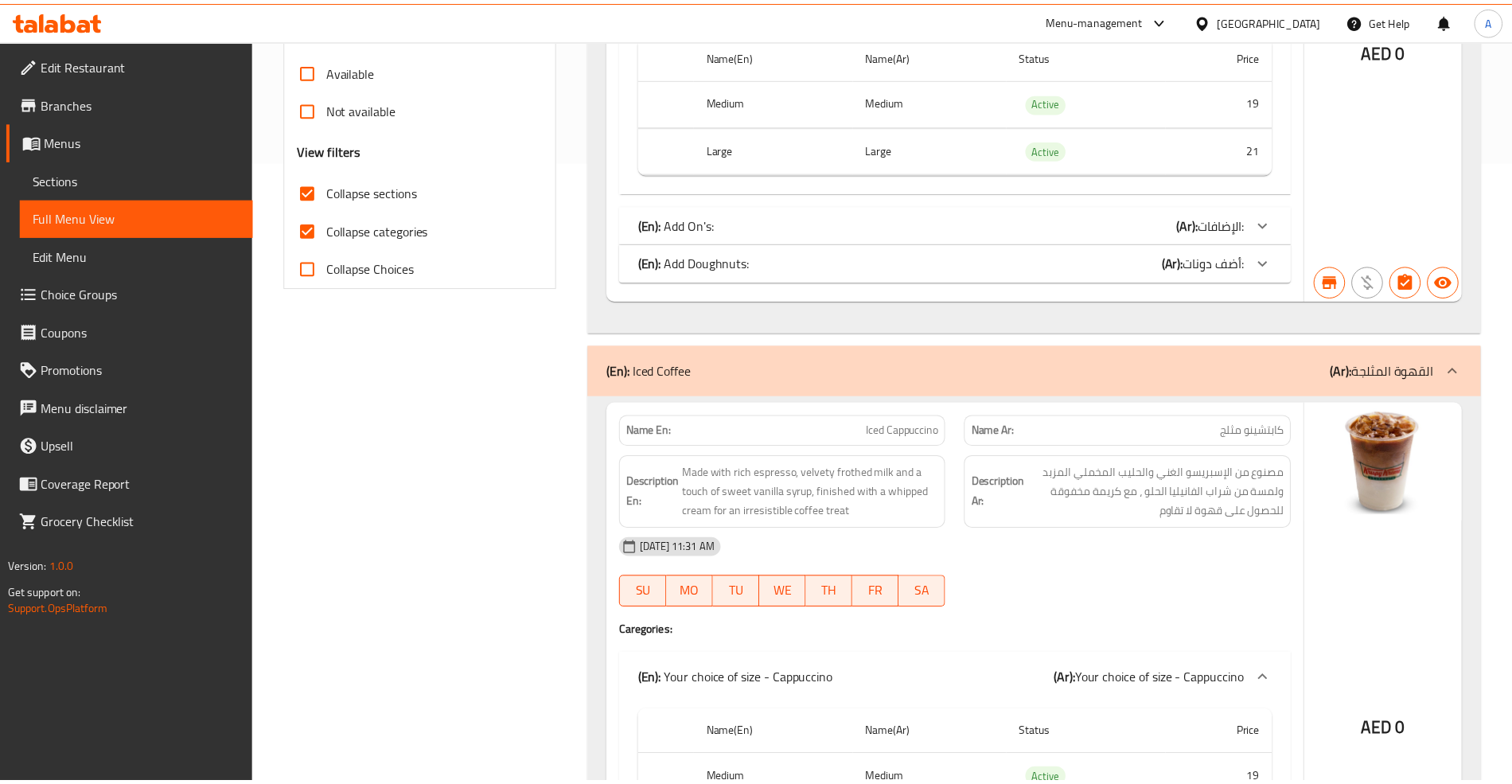
scroll to position [886, 0]
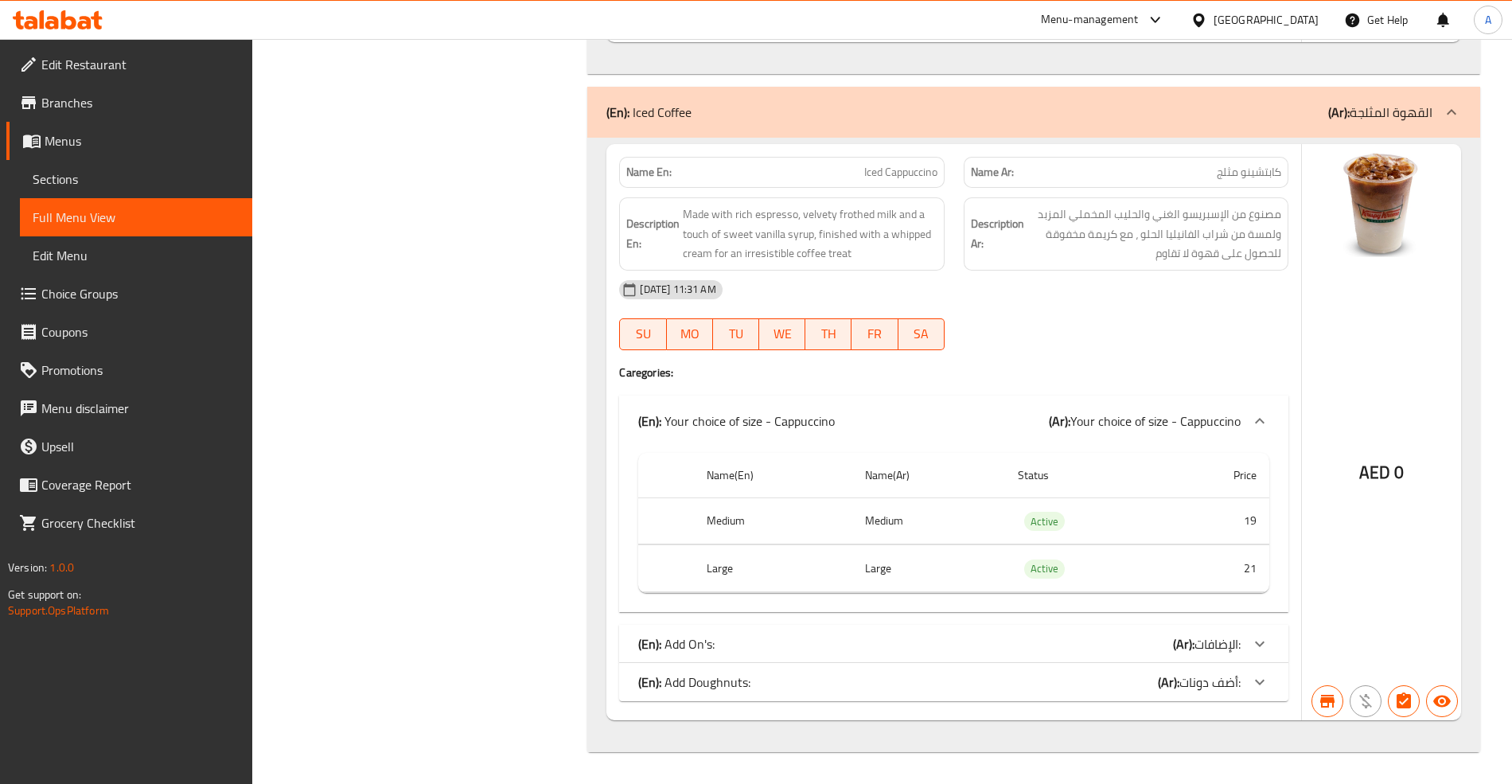
click at [427, 517] on div "Filter Branches Krispy Kreme, Umm Suqeim Branches Popular filters Free items Br…" at bounding box center [427, 90] width 304 height 1342
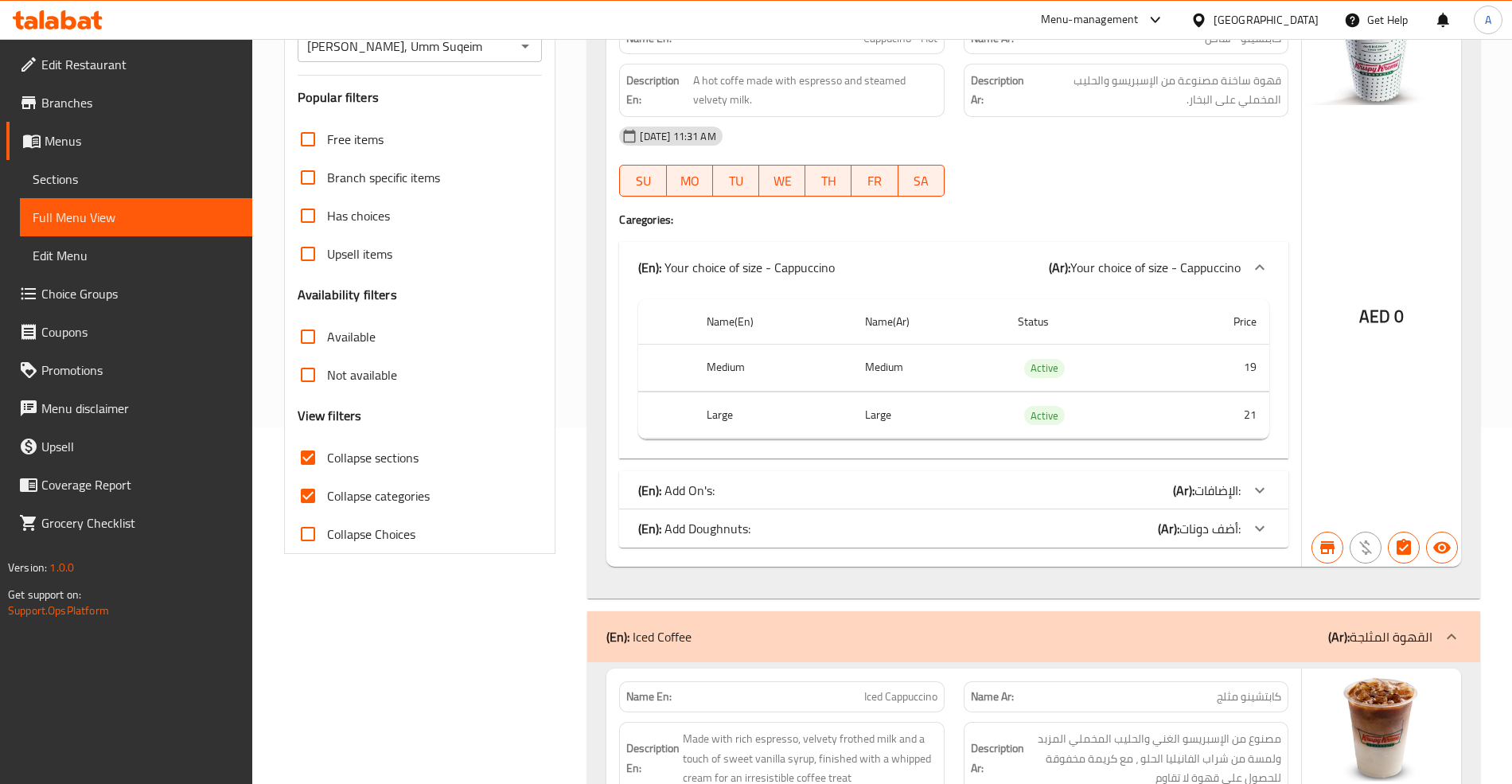
scroll to position [0, 0]
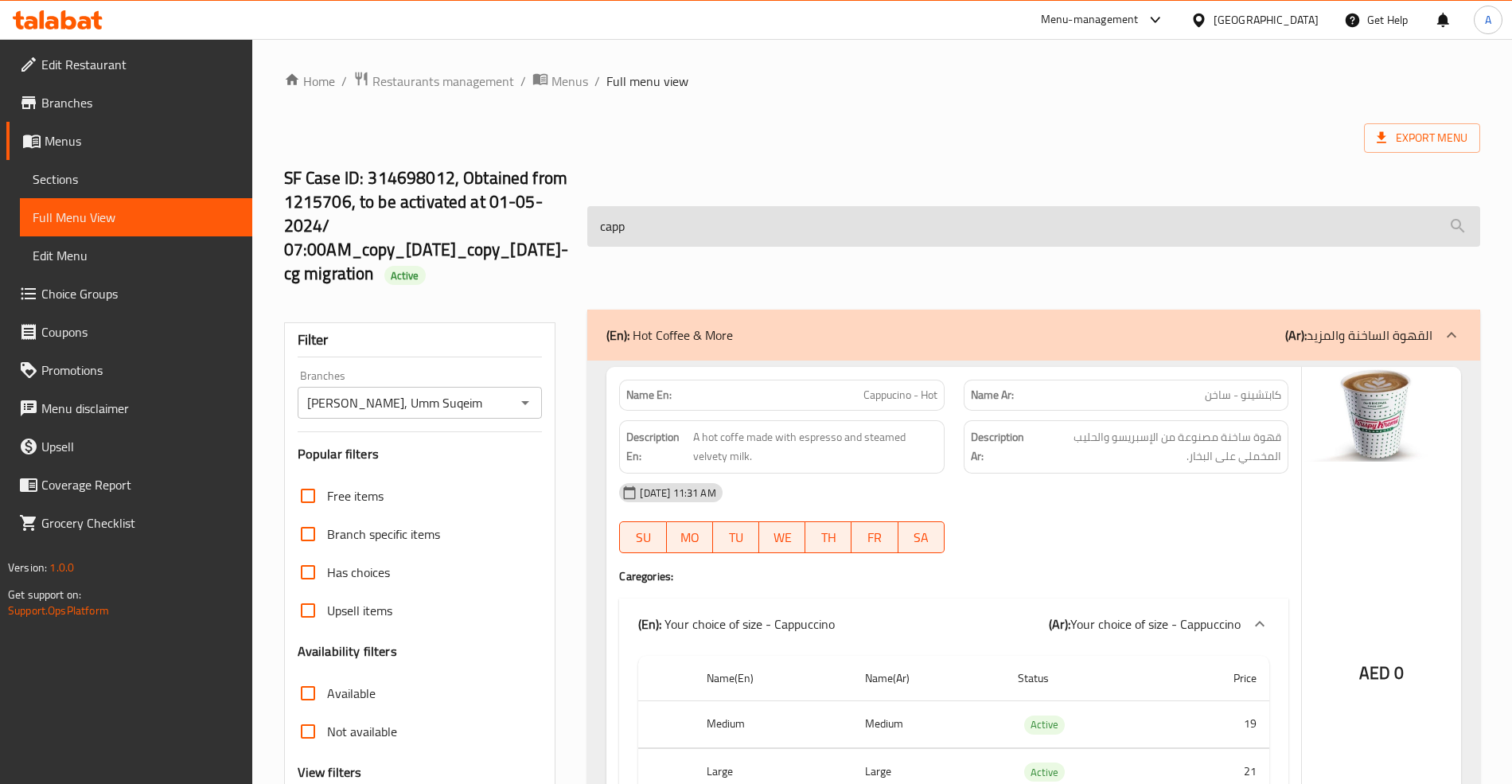
click at [717, 223] on input "capp" at bounding box center [1033, 227] width 892 height 41
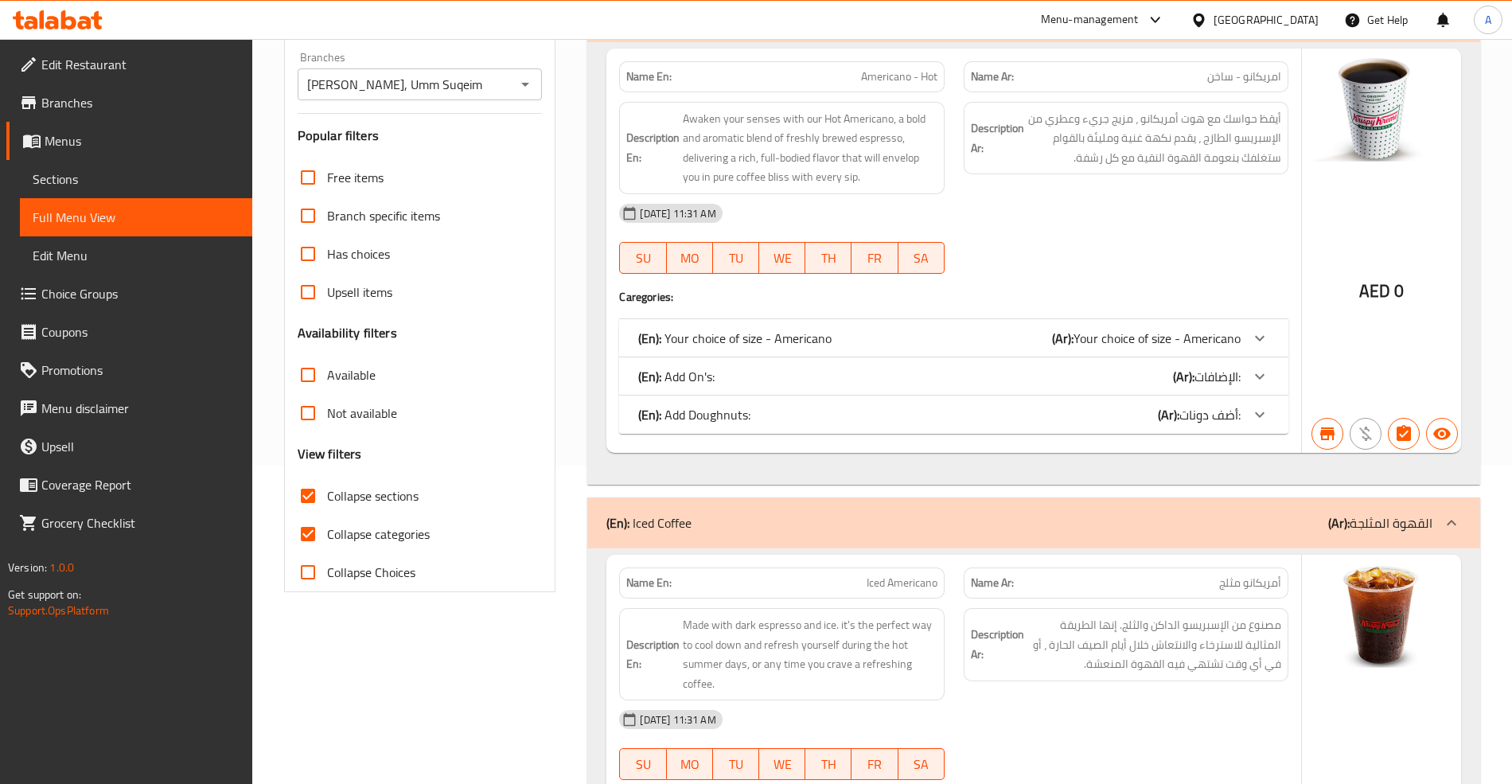
click at [1220, 341] on span "Your choice of size - Americano" at bounding box center [1157, 338] width 167 height 24
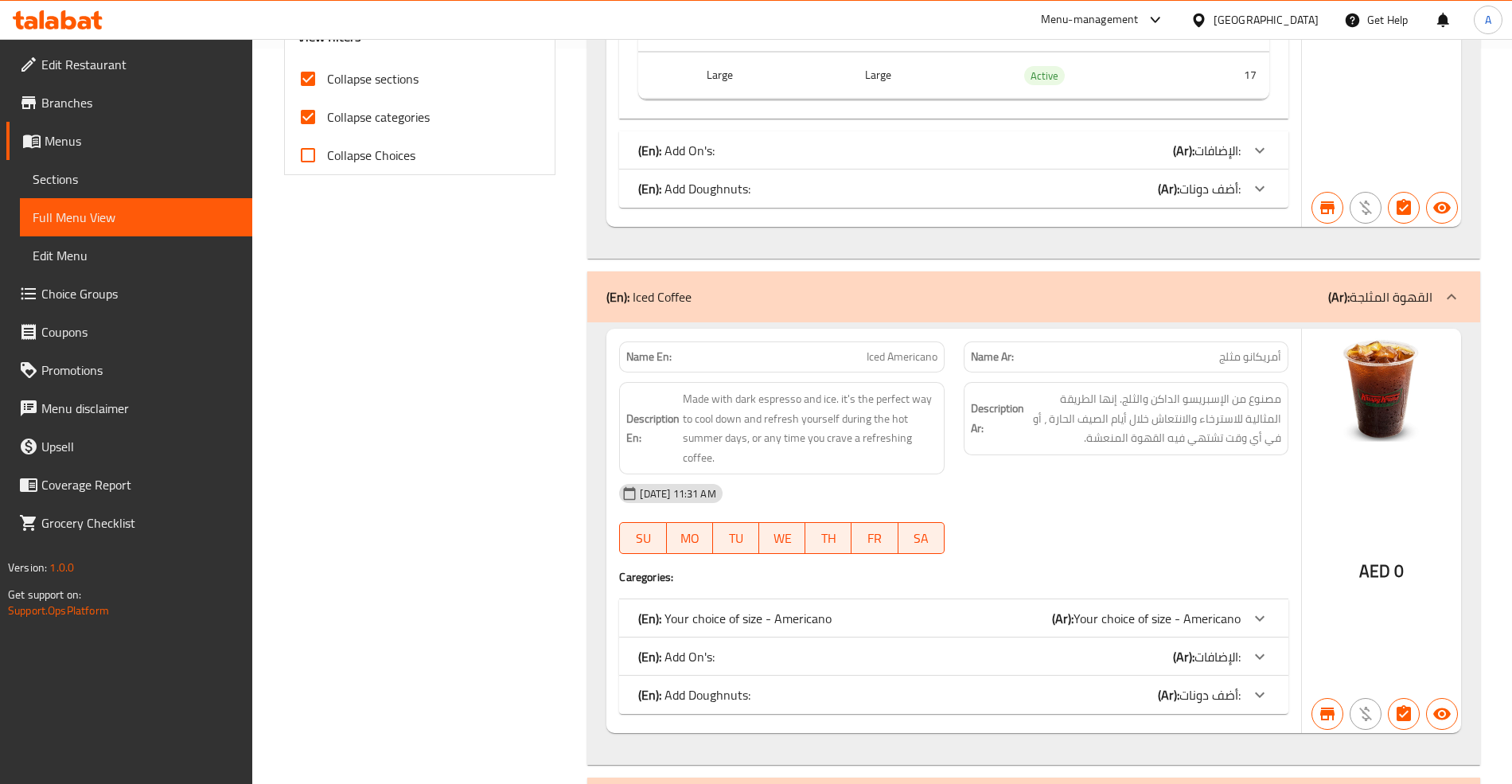
scroll to position [803, 0]
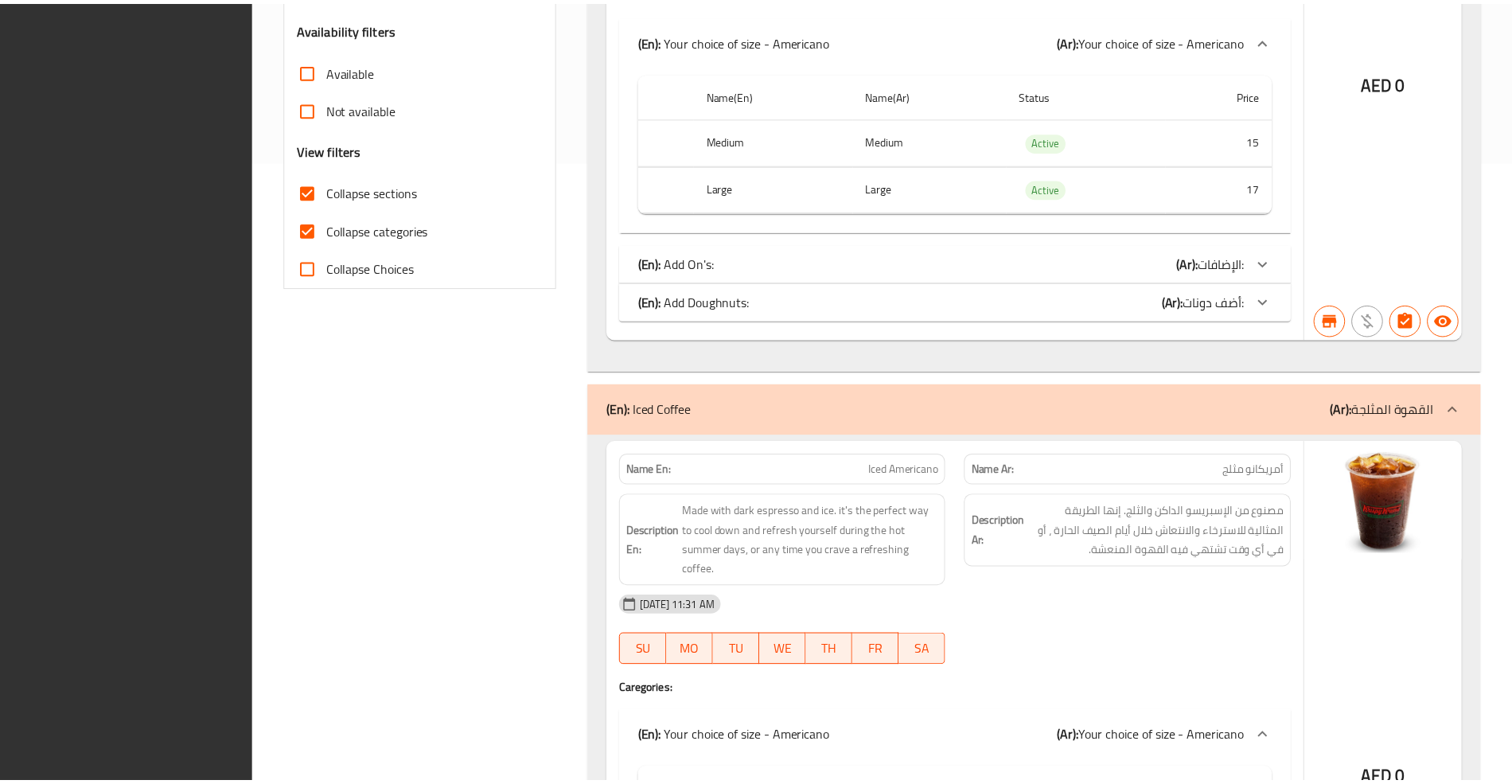
scroll to position [997, 0]
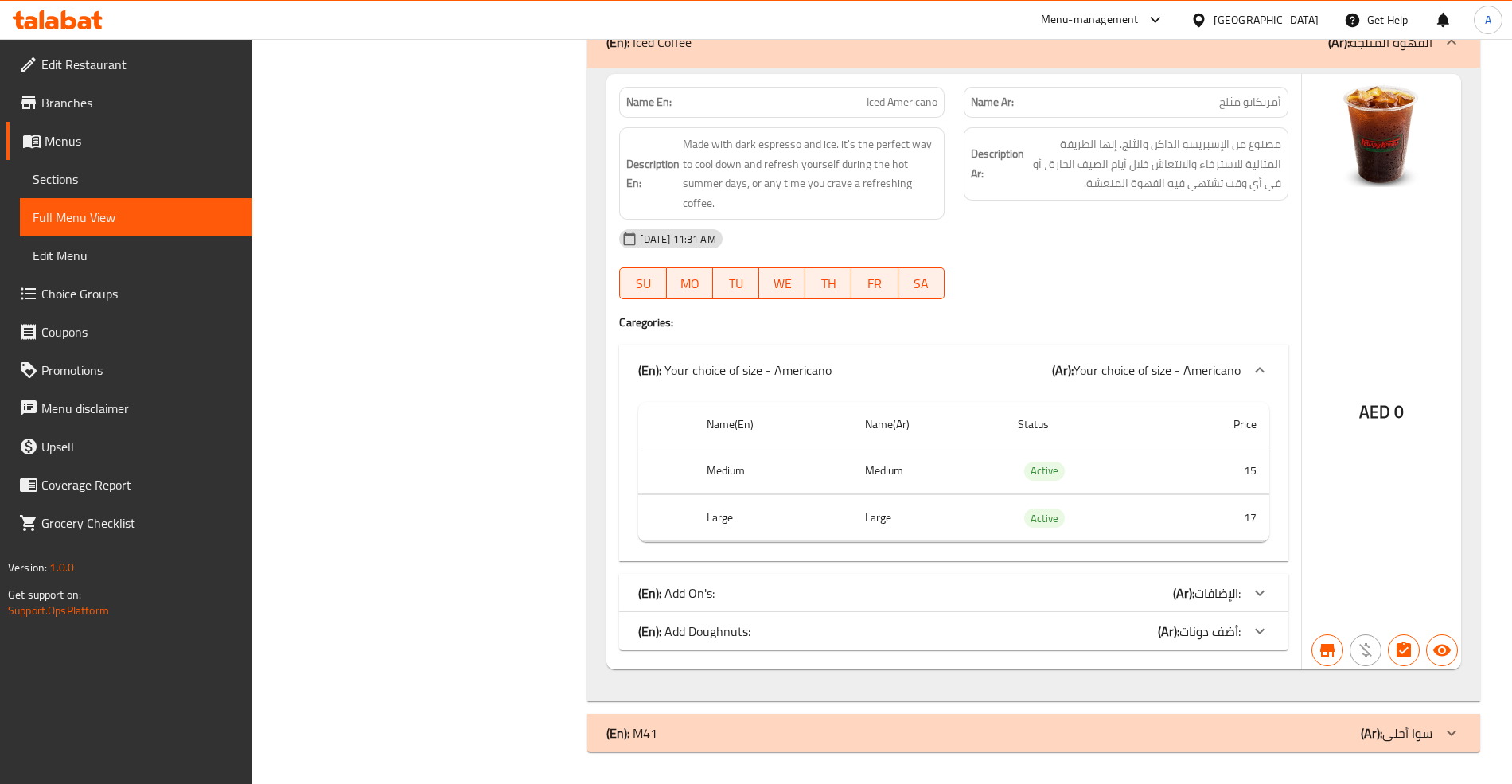
click at [557, 297] on div "Filter Branches Krispy Kreme, Umm Suqeim Branches Popular filters Free items Br…" at bounding box center [427, 36] width 304 height 1452
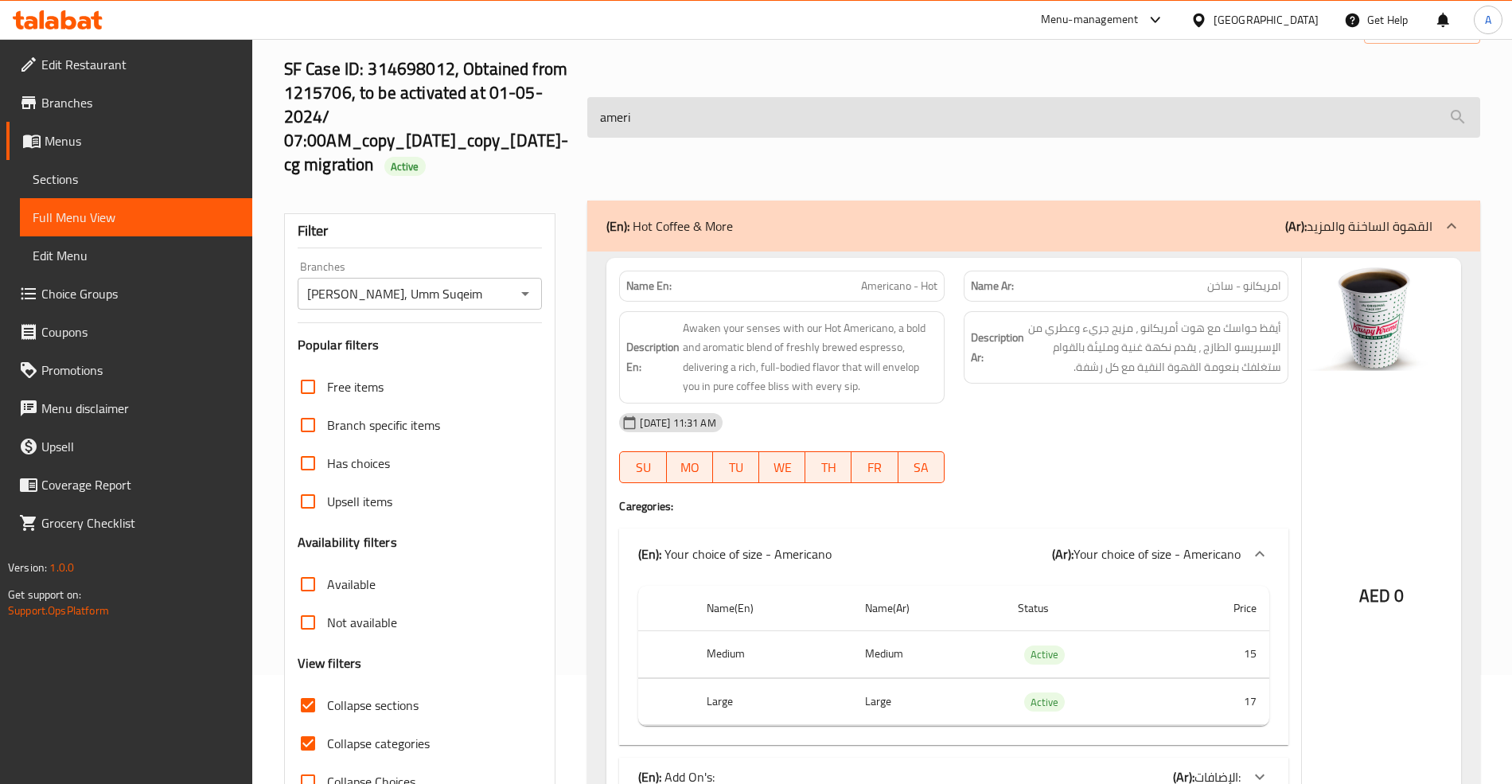
scroll to position [0, 0]
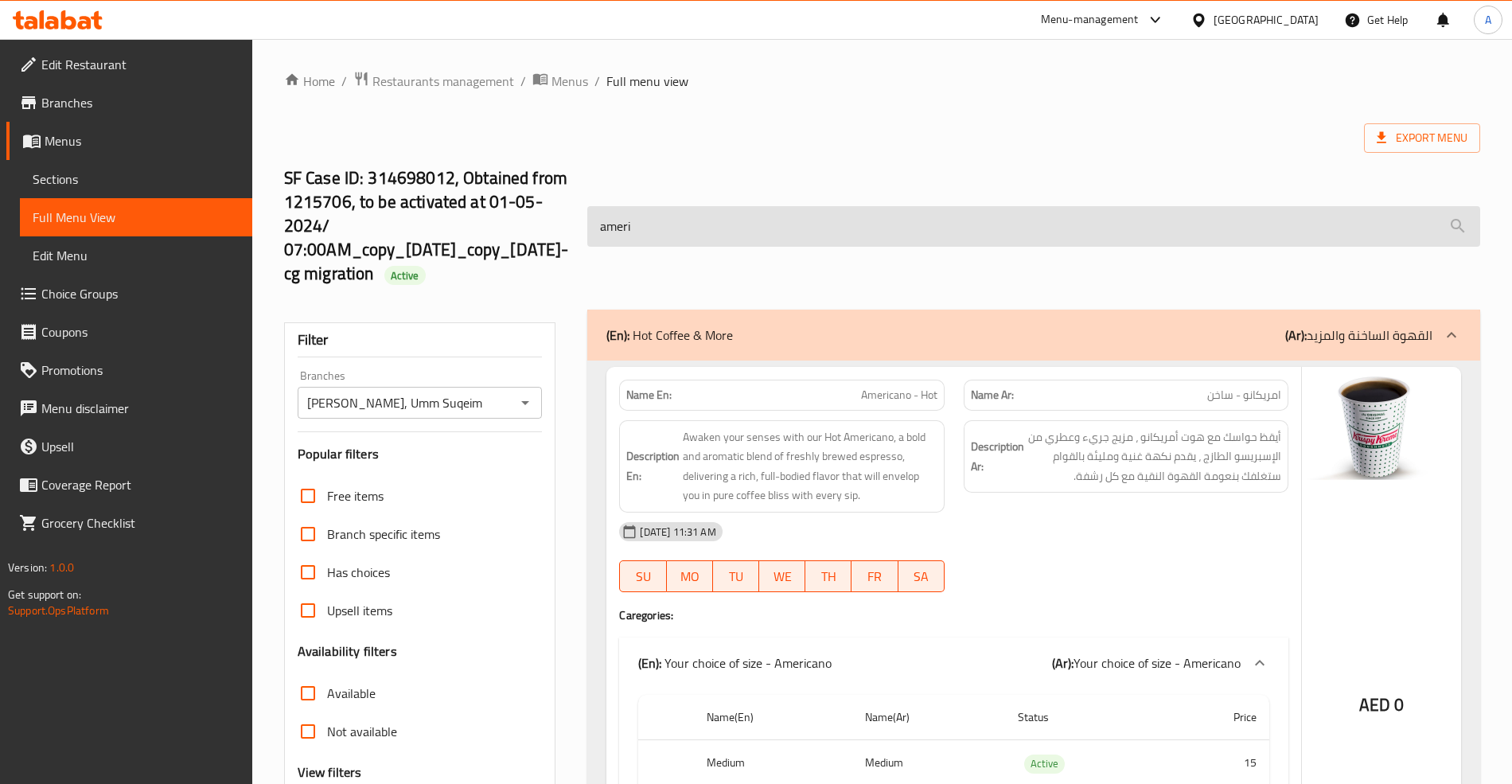
click at [697, 223] on input "ameri" at bounding box center [1033, 227] width 892 height 41
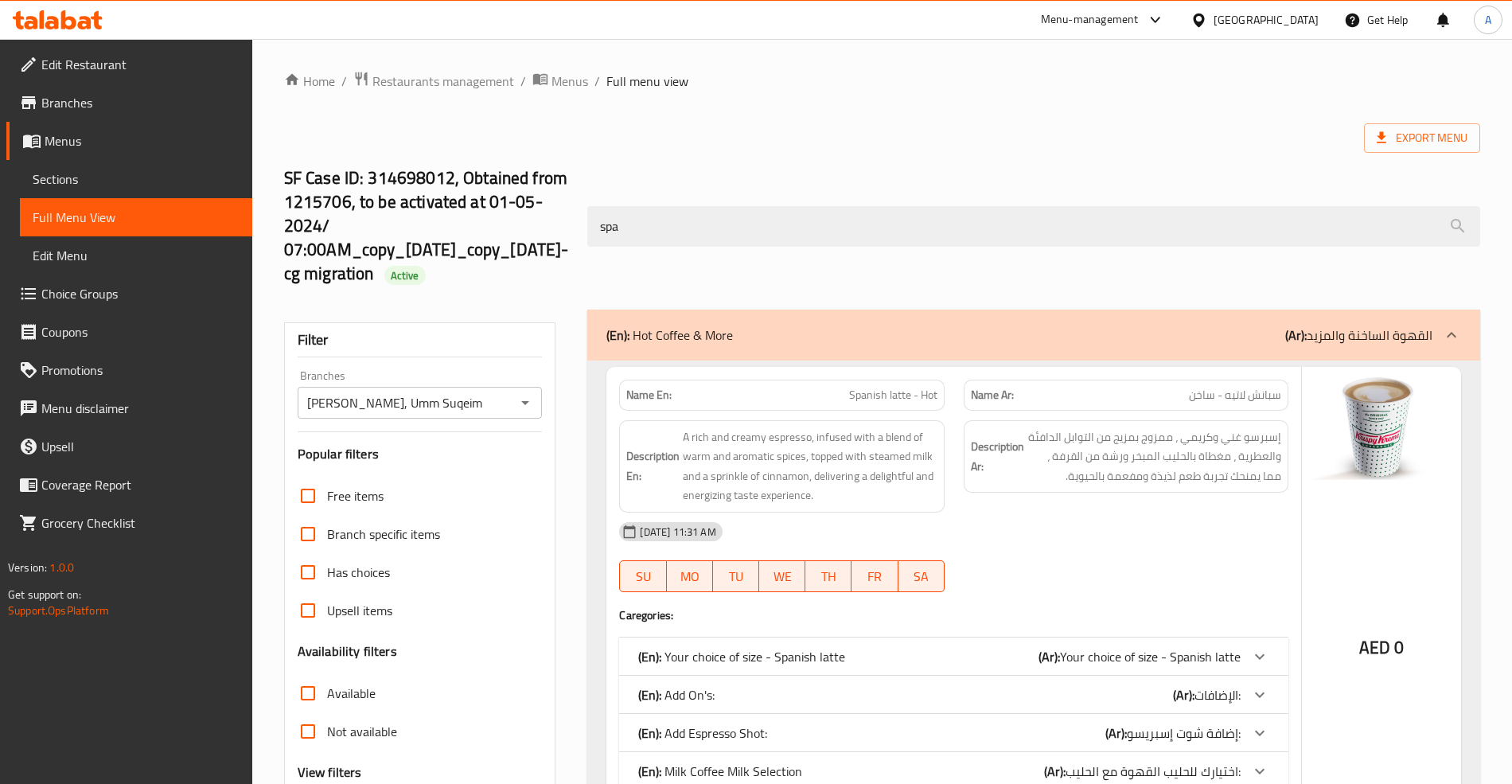
click at [858, 396] on span "Spanish latte - Hot" at bounding box center [893, 395] width 89 height 17
copy span "Spanish"
click at [864, 388] on span "Spanish latte - Hot" at bounding box center [893, 395] width 89 height 17
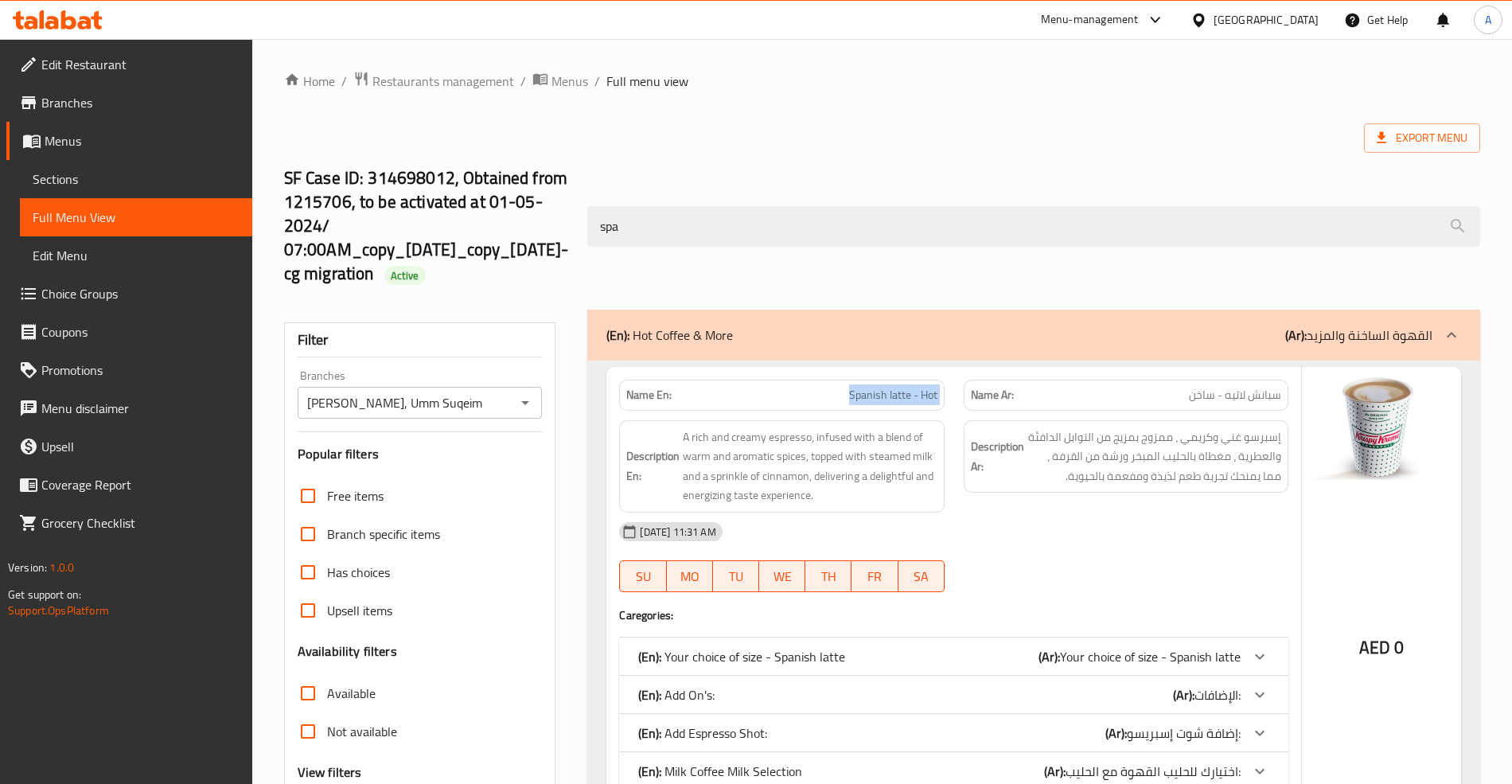
drag, startPoint x: 864, startPoint y: 388, endPoint x: 886, endPoint y: 393, distance: 22.6
click at [886, 393] on span "Spanish latte - Hot" at bounding box center [893, 395] width 89 height 17
click at [886, 393] on span "Spanish latte - Hot" at bounding box center [893, 395] width 89 height 17
drag, startPoint x: 886, startPoint y: 393, endPoint x: 898, endPoint y: 393, distance: 12.0
click at [898, 393] on span "Spanish latte - Hot" at bounding box center [893, 395] width 89 height 17
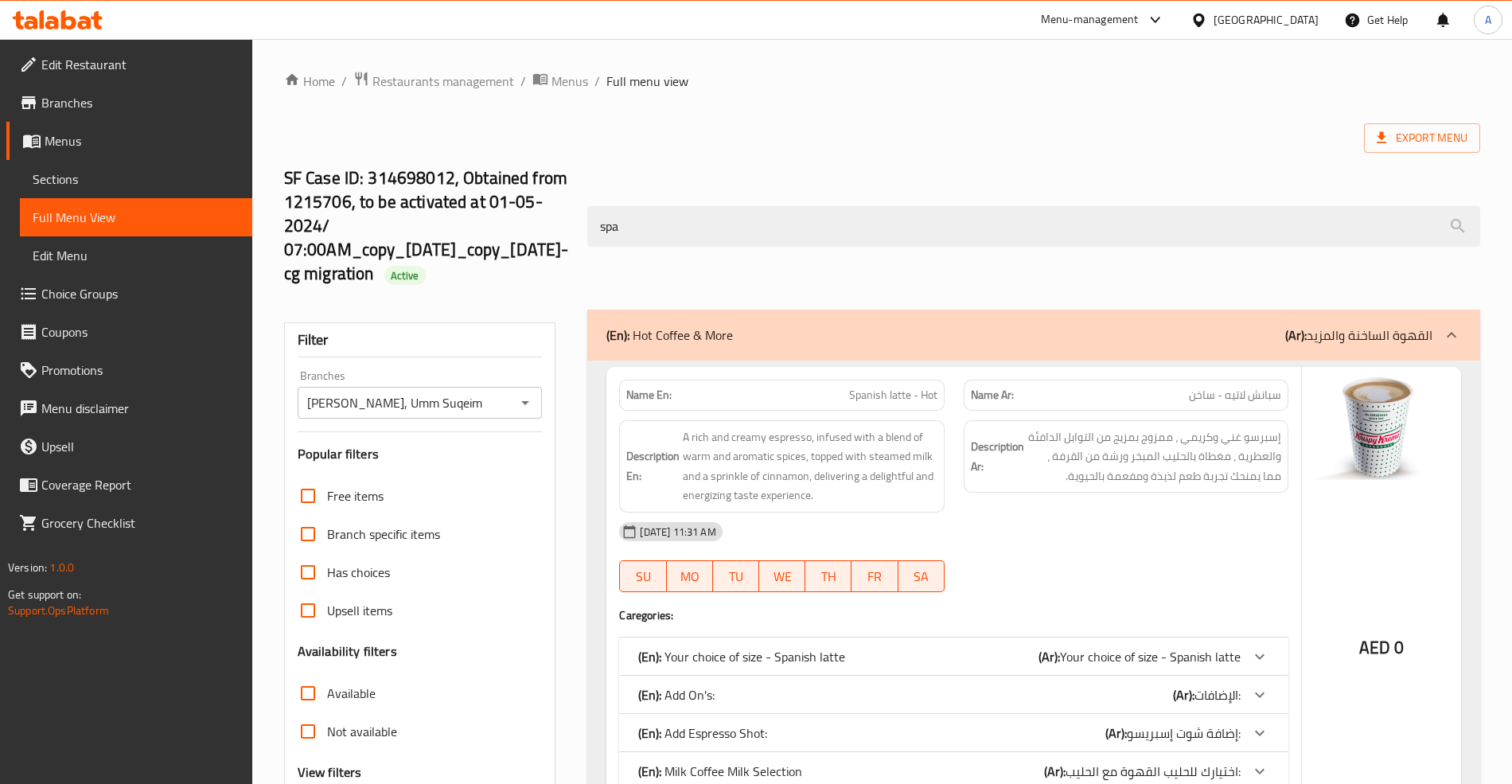
click at [868, 398] on span "Spanish latte - Hot" at bounding box center [893, 395] width 89 height 17
drag, startPoint x: 868, startPoint y: 398, endPoint x: 834, endPoint y: 293, distance: 110.4
click at [899, 399] on span "Spanish latte - Hot" at bounding box center [893, 395] width 89 height 17
copy span "Spanish latte"
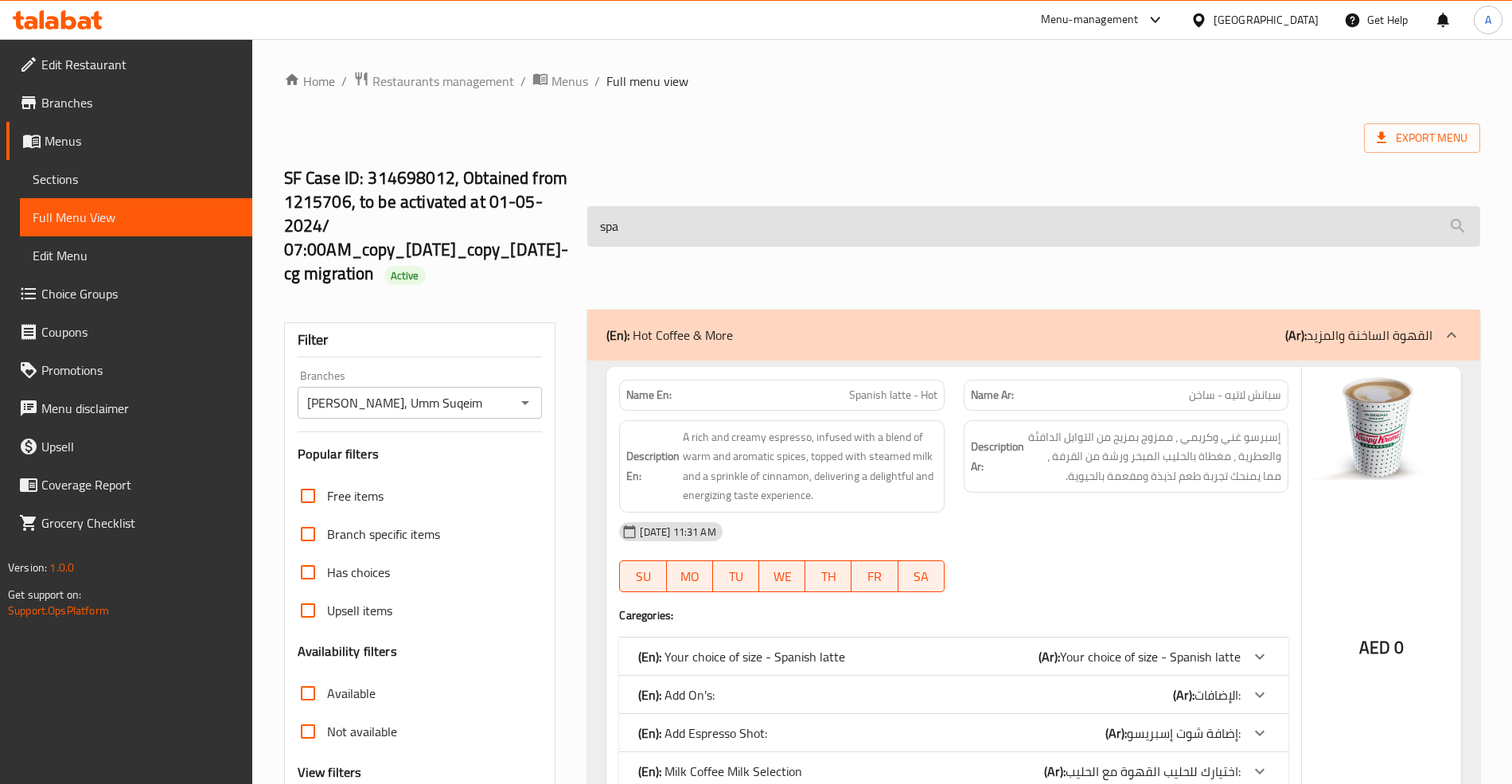
click at [791, 236] on input "spa" at bounding box center [1033, 227] width 892 height 41
paste input "Spanish latte"
click at [791, 236] on input "spa" at bounding box center [1033, 227] width 892 height 41
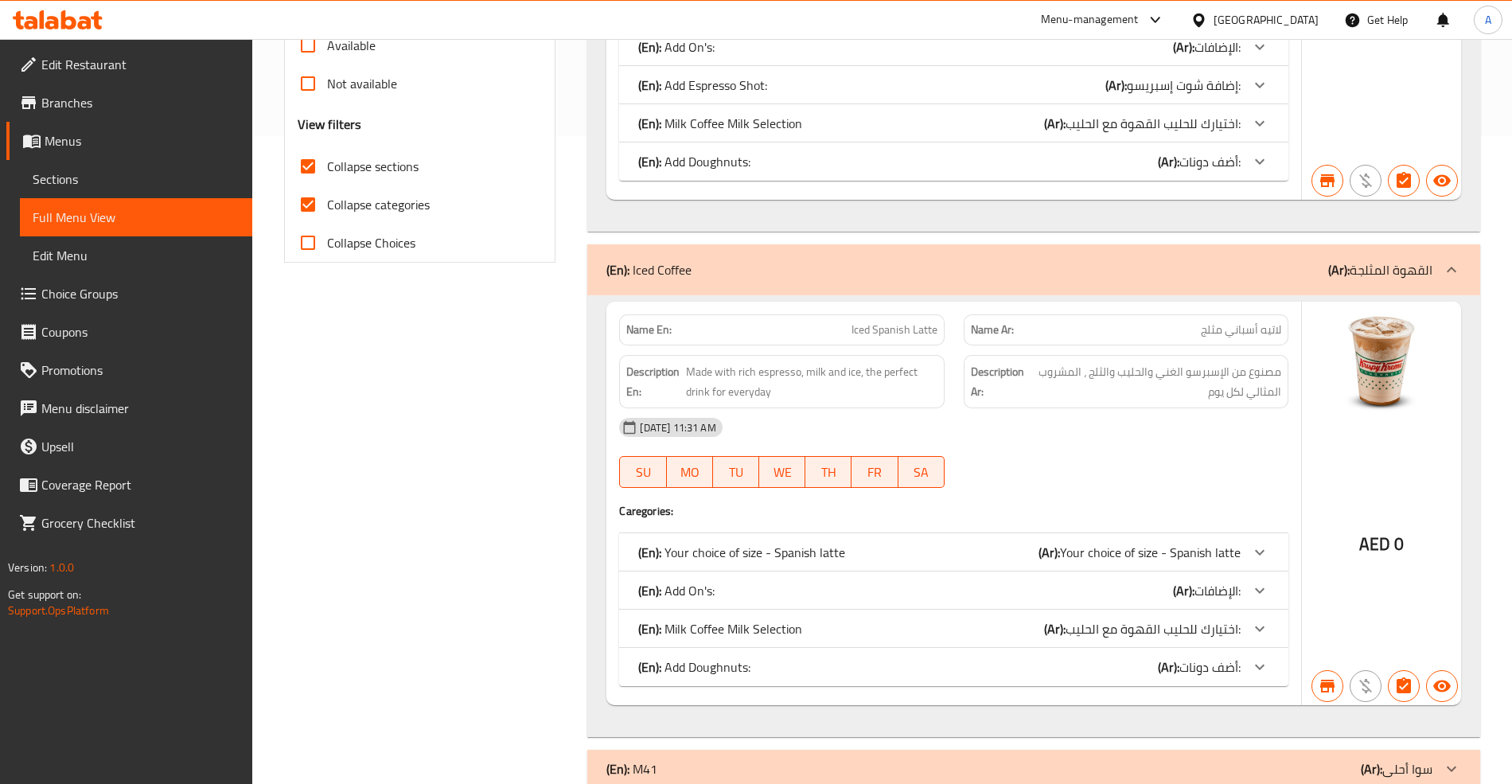
scroll to position [686, 0]
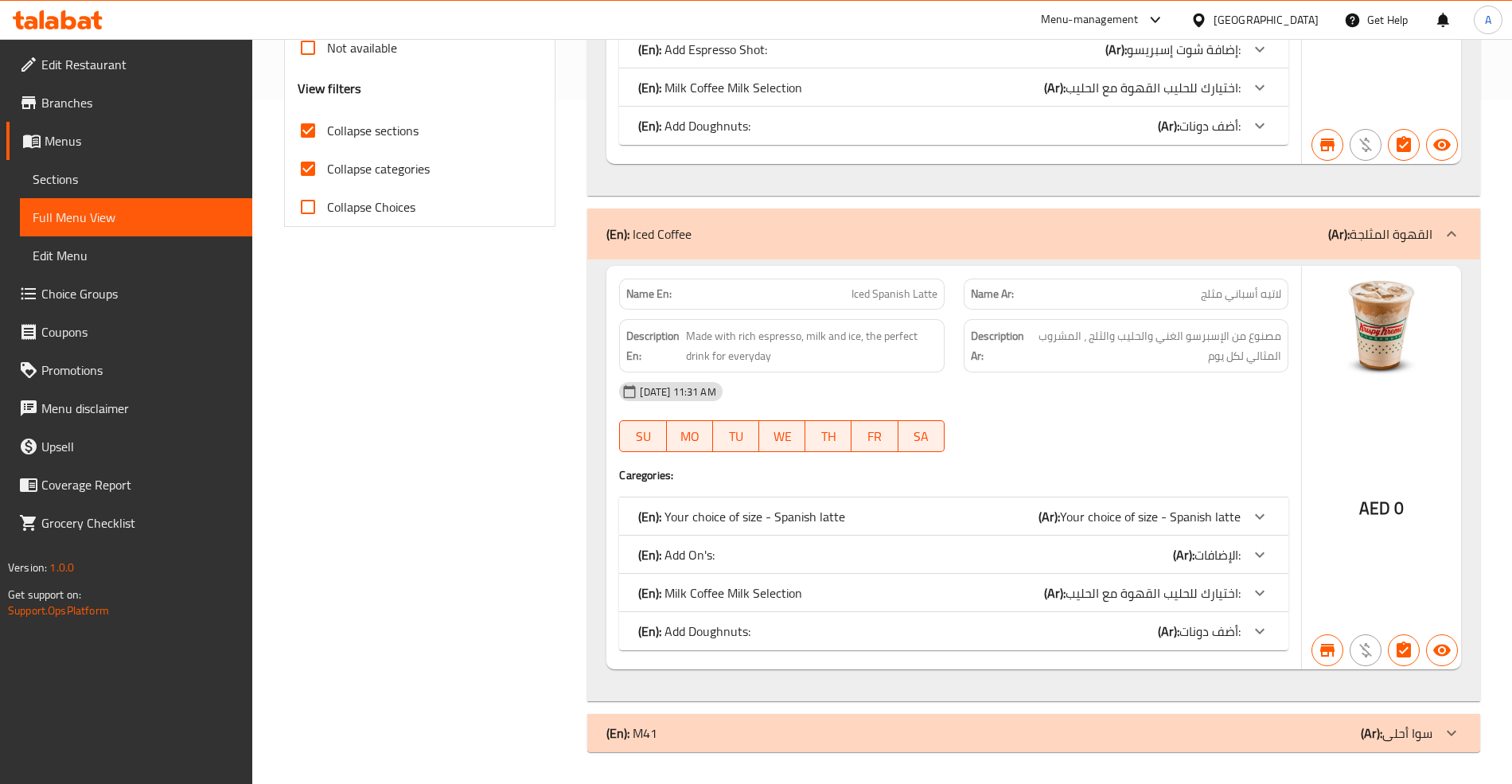
type input "Spanish latte"
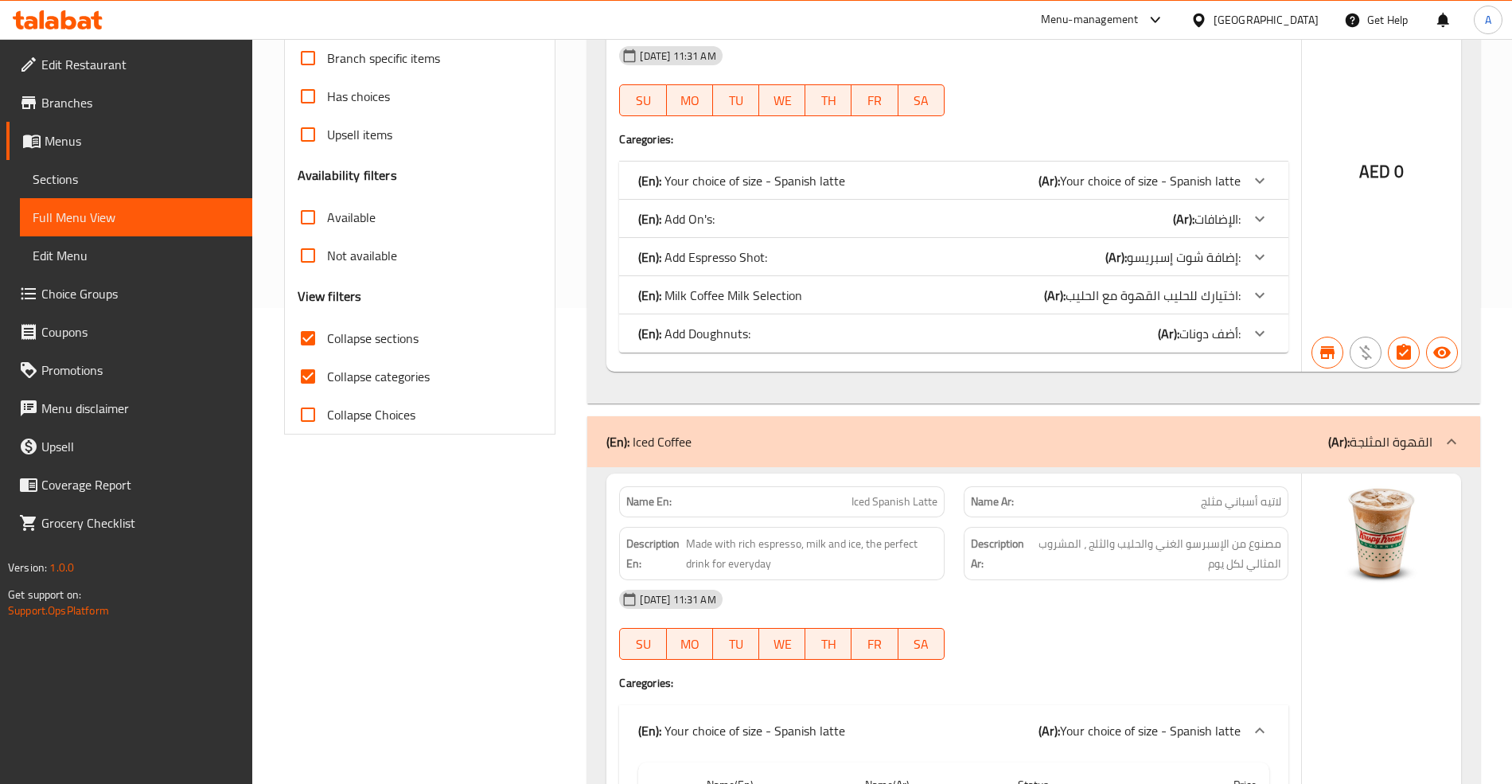
scroll to position [474, 0]
click at [1253, 172] on div at bounding box center [1259, 182] width 38 height 38
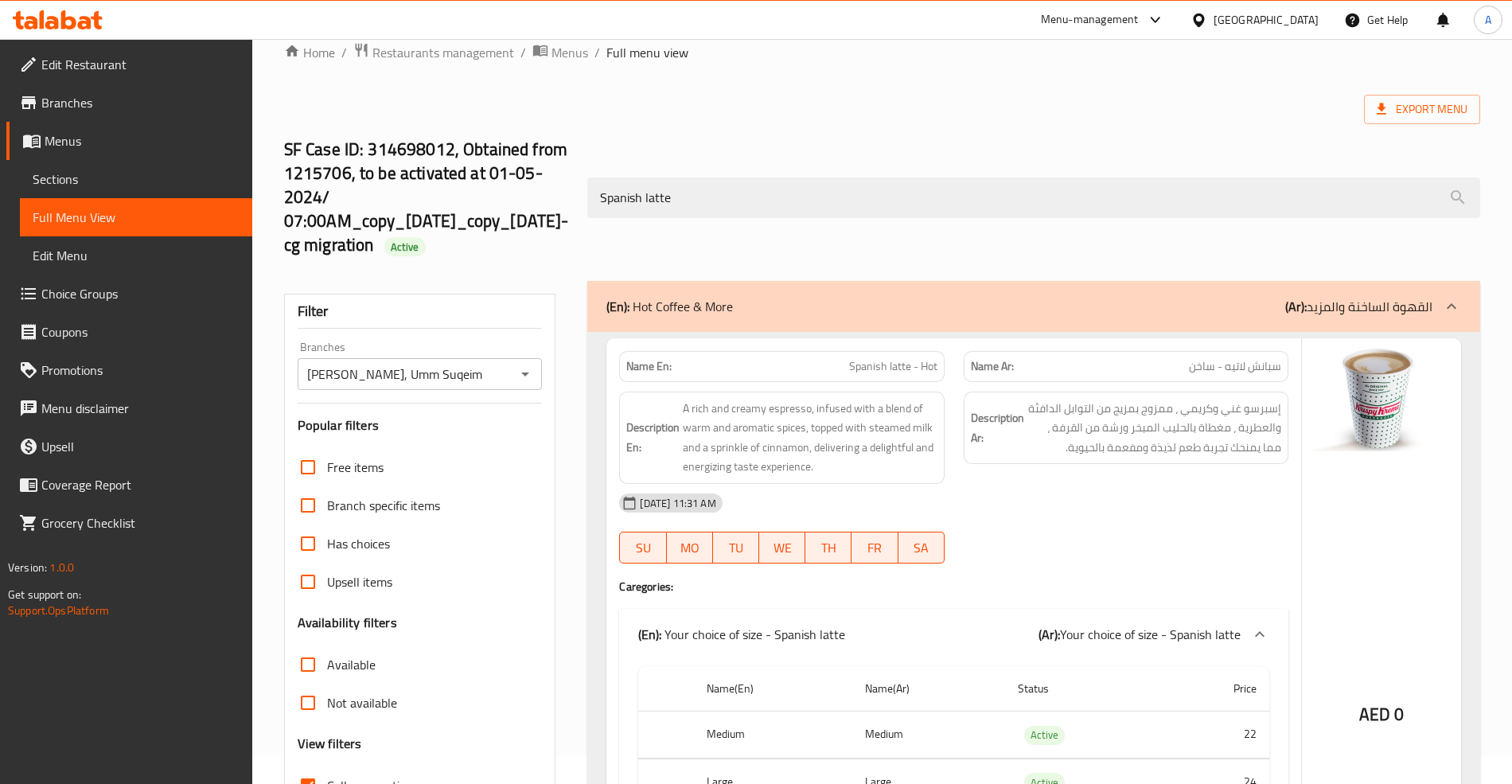
scroll to position [0, 0]
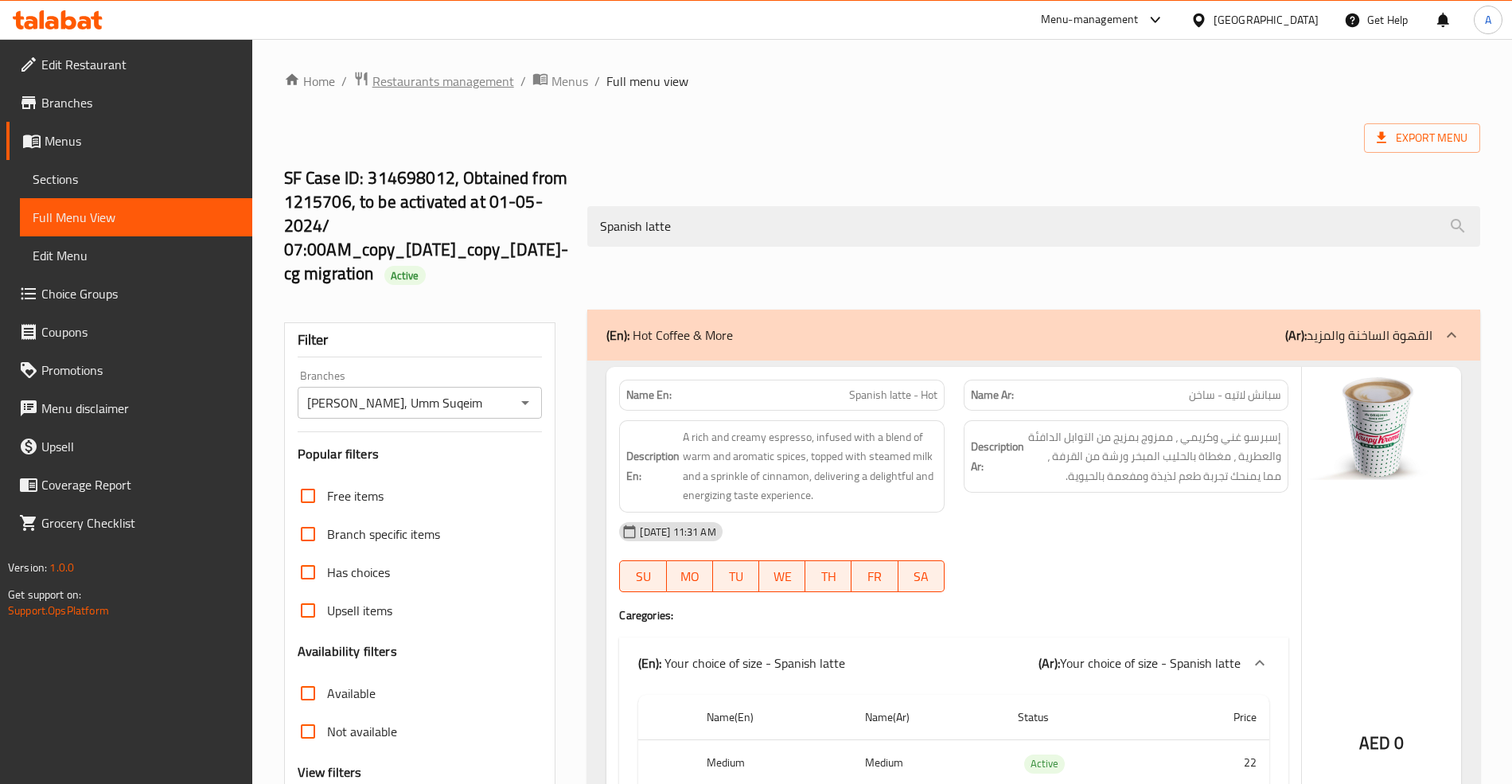
click at [434, 71] on span "Restaurants management" at bounding box center [443, 81] width 141 height 19
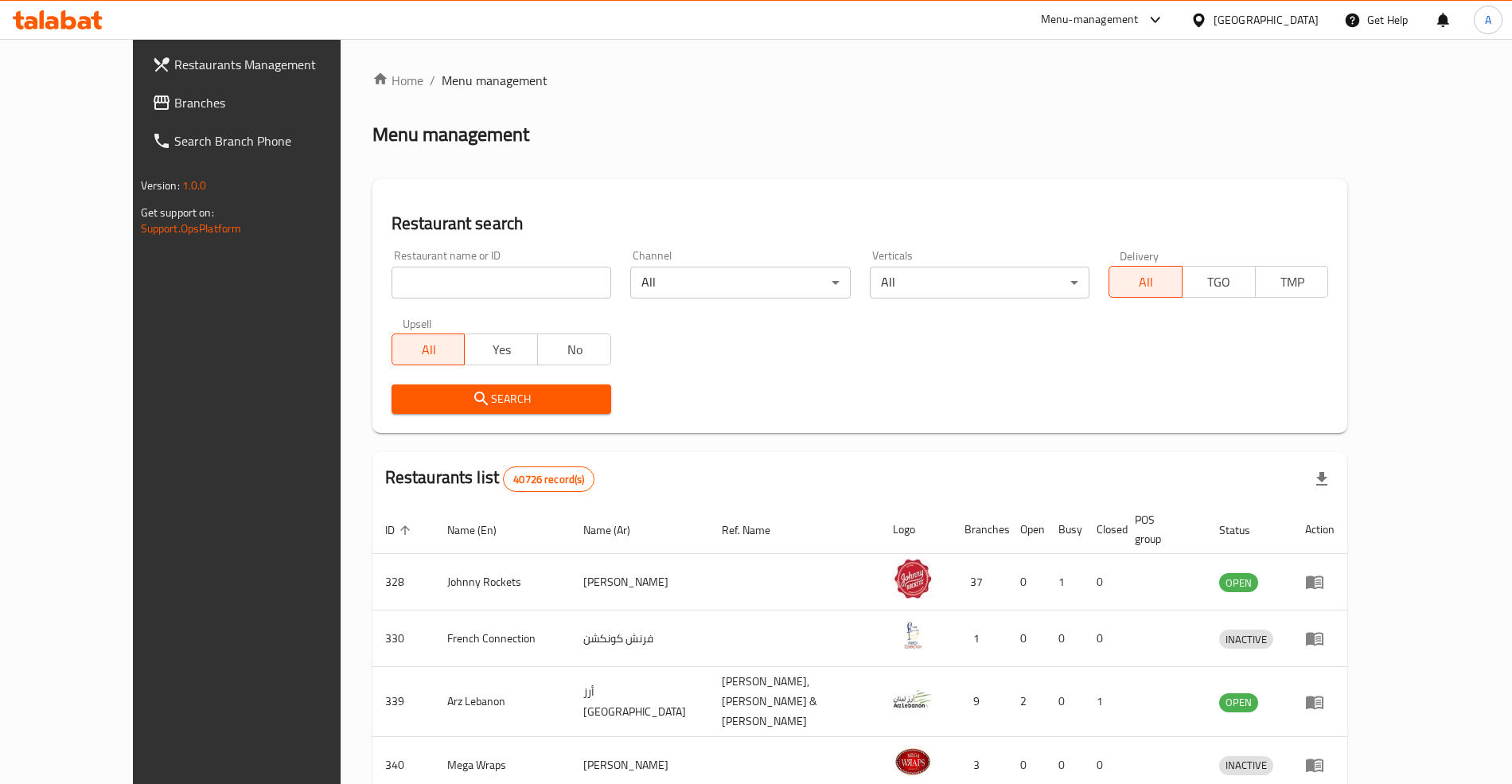
click at [406, 281] on div "Home / Menu management Menu management Restaurant search Restaurant name or ID …" at bounding box center [860, 628] width 976 height 1115
click at [406, 279] on input "search" at bounding box center [501, 282] width 219 height 32
paste input "690377"
type input "690377"
click at [634, 194] on div "Restaurant search Restaurant name or ID 690377 Restaurant name or ID Channel Al…" at bounding box center [860, 305] width 976 height 253
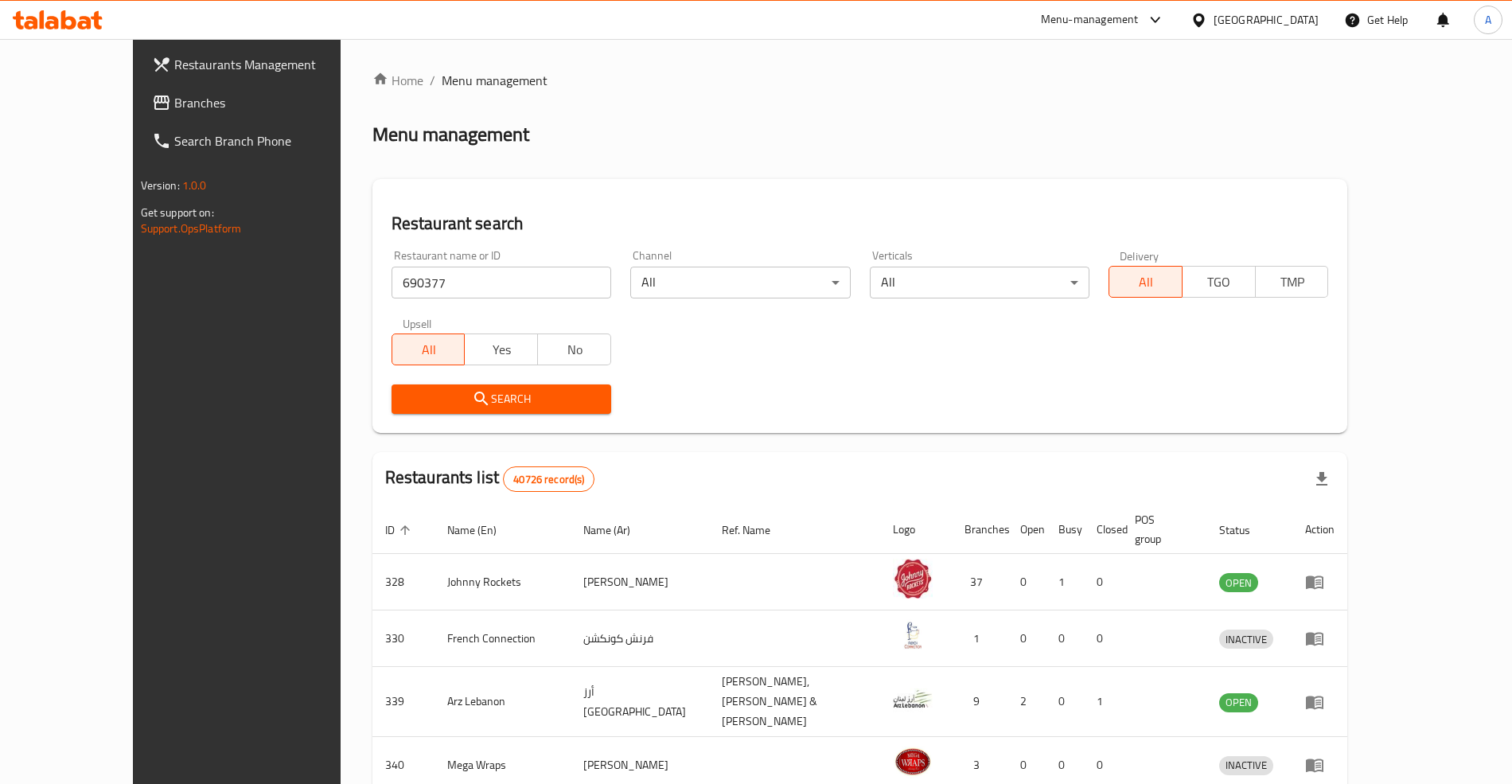
click at [523, 403] on span "Search" at bounding box center [501, 399] width 194 height 19
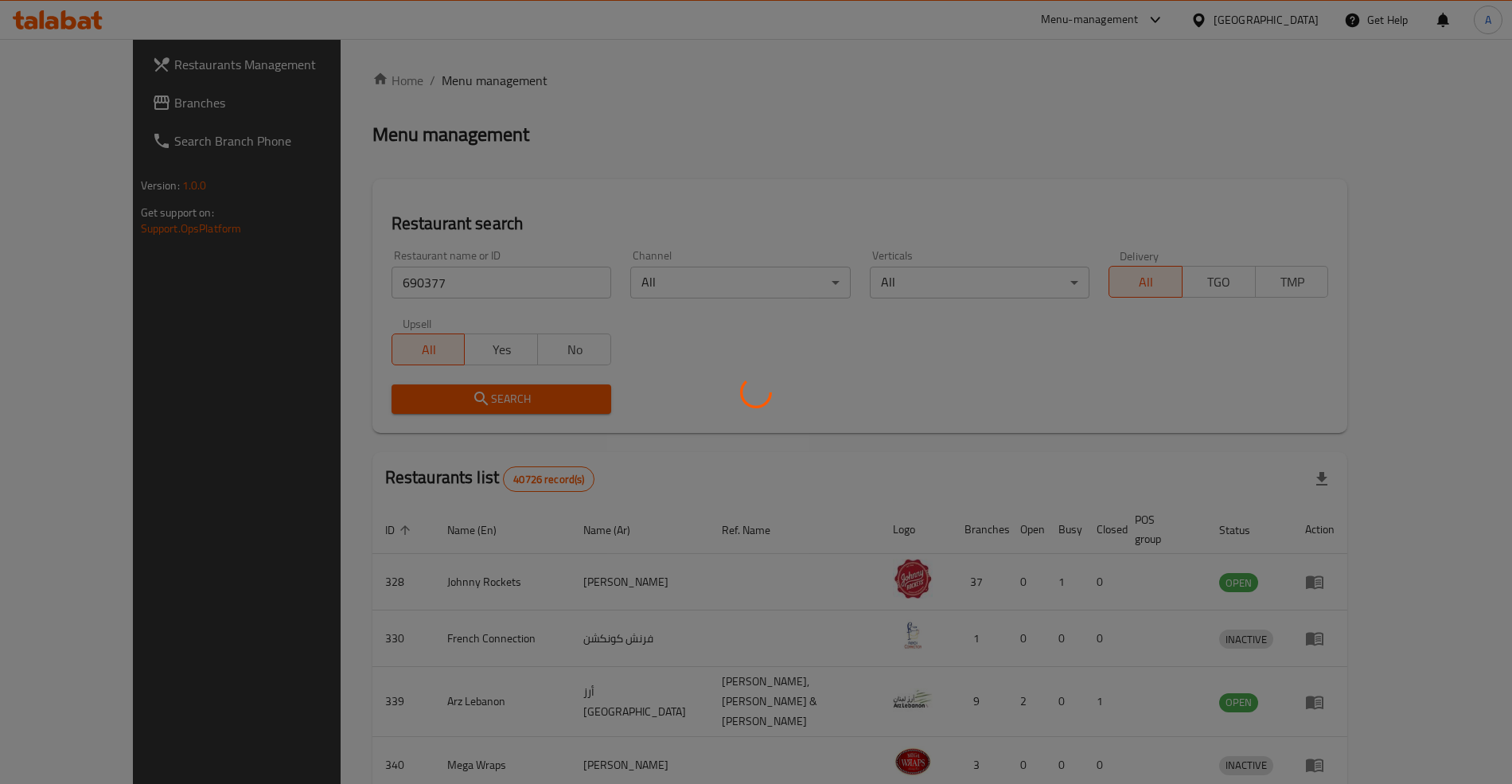
click at [523, 403] on div at bounding box center [756, 392] width 1512 height 784
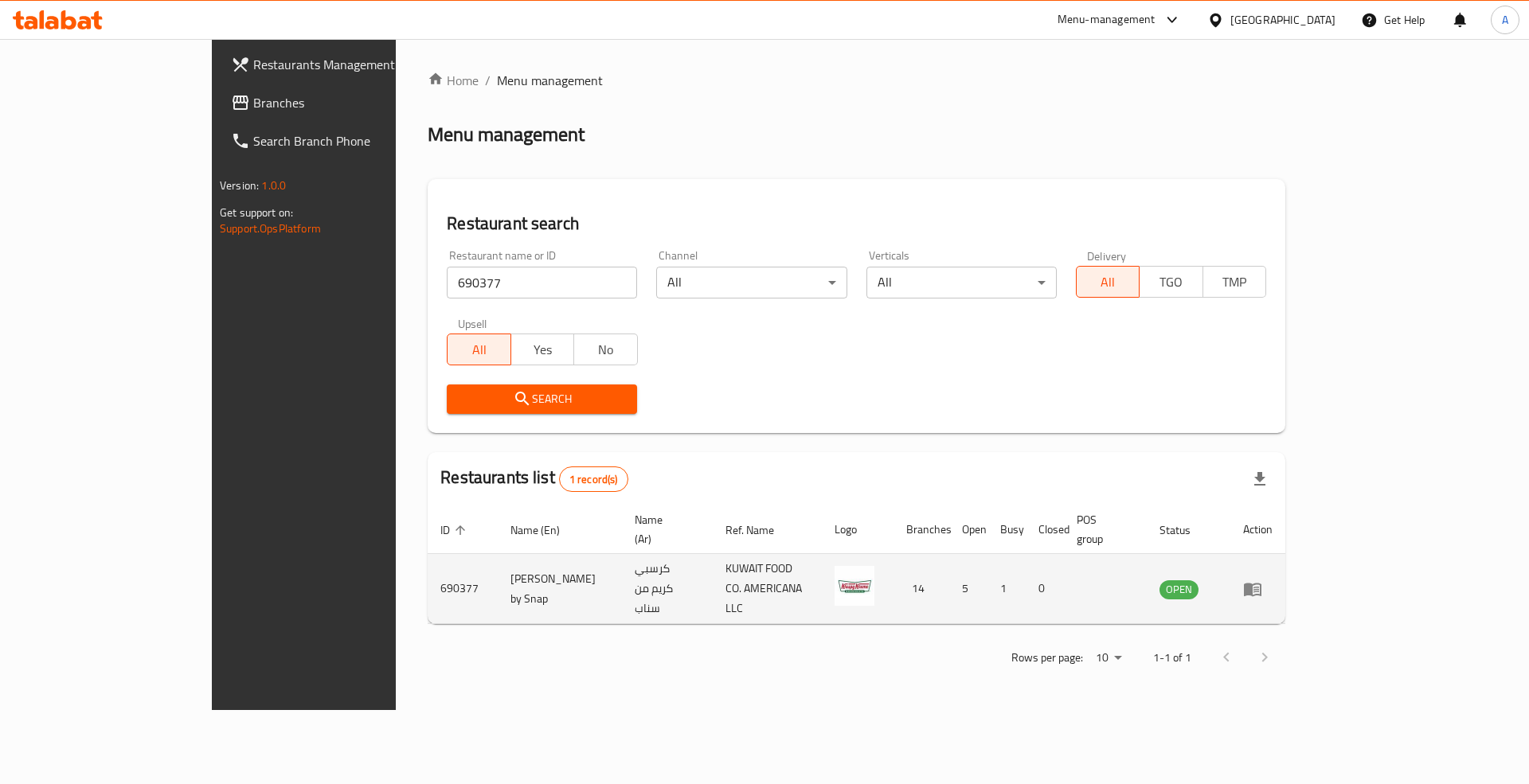
click at [1285, 557] on td "enhanced table" at bounding box center [1258, 589] width 55 height 70
click at [1261, 583] on icon "enhanced table" at bounding box center [1253, 589] width 18 height 14
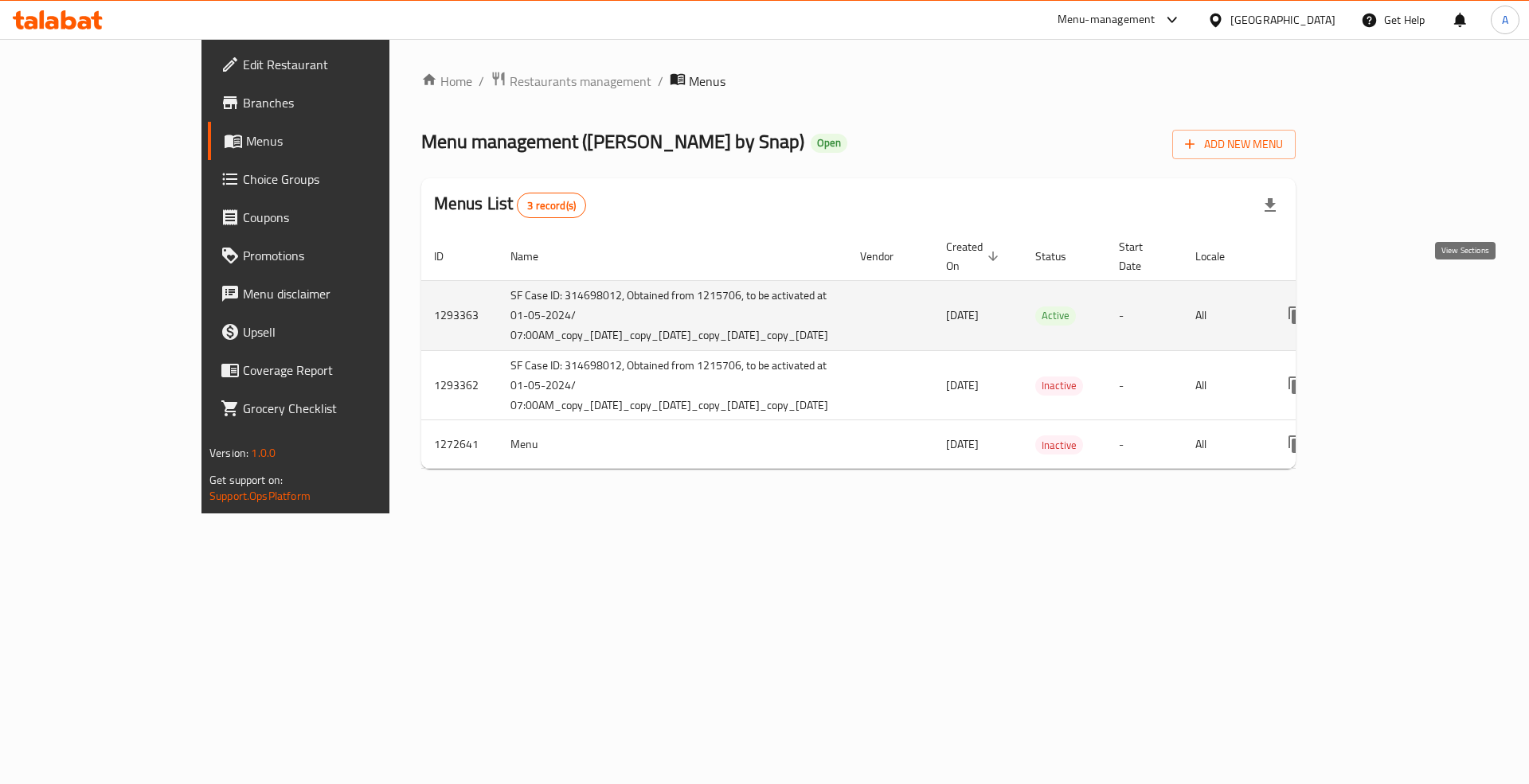
click at [1420, 305] on icon "enhanced table" at bounding box center [1411, 315] width 20 height 19
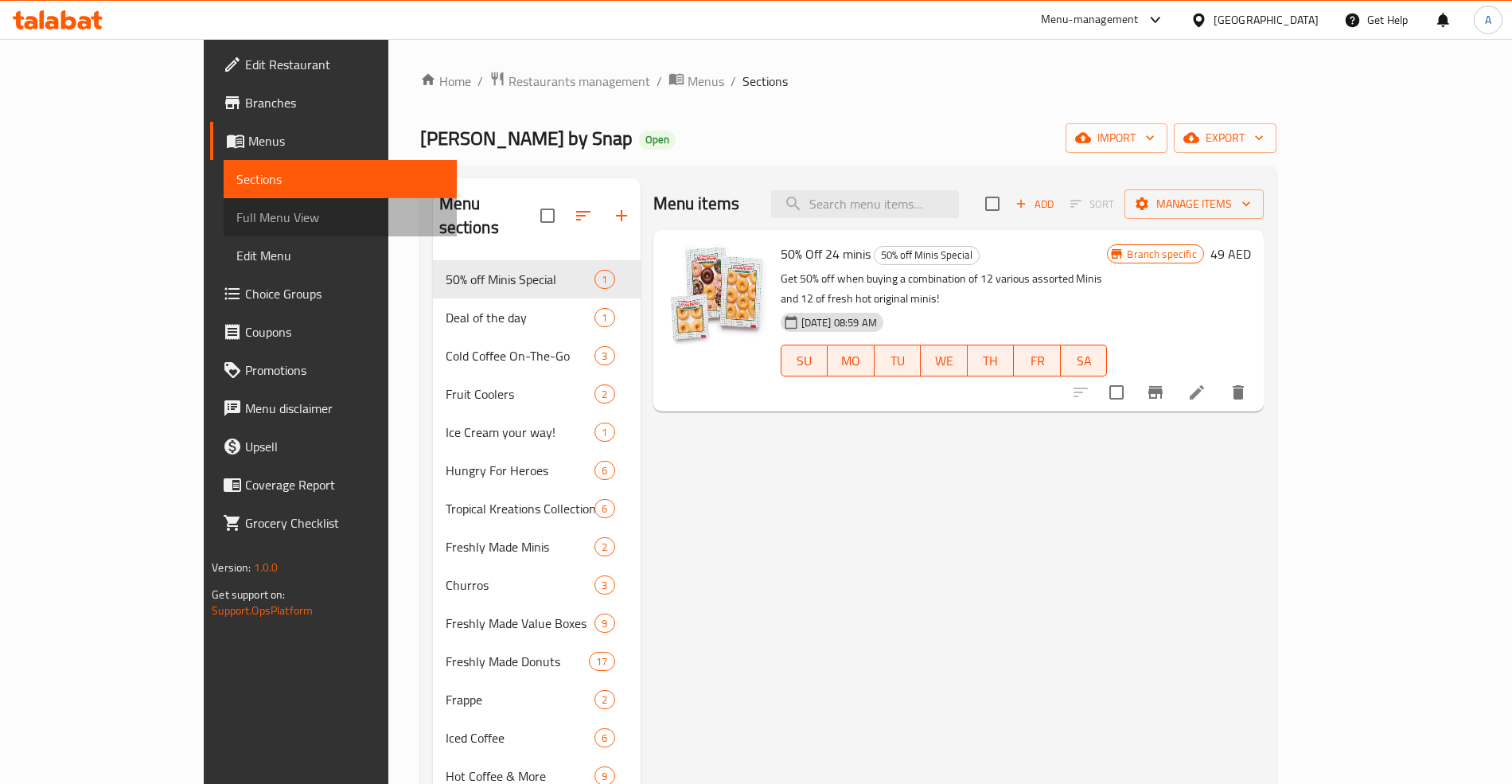
click at [236, 220] on span "Full Menu View" at bounding box center [340, 218] width 207 height 19
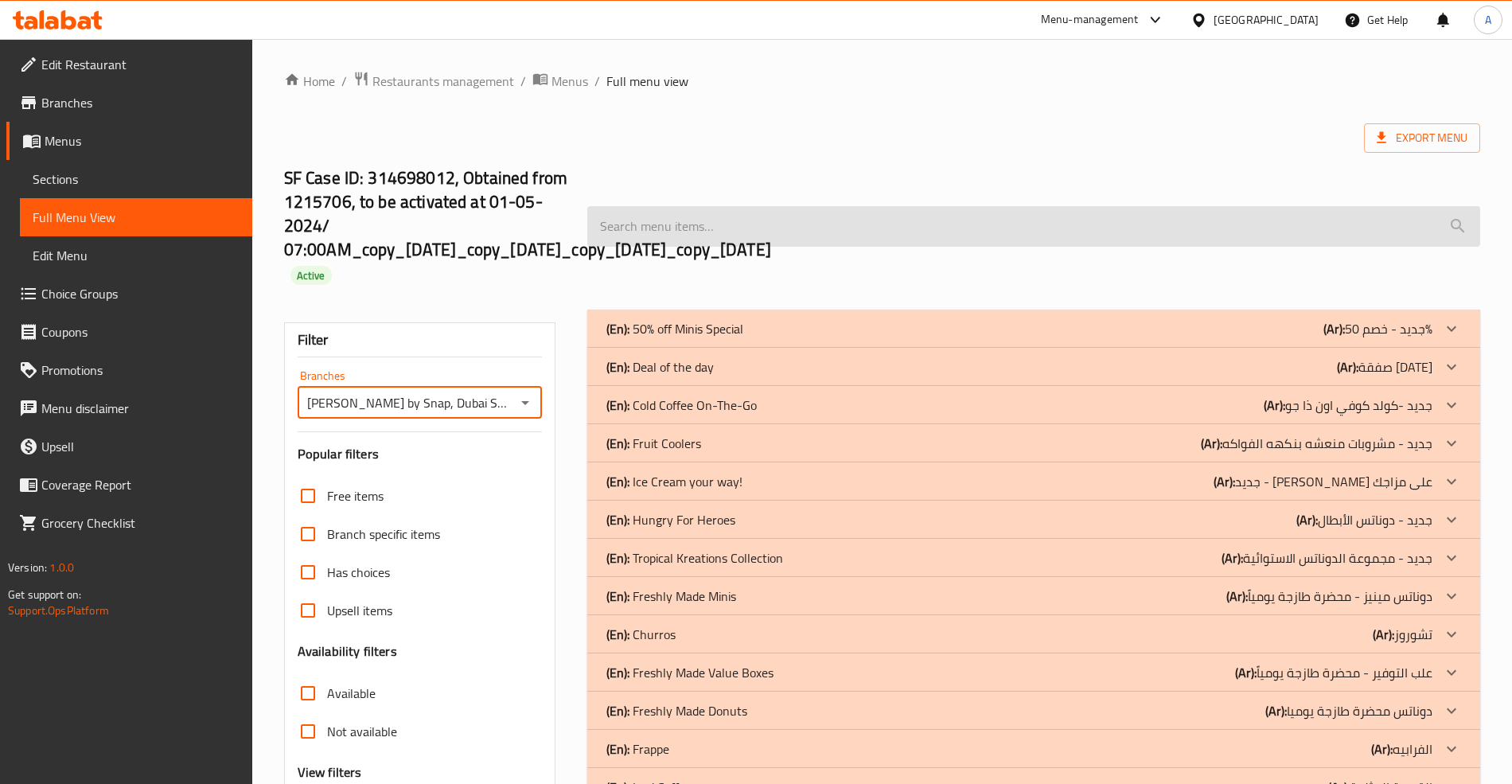
click at [818, 219] on input "search" at bounding box center [1033, 227] width 892 height 41
click at [818, 219] on input "moch" at bounding box center [1033, 227] width 892 height 41
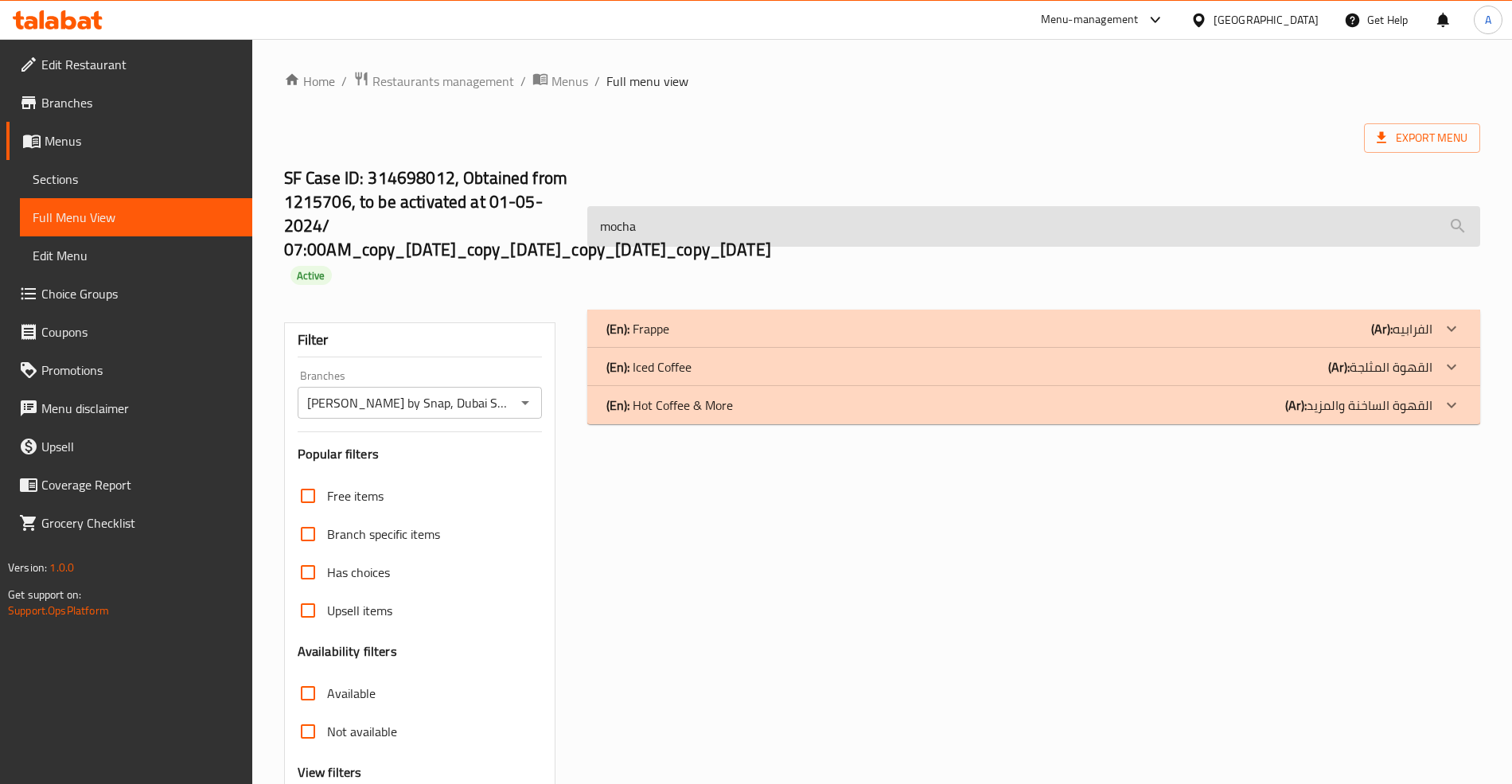
click at [813, 209] on input "mocha" at bounding box center [1033, 227] width 892 height 41
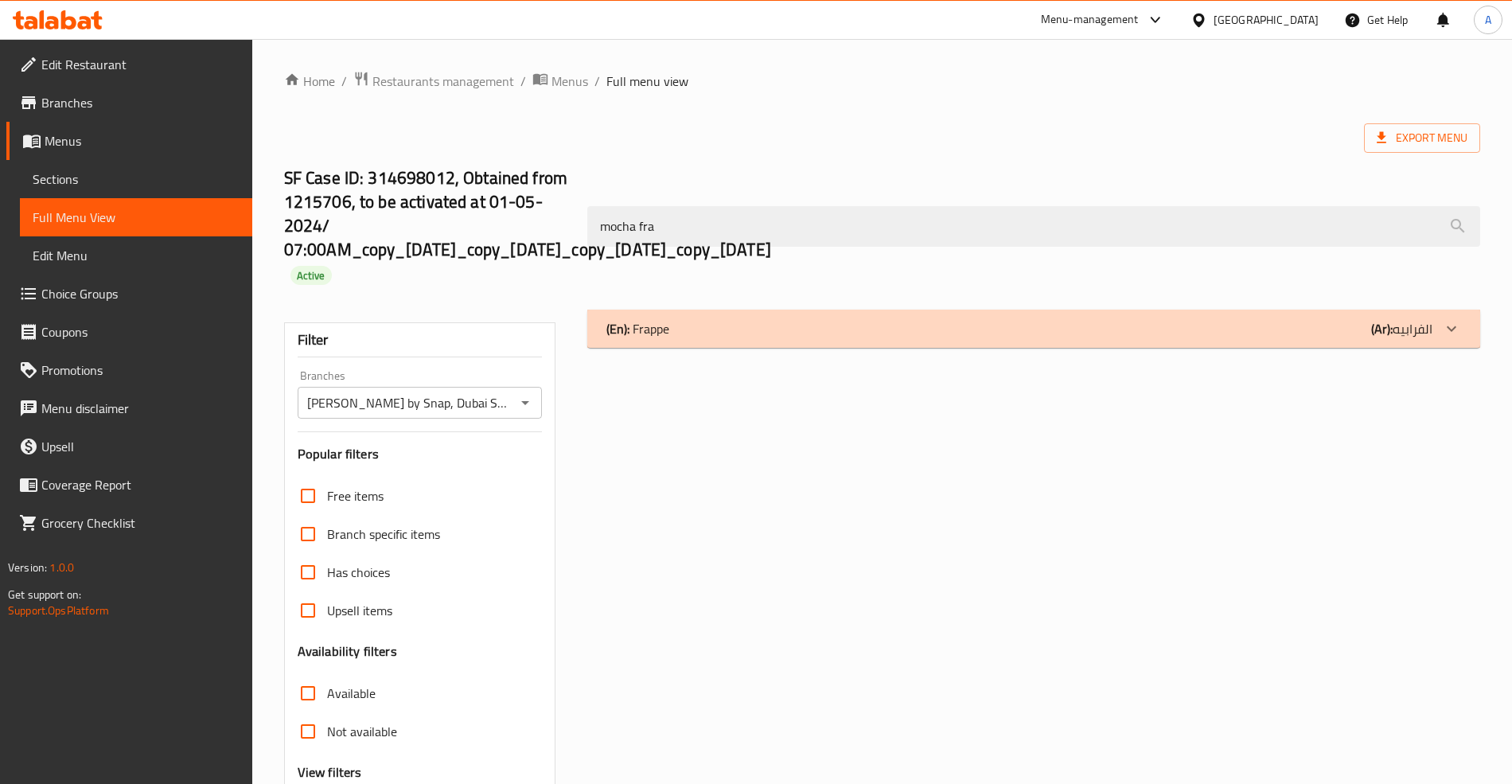
click at [905, 323] on div "(En): Frappe (Ar): الفرابيه" at bounding box center [1019, 329] width 825 height 19
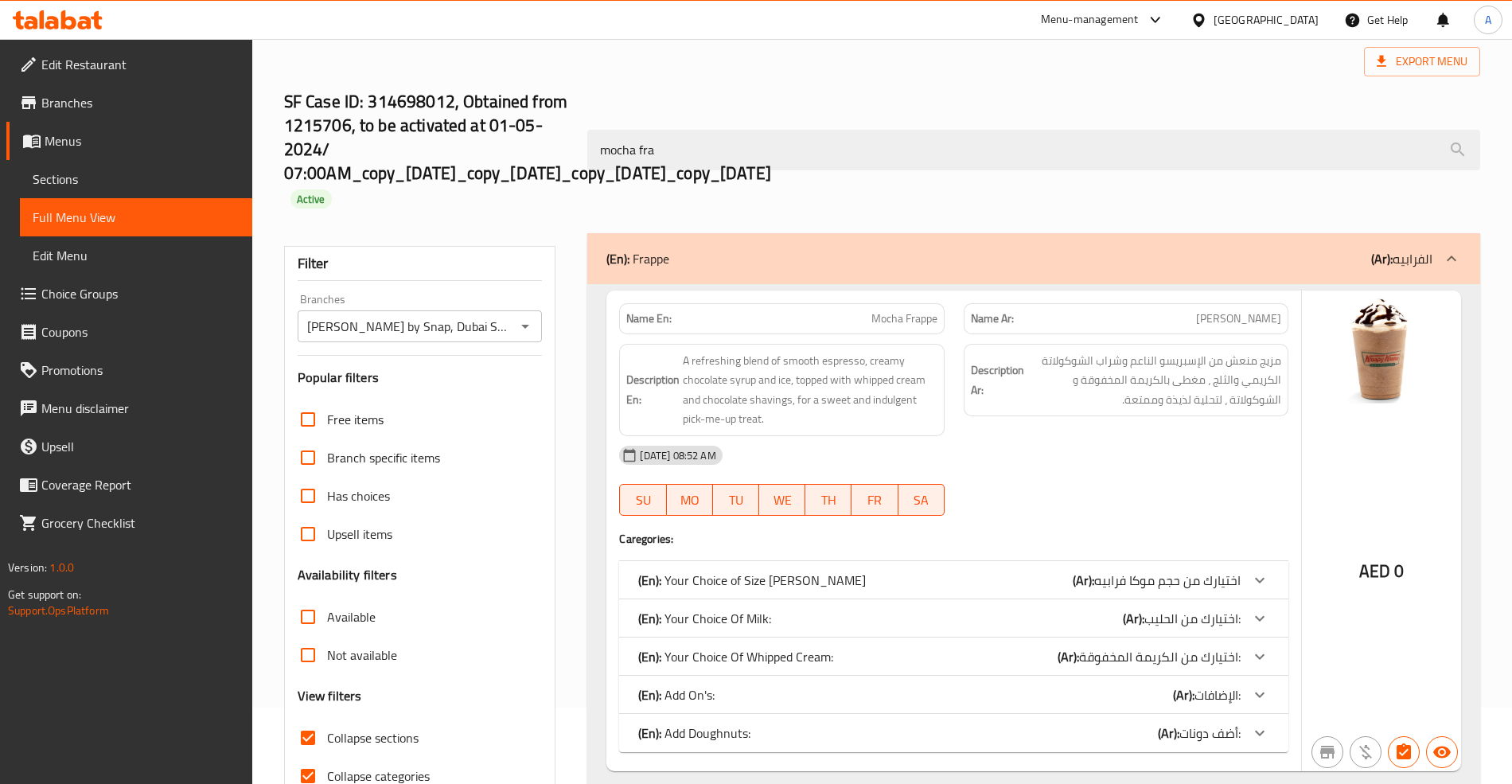
scroll to position [160, 0]
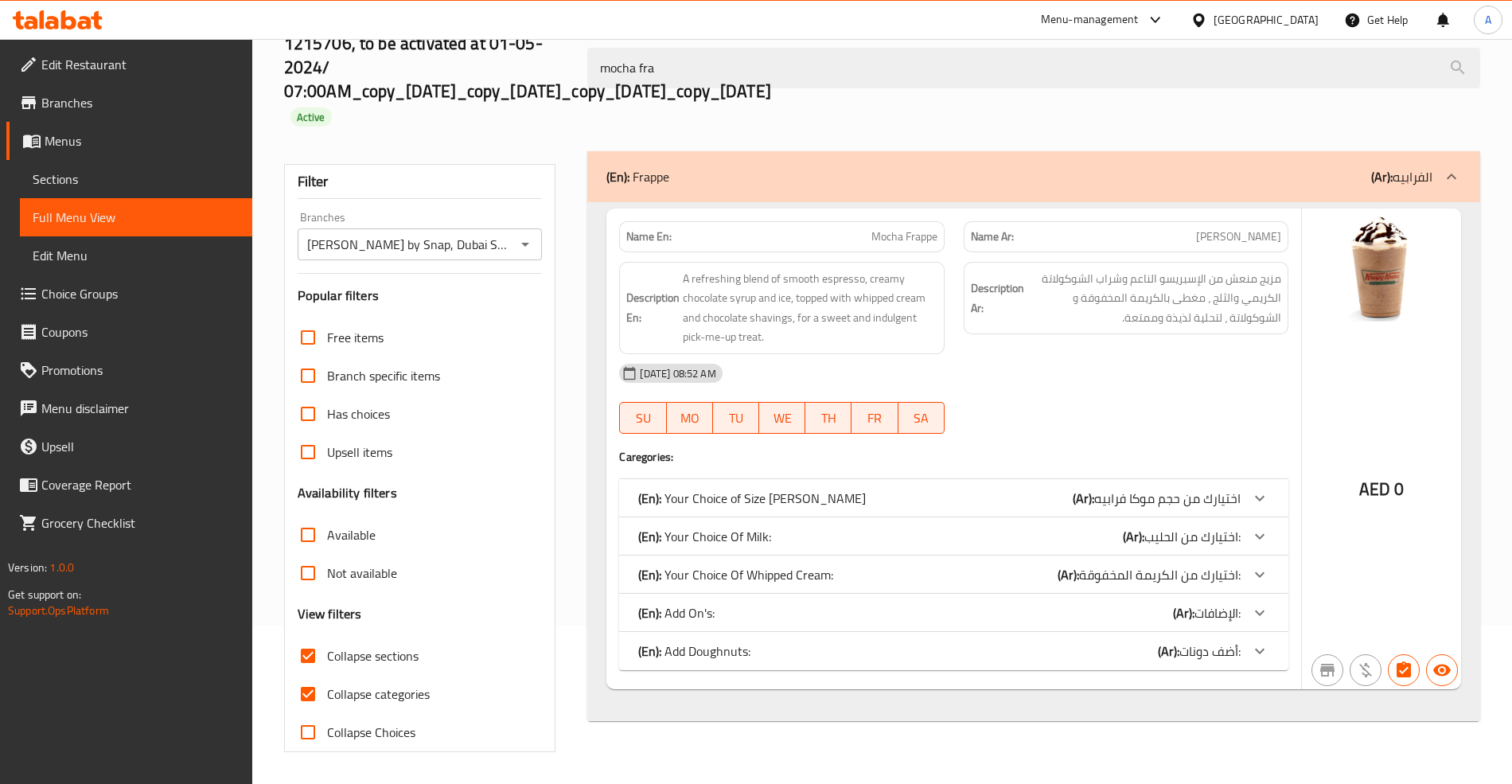
click at [1237, 484] on div "(En): Your Choice of Size Mocha Frappe (Ar): اختيارك من حجم موكا فرابيه" at bounding box center [953, 498] width 669 height 38
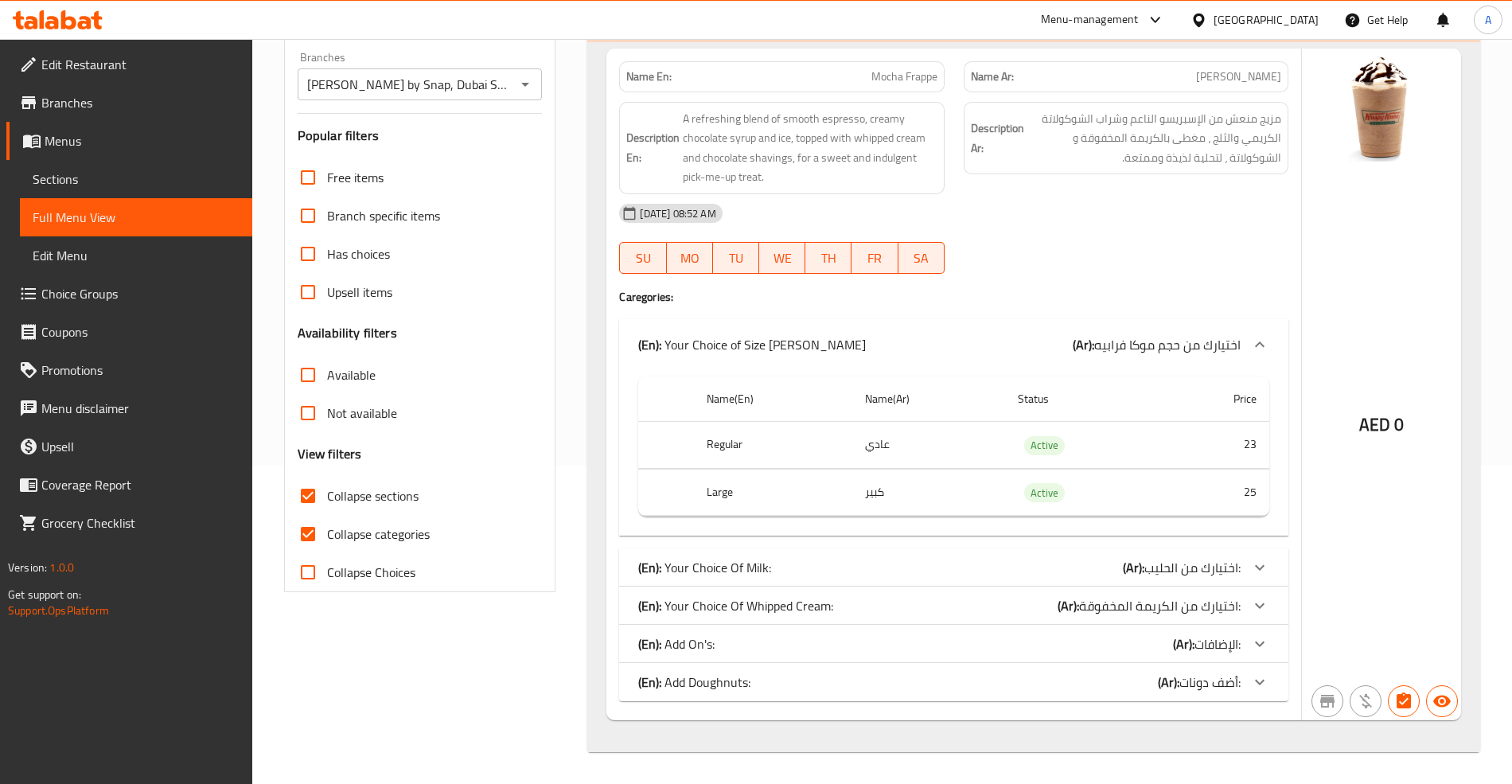
scroll to position [0, 0]
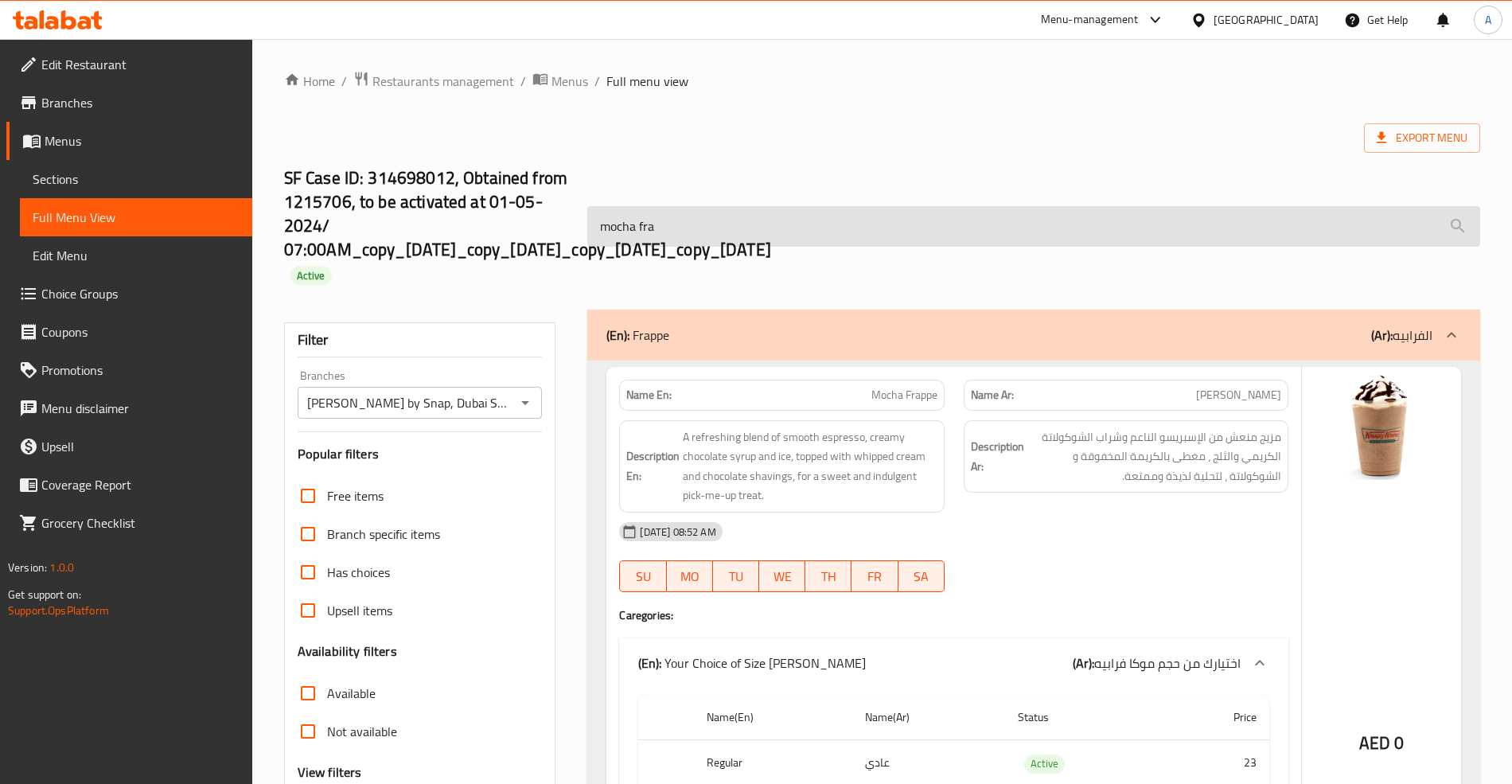
click at [641, 226] on input "mocha fra" at bounding box center [1033, 227] width 892 height 41
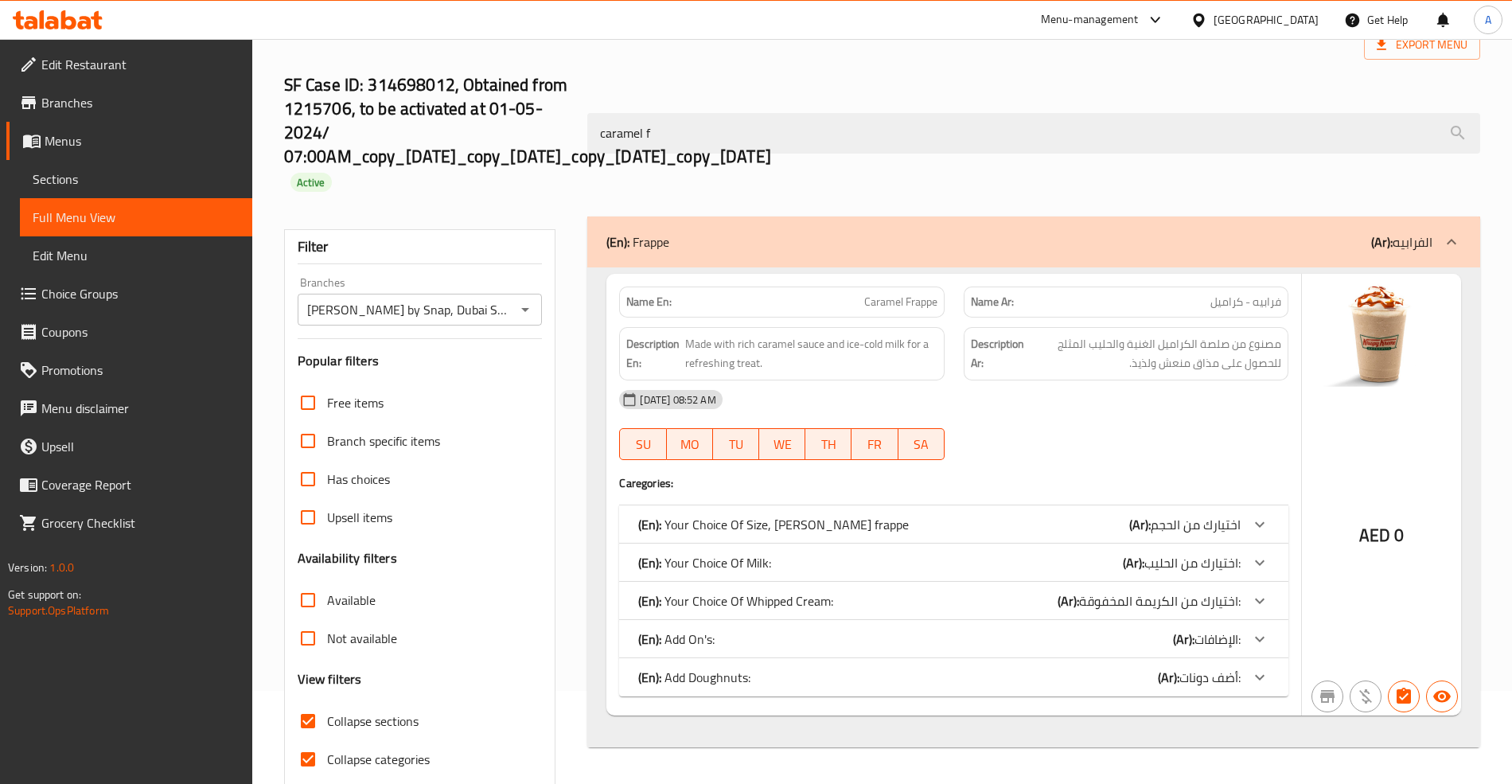
scroll to position [160, 0]
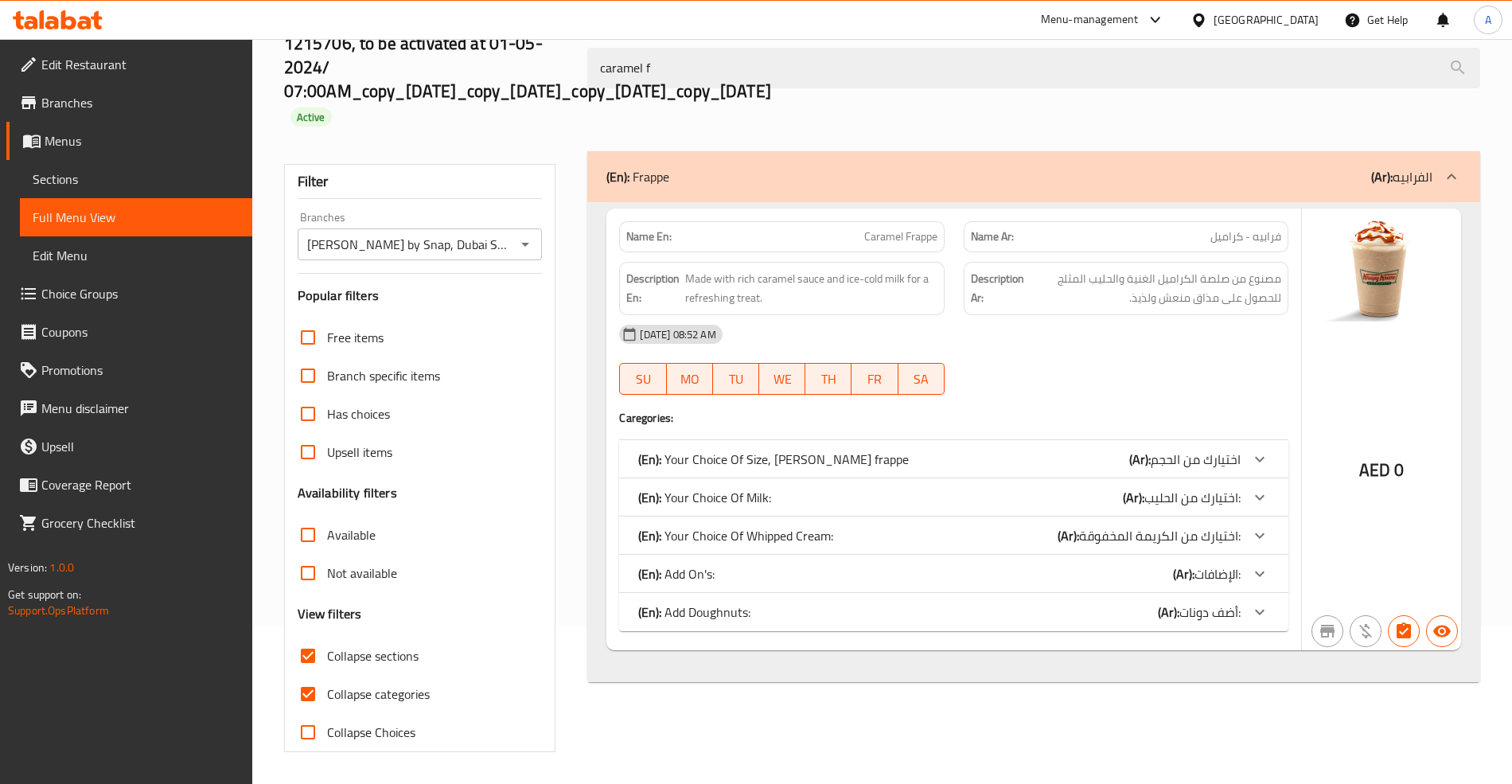
click at [1220, 444] on div "(En): Your Choice Of Size, Caramel frappe (Ar): اختيارك من الحجم" at bounding box center [953, 459] width 669 height 38
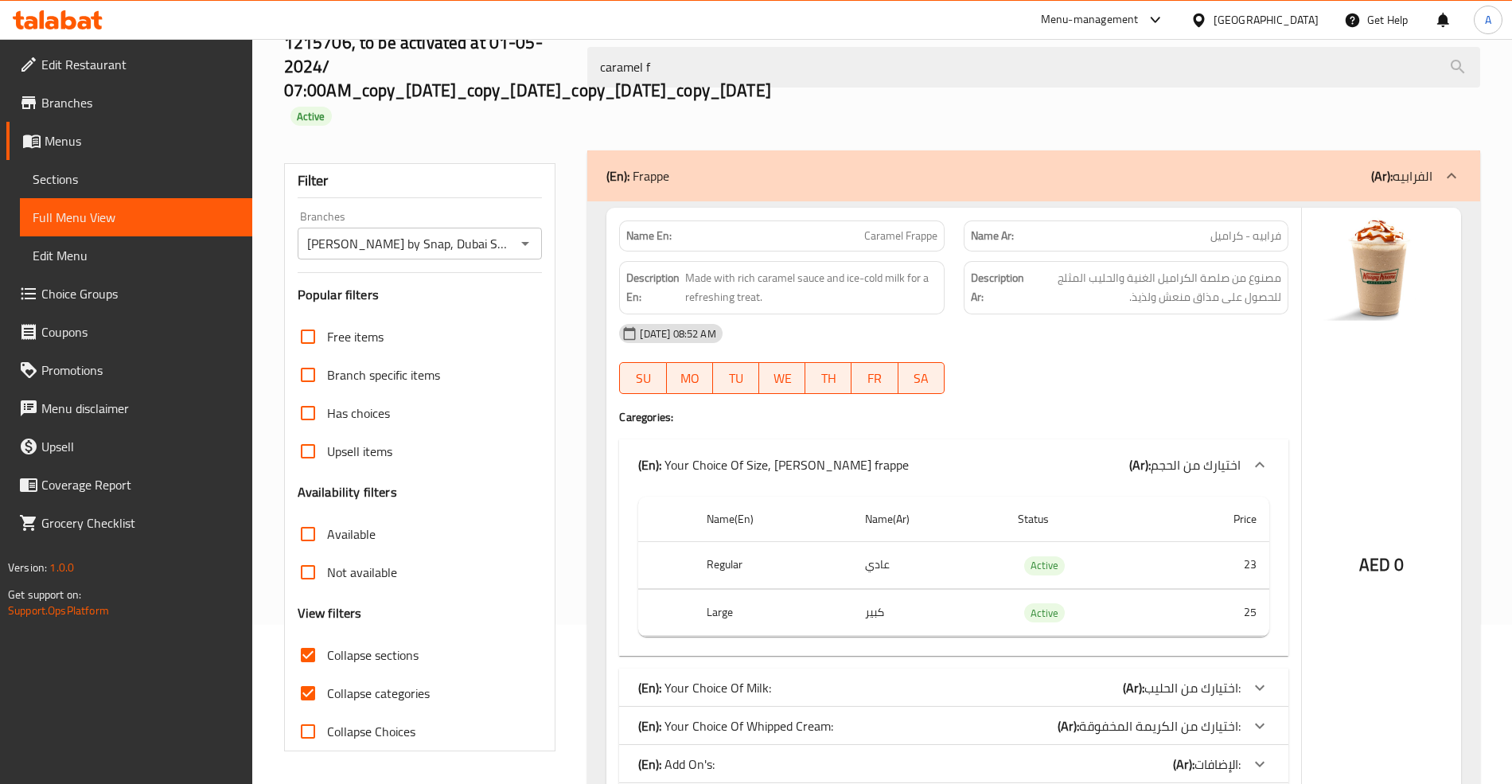
scroll to position [0, 0]
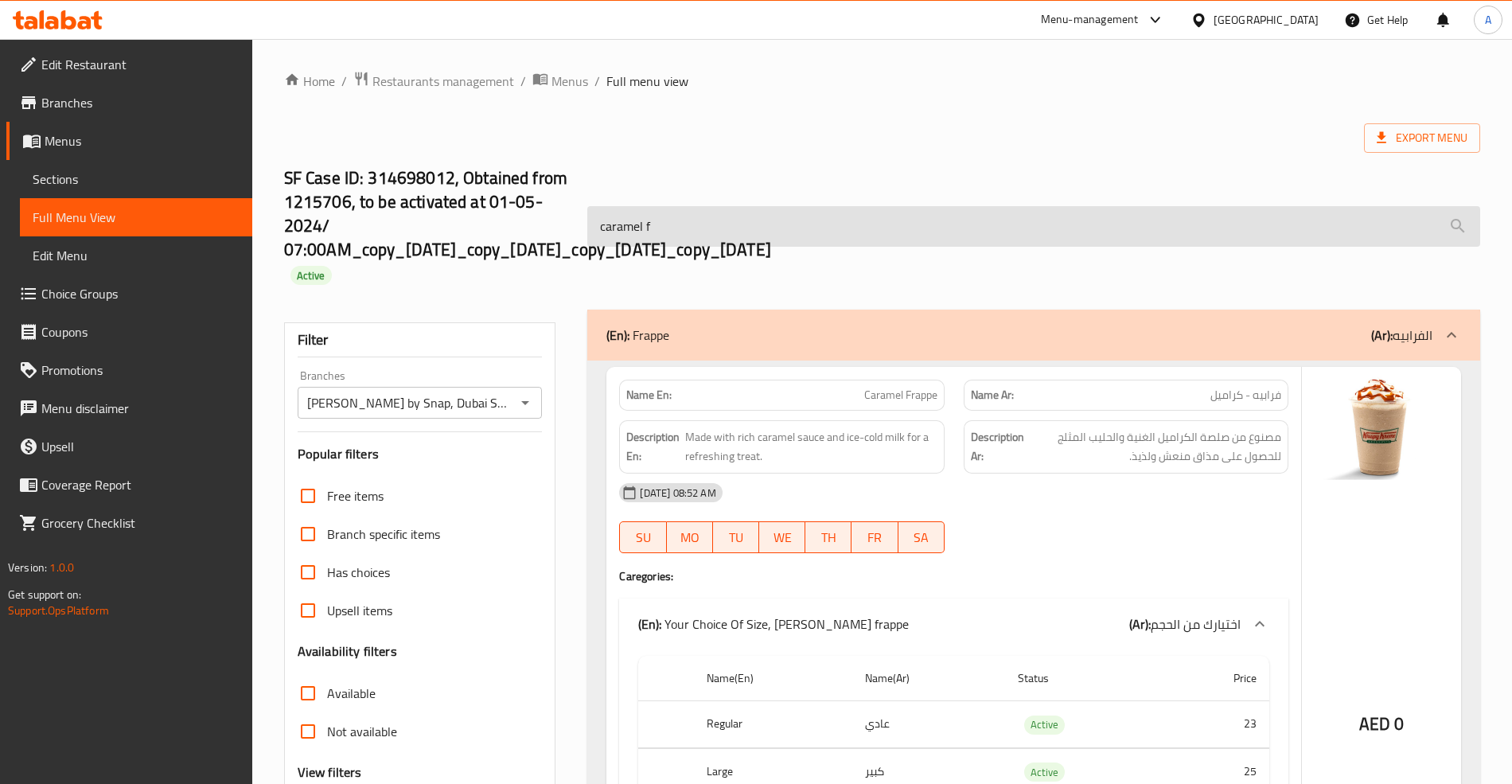
click at [708, 217] on input "caramel f" at bounding box center [1033, 227] width 892 height 41
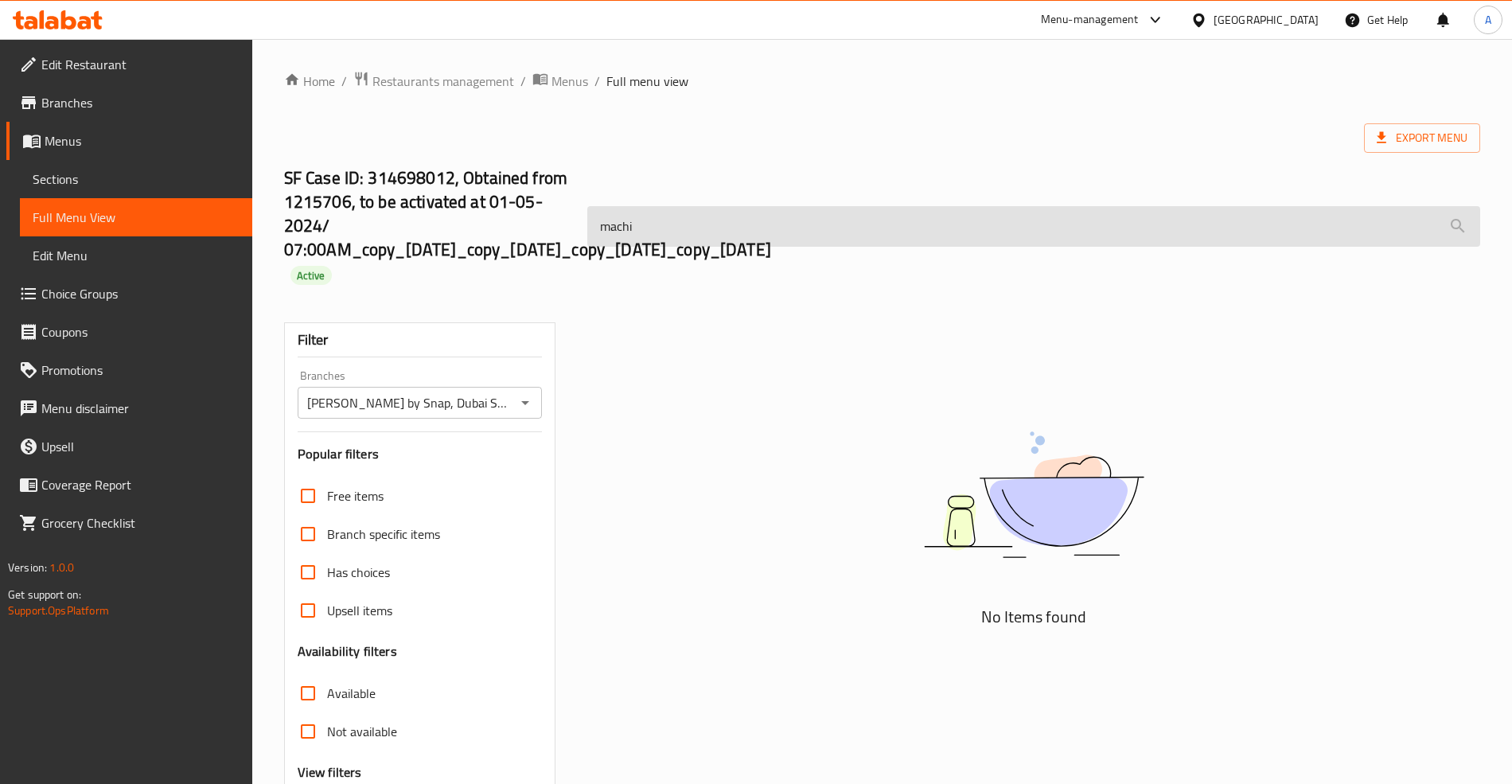
click at [632, 223] on input "machi" at bounding box center [1033, 227] width 892 height 41
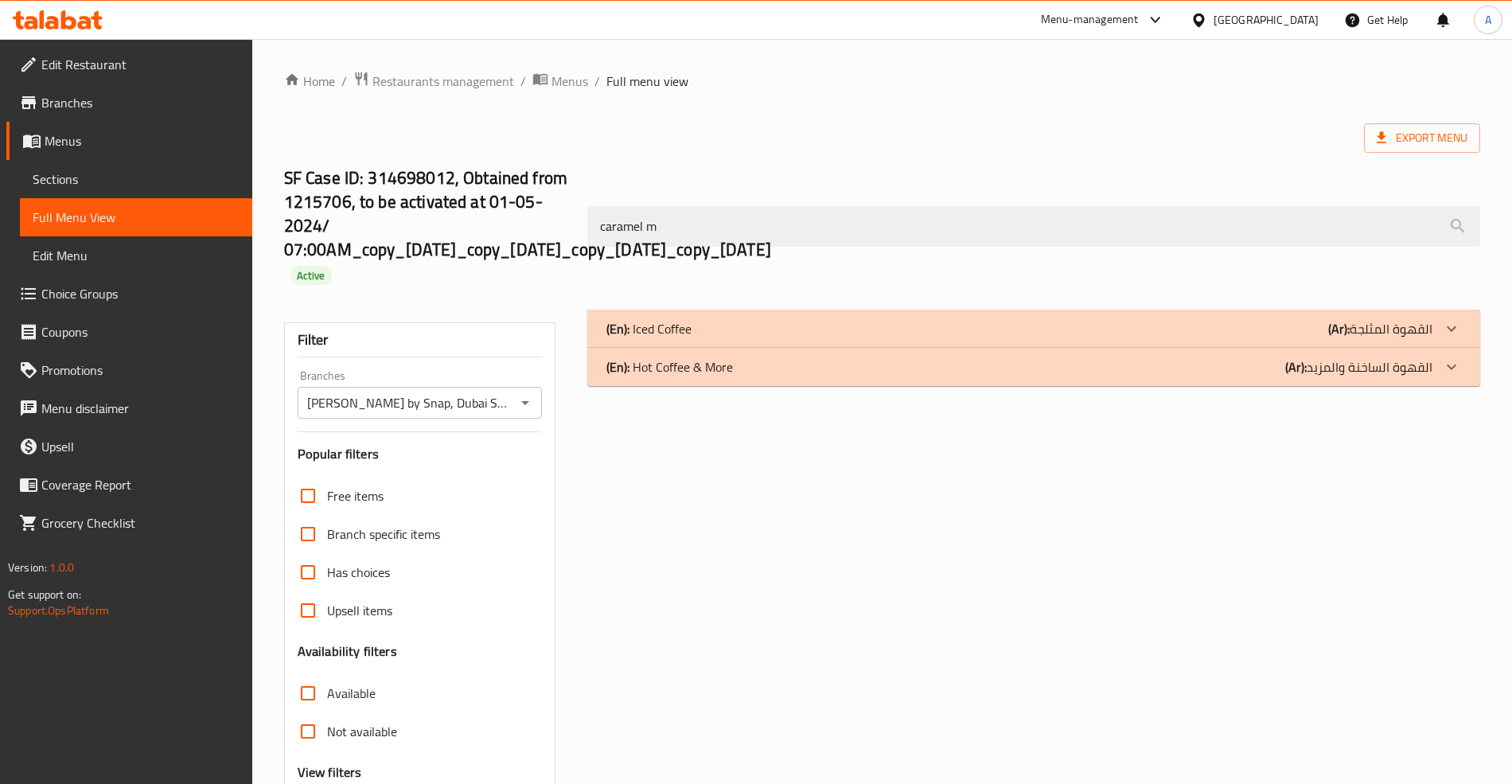
click at [760, 326] on div "(En): Iced Coffee (Ar): القهوة المثلجة" at bounding box center [1019, 329] width 825 height 19
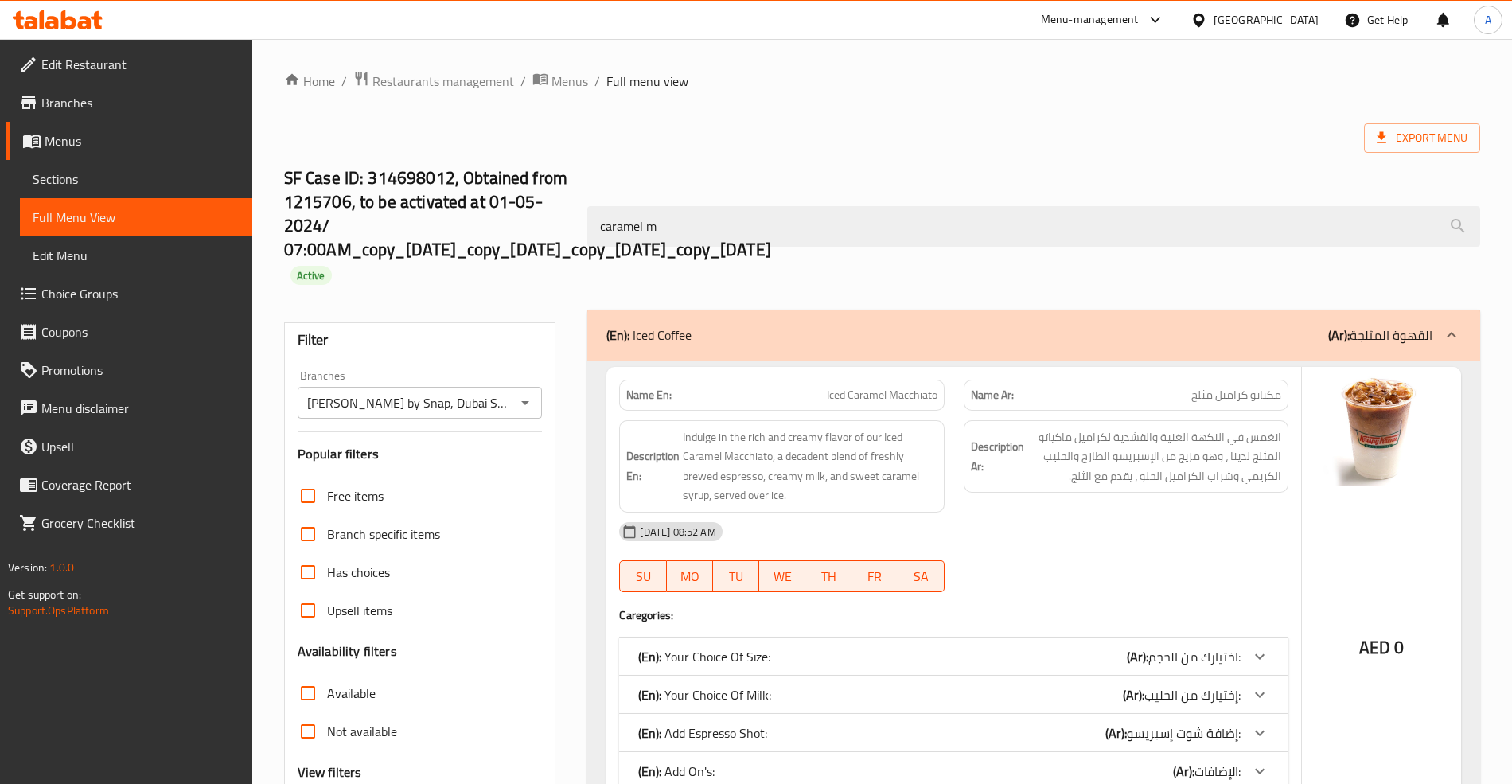
click at [876, 396] on span "Iced Caramel Macchiato" at bounding box center [882, 395] width 110 height 17
drag, startPoint x: 876, startPoint y: 396, endPoint x: 933, endPoint y: 396, distance: 57.0
click at [933, 396] on span "Iced Caramel Macchiato" at bounding box center [882, 395] width 110 height 17
copy span "Caramel Macchiato"
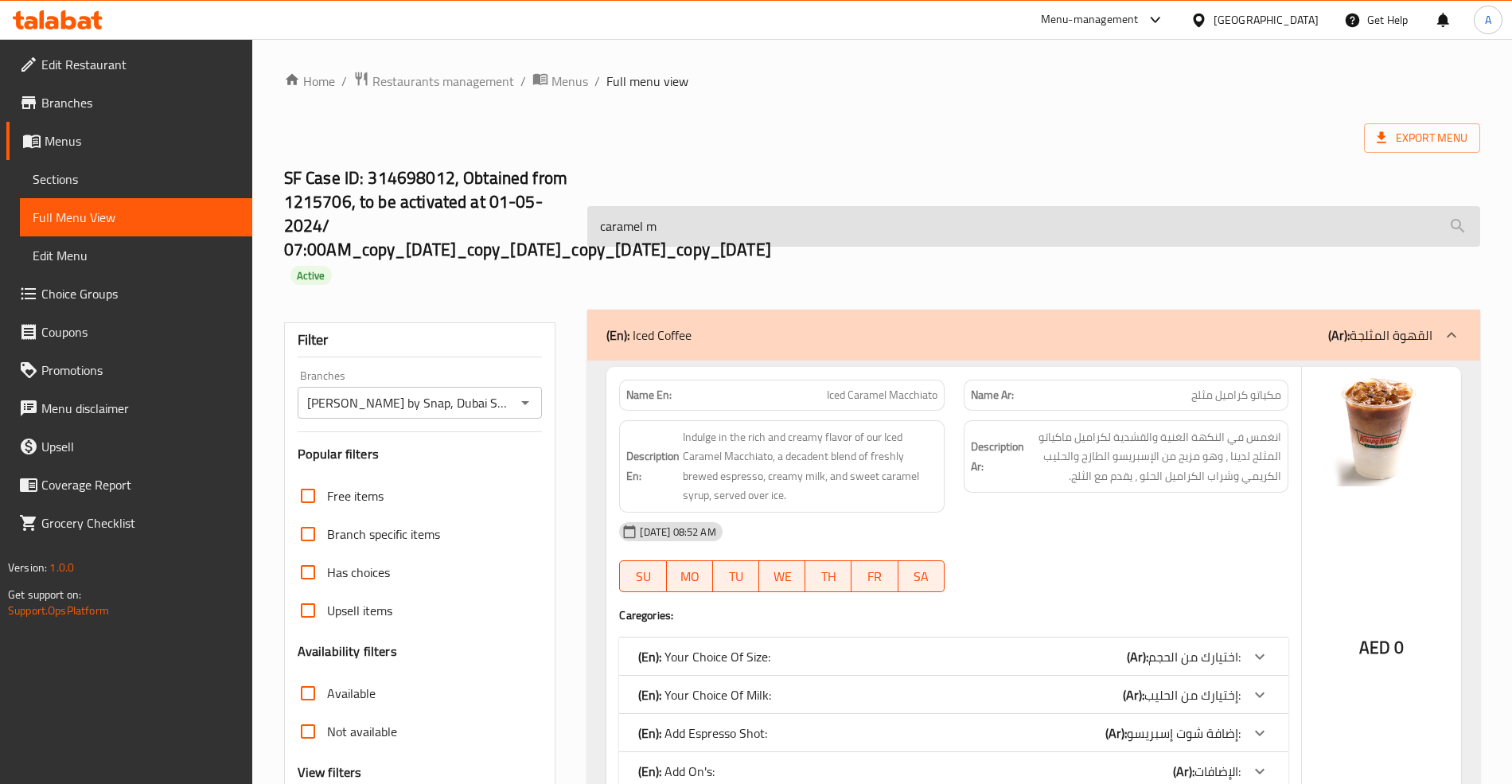
click at [781, 240] on input "caramel m" at bounding box center [1033, 227] width 892 height 41
click at [782, 237] on input "caramel m" at bounding box center [1033, 227] width 892 height 41
paste input "Caramel Macchiato"
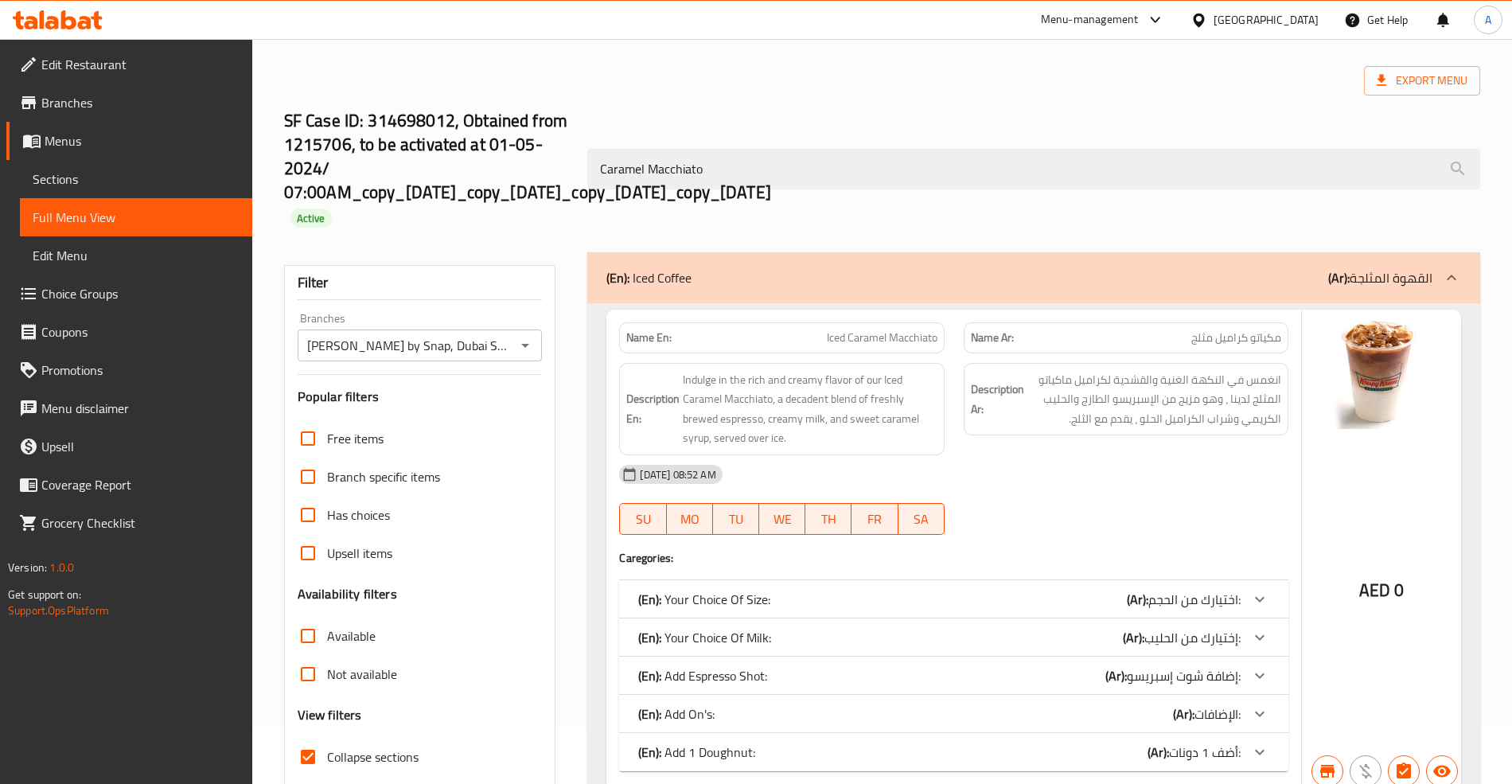
scroll to position [180, 0]
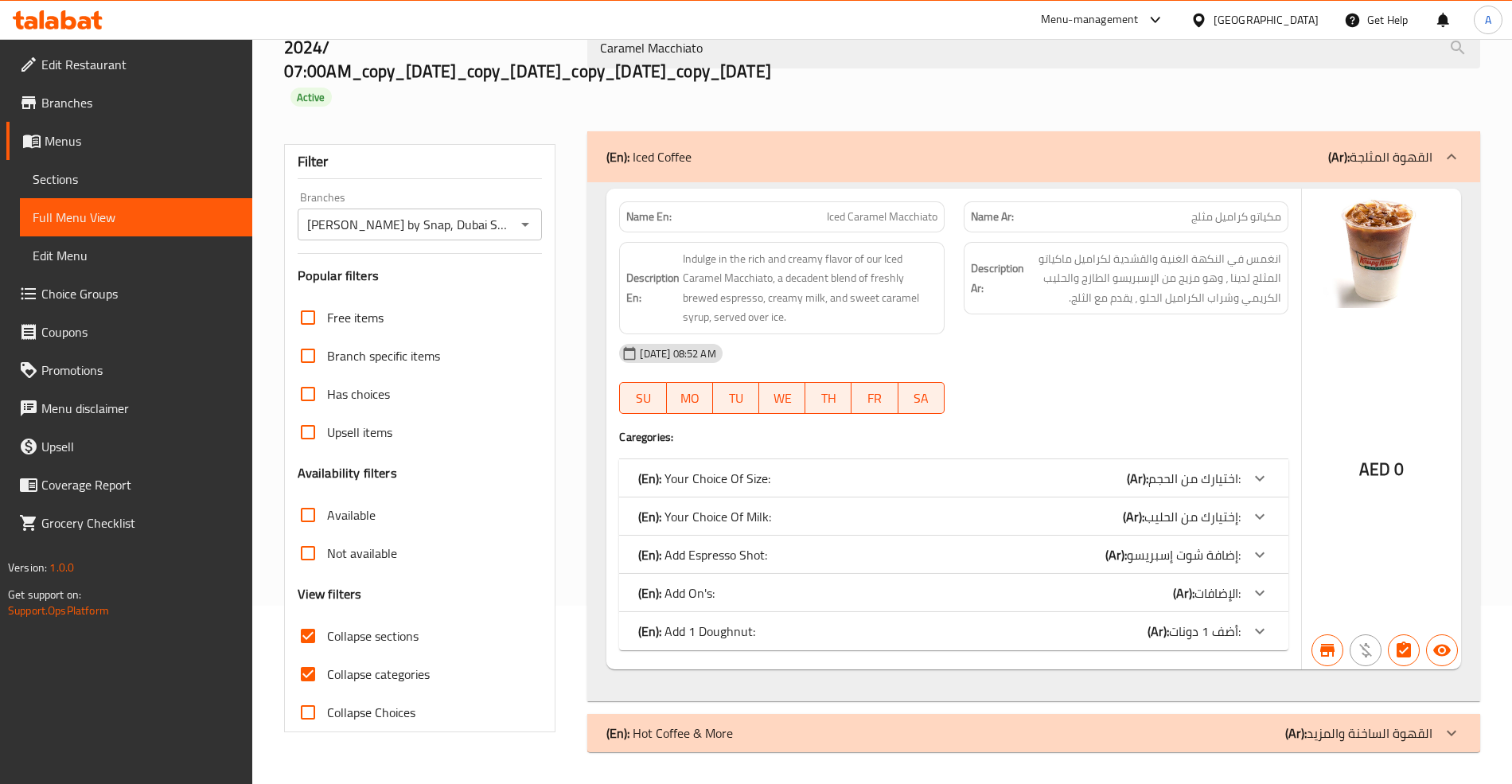
click at [1308, 182] on div "(En): Hot Coffee & More (Ar): القهوة الساخنة والمزيد" at bounding box center [1033, 157] width 892 height 51
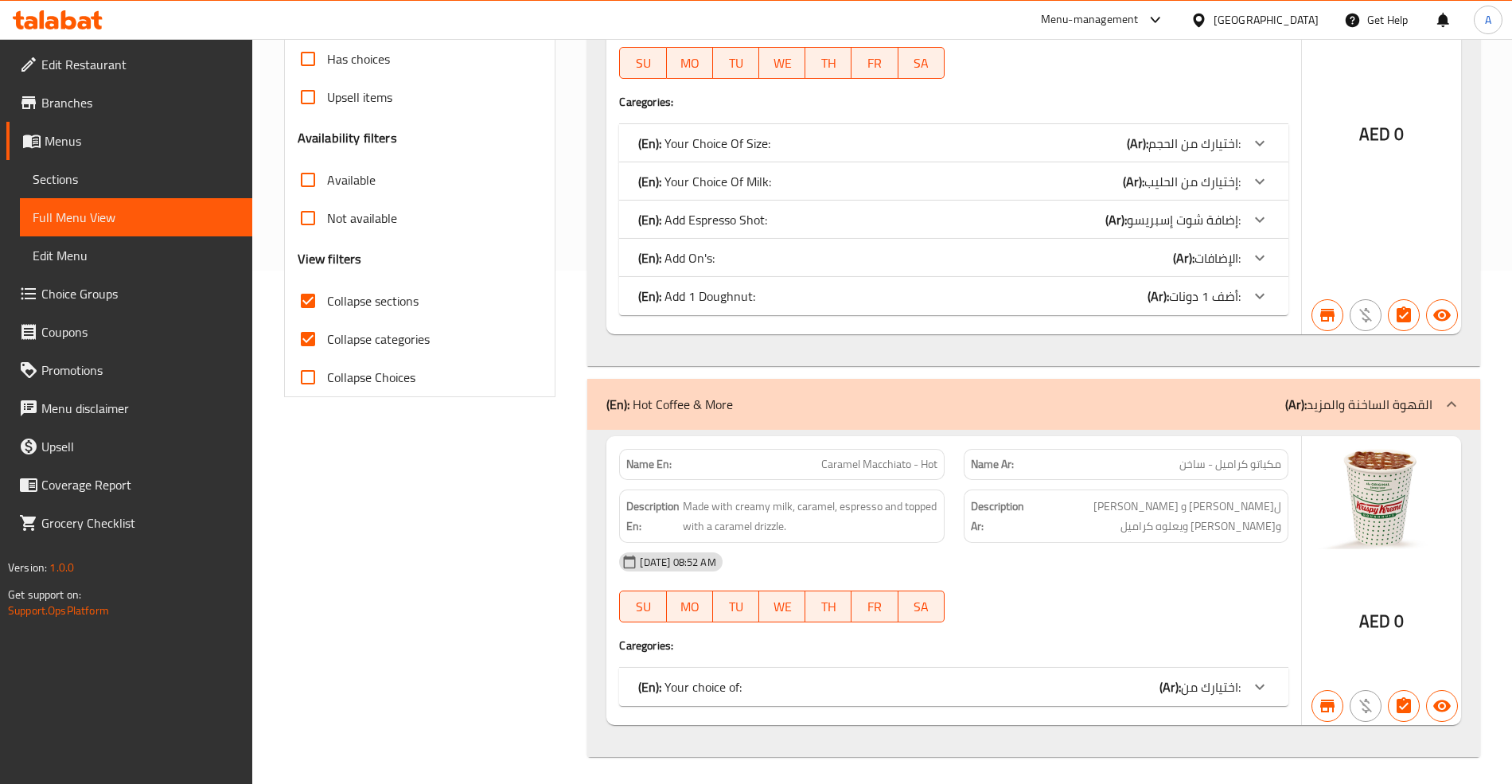
scroll to position [521, 0]
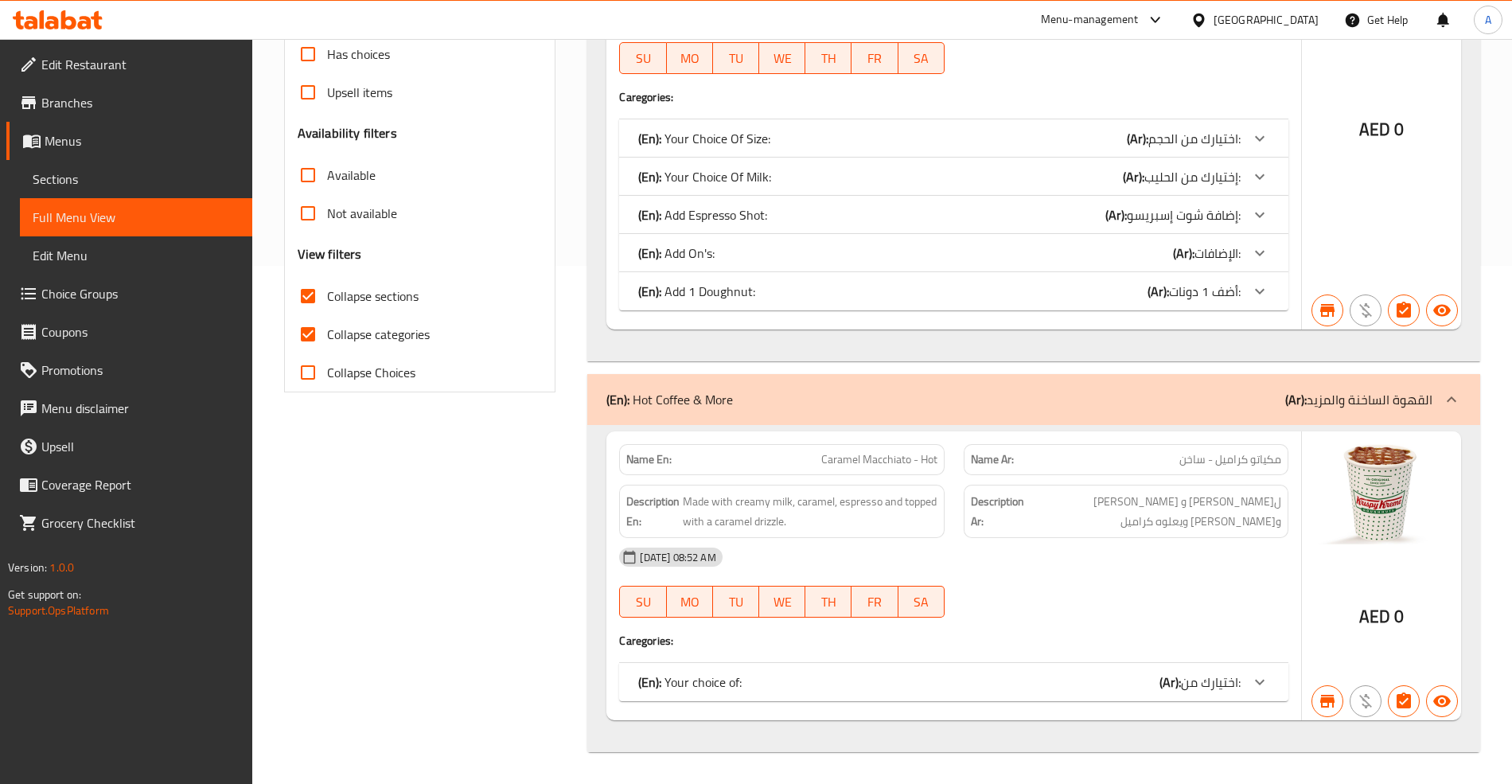
click at [1242, 158] on div "(En): Your choice of: (Ar): اختيارك من:" at bounding box center [953, 138] width 669 height 38
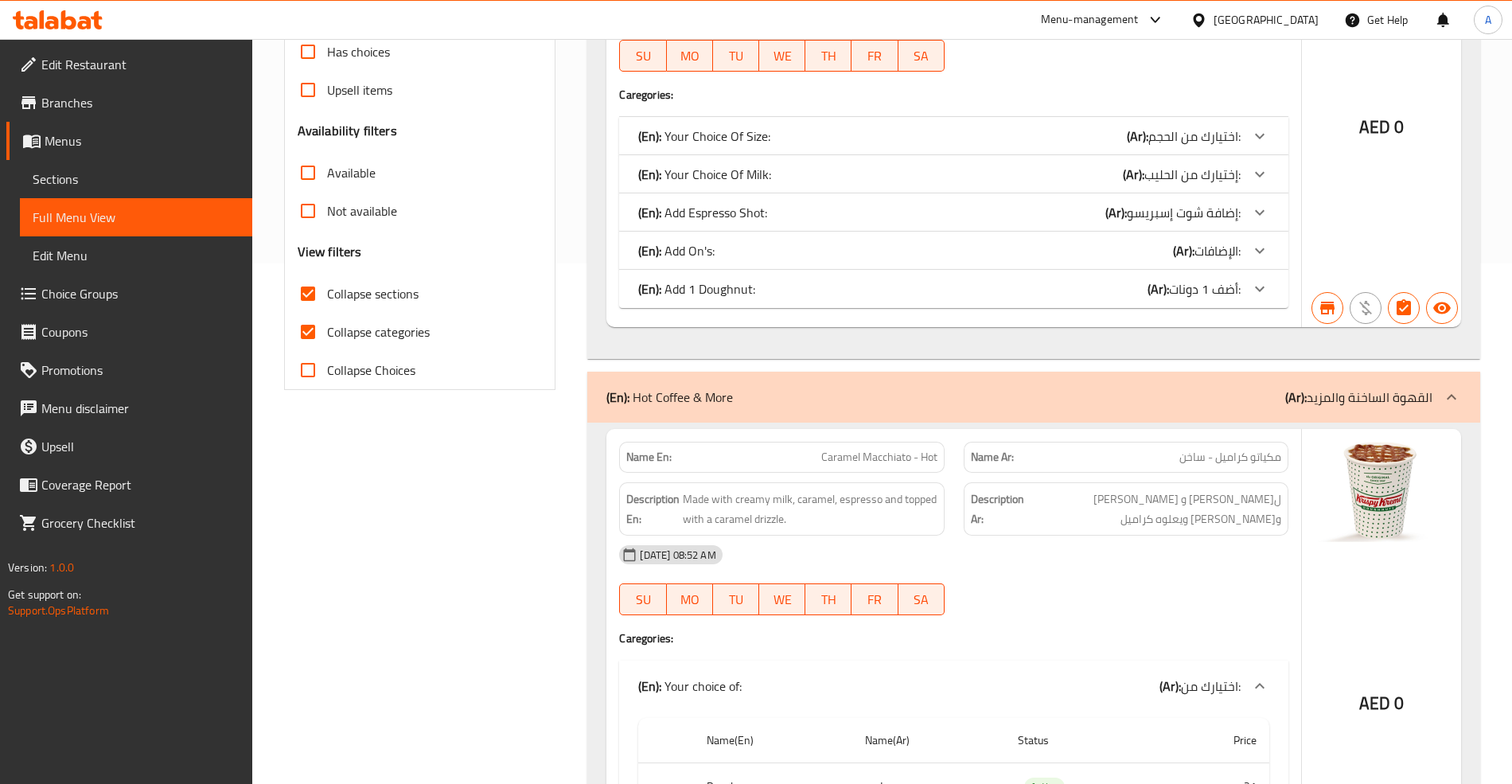
click at [1255, 137] on icon at bounding box center [1260, 136] width 19 height 19
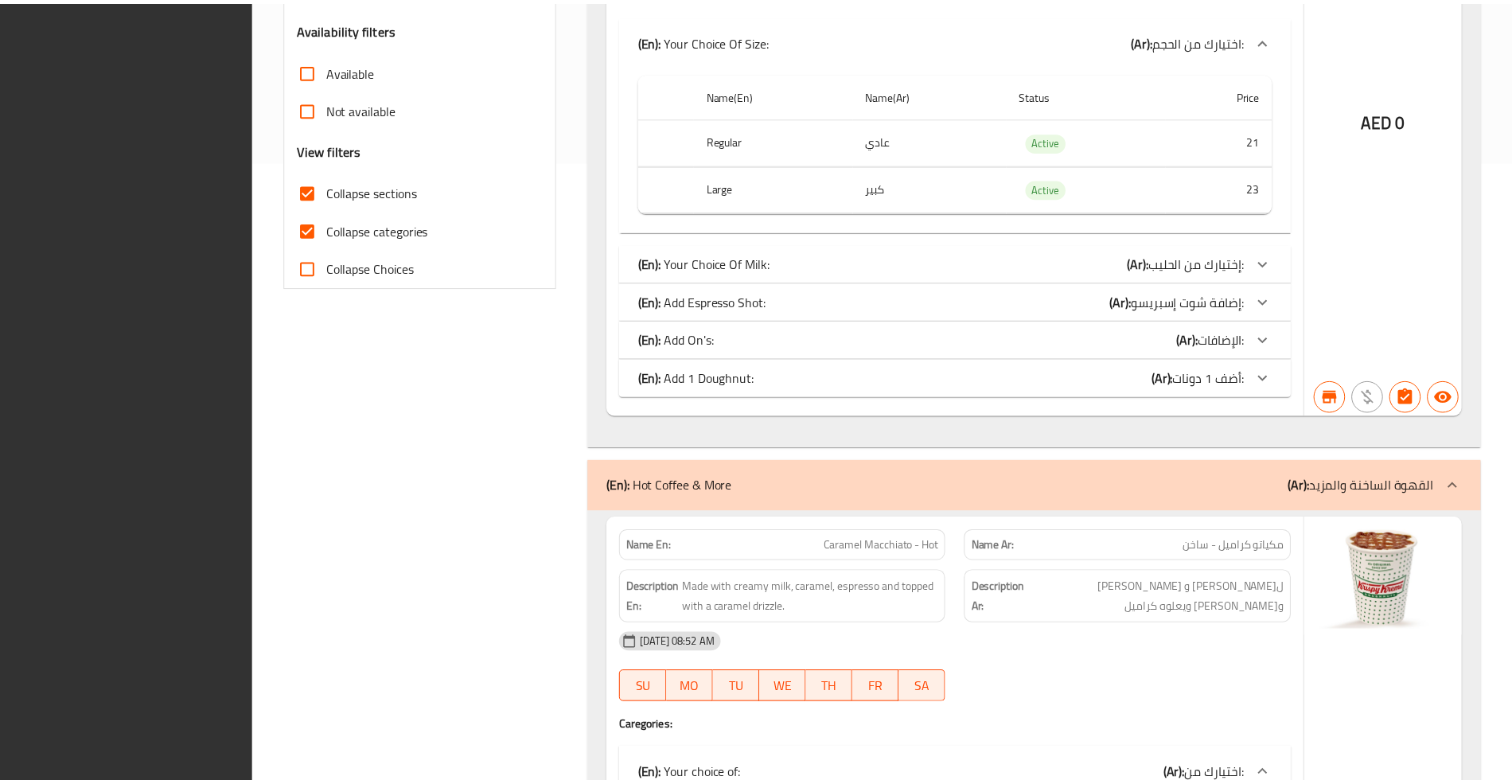
scroll to position [894, 0]
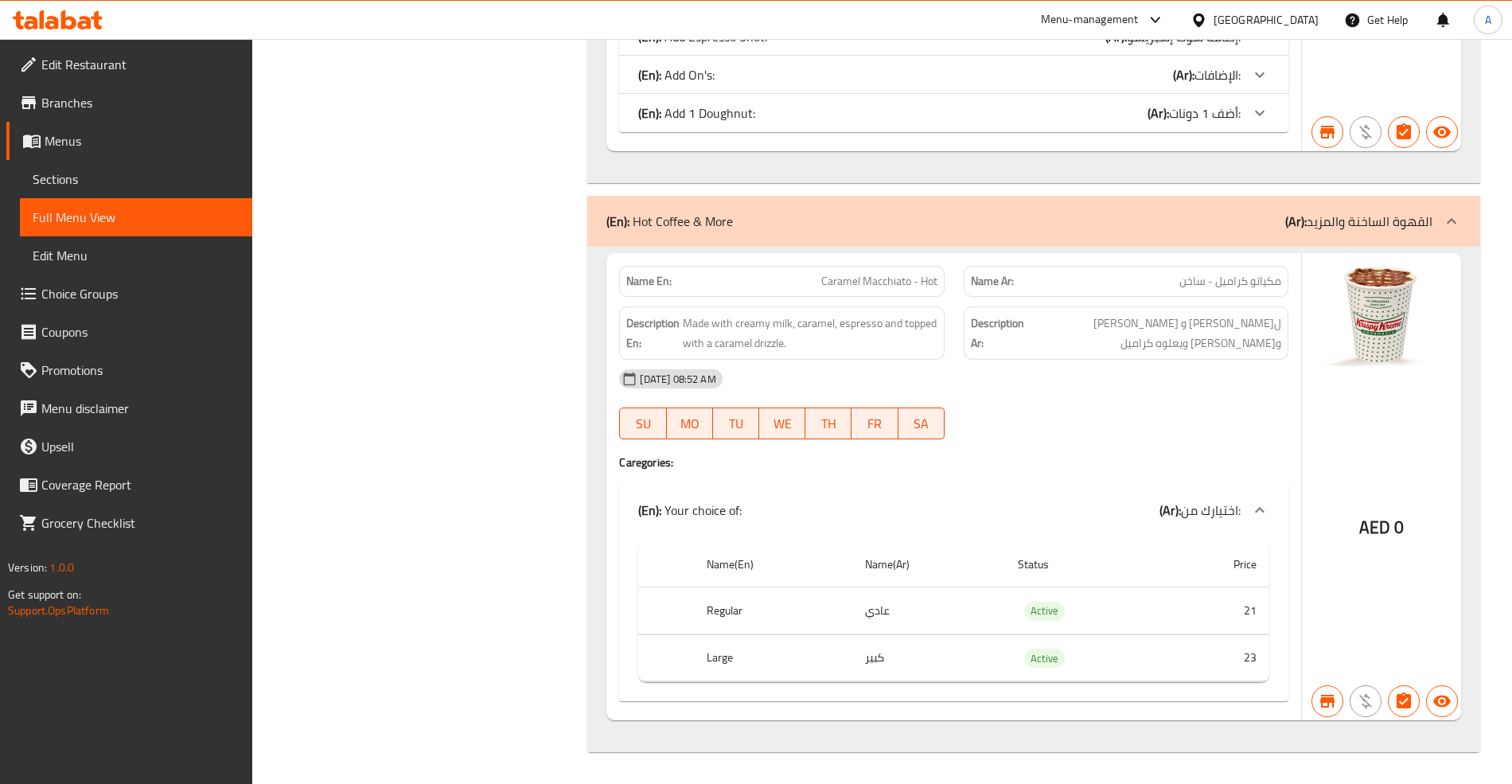
click at [510, 292] on div "Filter Branches Krispy Kreme by Snap, [GEOGRAPHIC_DATA] Silicon Oasis Branches …" at bounding box center [427, 87] width 304 height 1349
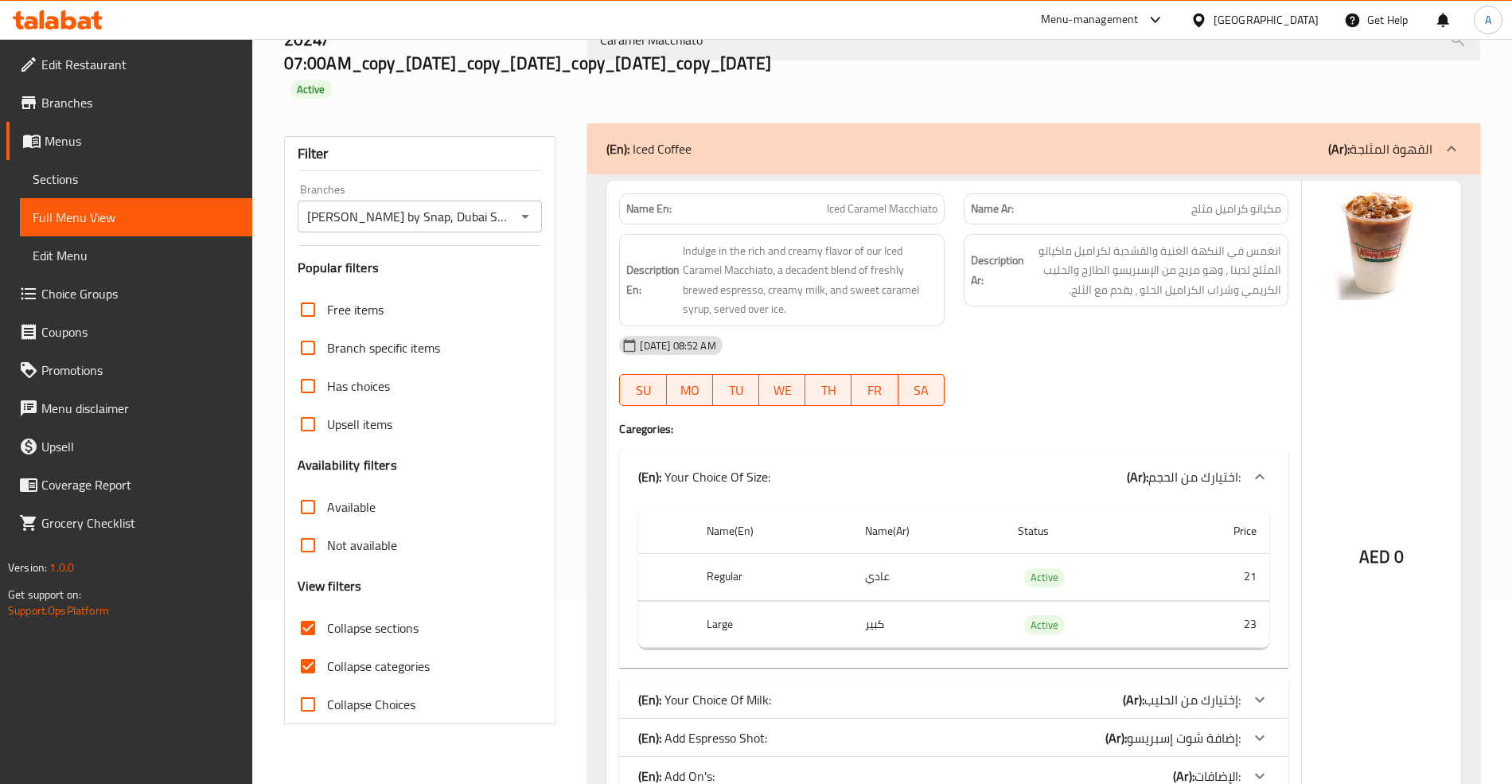
scroll to position [0, 0]
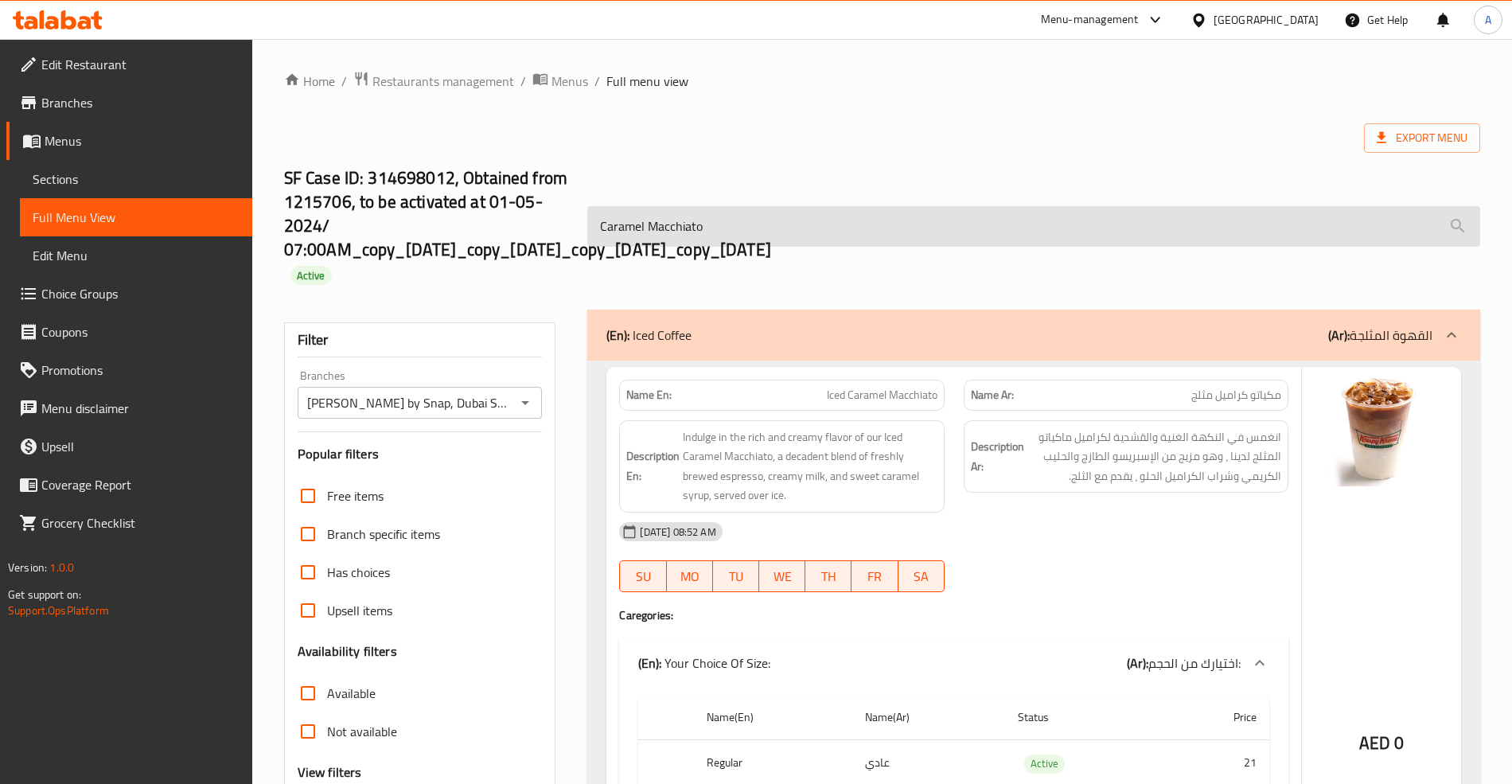
click at [898, 244] on input "Caramel Macchiato" at bounding box center [1033, 227] width 892 height 41
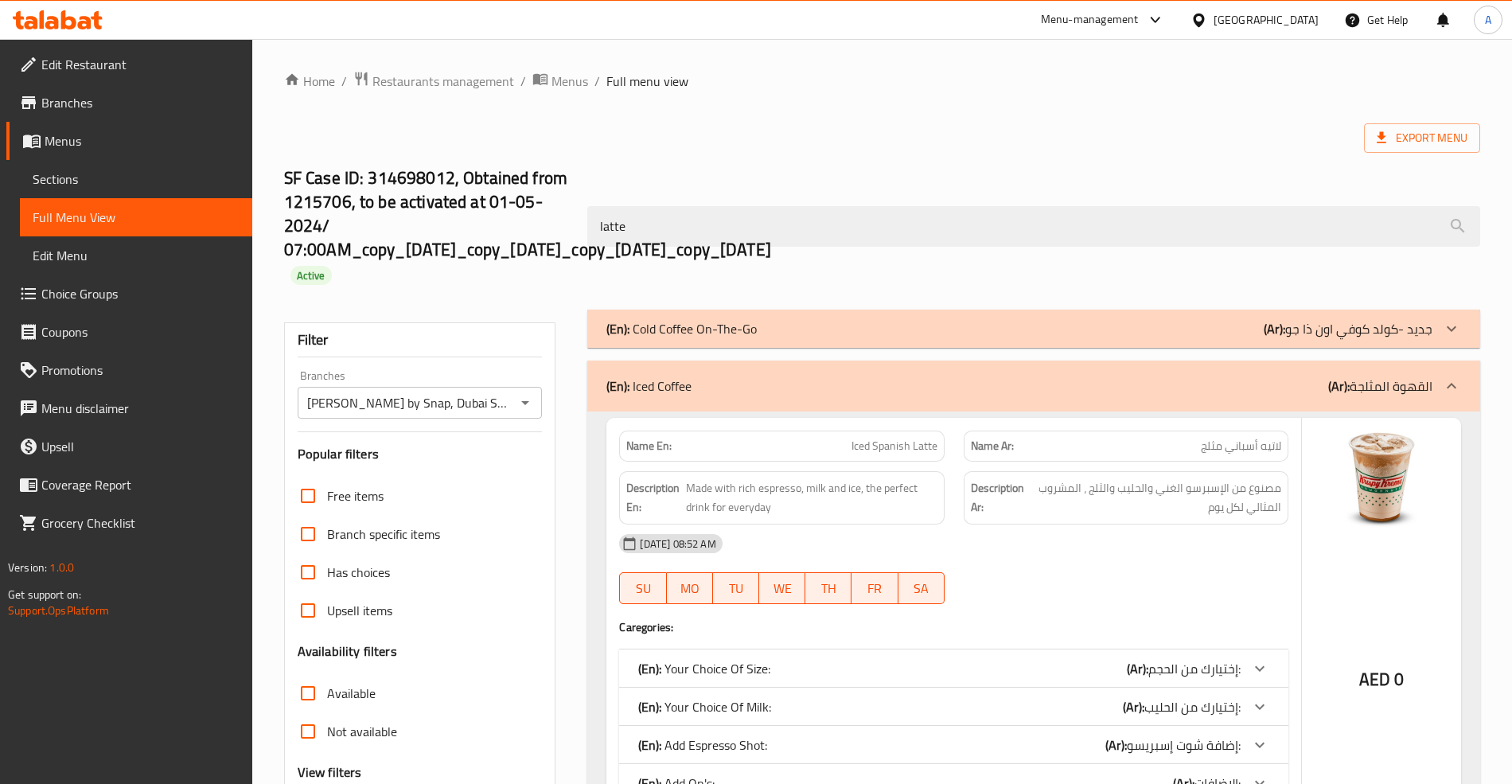
click at [1153, 319] on div "(En): Cold Coffee On-The-Go (Ar): جديد -كولد كوفي اون ذا جو" at bounding box center [1019, 329] width 825 height 19
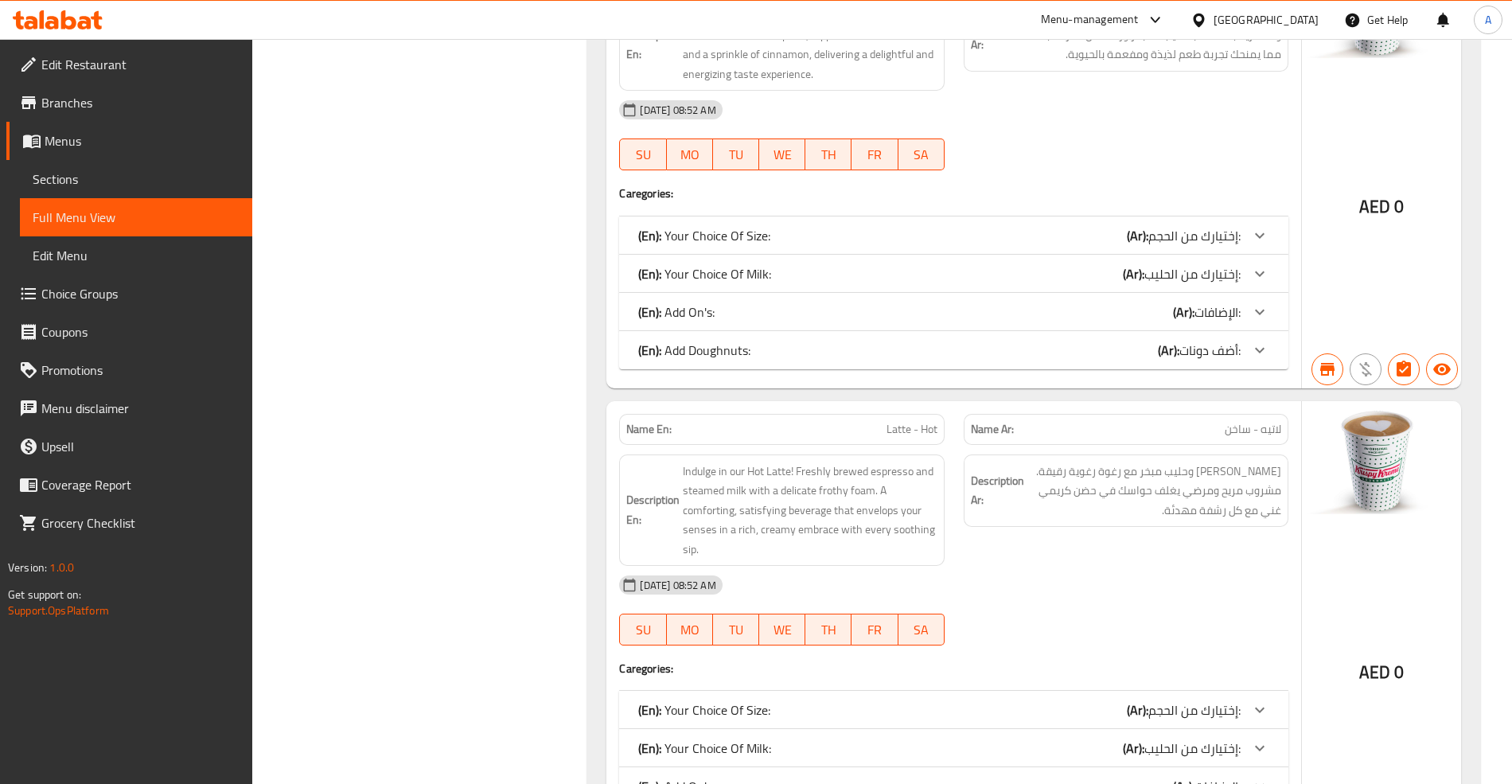
scroll to position [2224, 0]
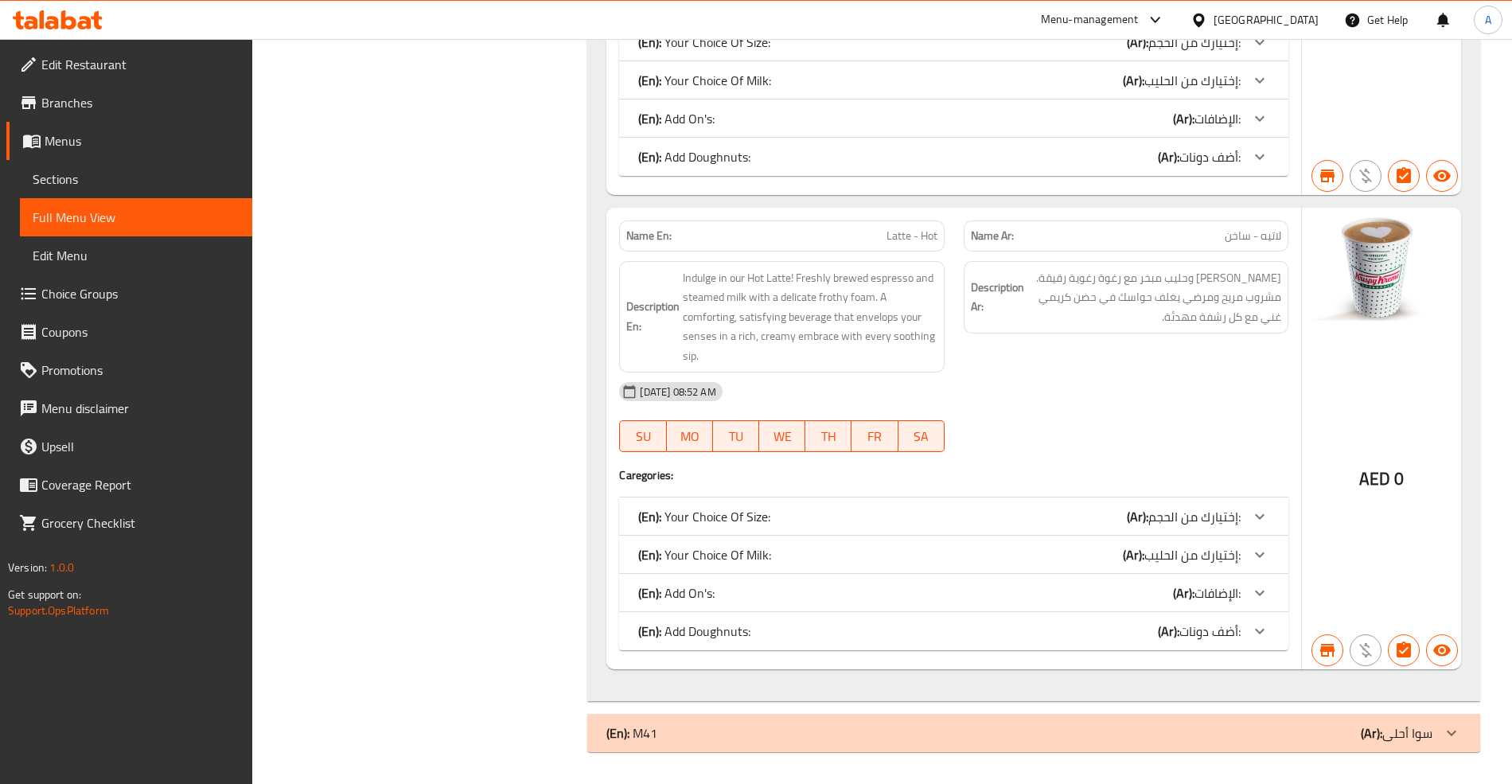
drag, startPoint x: 903, startPoint y: 239, endPoint x: 913, endPoint y: 237, distance: 10.2
copy span "Latte -"
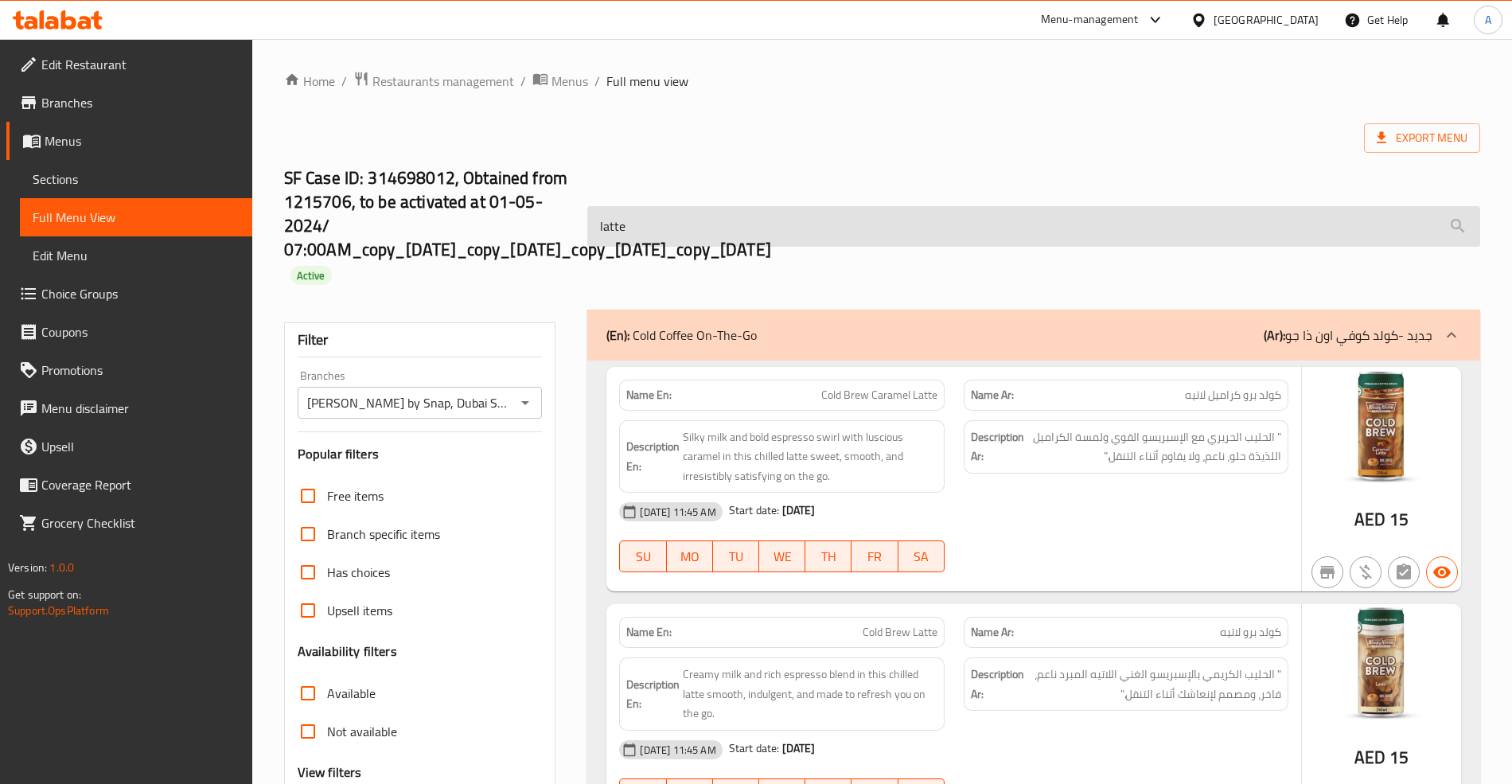
click at [710, 224] on input "latte" at bounding box center [1033, 227] width 892 height 41
paste input "Latte -"
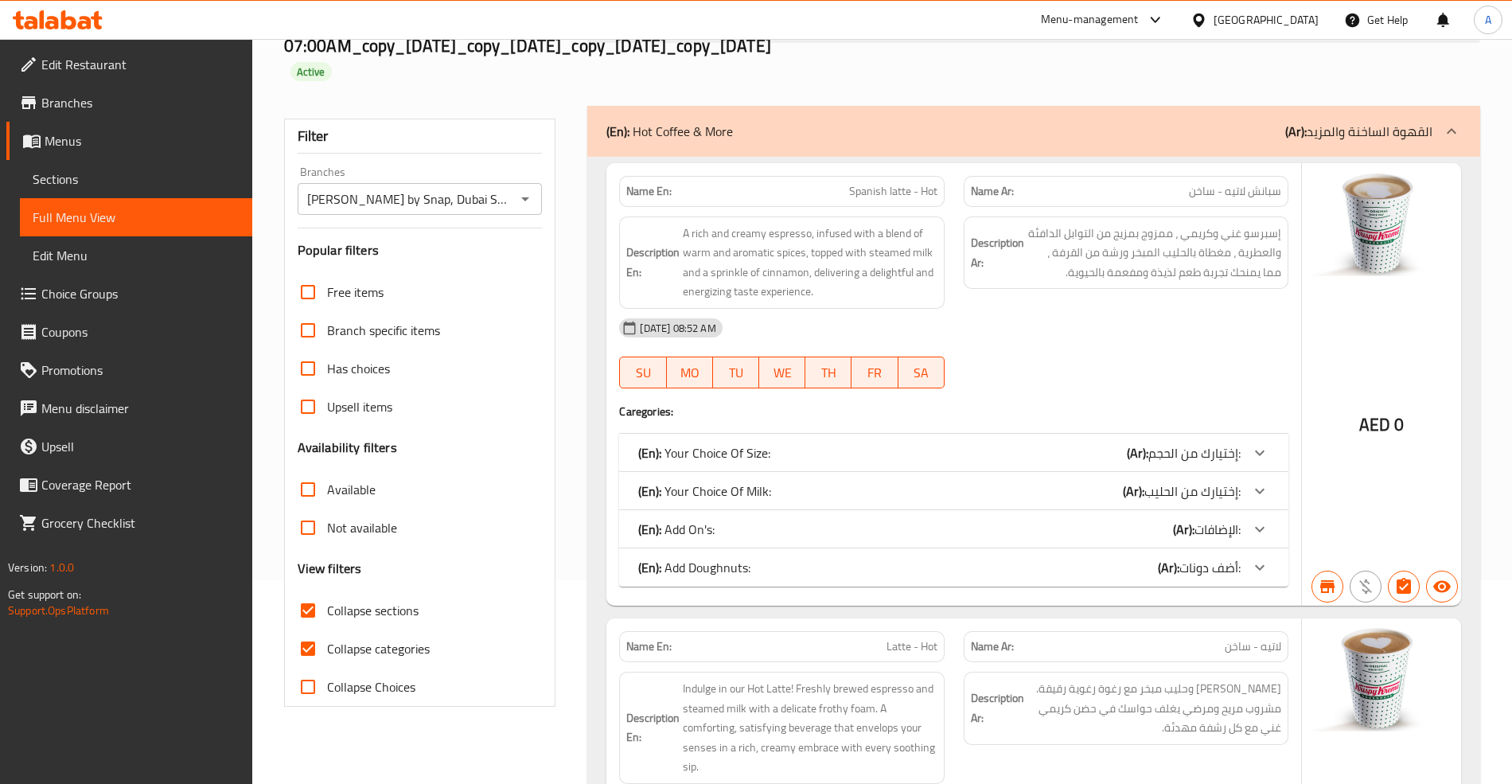
scroll to position [566, 0]
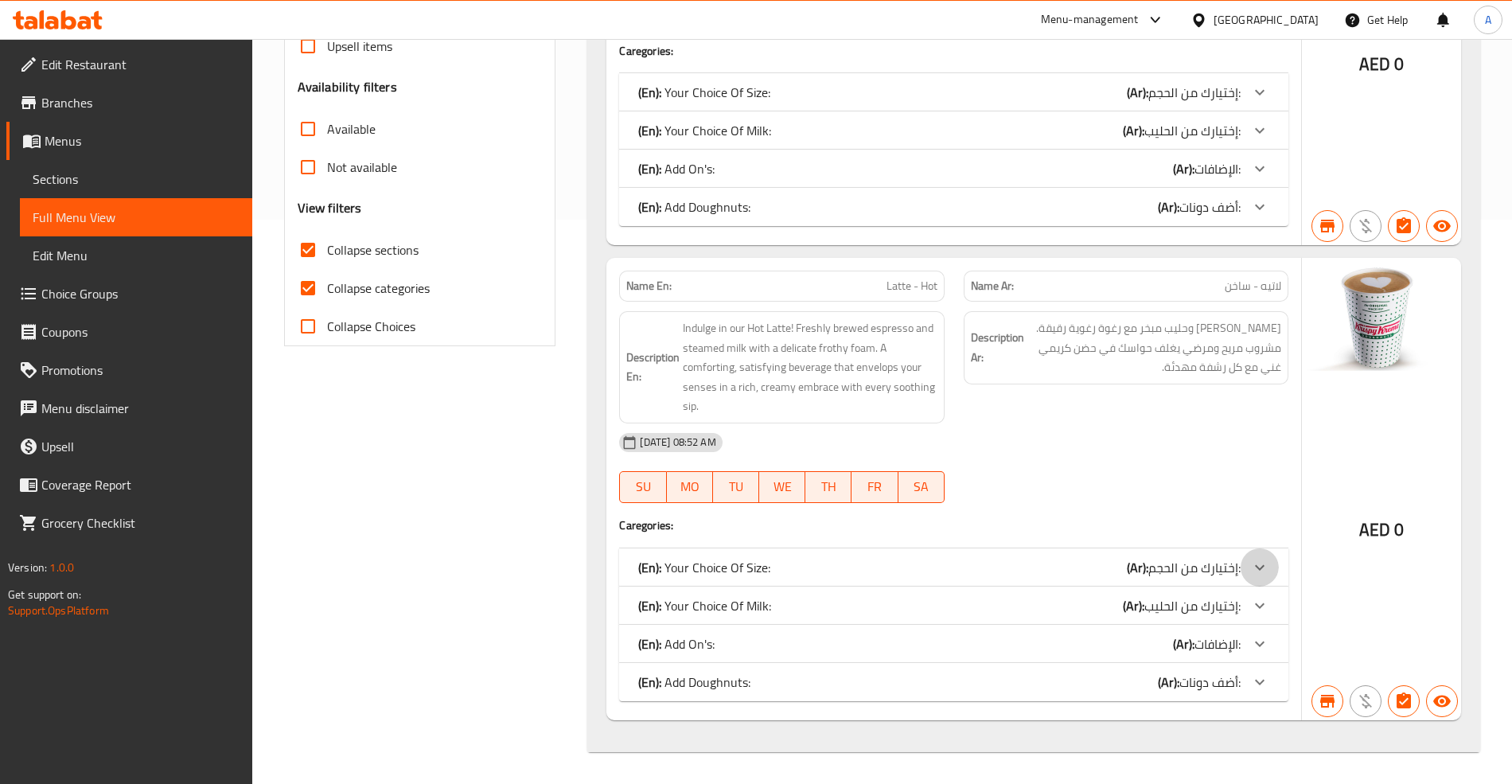
click at [1254, 102] on icon at bounding box center [1260, 93] width 19 height 19
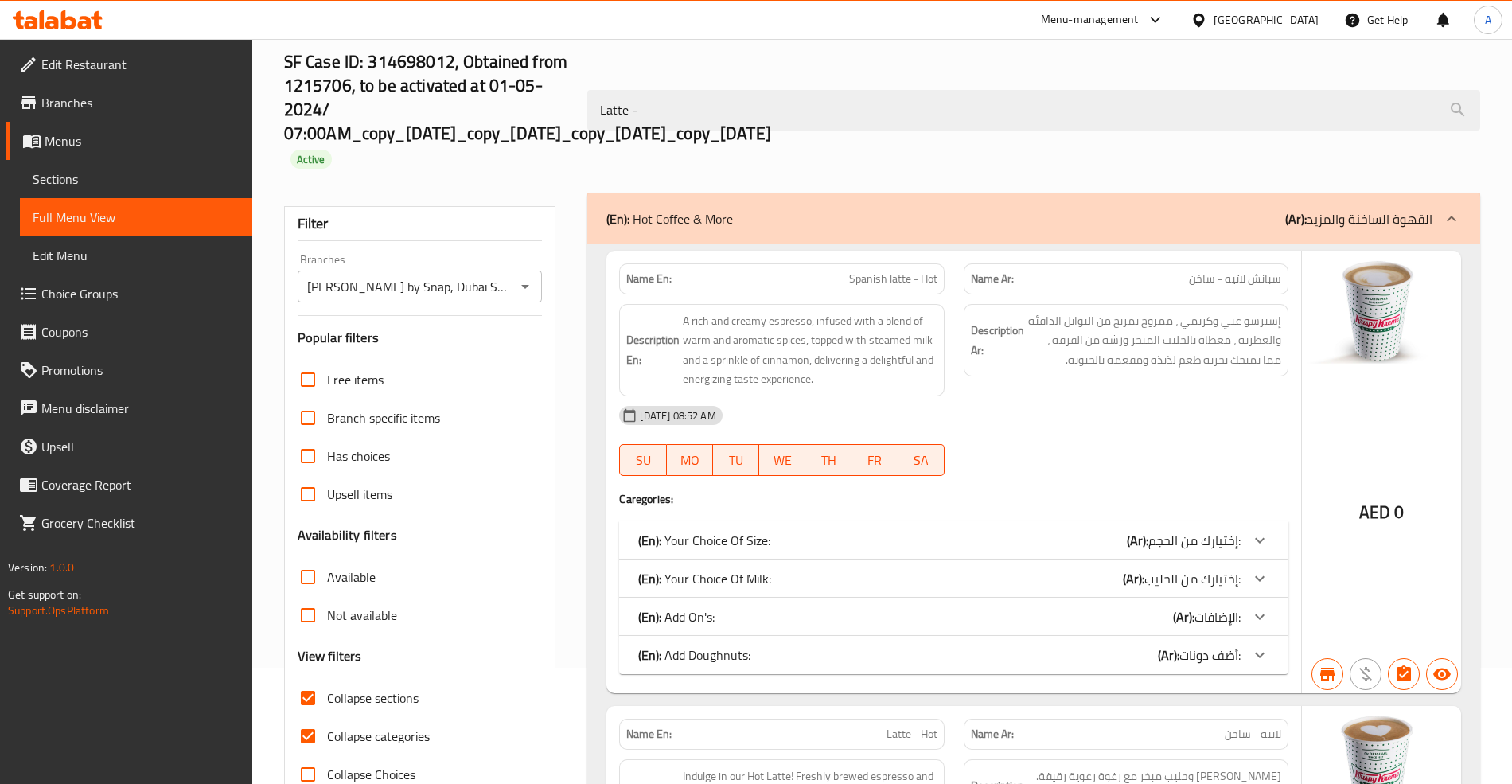
scroll to position [17, 0]
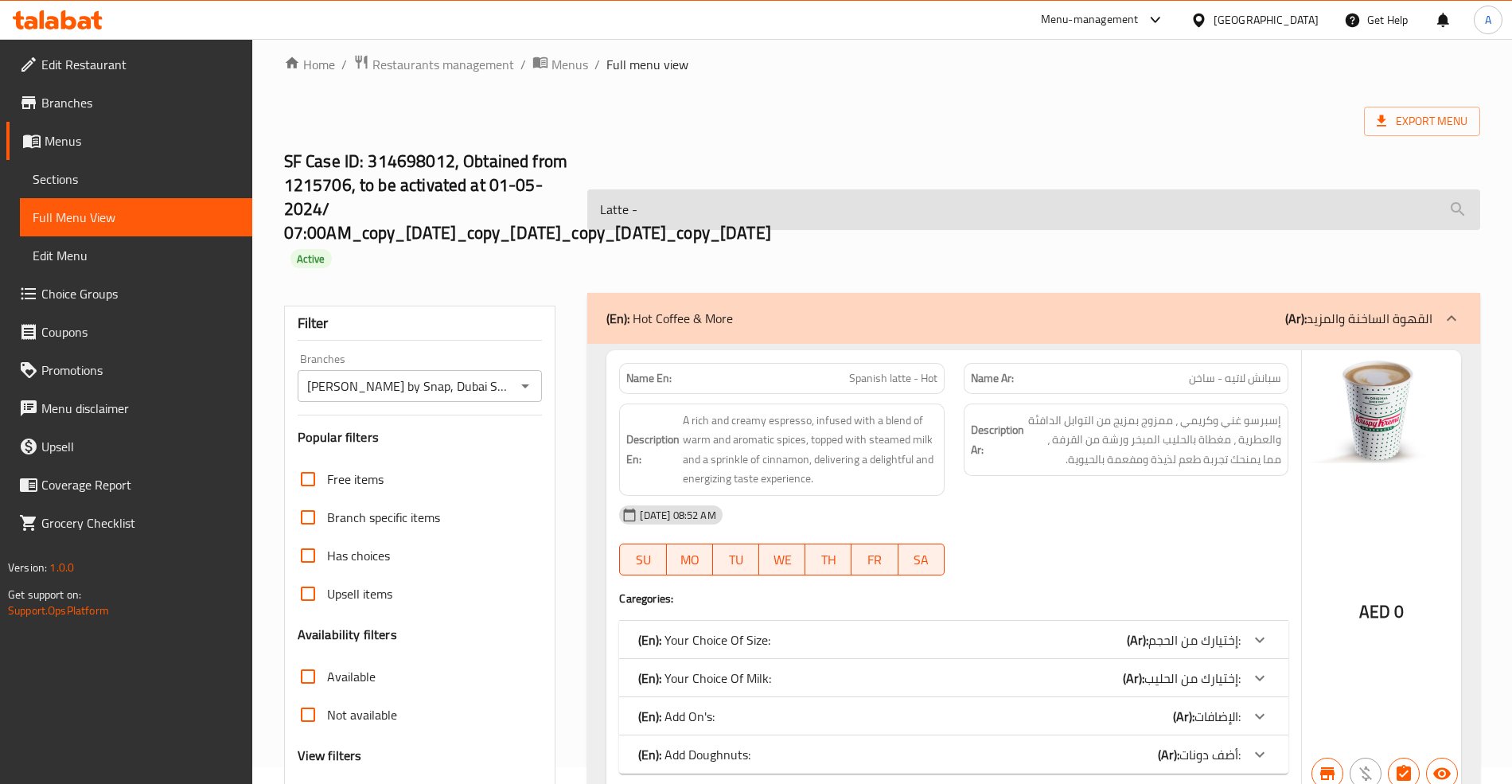
click at [686, 206] on input "Latte -" at bounding box center [1033, 210] width 892 height 41
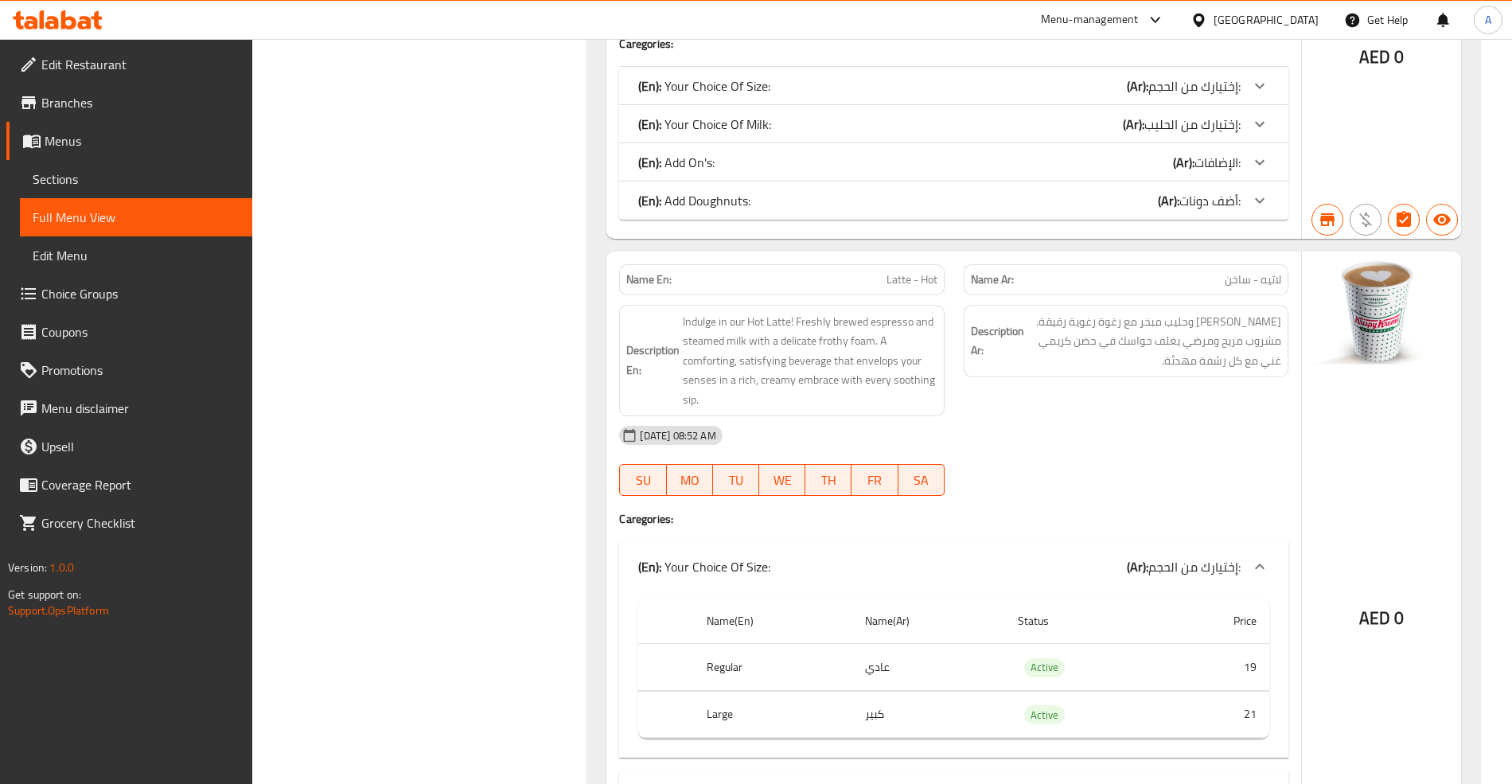
scroll to position [2416, 0]
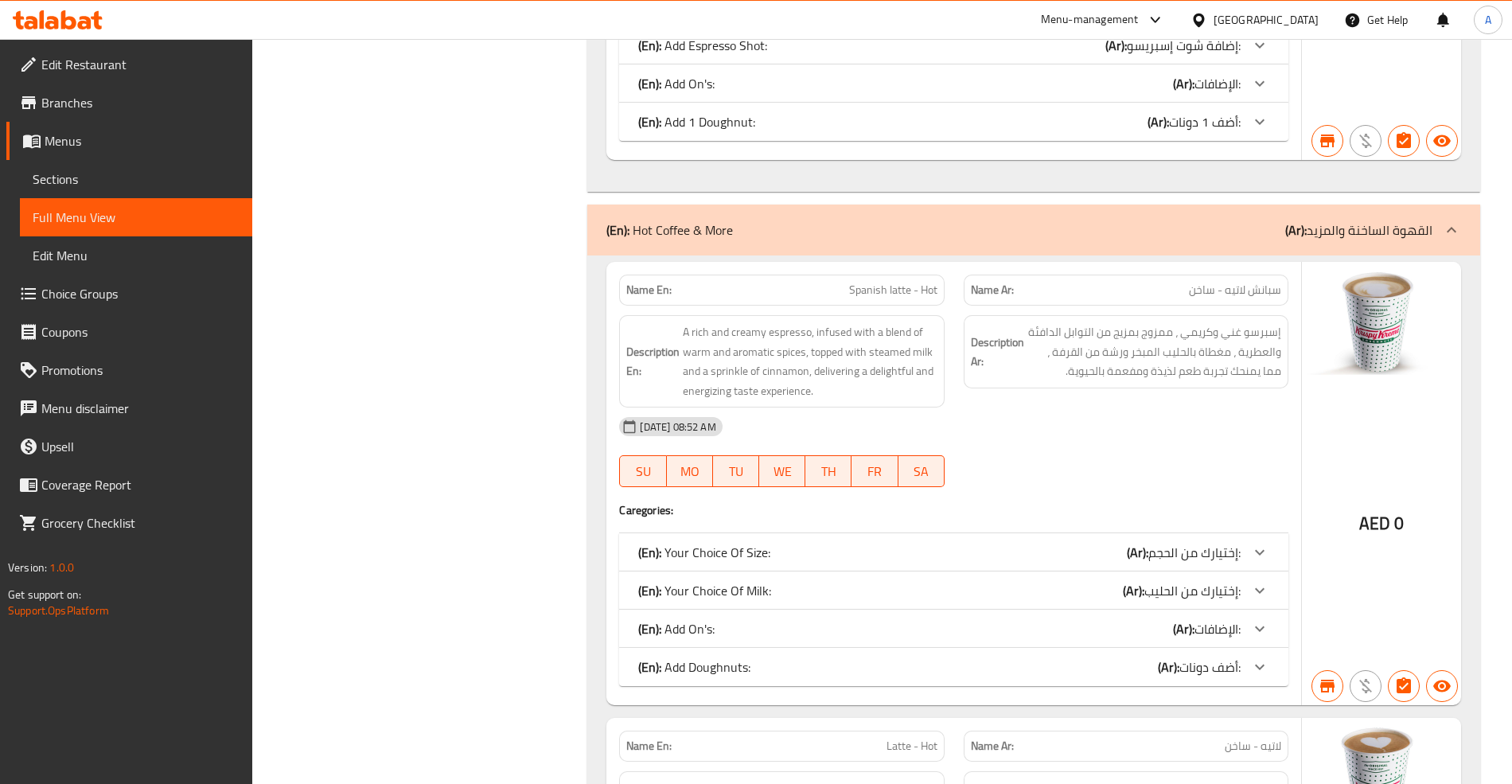
scroll to position [1978, 0]
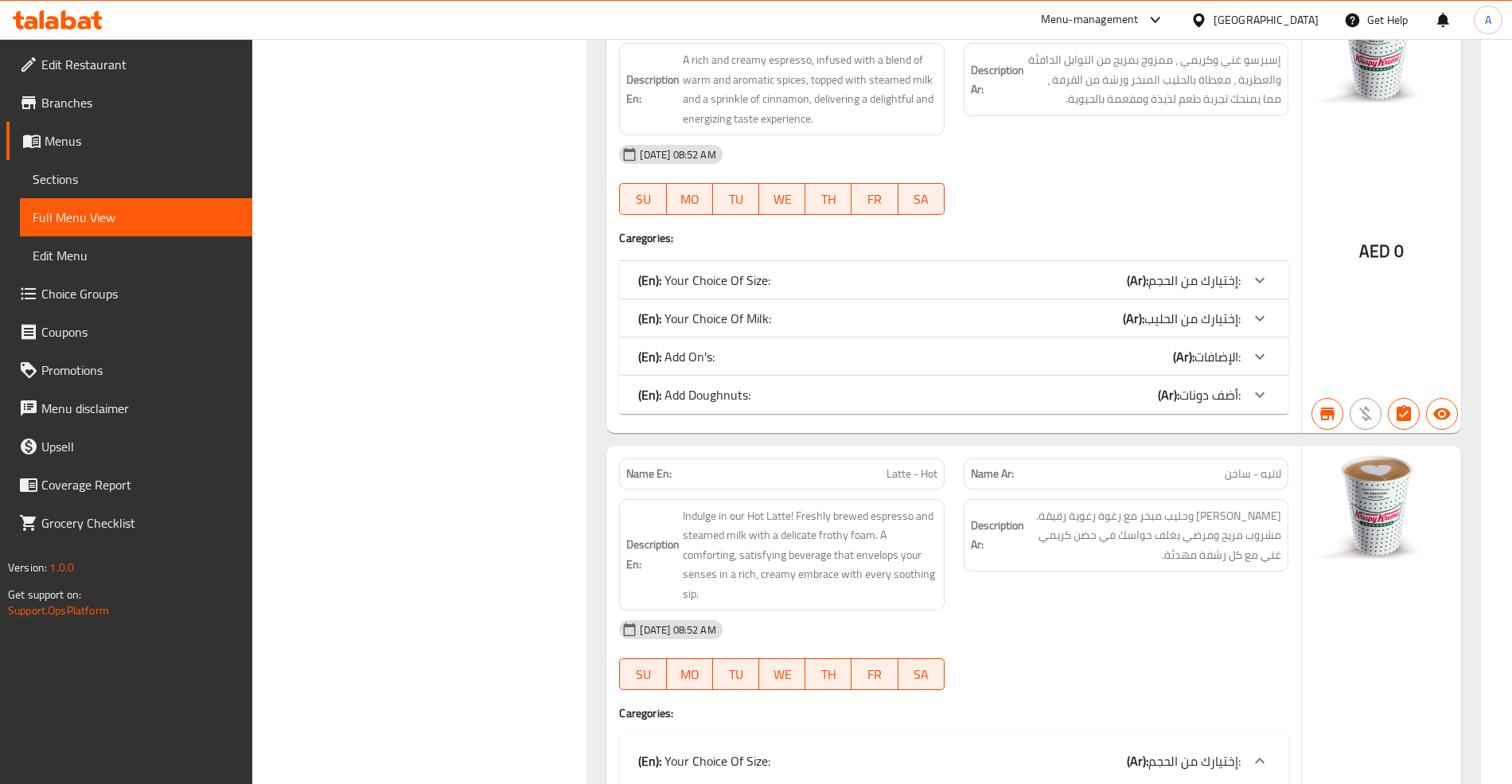
drag, startPoint x: 915, startPoint y: 491, endPoint x: 913, endPoint y: 469, distance: 22.1
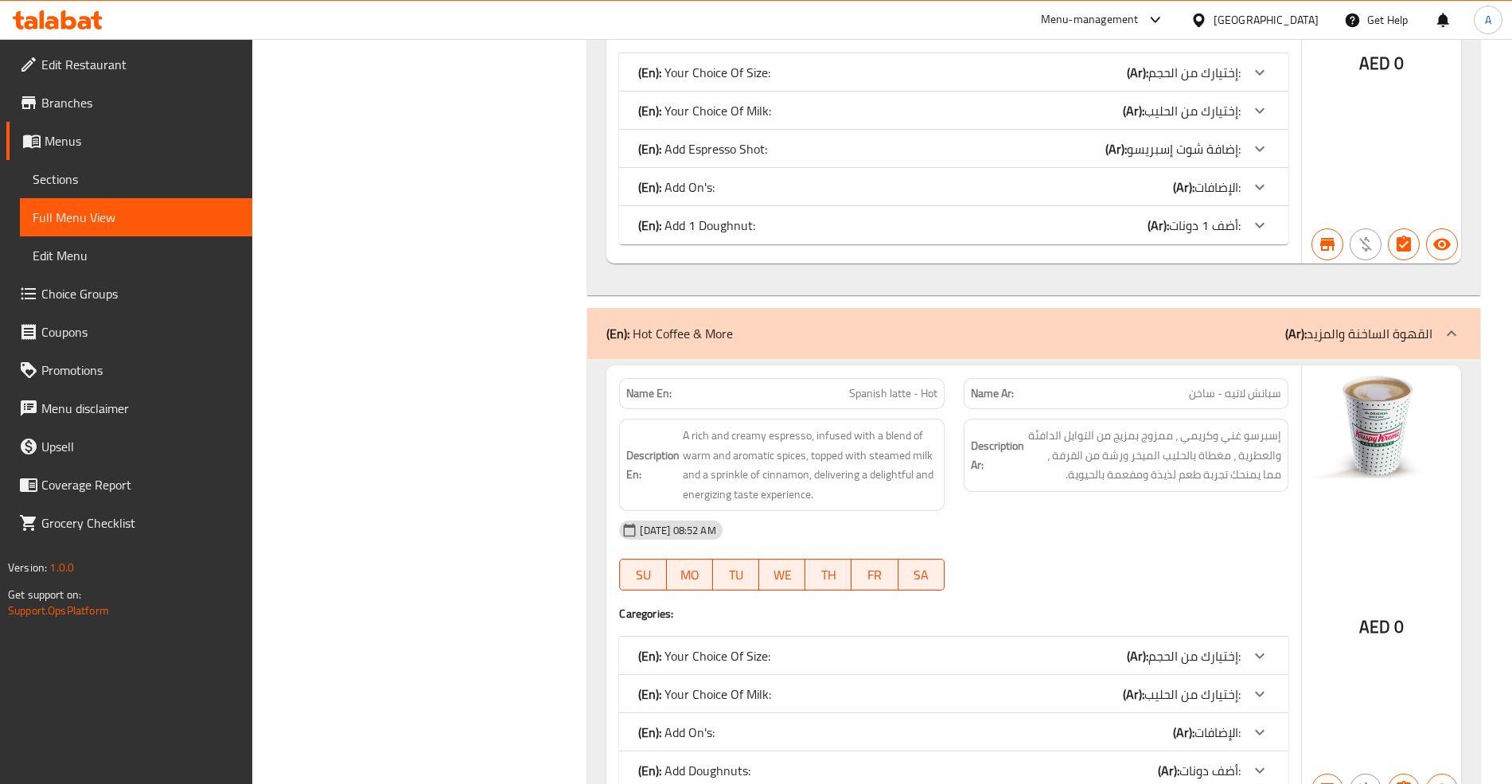
scroll to position [0, 0]
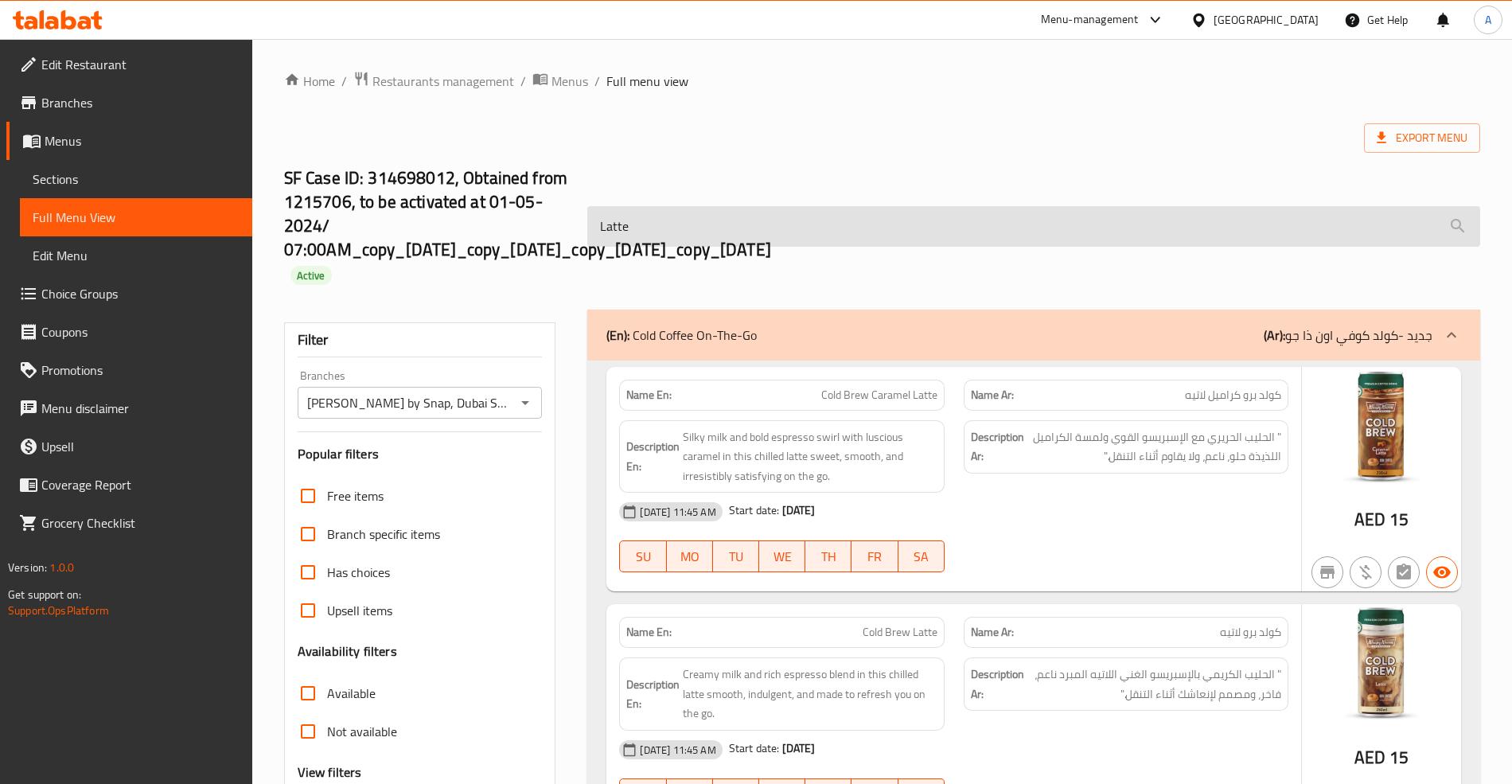
click at [651, 230] on input "Latte" at bounding box center [1033, 227] width 892 height 41
paste input "- Hot"
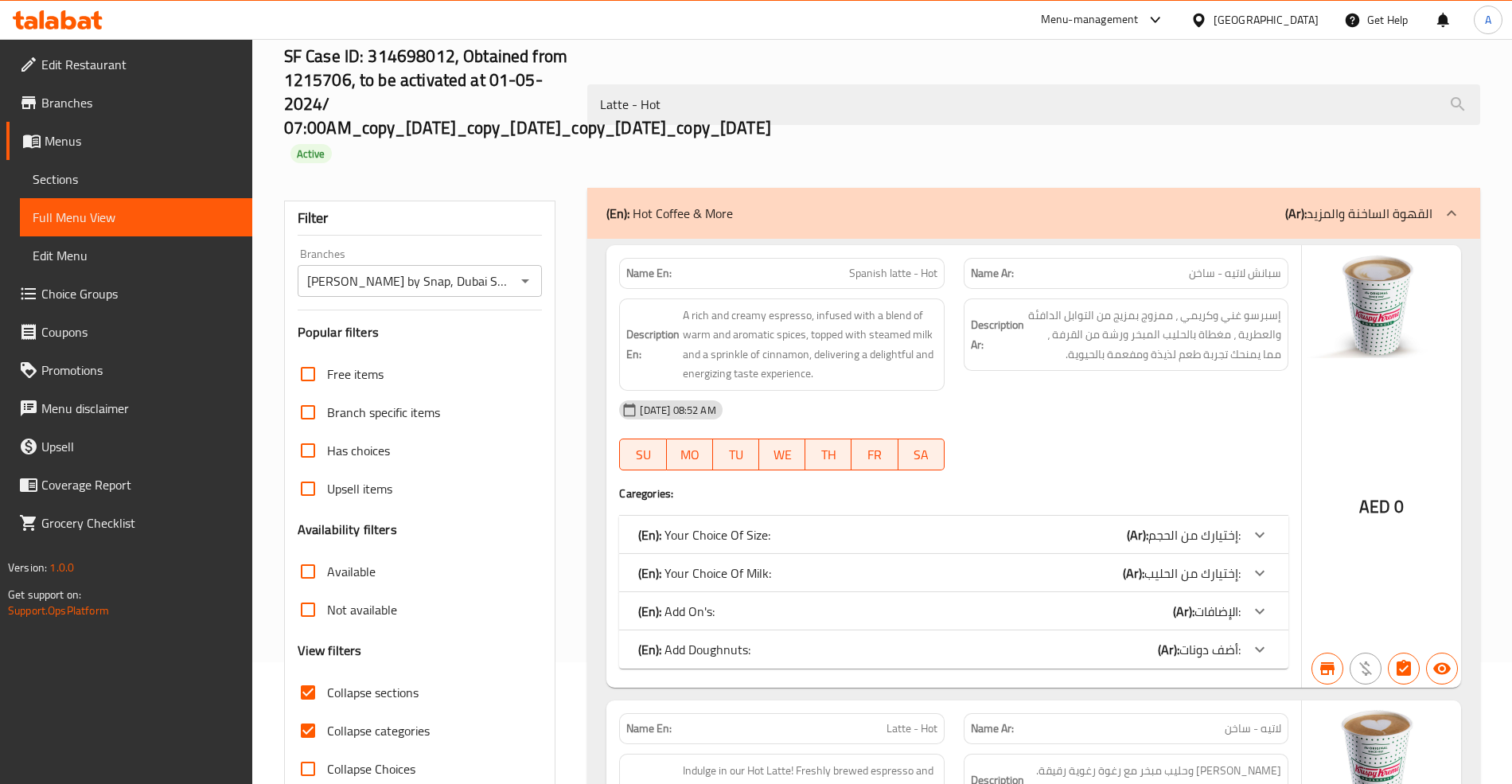
scroll to position [212, 0]
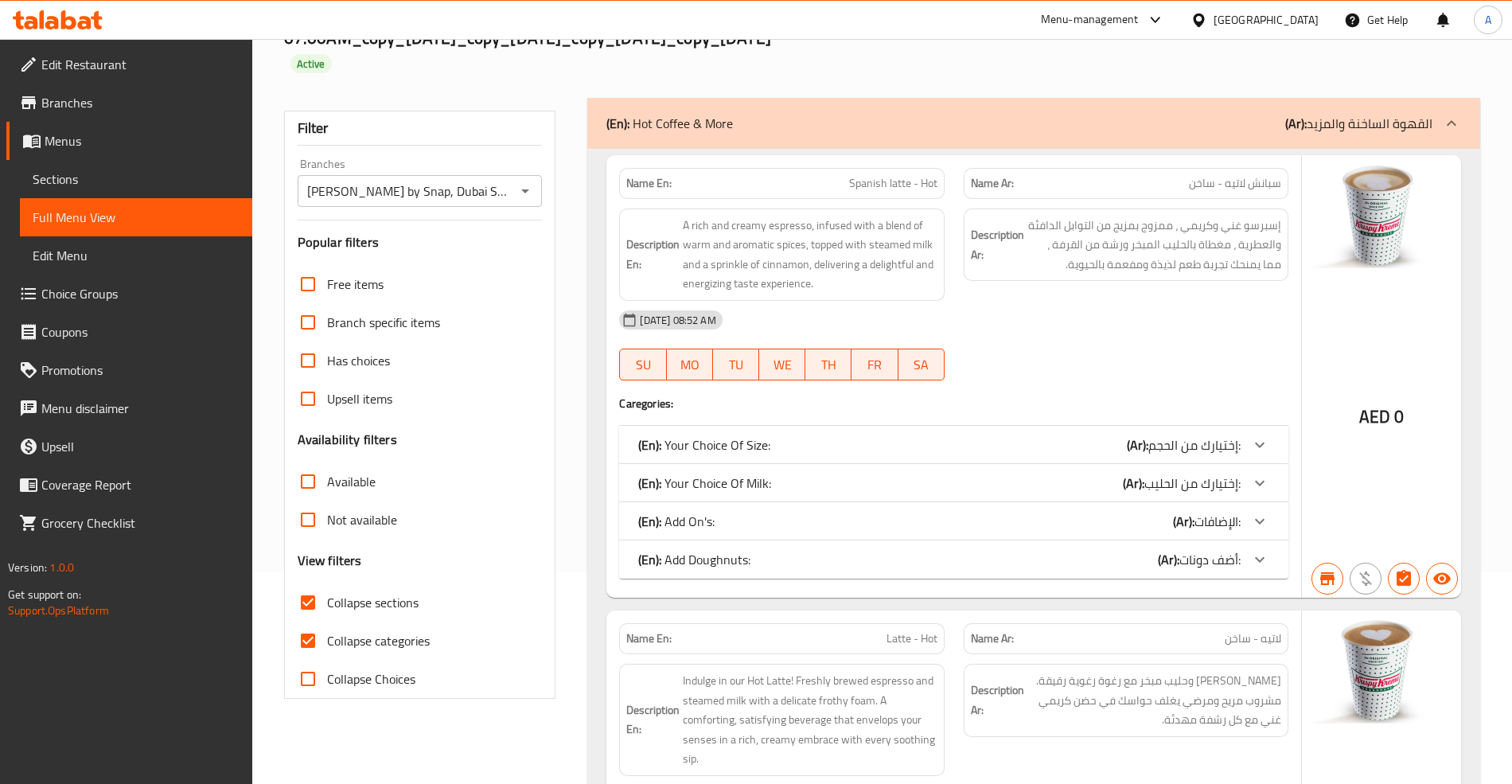
click at [1218, 450] on span "إختيارك من الحجم:" at bounding box center [1194, 444] width 93 height 24
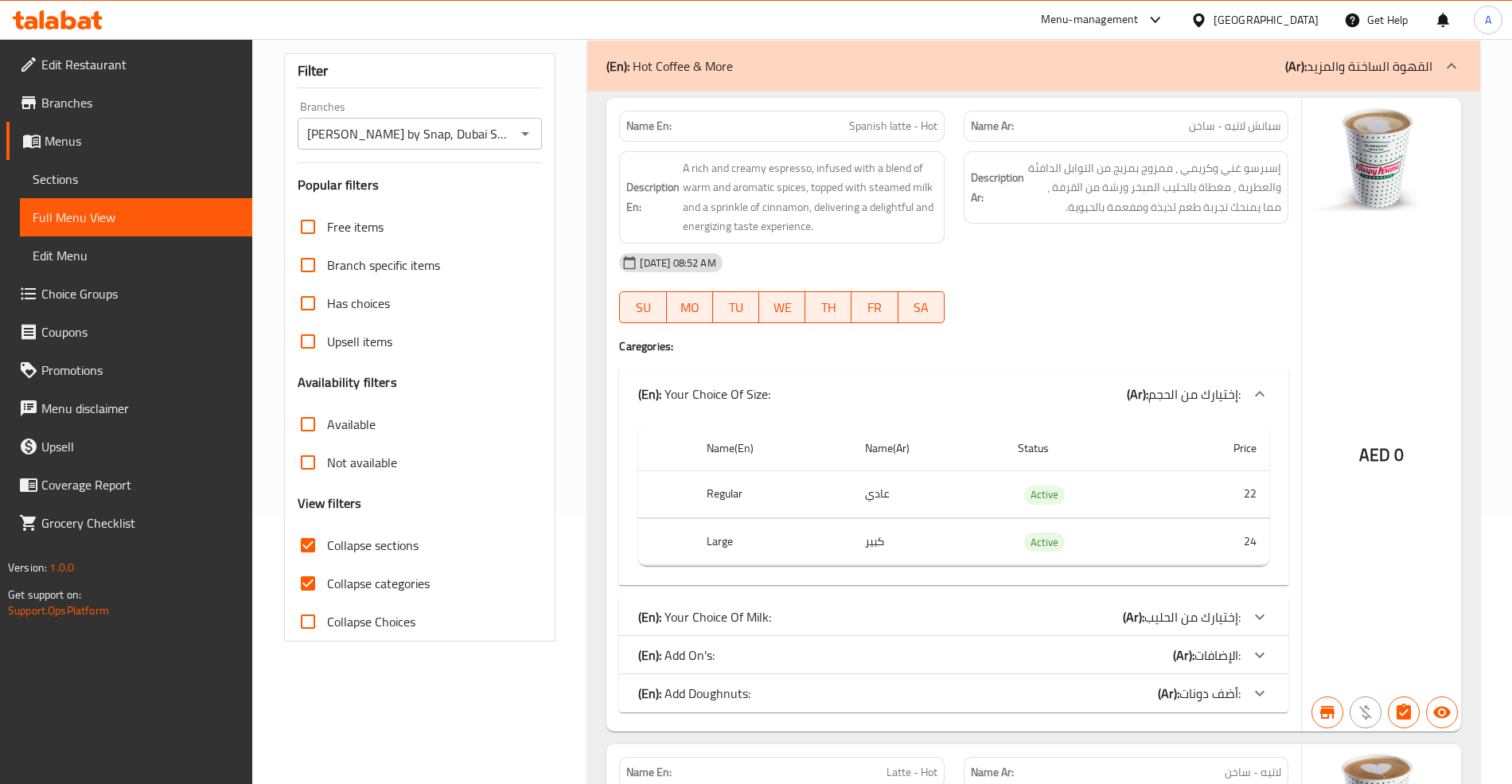
scroll to position [318, 0]
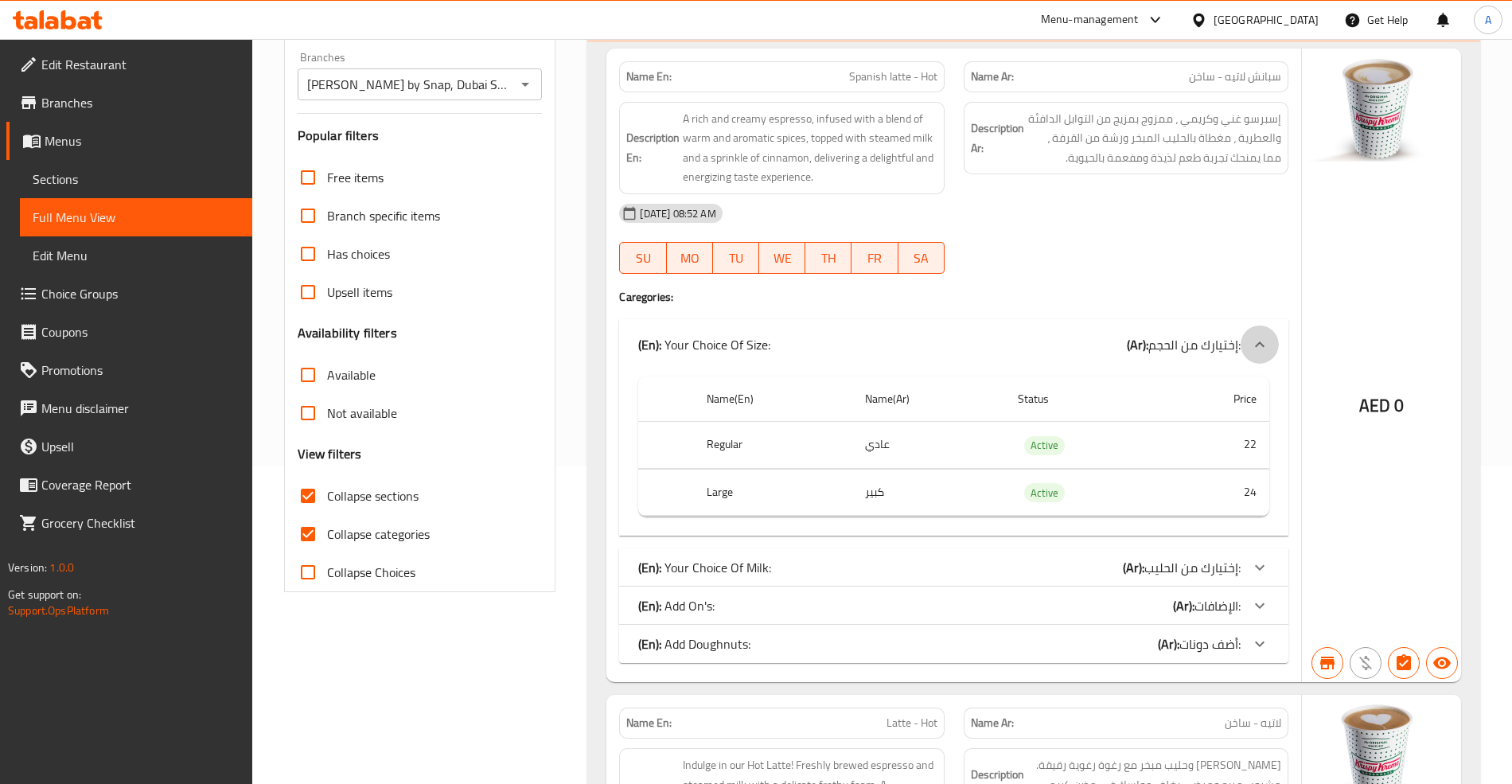
click at [1267, 351] on icon at bounding box center [1260, 344] width 19 height 19
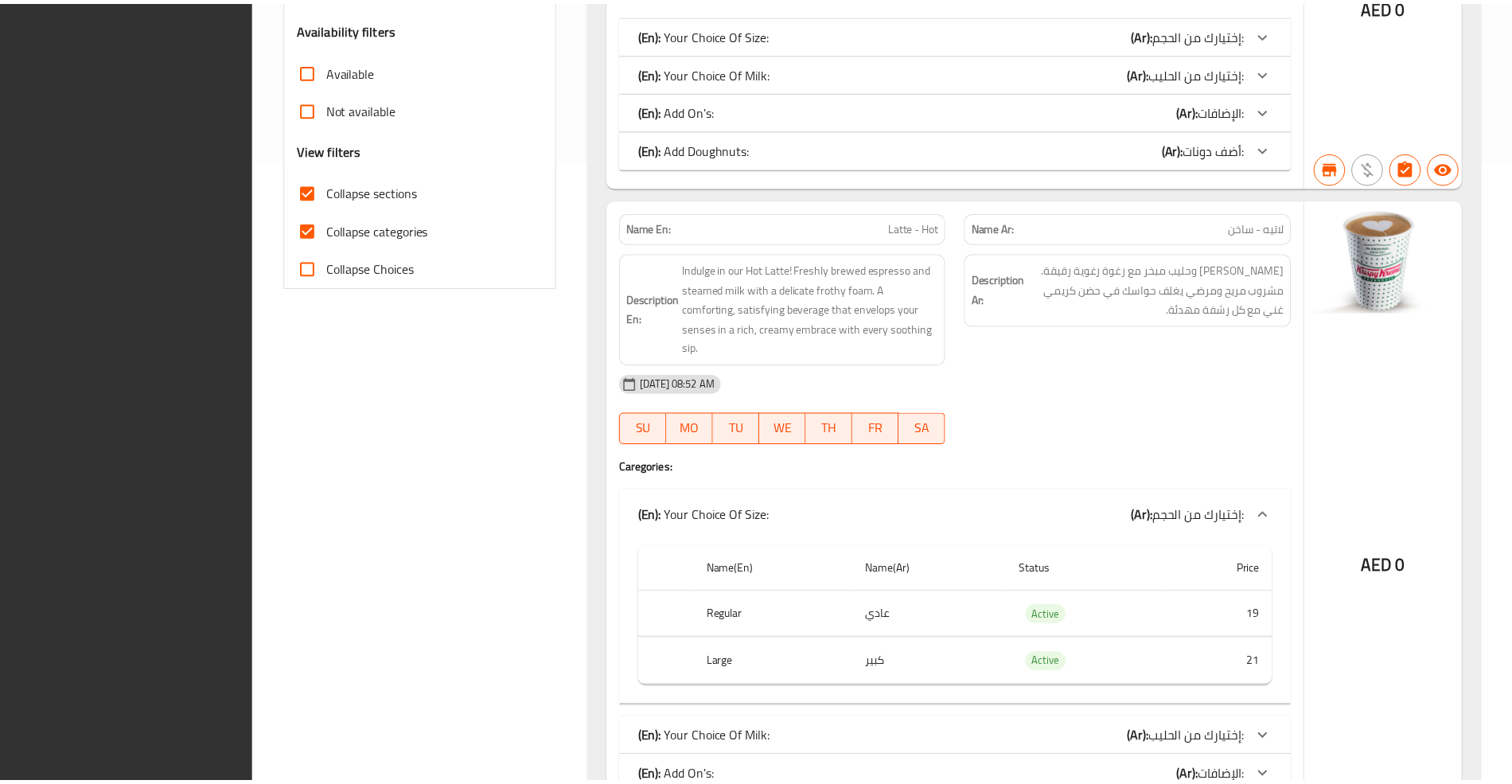
scroll to position [759, 0]
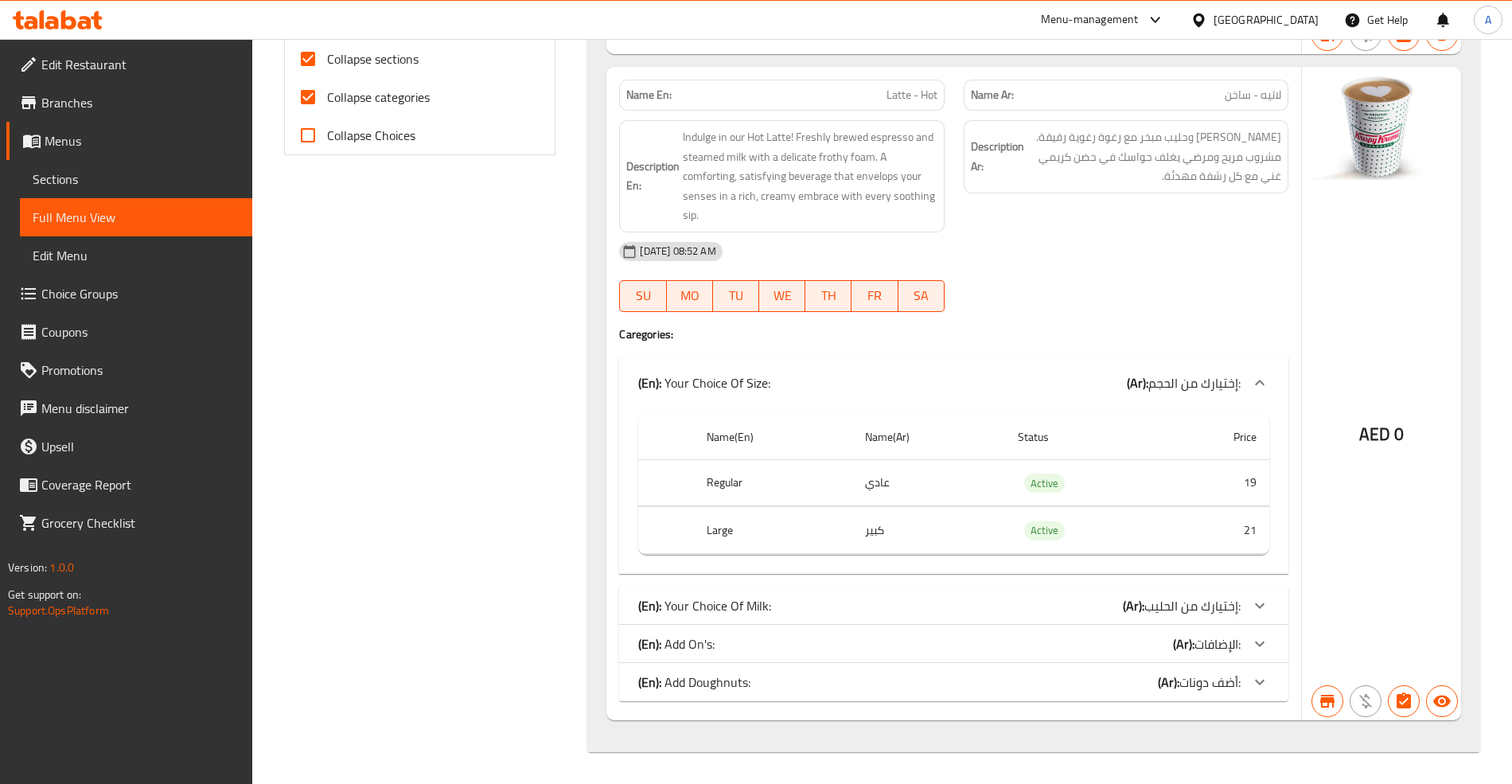
click at [491, 411] on div "Filter Branches Krispy Kreme by Snap, [GEOGRAPHIC_DATA] Silicon Oasis Branches …" at bounding box center [427, 154] width 304 height 1217
click at [886, 98] on span "Latte - Hot" at bounding box center [912, 95] width 51 height 17
copy span "Latte"
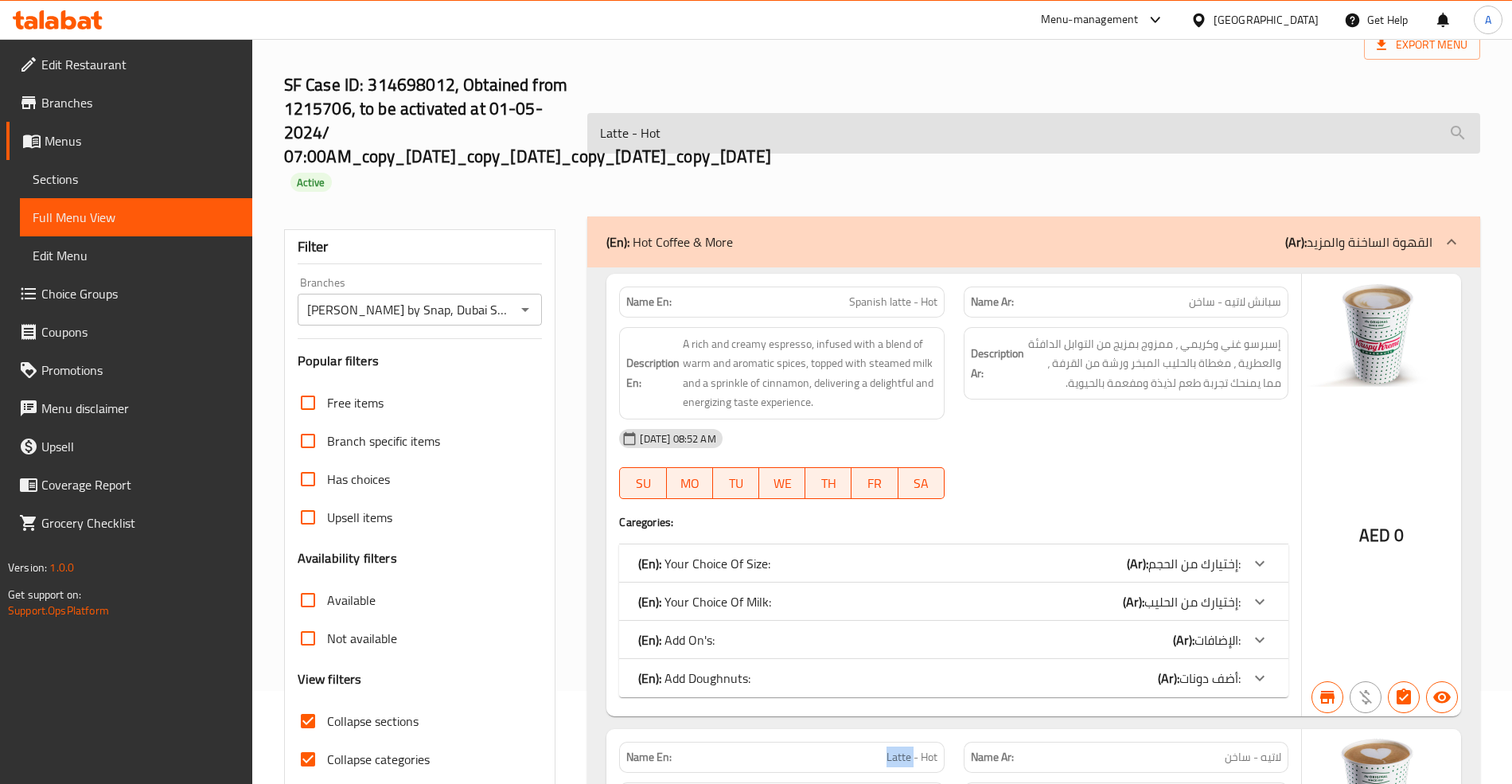
scroll to position [0, 0]
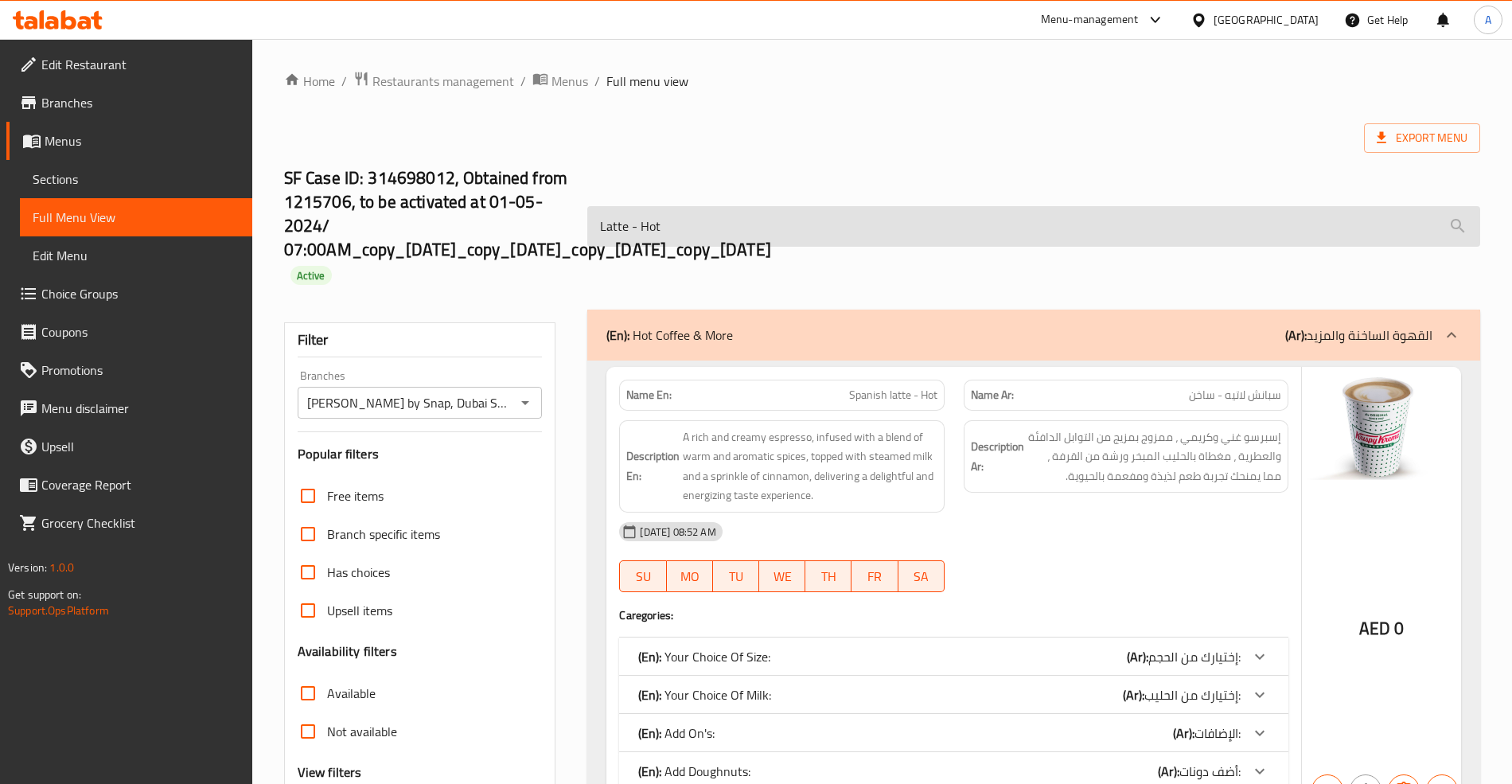
click at [735, 236] on input "Latte - Hot" at bounding box center [1033, 227] width 892 height 41
click at [735, 234] on input "Latte - Hot" at bounding box center [1033, 227] width 892 height 41
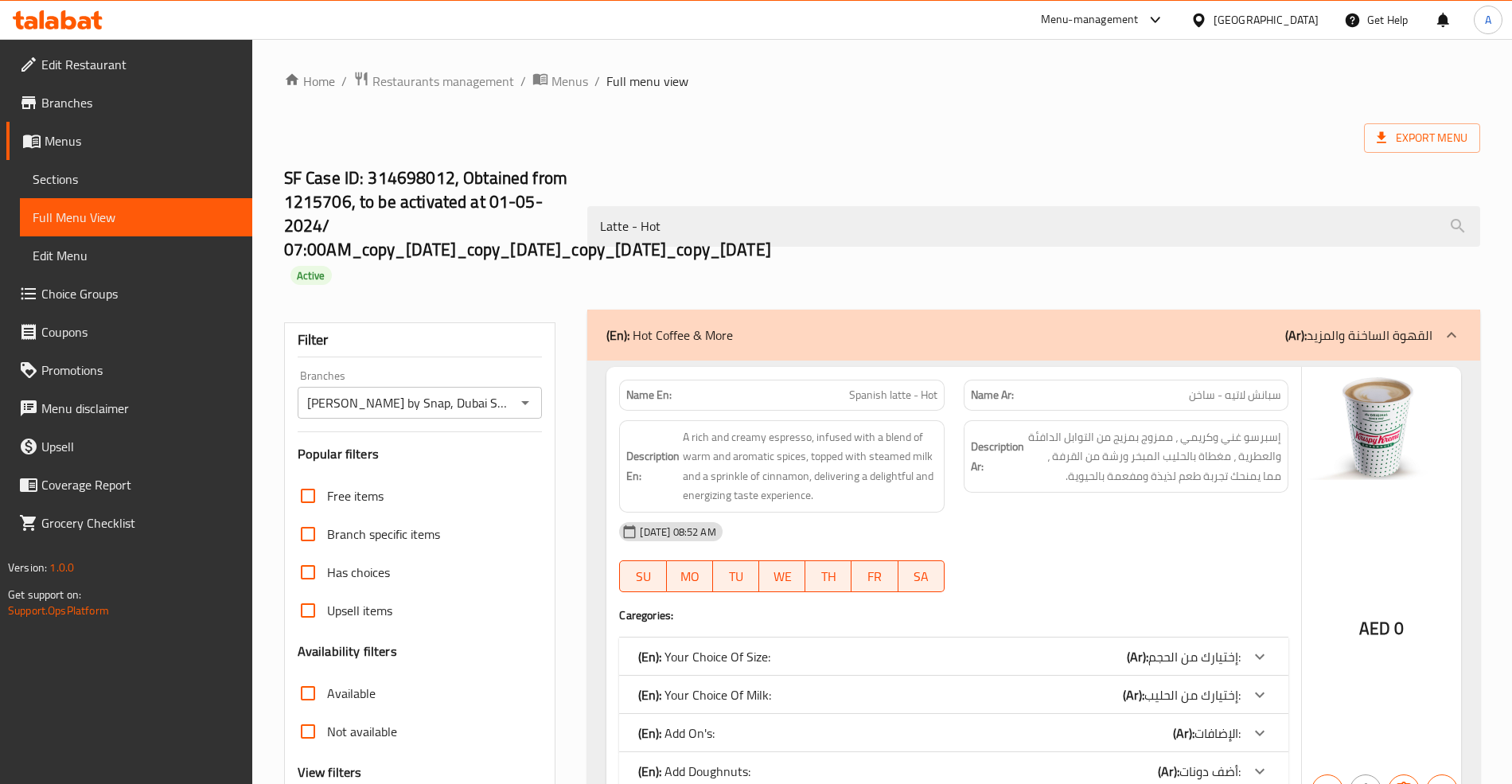
paste input "search"
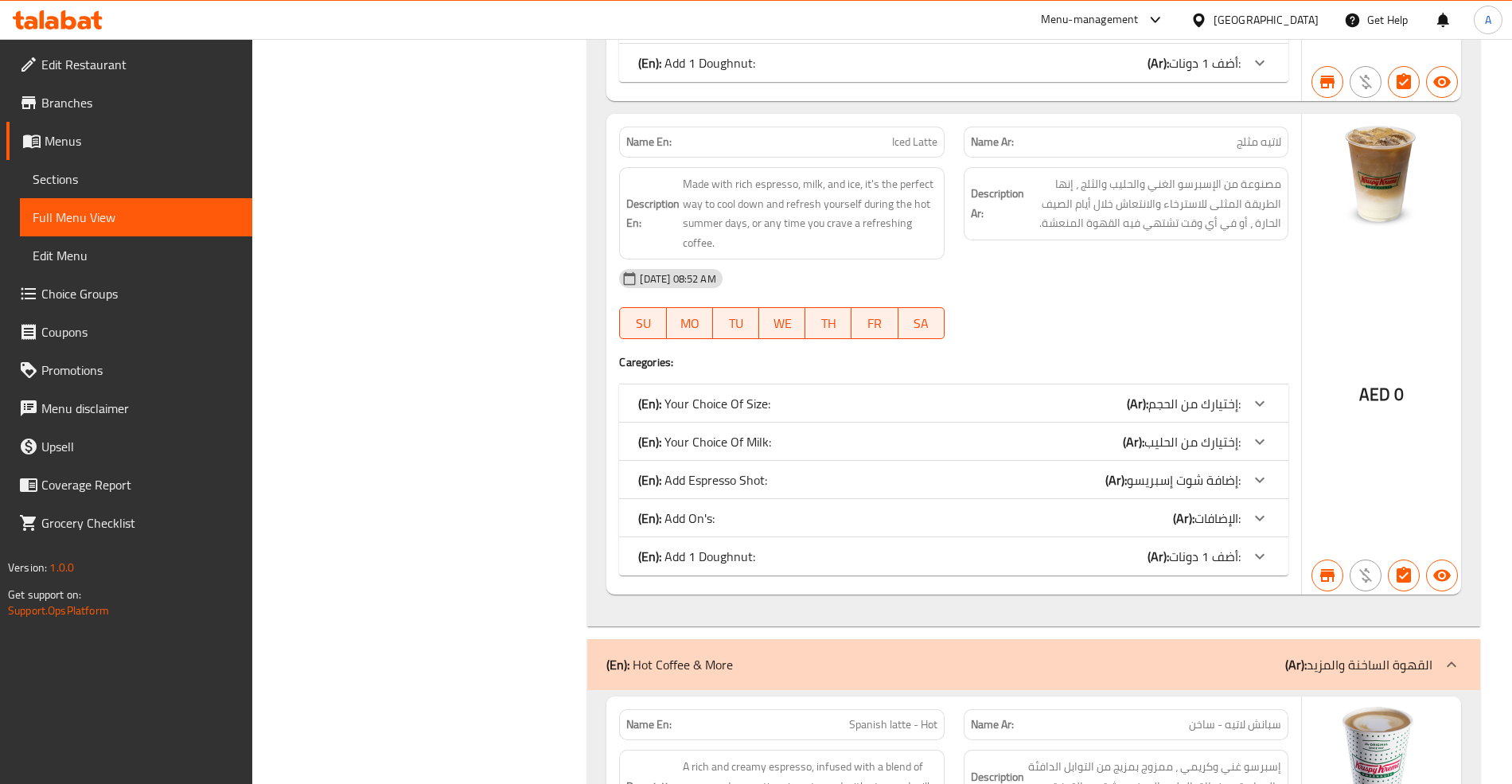
scroll to position [1061, 0]
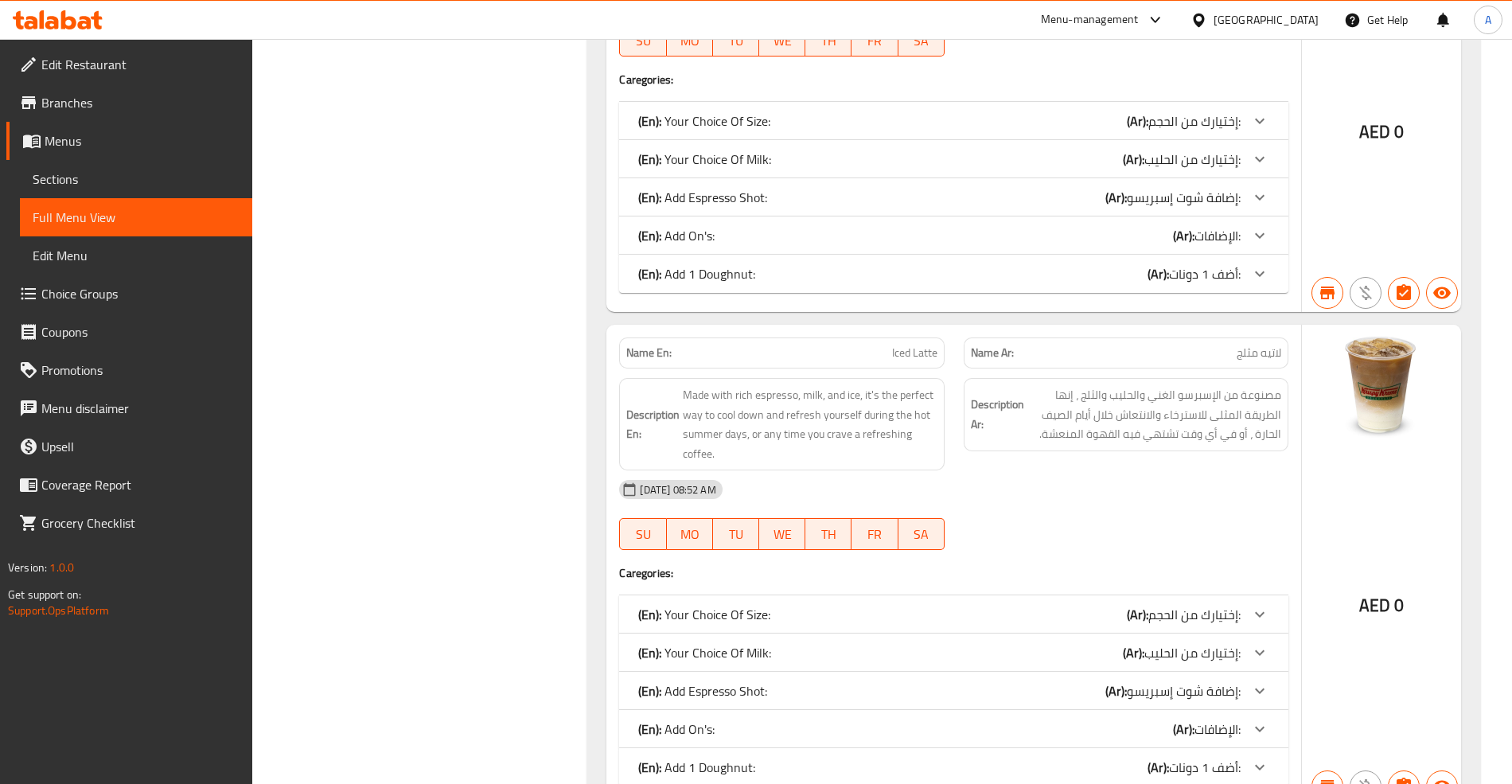
copy span "Iced Latte"
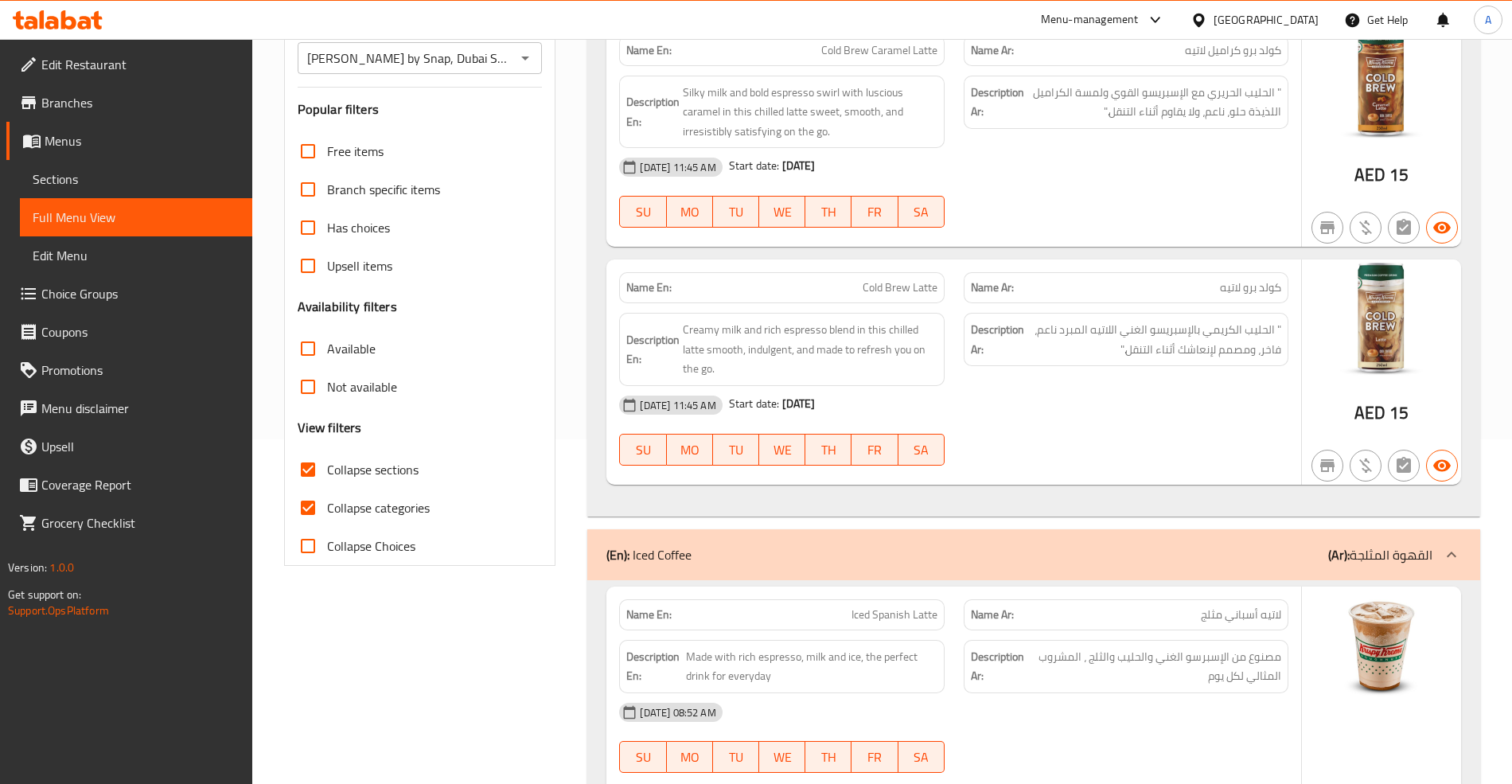
scroll to position [106, 0]
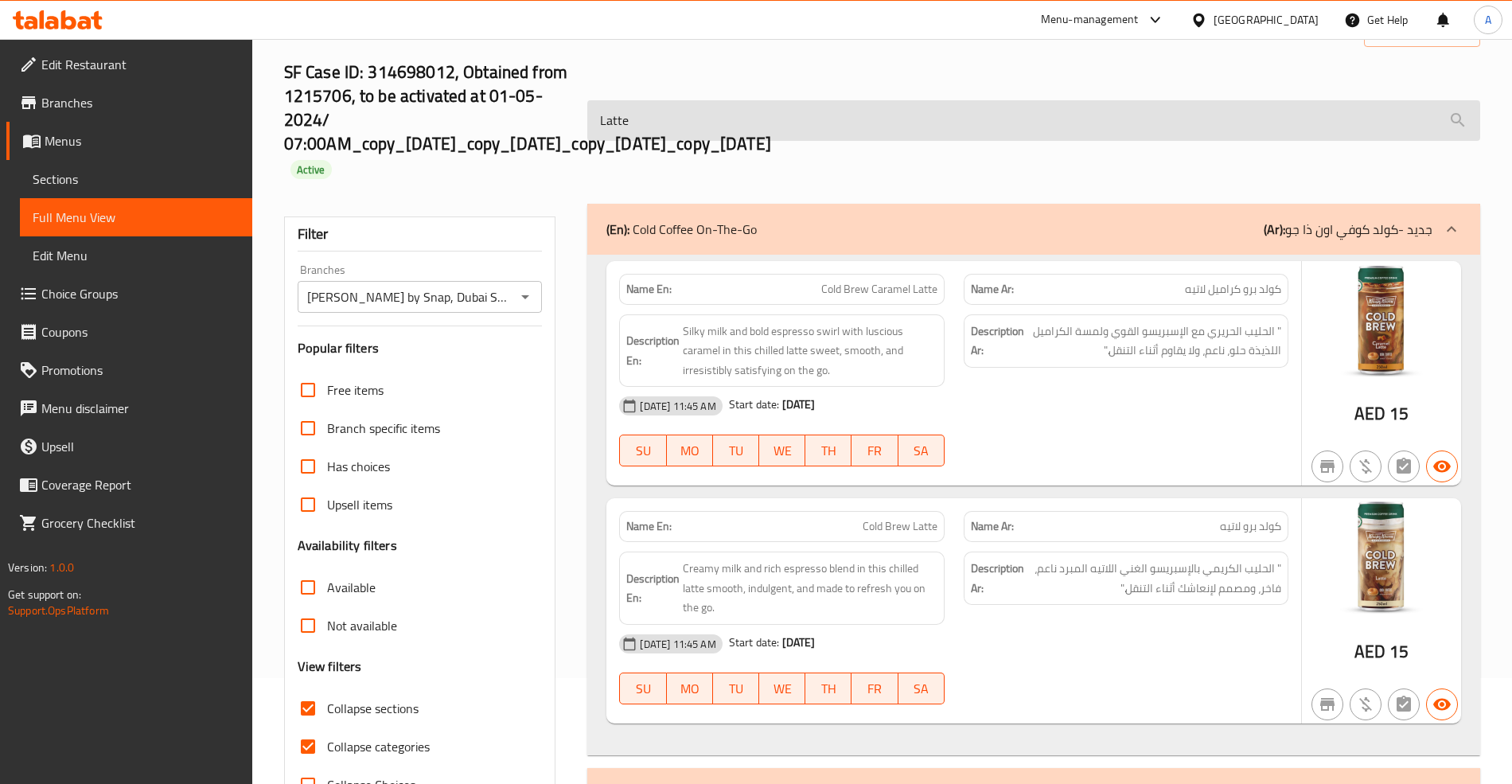
click at [755, 128] on input "Latte" at bounding box center [1033, 120] width 892 height 41
click at [755, 128] on input "Latte" at bounding box center [1033, 120] width 892 height 41
paste input "Iced"
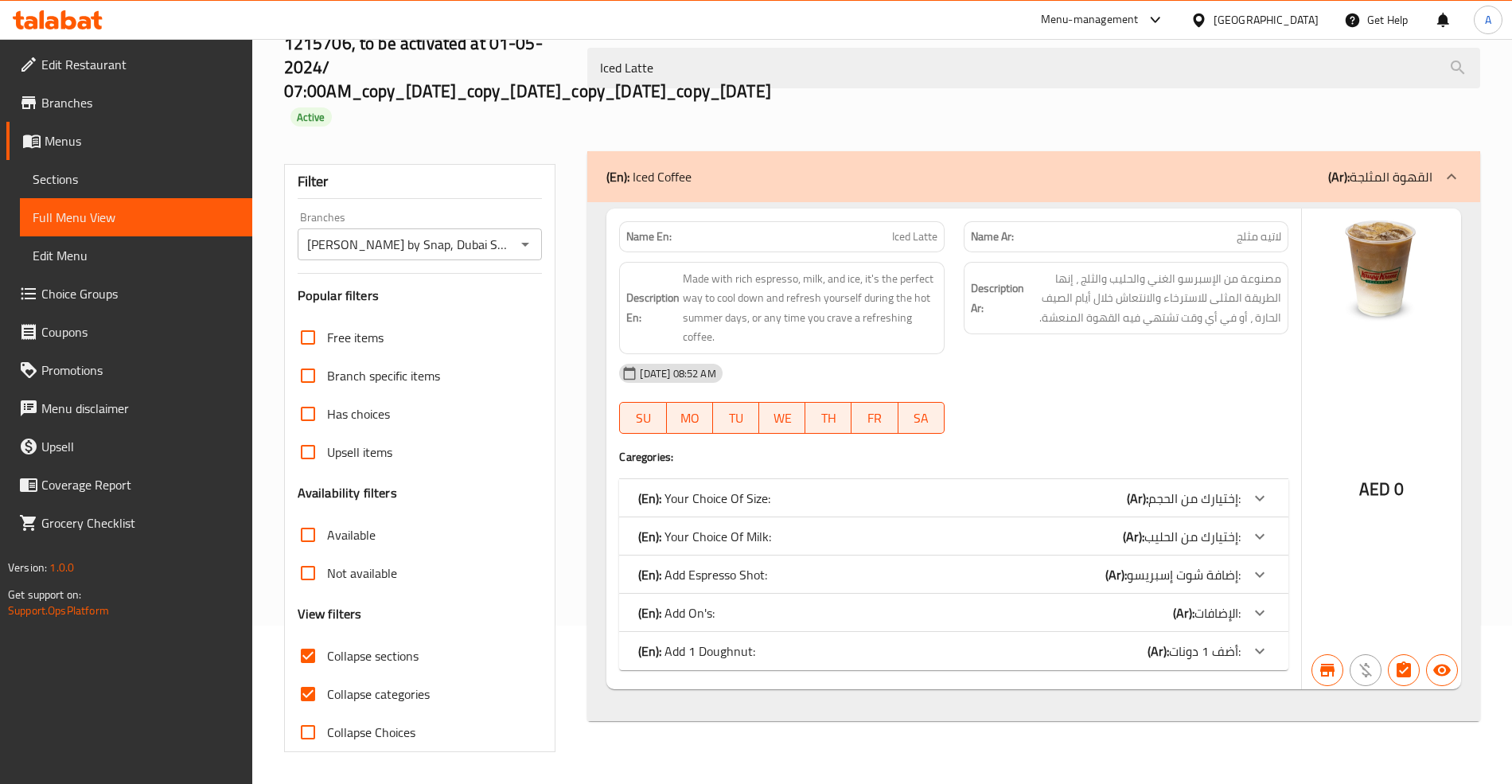
click at [1242, 487] on div "(En): Your Choice Of Size: (Ar): إختيارك من الحجم:" at bounding box center [953, 498] width 669 height 38
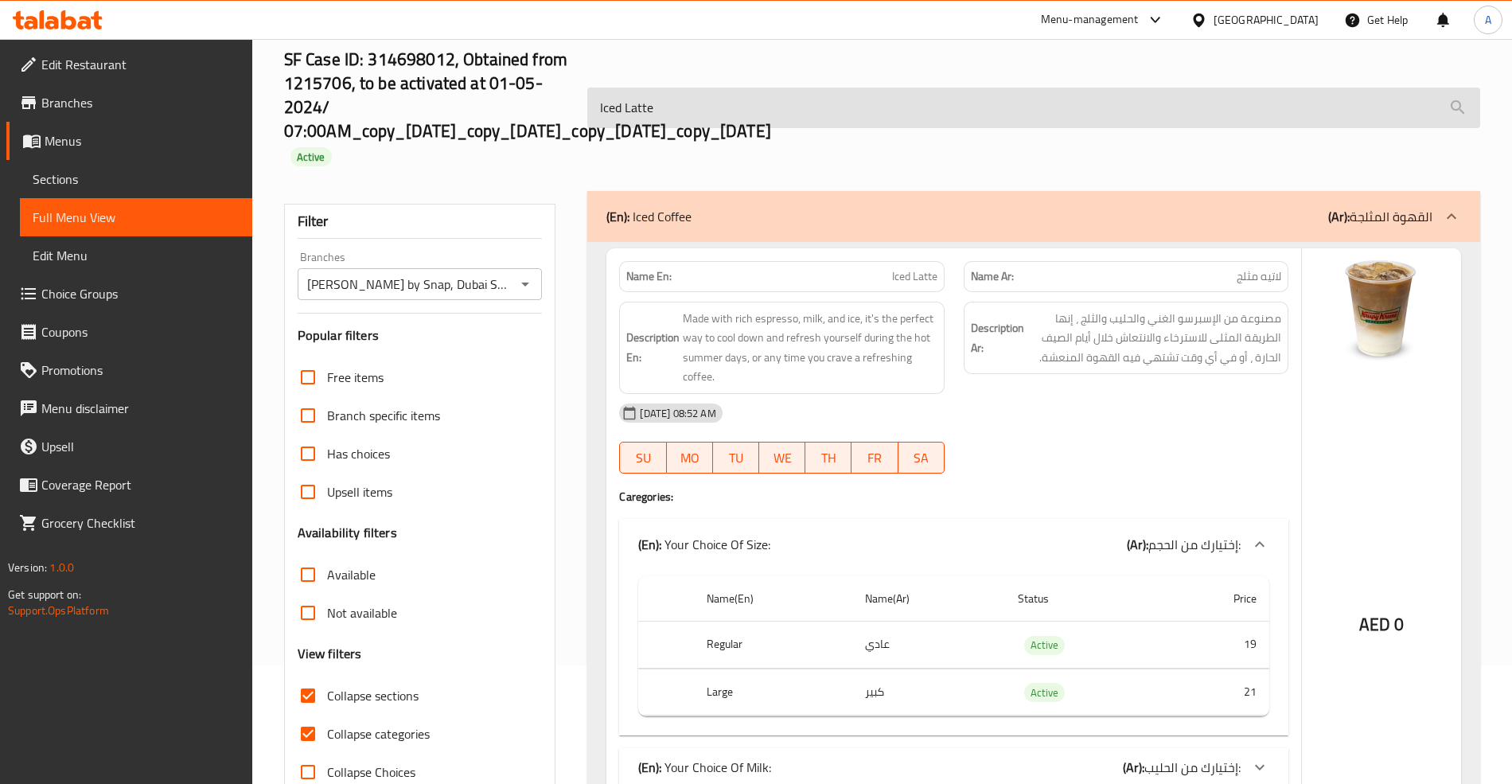
scroll to position [0, 0]
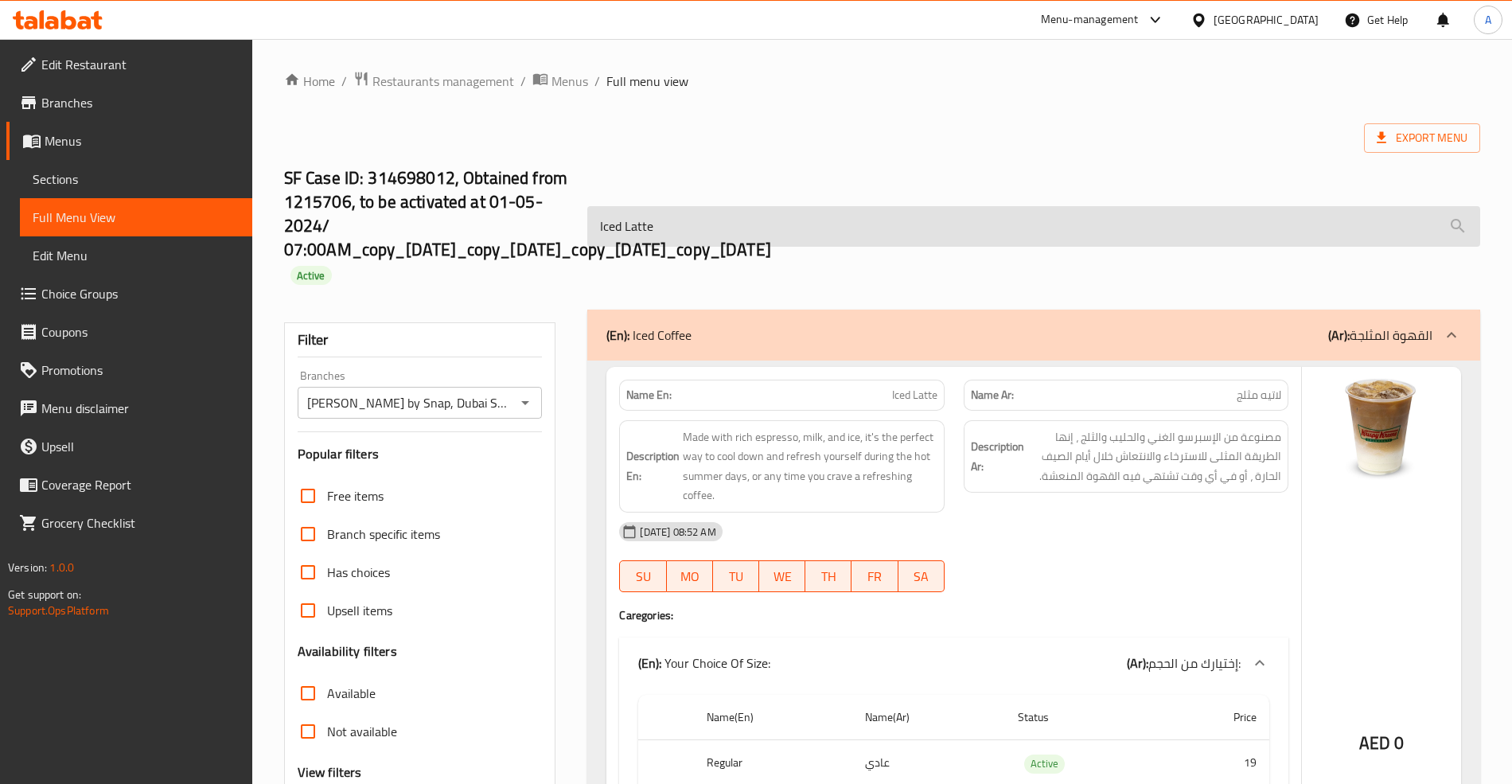
click at [704, 233] on input "Iced Latte" at bounding box center [1033, 227] width 892 height 41
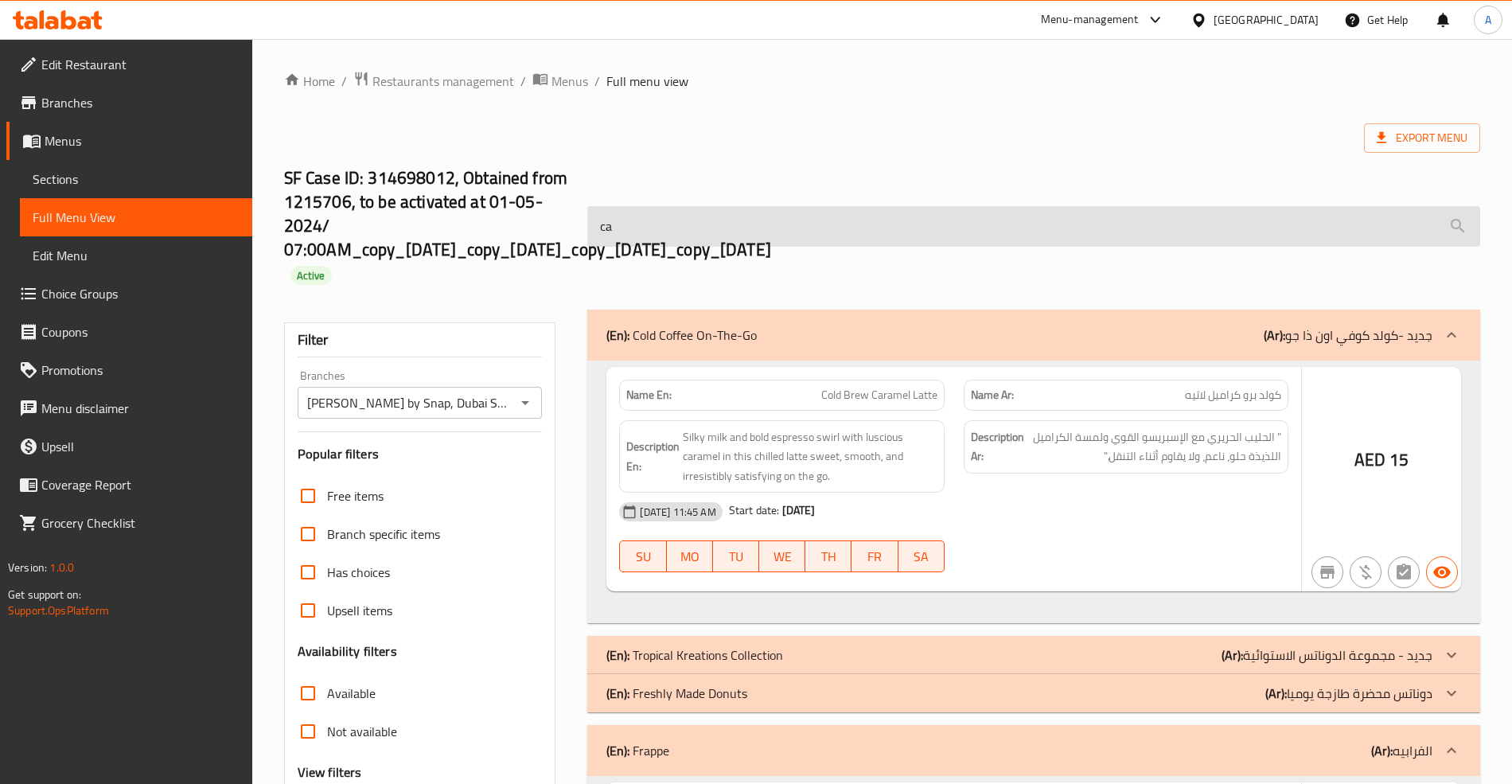
click at [701, 232] on input "ca" at bounding box center [1033, 227] width 892 height 41
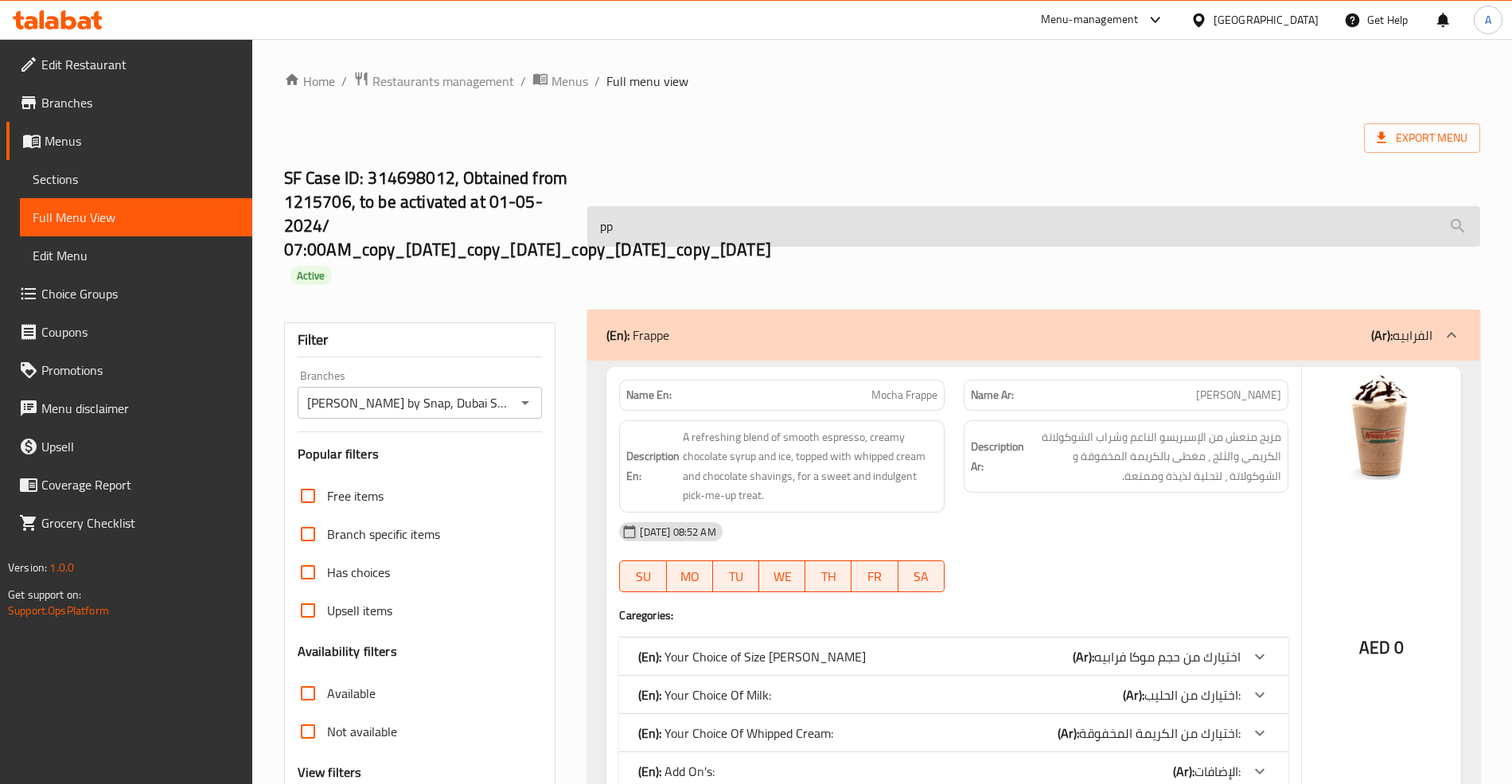
click at [604, 224] on input "pp" at bounding box center [1033, 227] width 892 height 41
click at [617, 231] on input "pp" at bounding box center [1033, 227] width 892 height 41
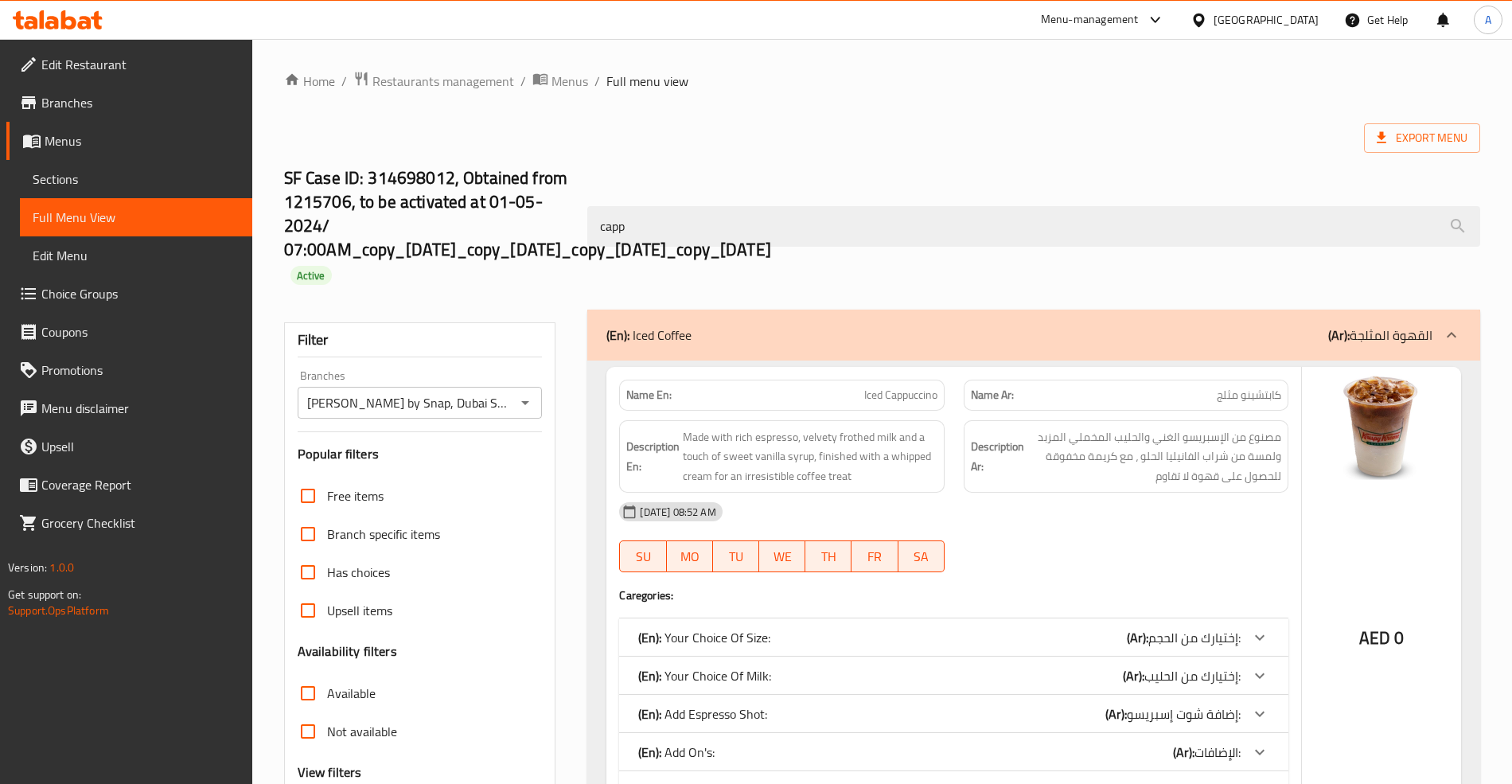
click at [899, 392] on span "Iced Cappuccino" at bounding box center [901, 395] width 73 height 17
copy span "Cappuccino"
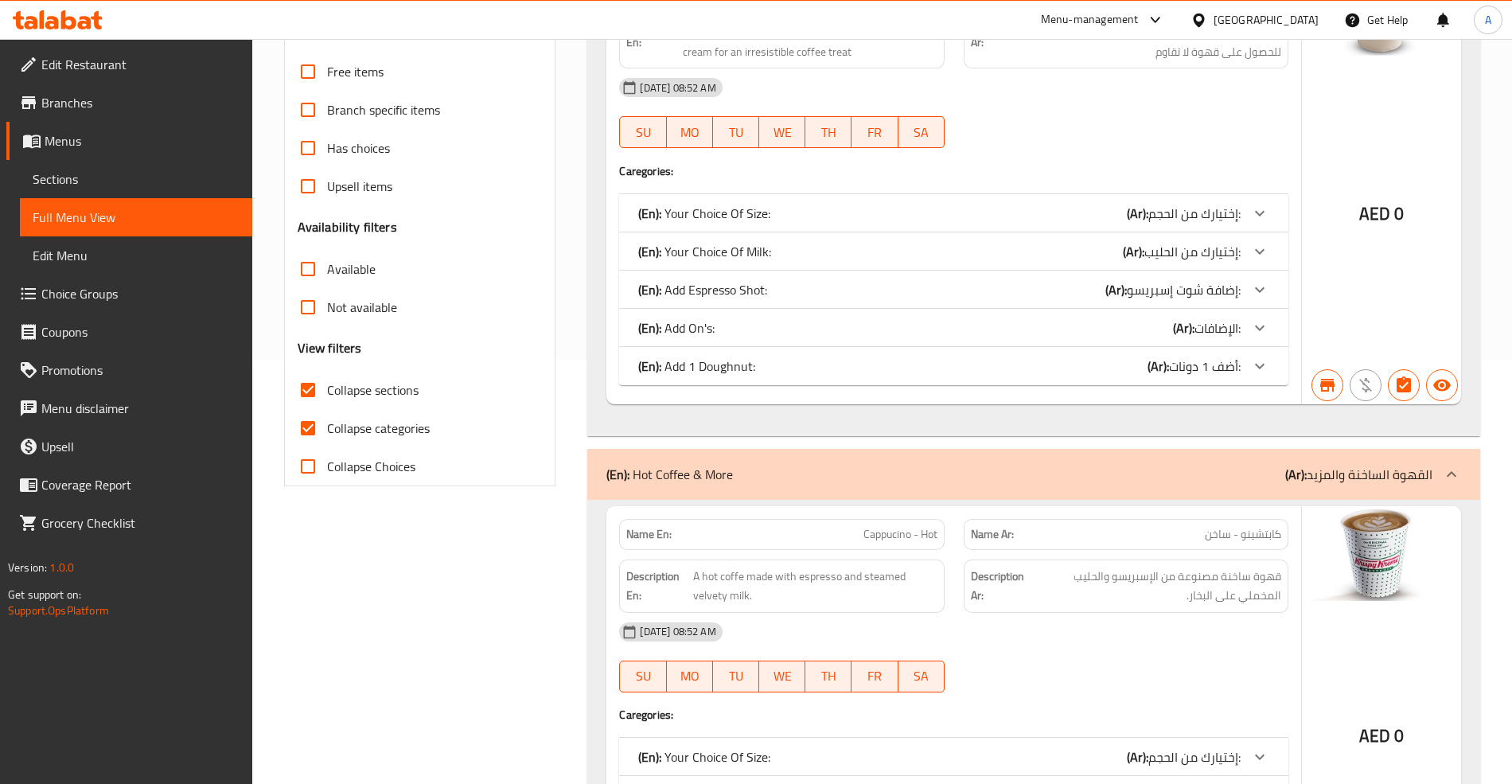
scroll to position [616, 0]
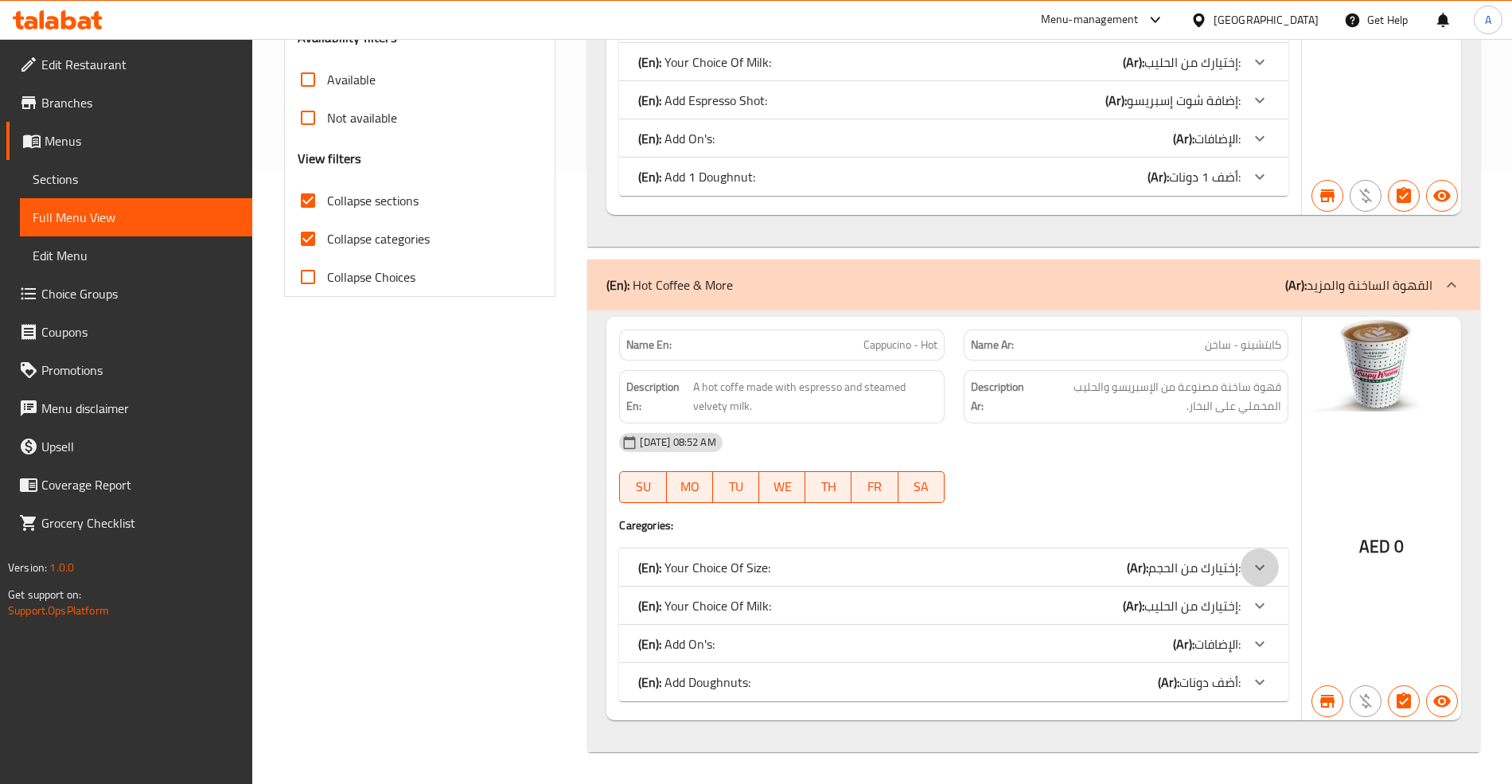
click at [1246, 43] on div at bounding box center [1259, 24] width 38 height 38
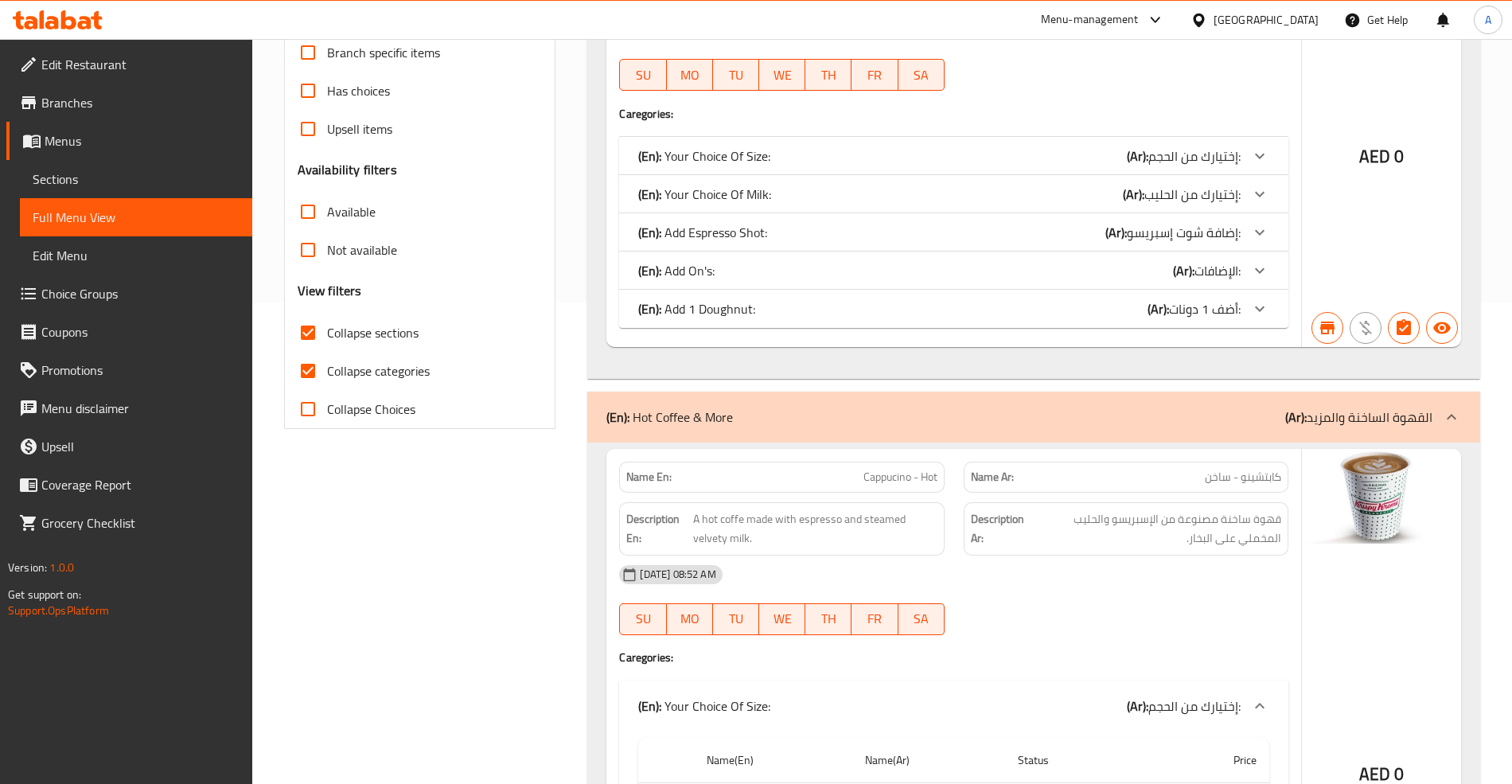
scroll to position [405, 0]
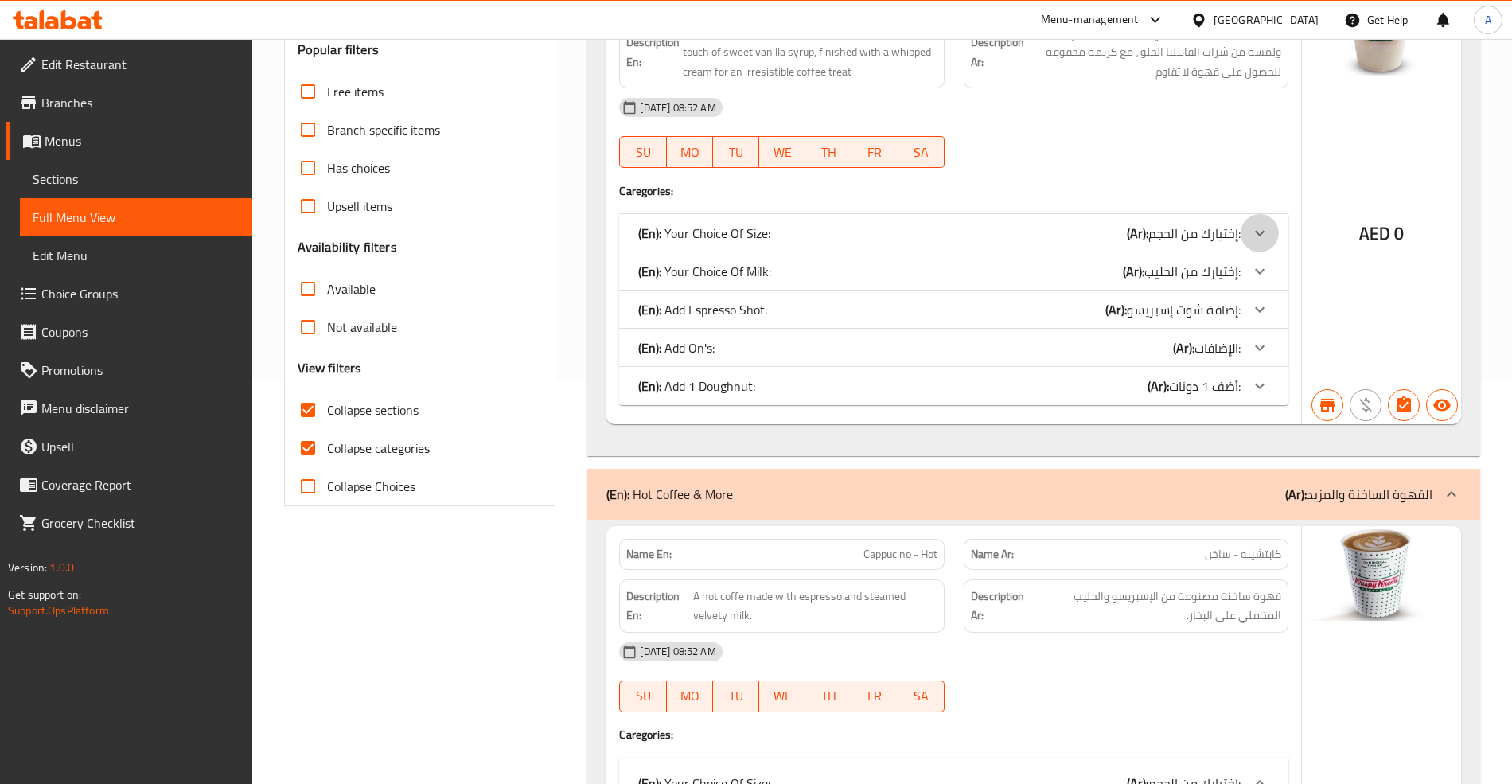
click at [1260, 229] on icon at bounding box center [1260, 233] width 19 height 19
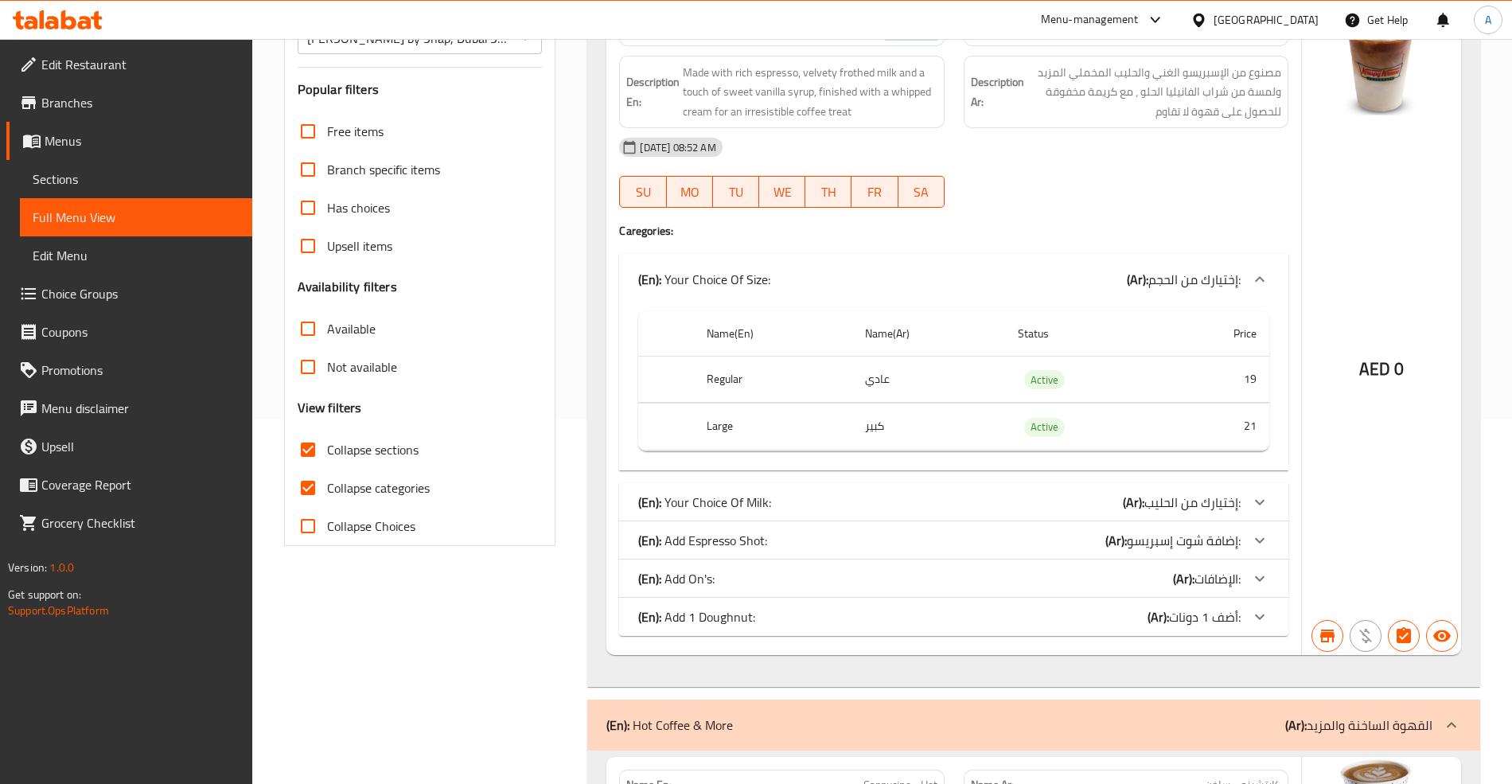
scroll to position [46, 0]
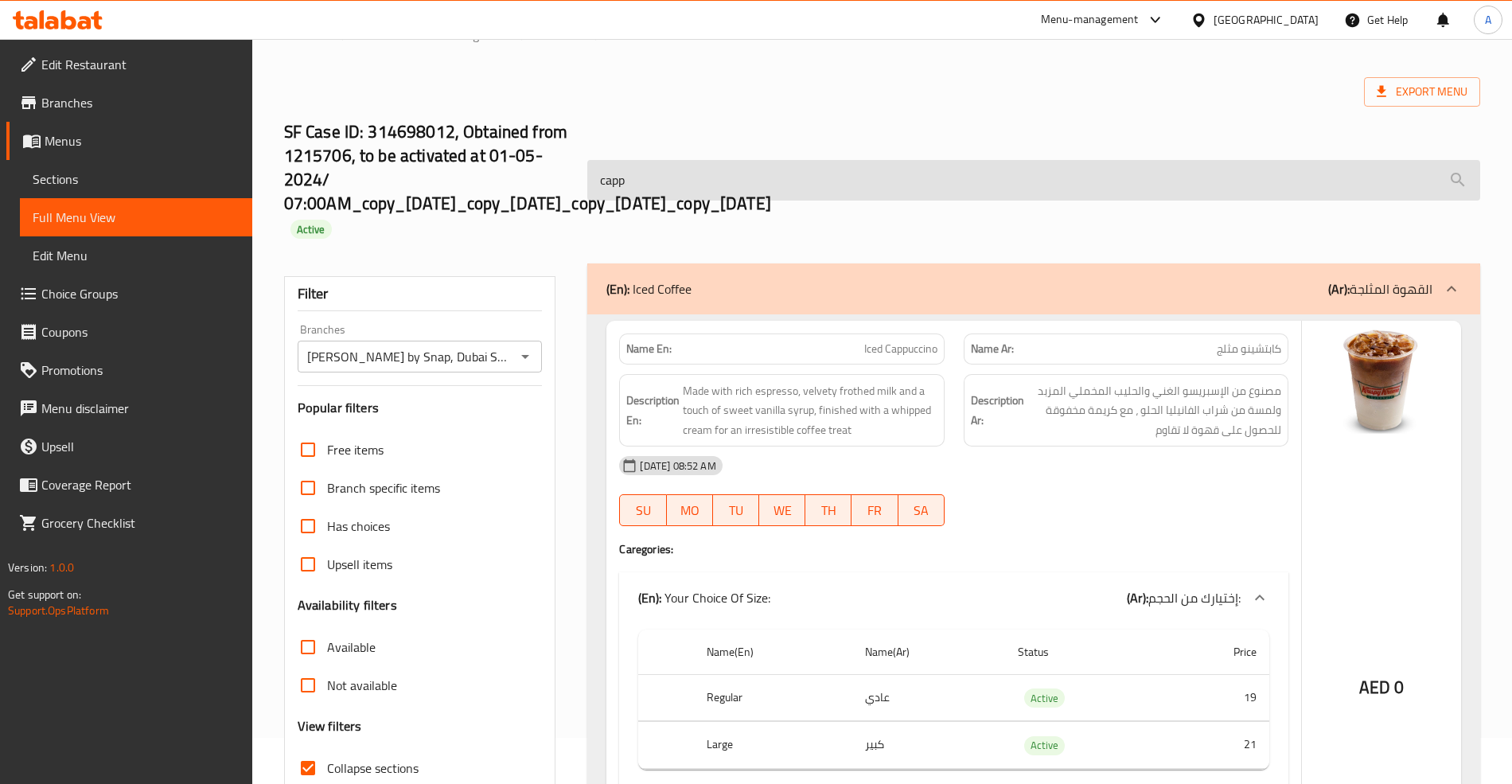
click at [717, 189] on input "capp" at bounding box center [1033, 180] width 892 height 41
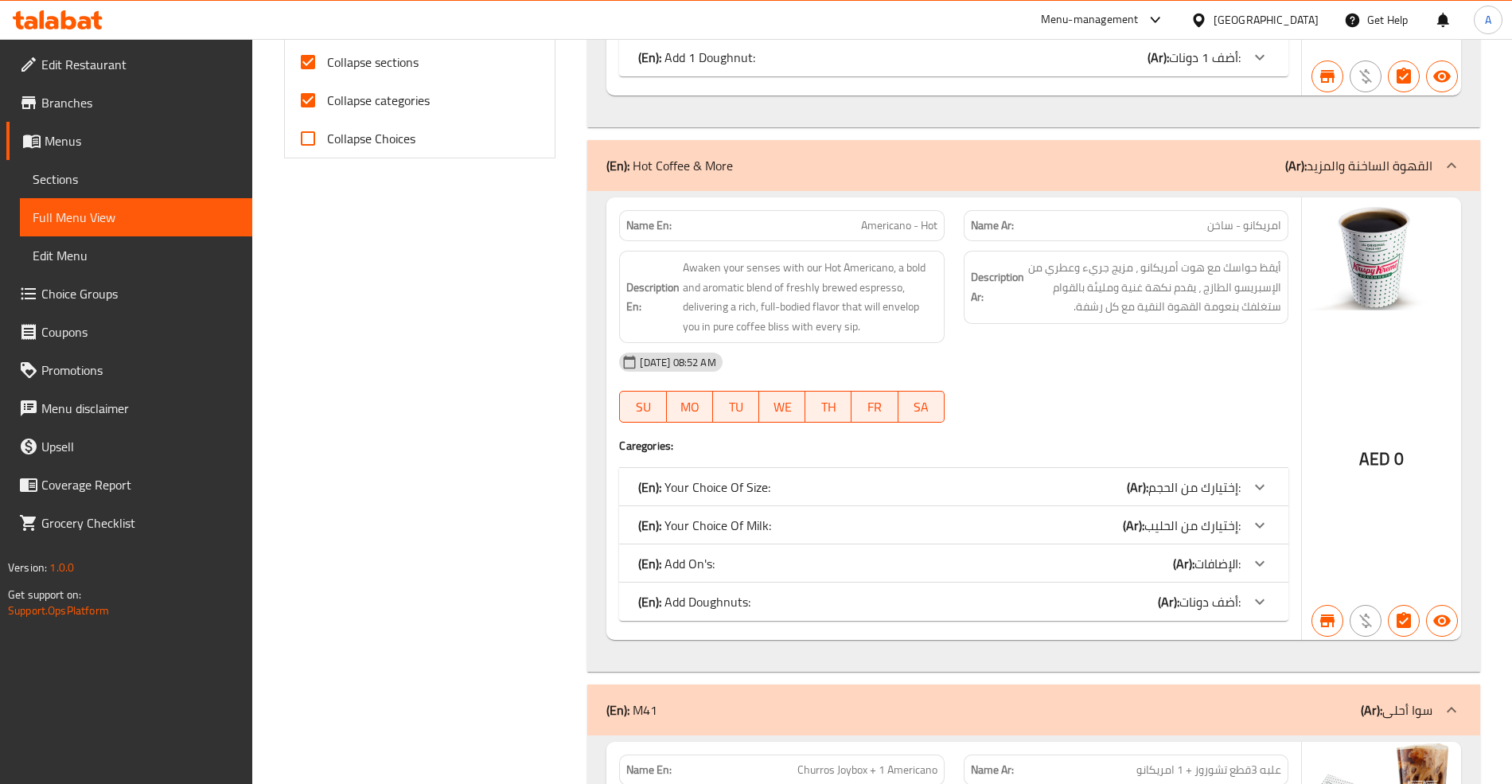
scroll to position [790, 0]
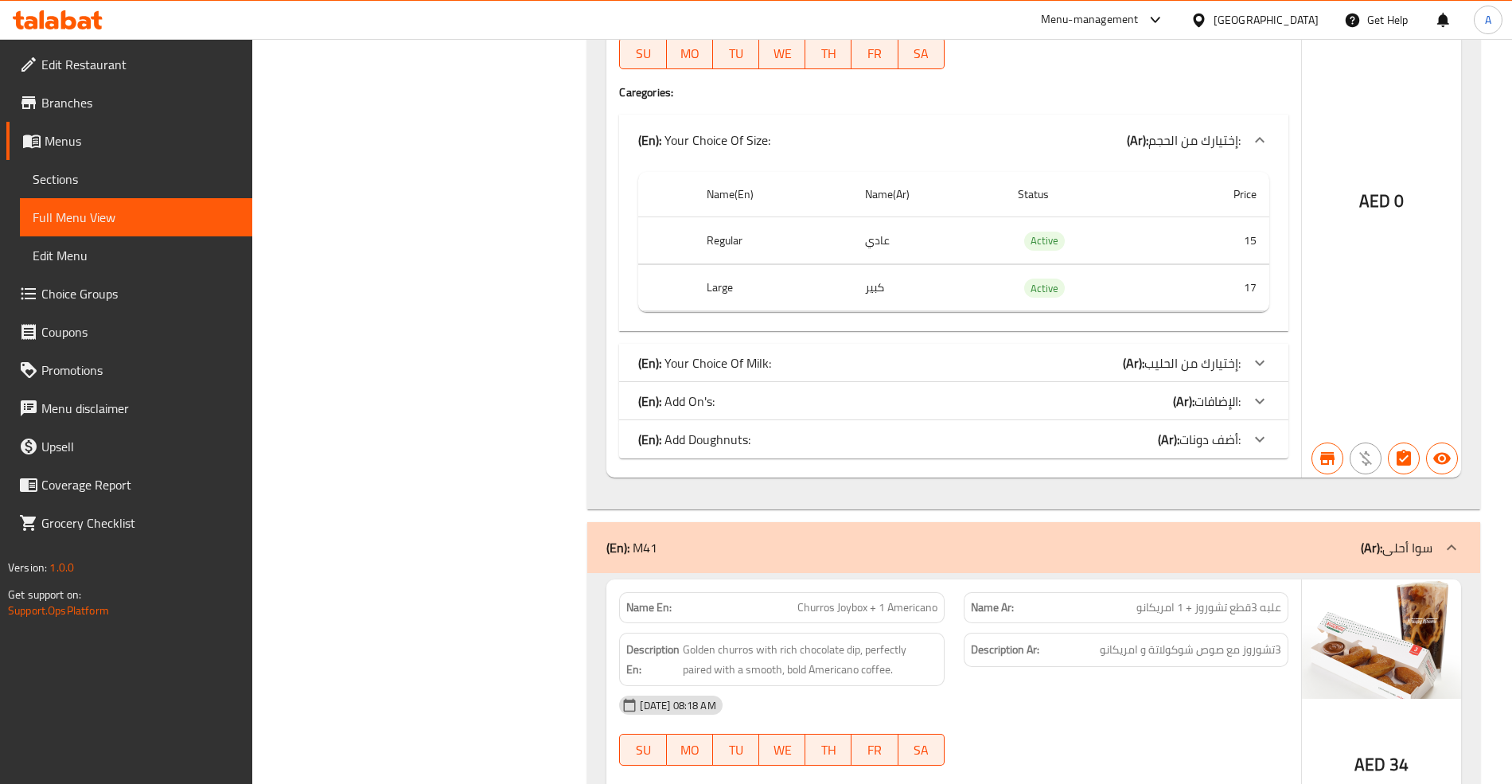
scroll to position [1214, 0]
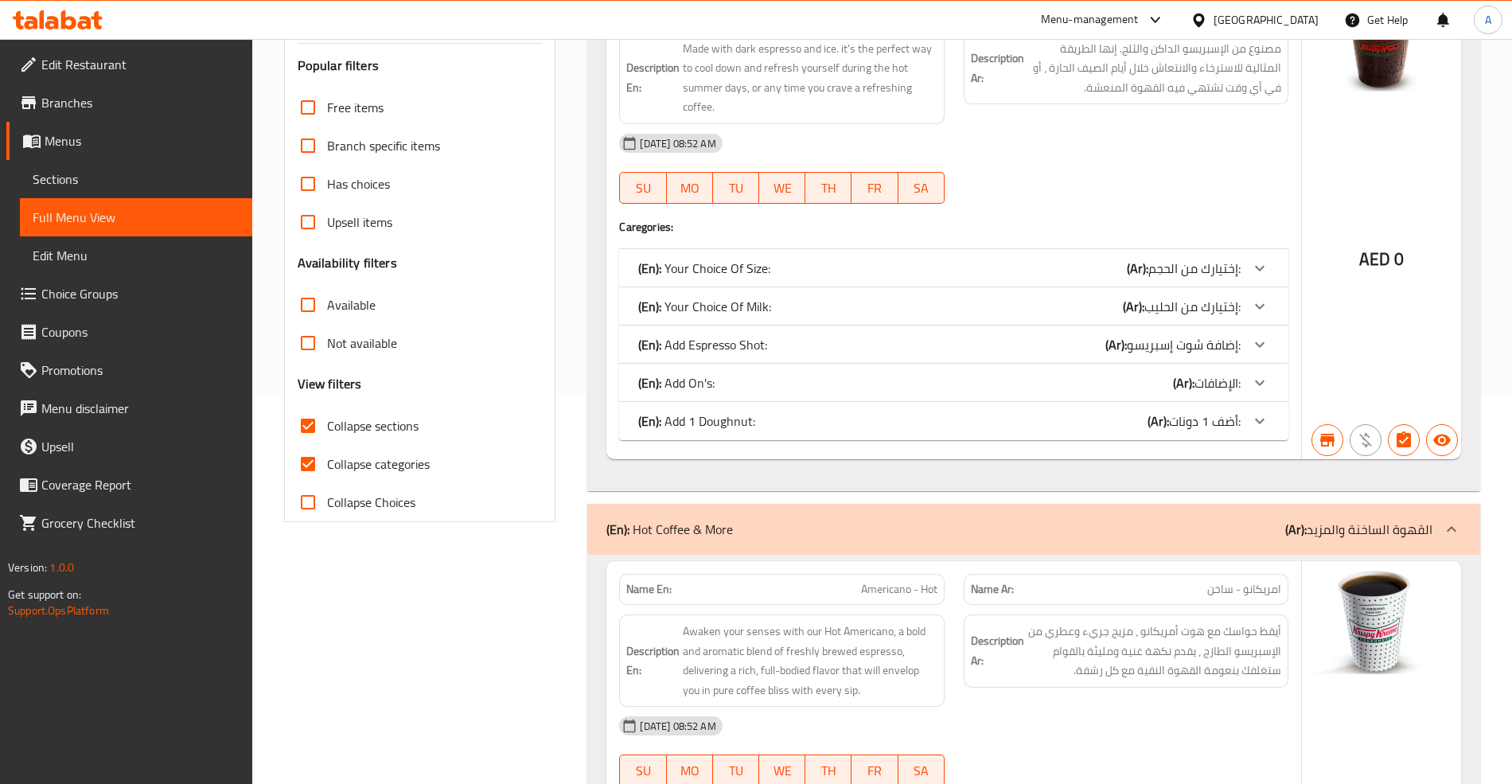
scroll to position [387, 0]
click at [1260, 289] on div at bounding box center [1259, 270] width 38 height 38
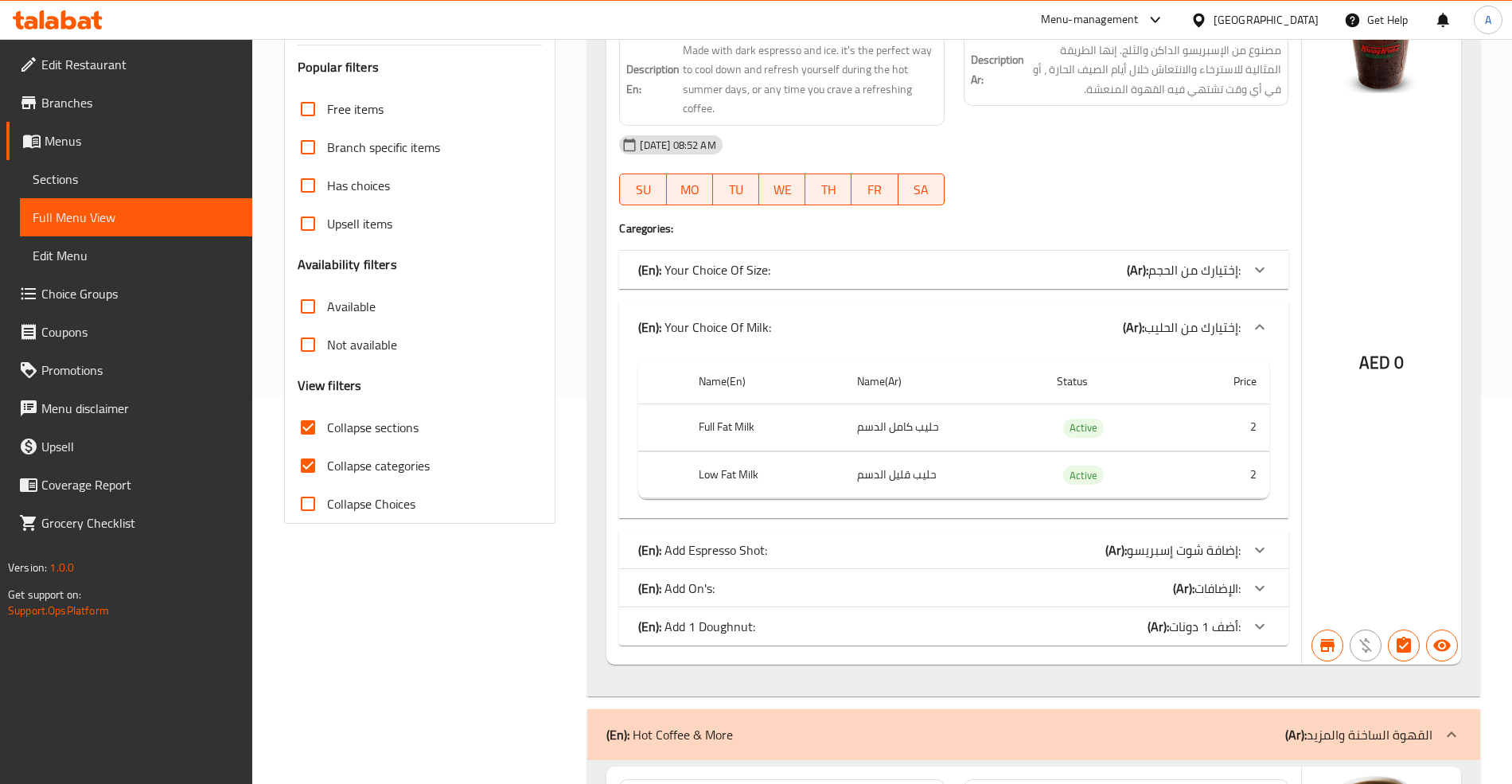
click at [1265, 317] on div at bounding box center [1259, 327] width 38 height 38
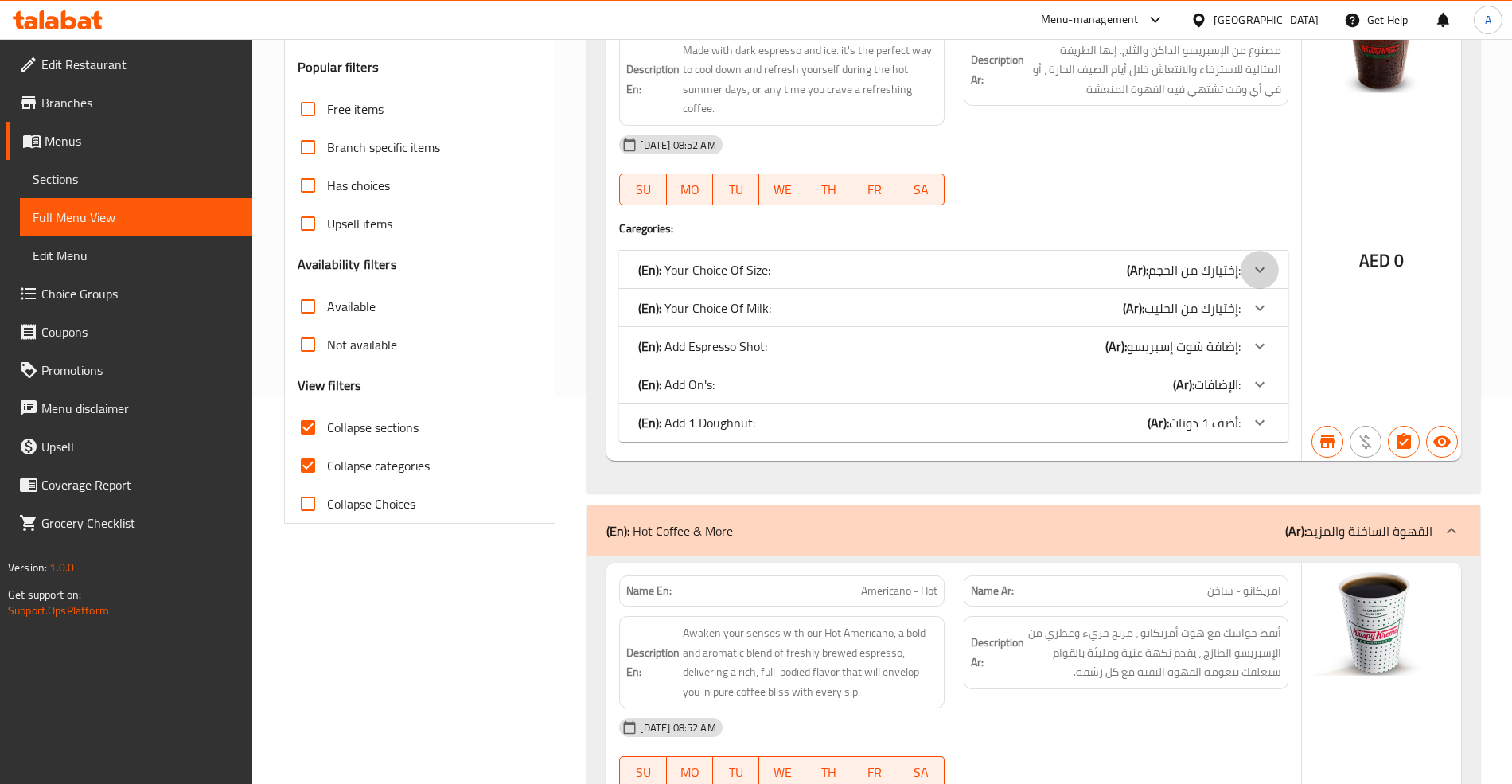
click at [1260, 269] on icon at bounding box center [1260, 270] width 19 height 19
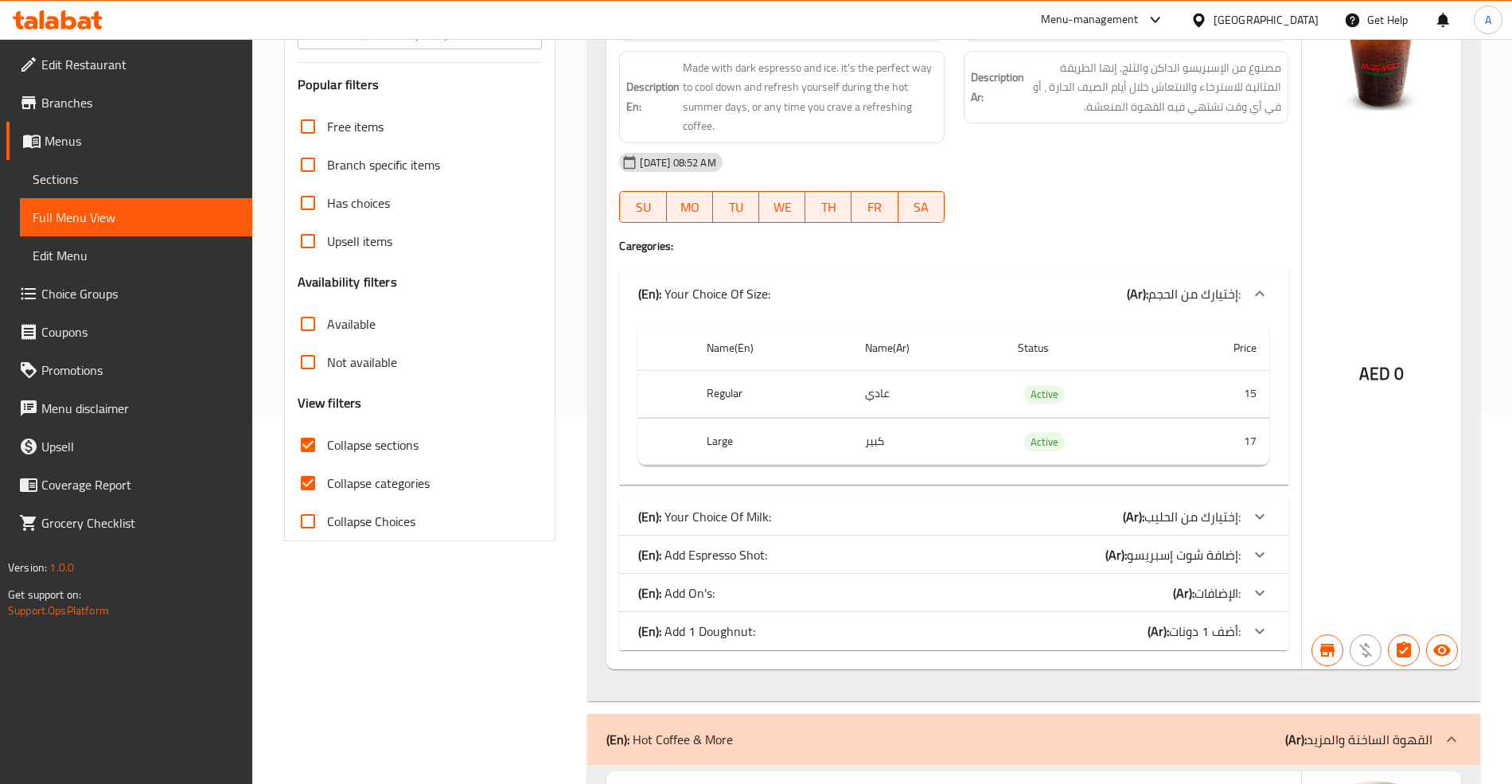
scroll to position [0, 0]
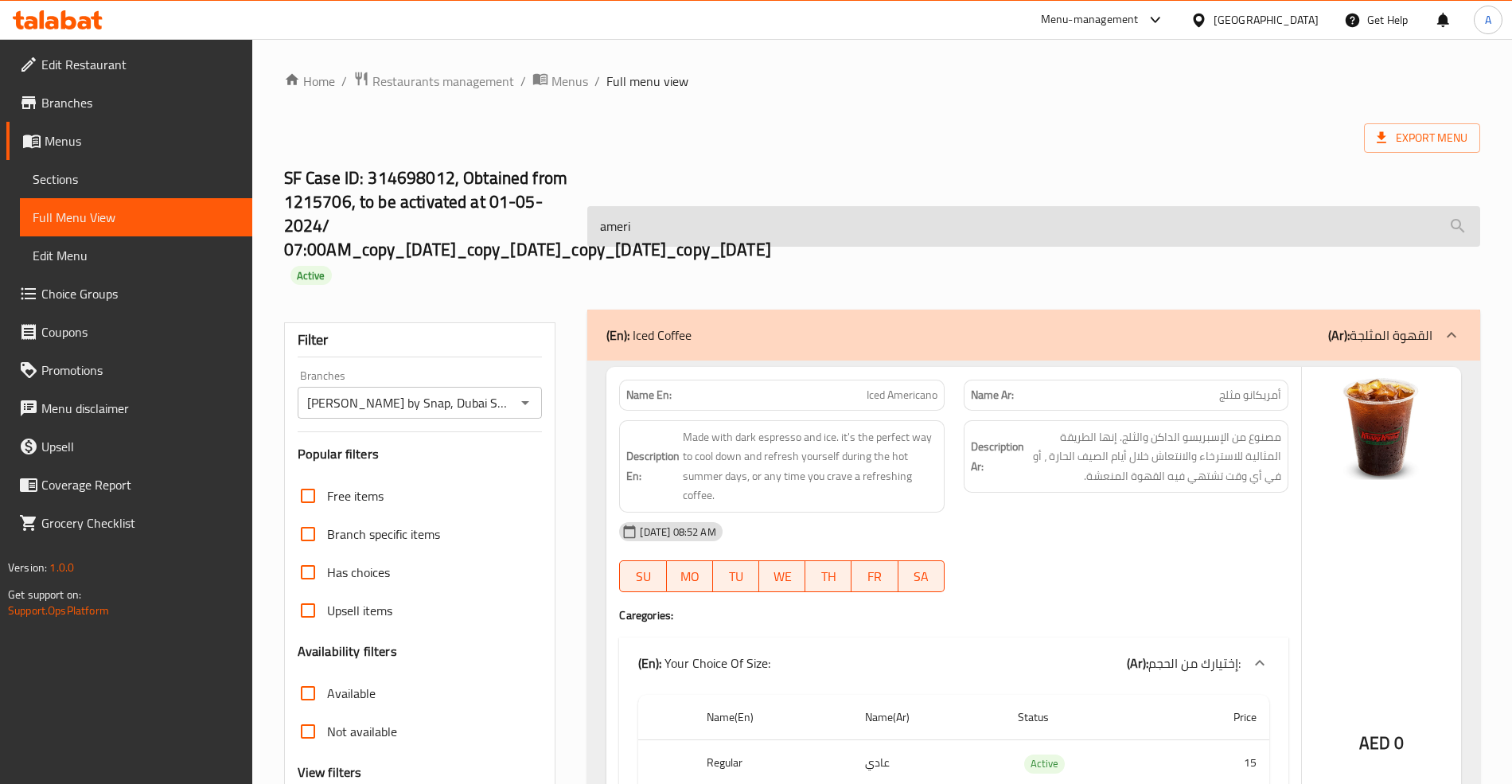
click at [717, 240] on input "ameri" at bounding box center [1033, 227] width 892 height 41
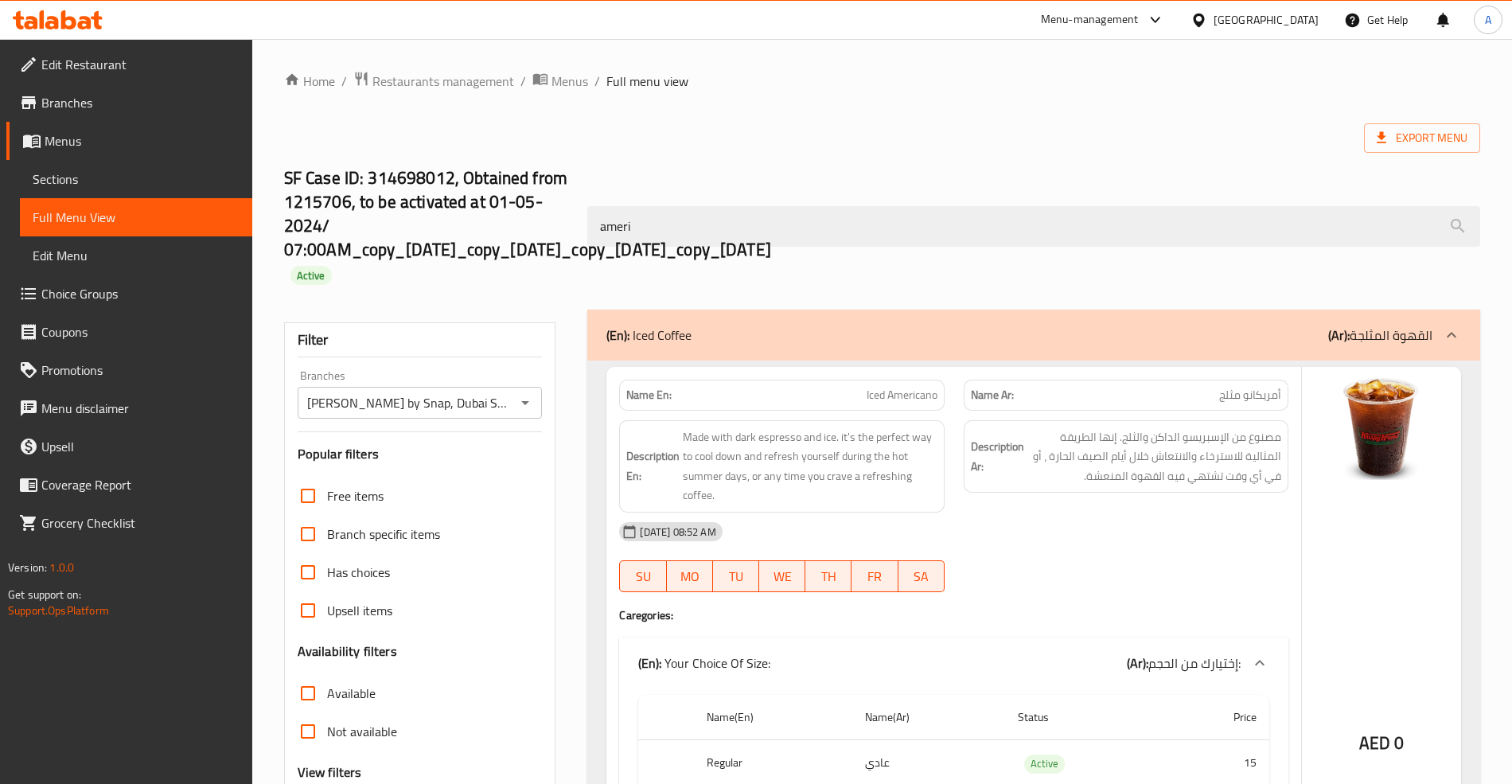
drag, startPoint x: 717, startPoint y: 240, endPoint x: 622, endPoint y: 52, distance: 210.6
click at [717, 239] on input "ameri" at bounding box center [1033, 227] width 892 height 41
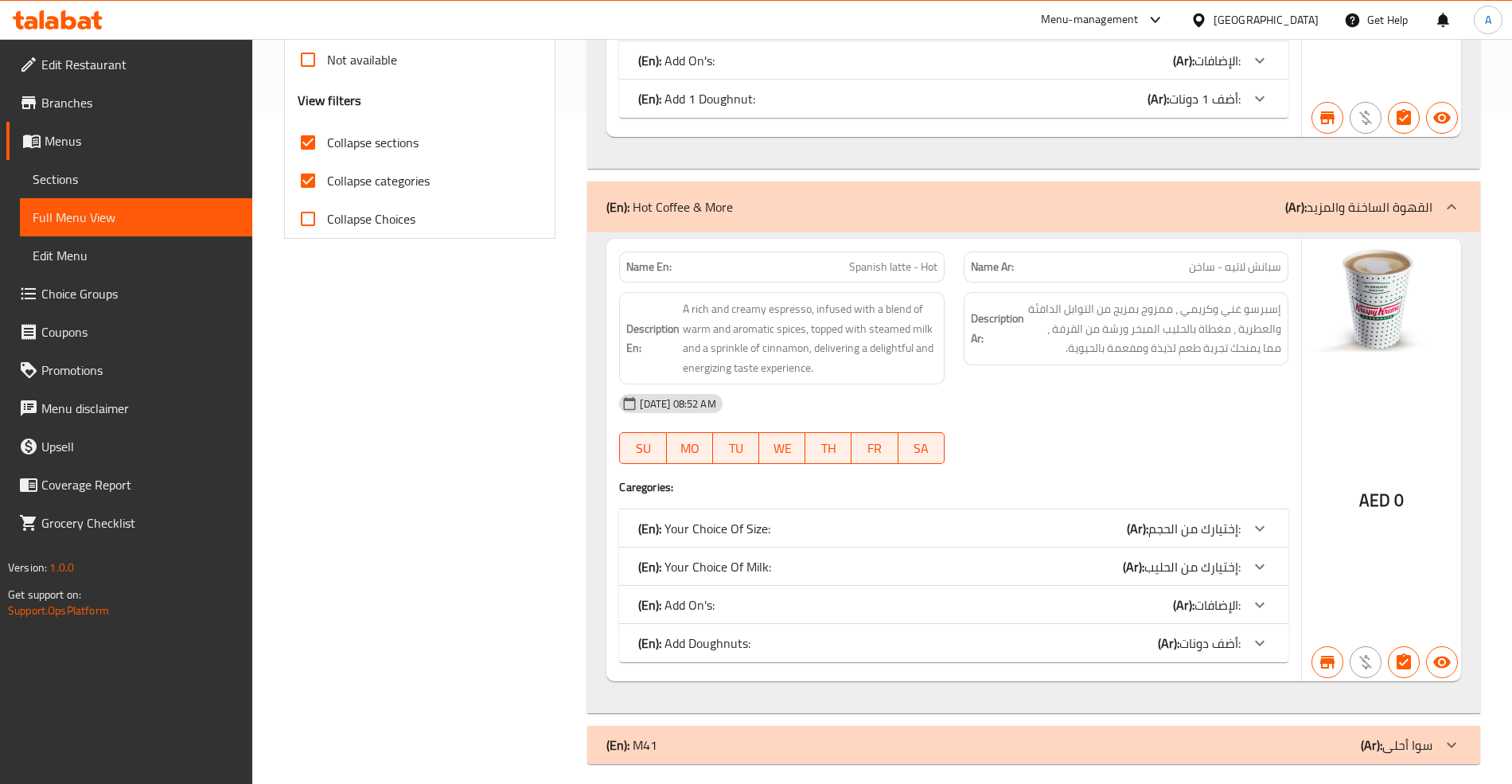
scroll to position [686, 0]
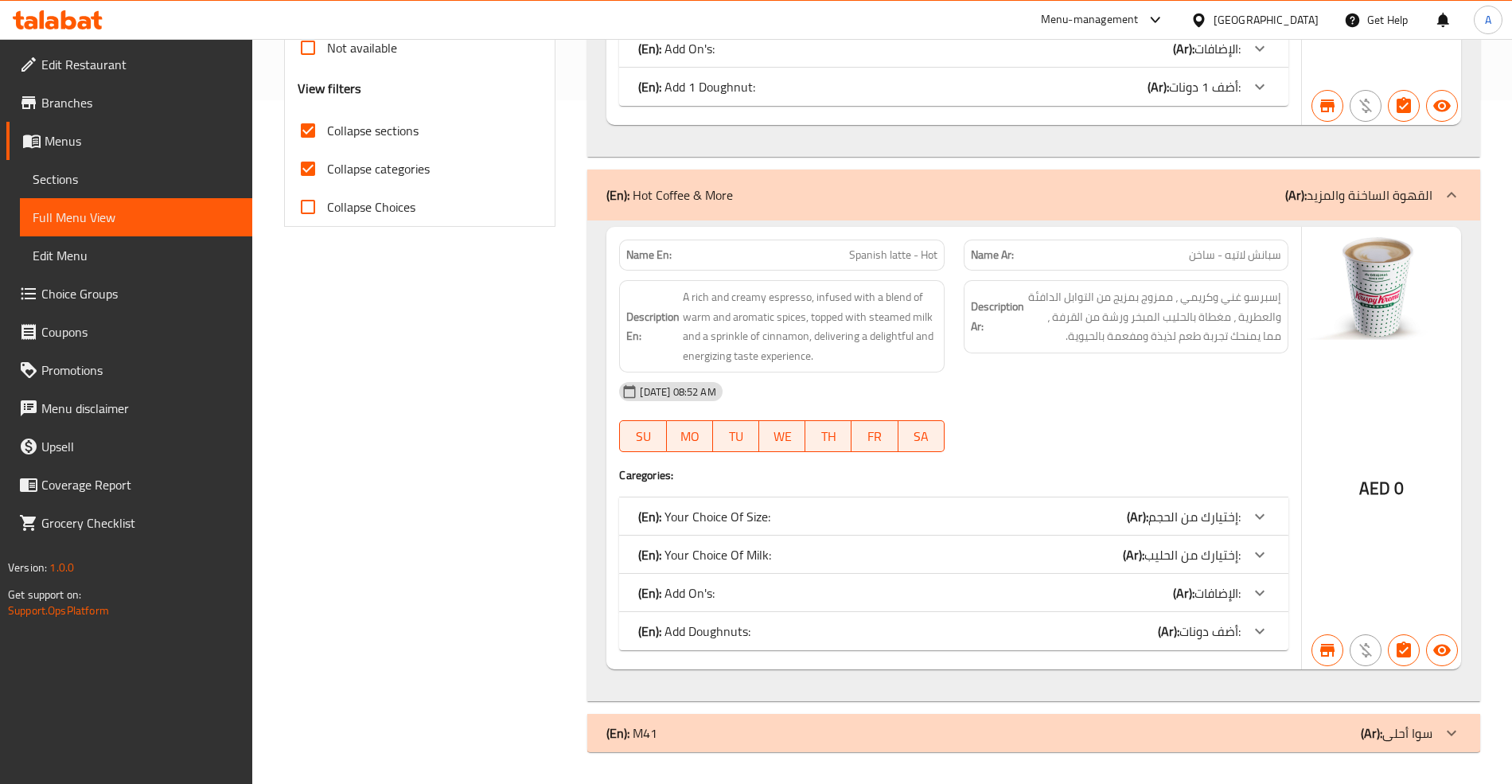
type input "span"
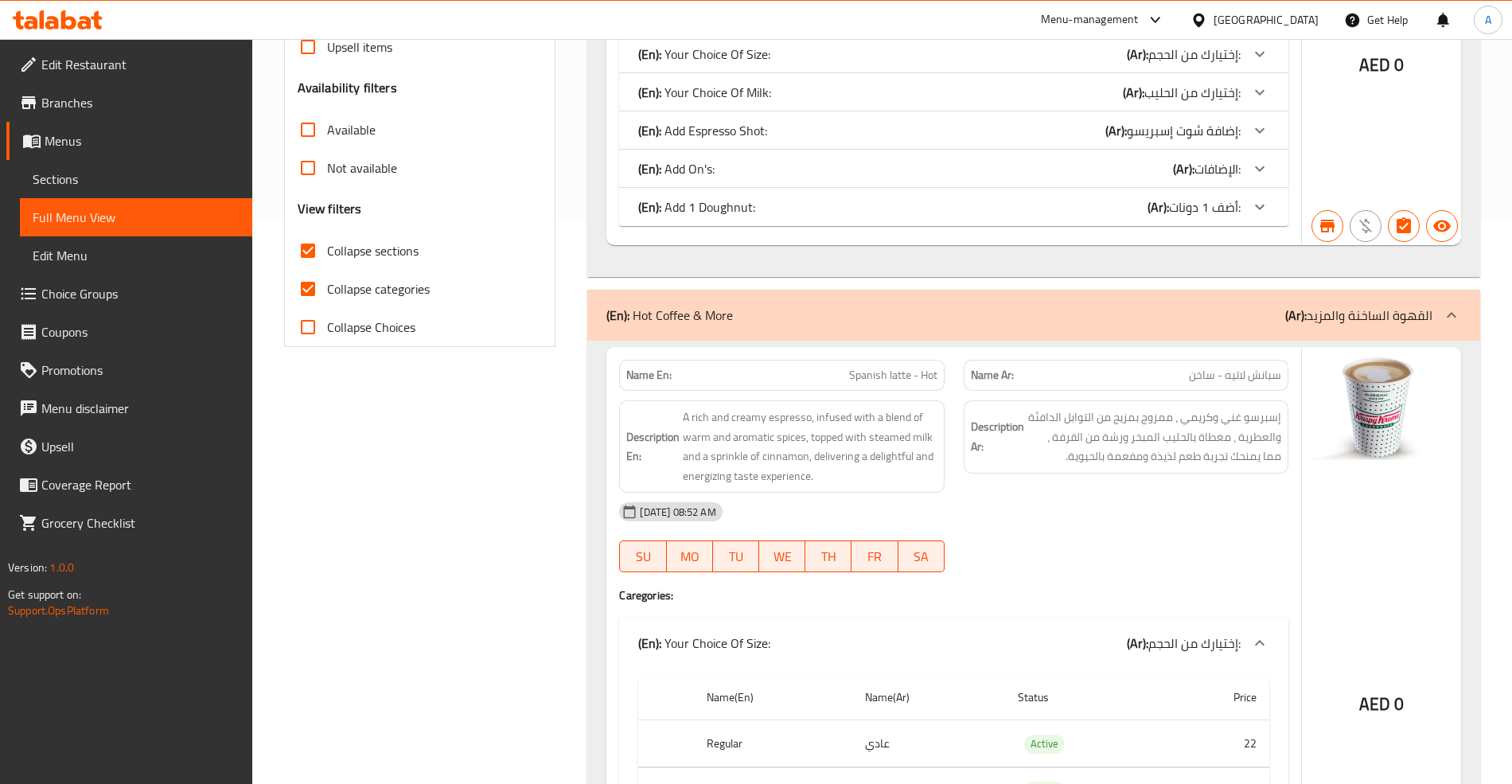
scroll to position [474, 0]
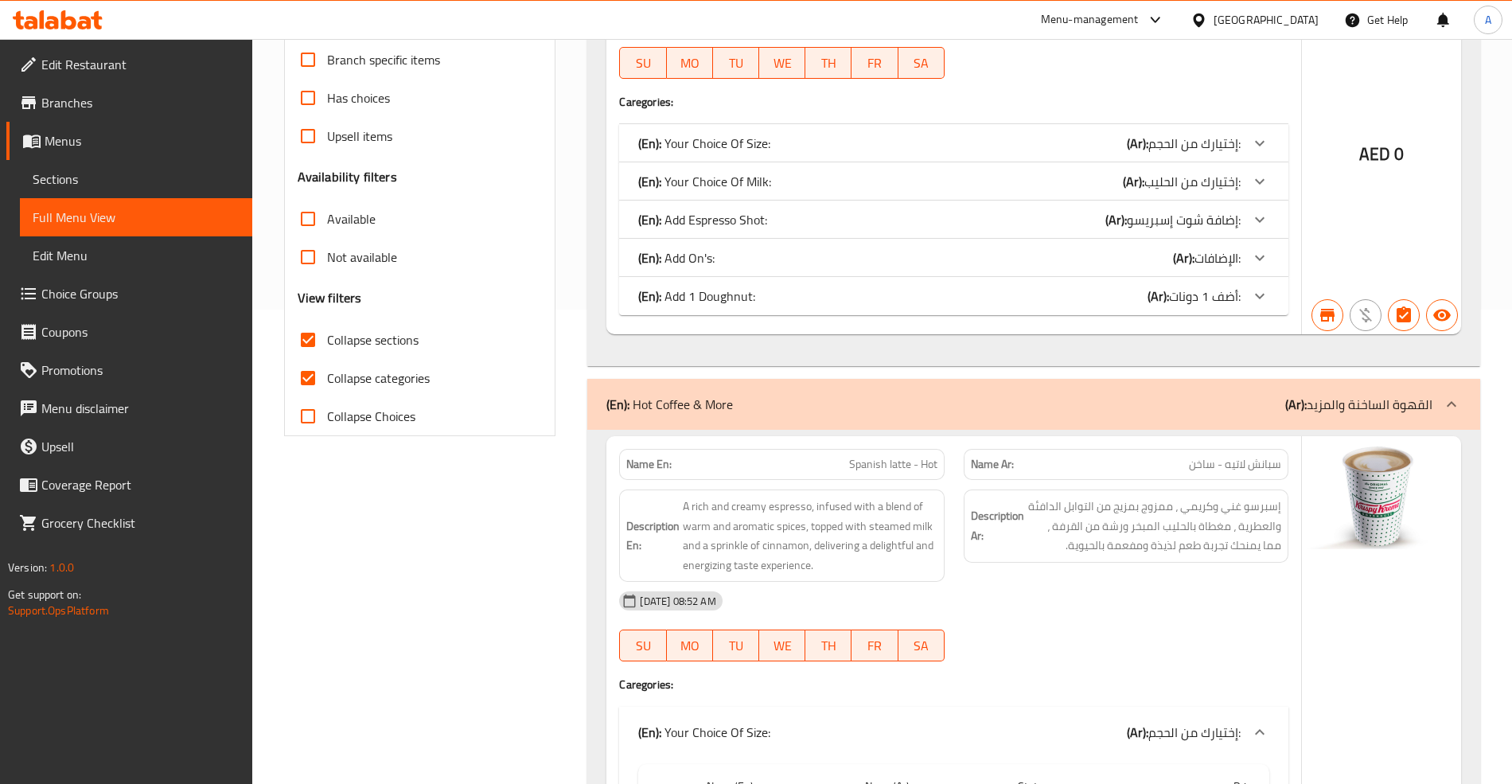
click at [1253, 141] on icon at bounding box center [1260, 144] width 19 height 19
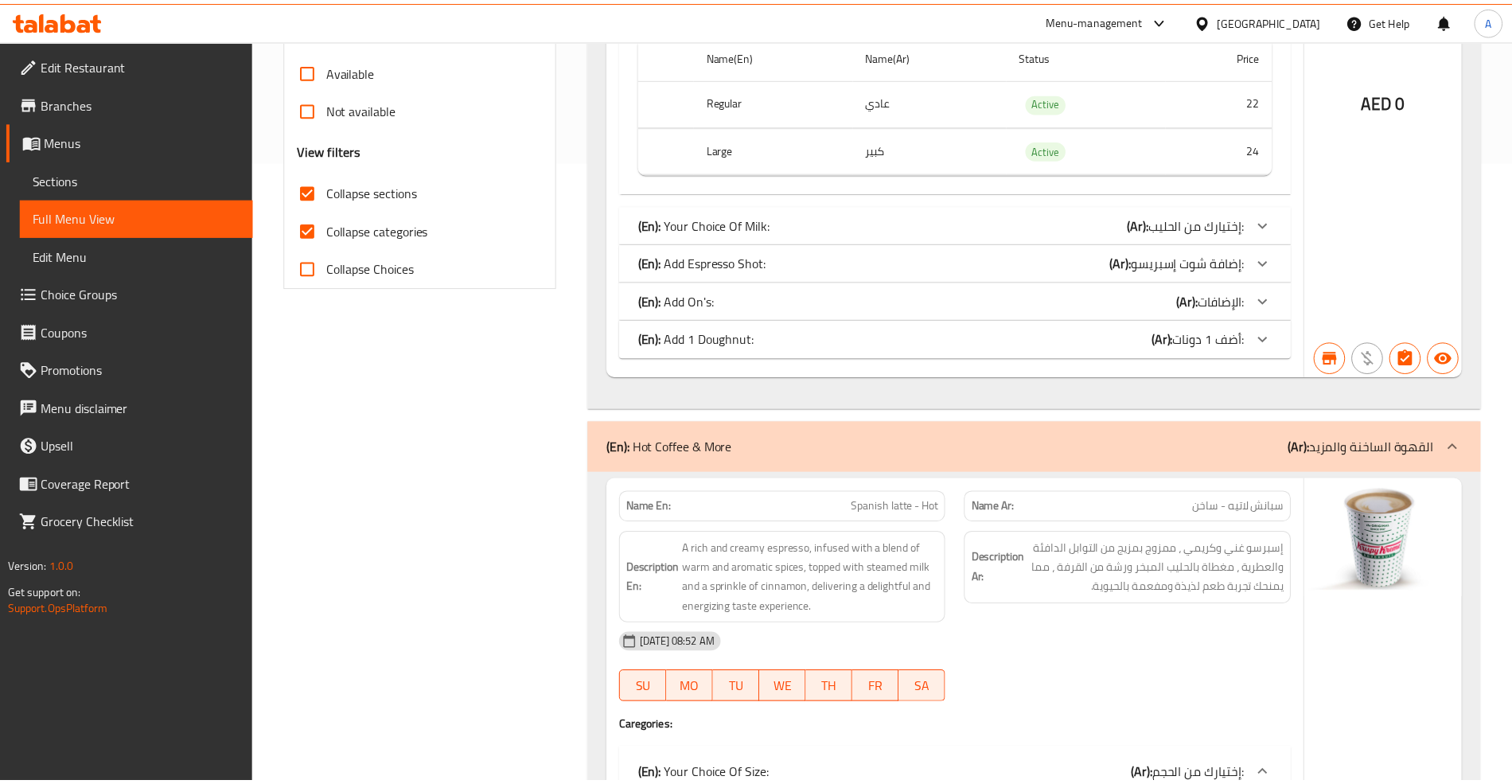
scroll to position [1072, 0]
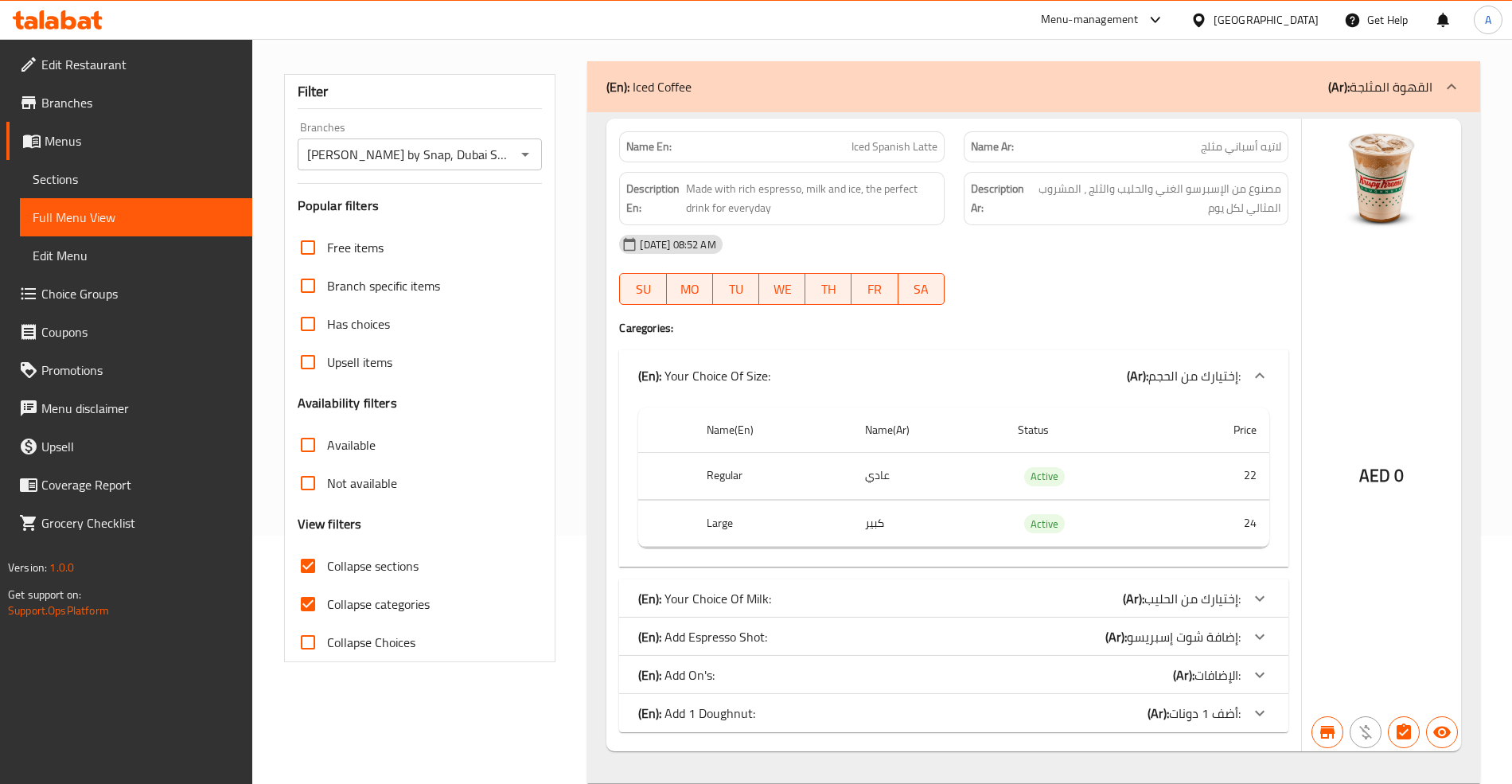
scroll to position [223, 0]
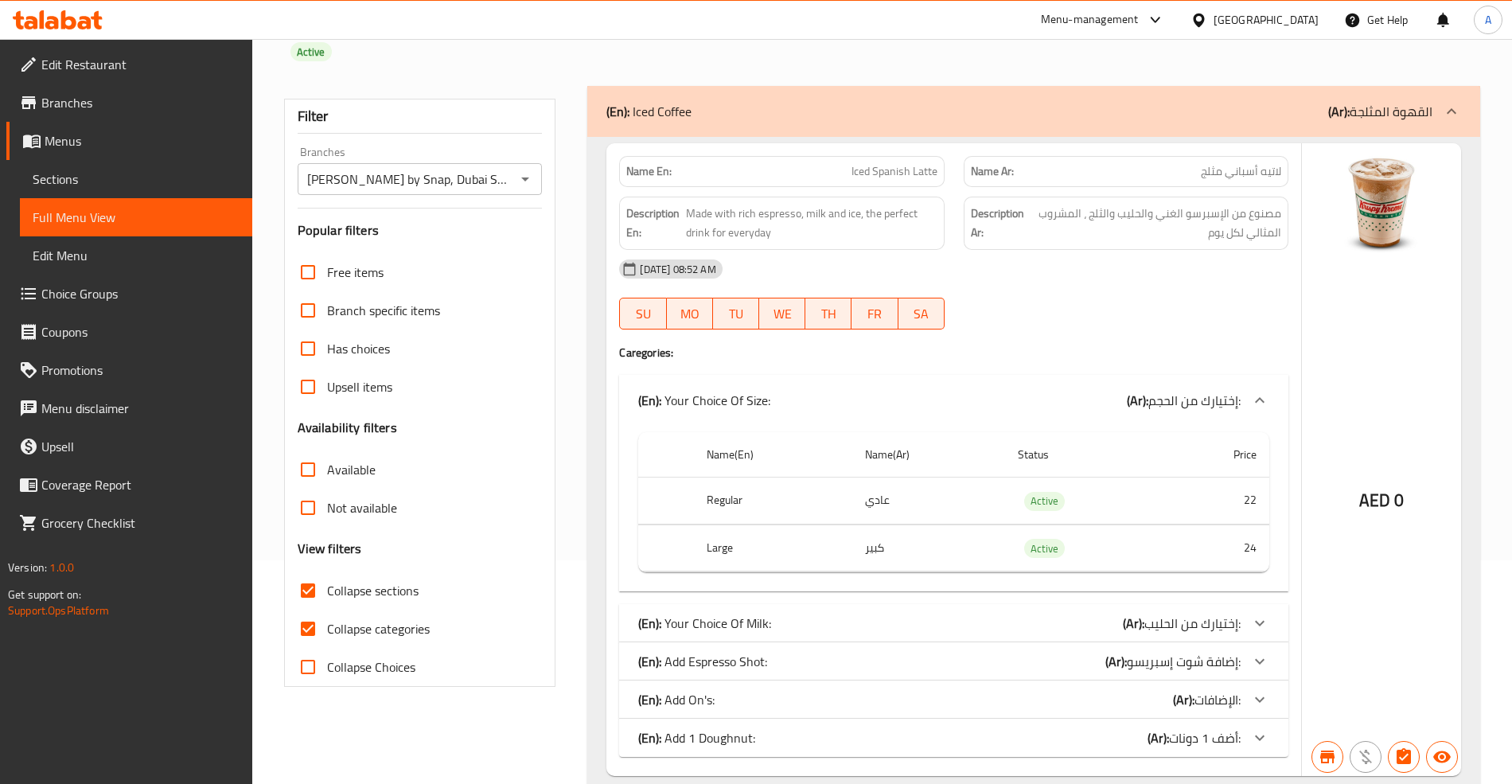
click at [106, 143] on span "Menus" at bounding box center [142, 141] width 195 height 19
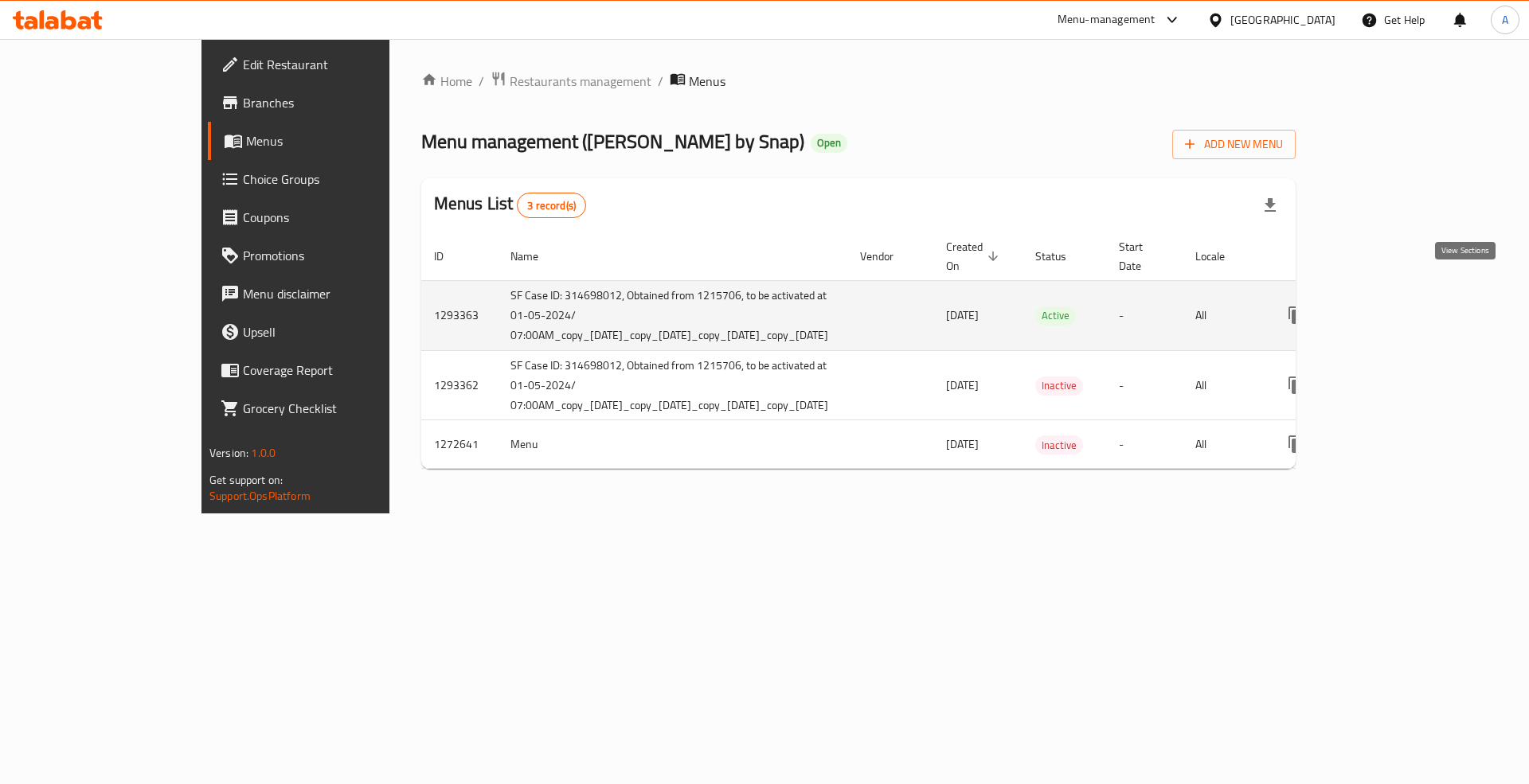
click at [1430, 296] on link "enhanced table" at bounding box center [1410, 314] width 38 height 38
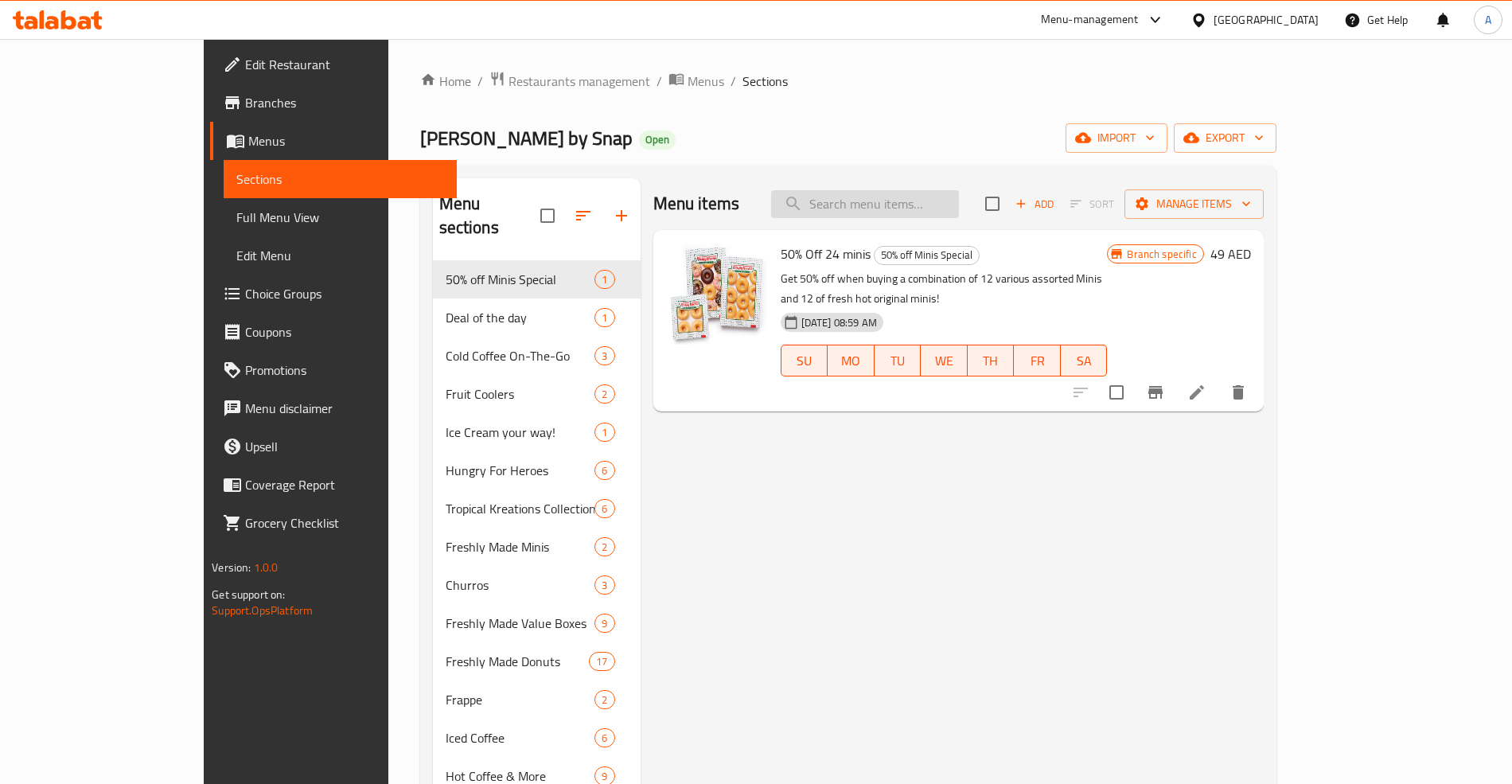
click at [959, 214] on input "search" at bounding box center [864, 204] width 188 height 28
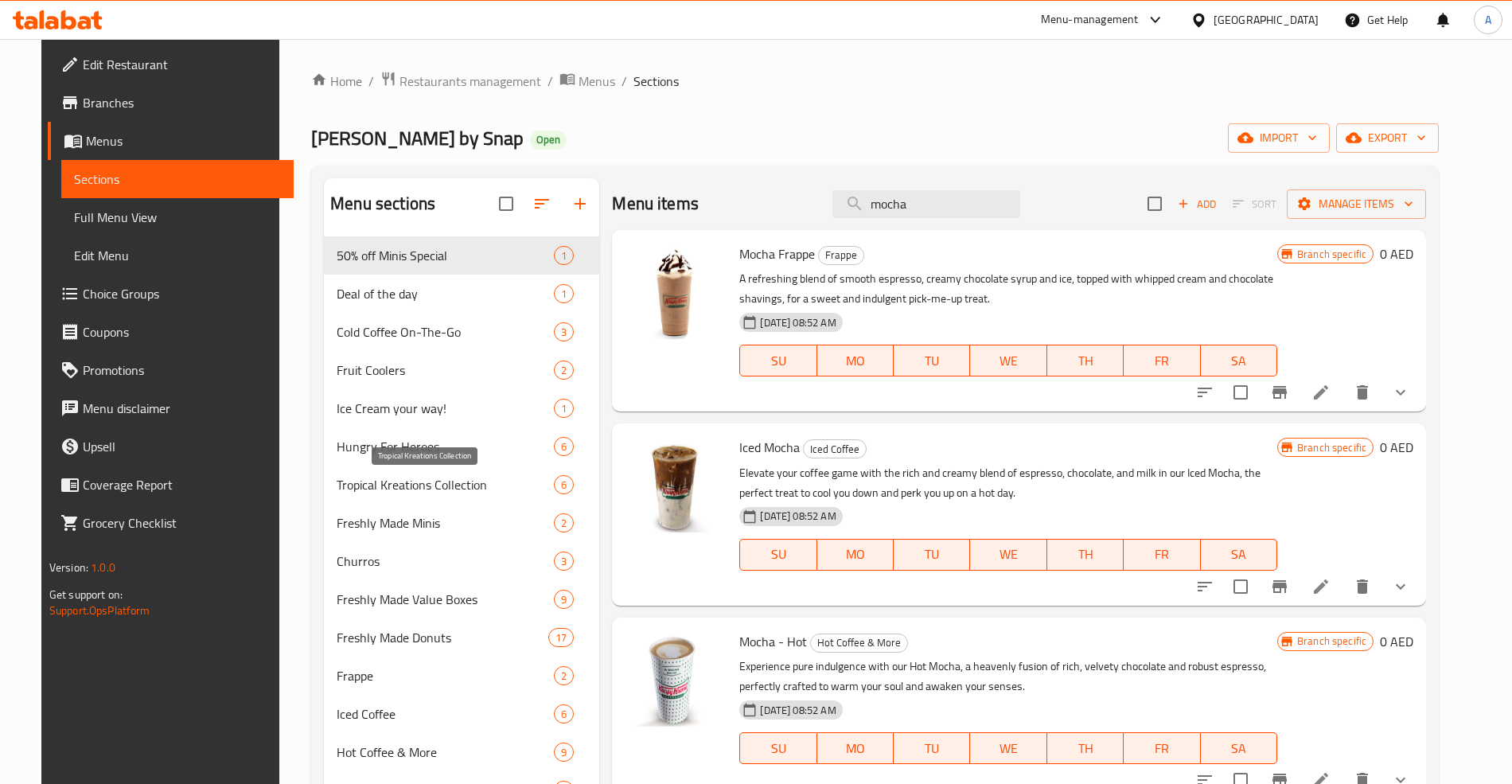
type input "mocha"
click at [1410, 399] on icon "show more" at bounding box center [1401, 392] width 19 height 19
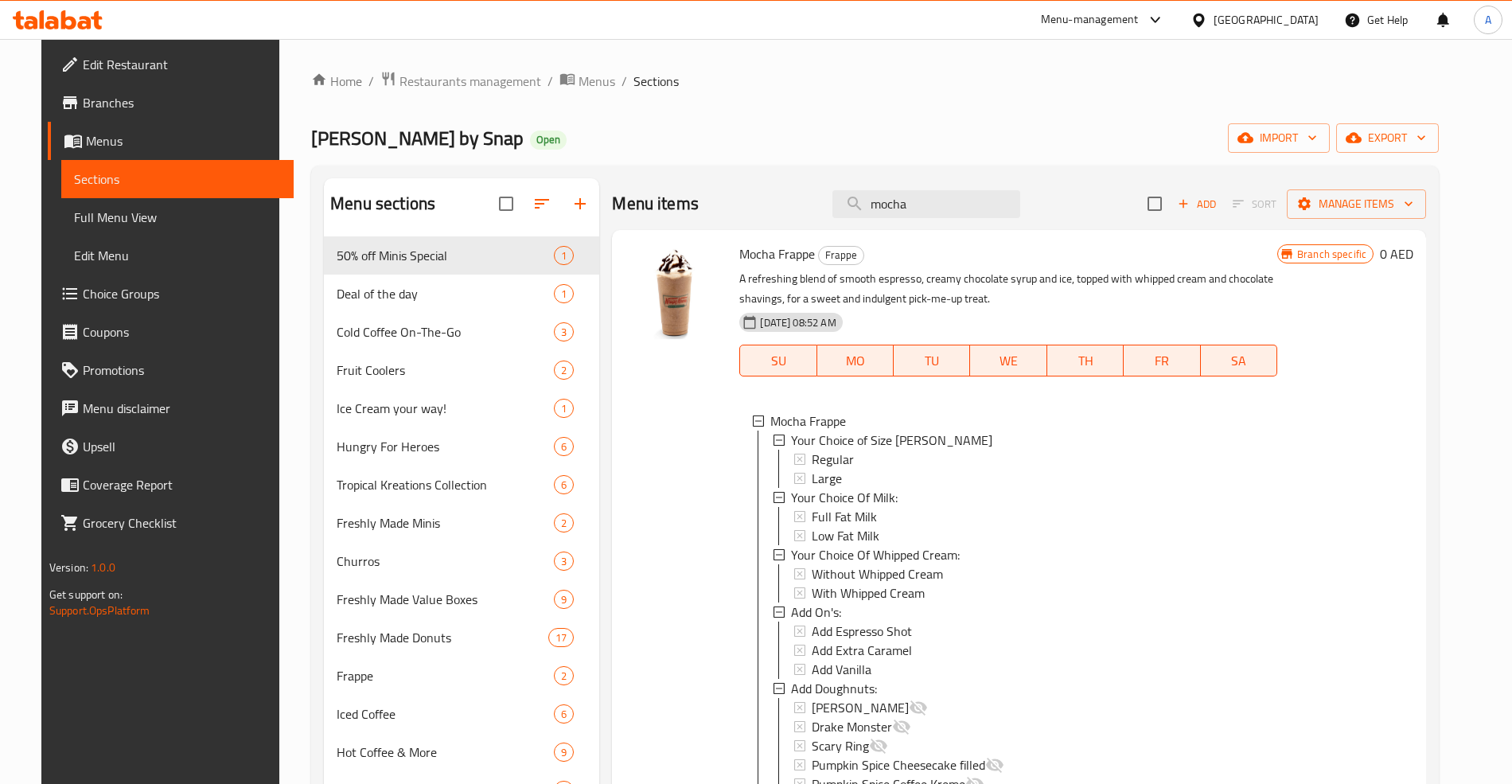
click at [781, 252] on span "Mocha Frappe" at bounding box center [777, 253] width 76 height 24
copy h6 "Mocha Frappe"
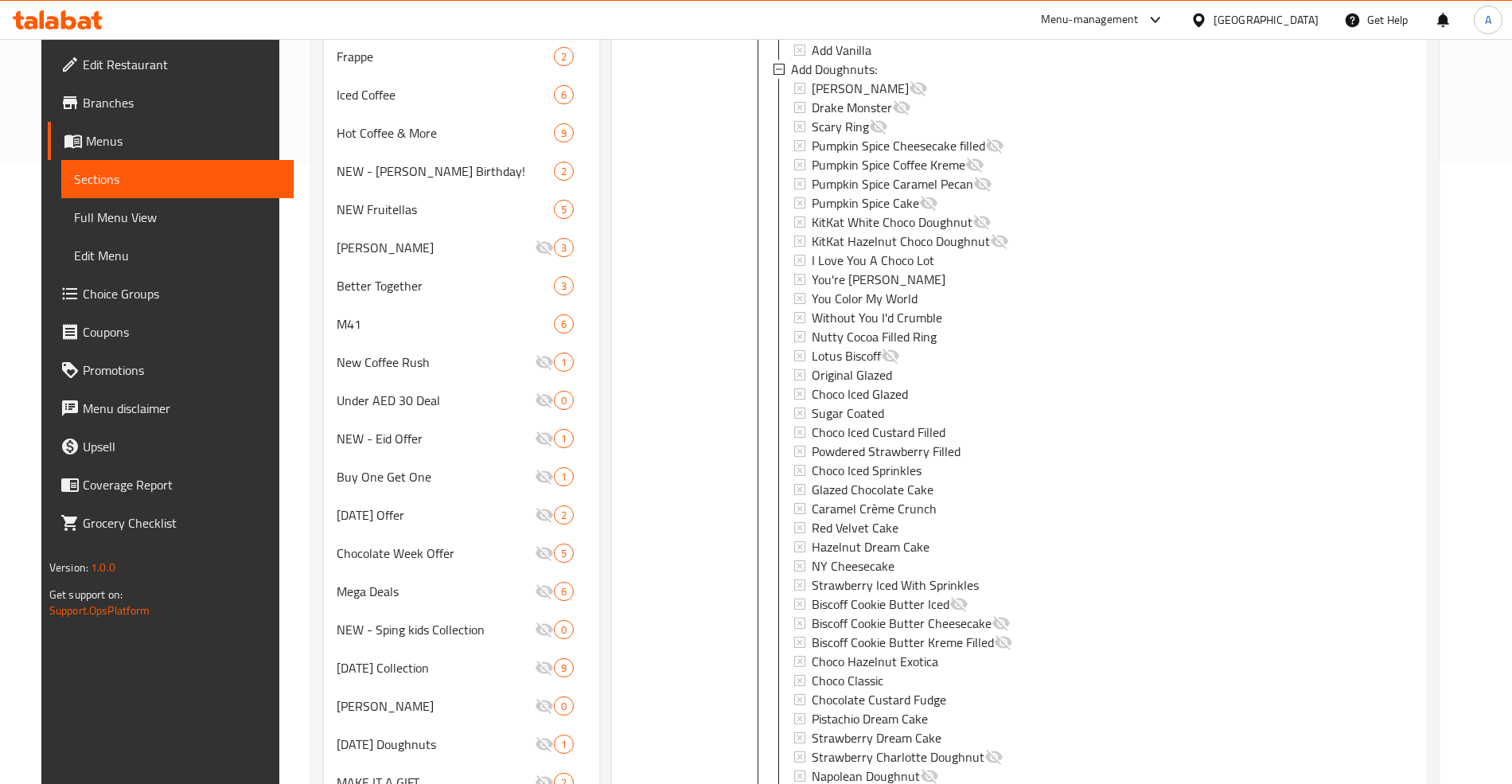
scroll to position [841, 0]
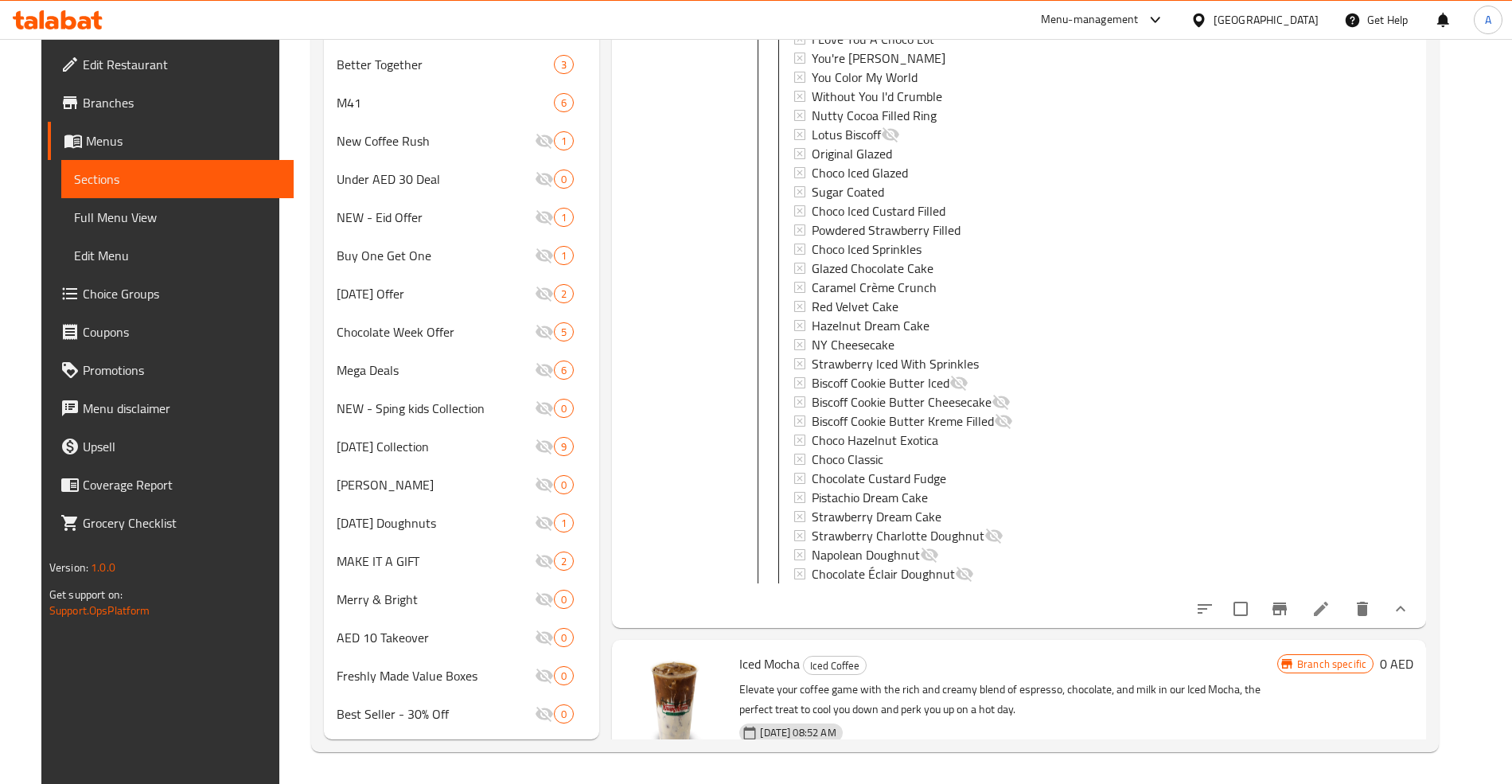
drag, startPoint x: 1357, startPoint y: 627, endPoint x: 1347, endPoint y: 627, distance: 10.0
click at [1343, 623] on li at bounding box center [1320, 609] width 45 height 28
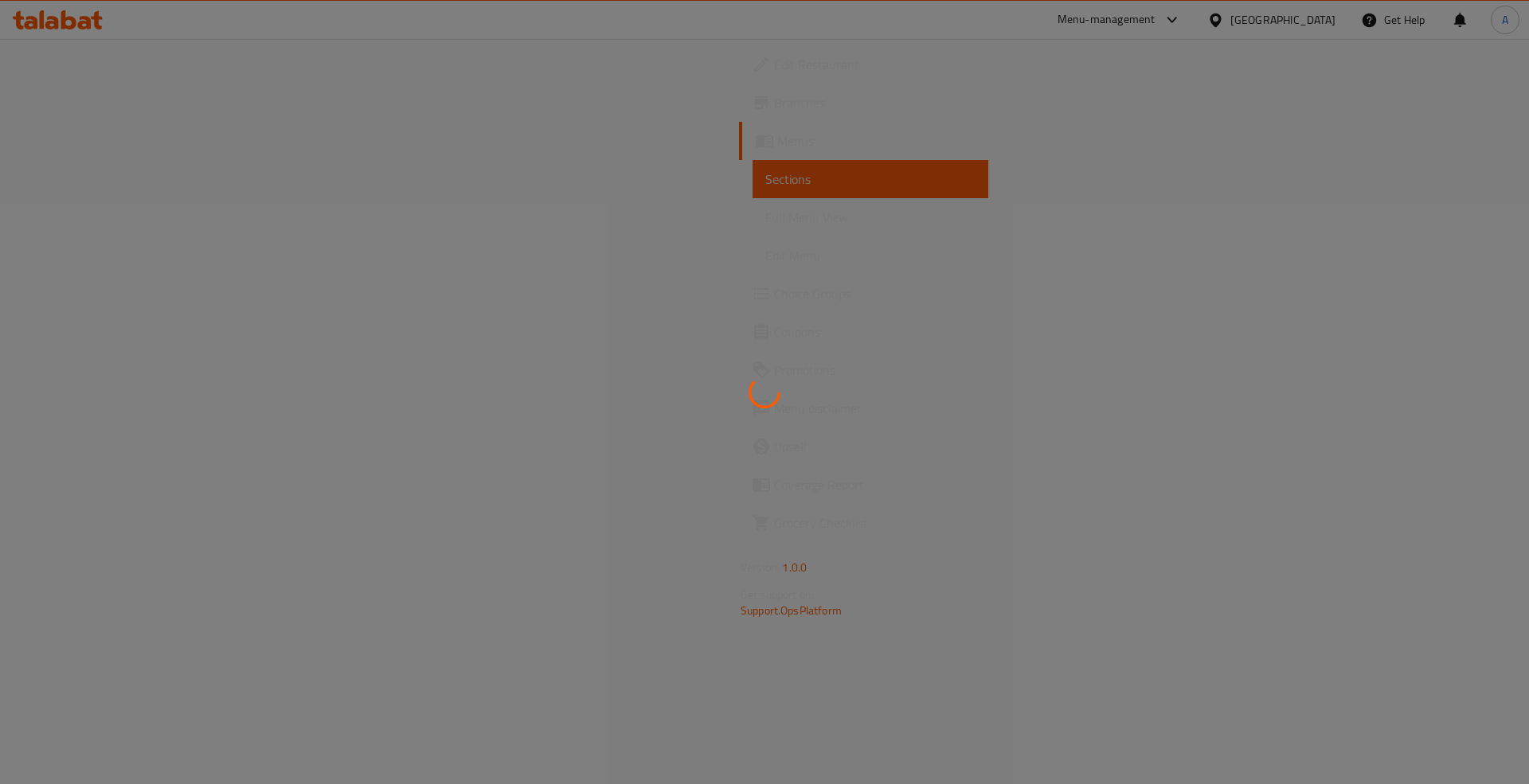
click at [1347, 627] on div at bounding box center [764, 392] width 1529 height 784
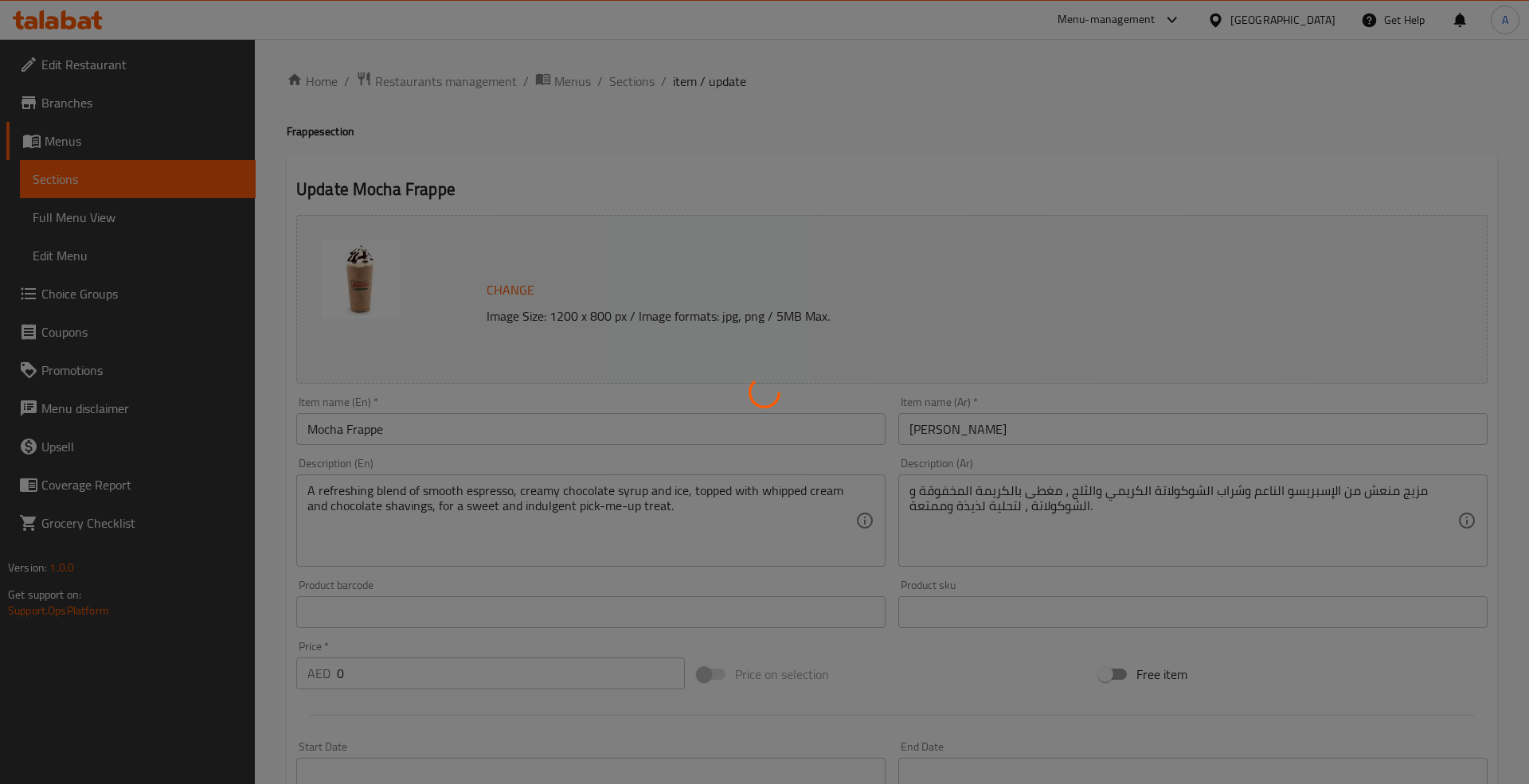
type input "اختيارك من حجم موكا فرابيه"
type input "1"
type input "اختيارك من الحليب:"
type input "1"
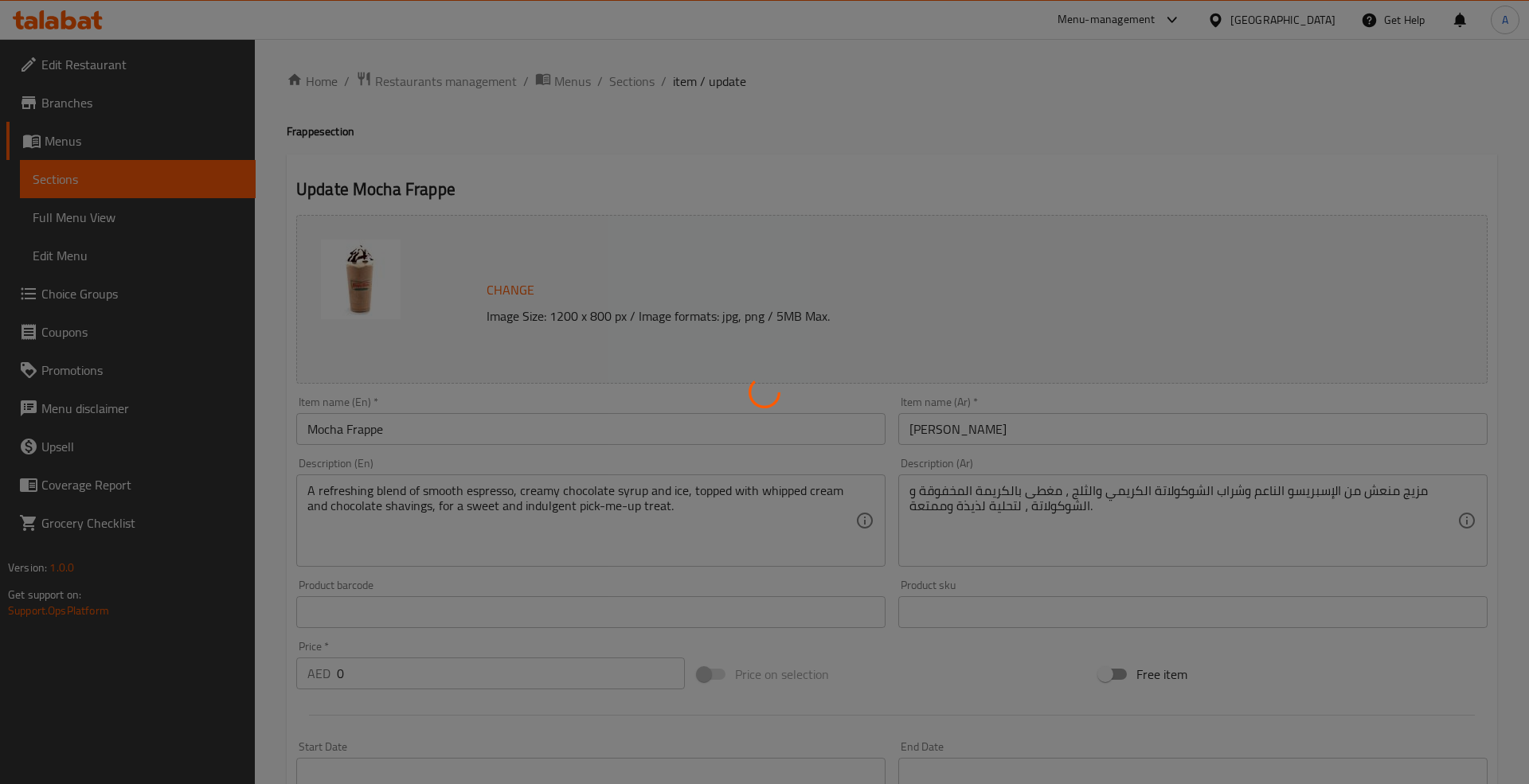
type input "1"
type input "اختيارك من الكريمة المخفوقة:"
type input "1"
type input "الإضافات:"
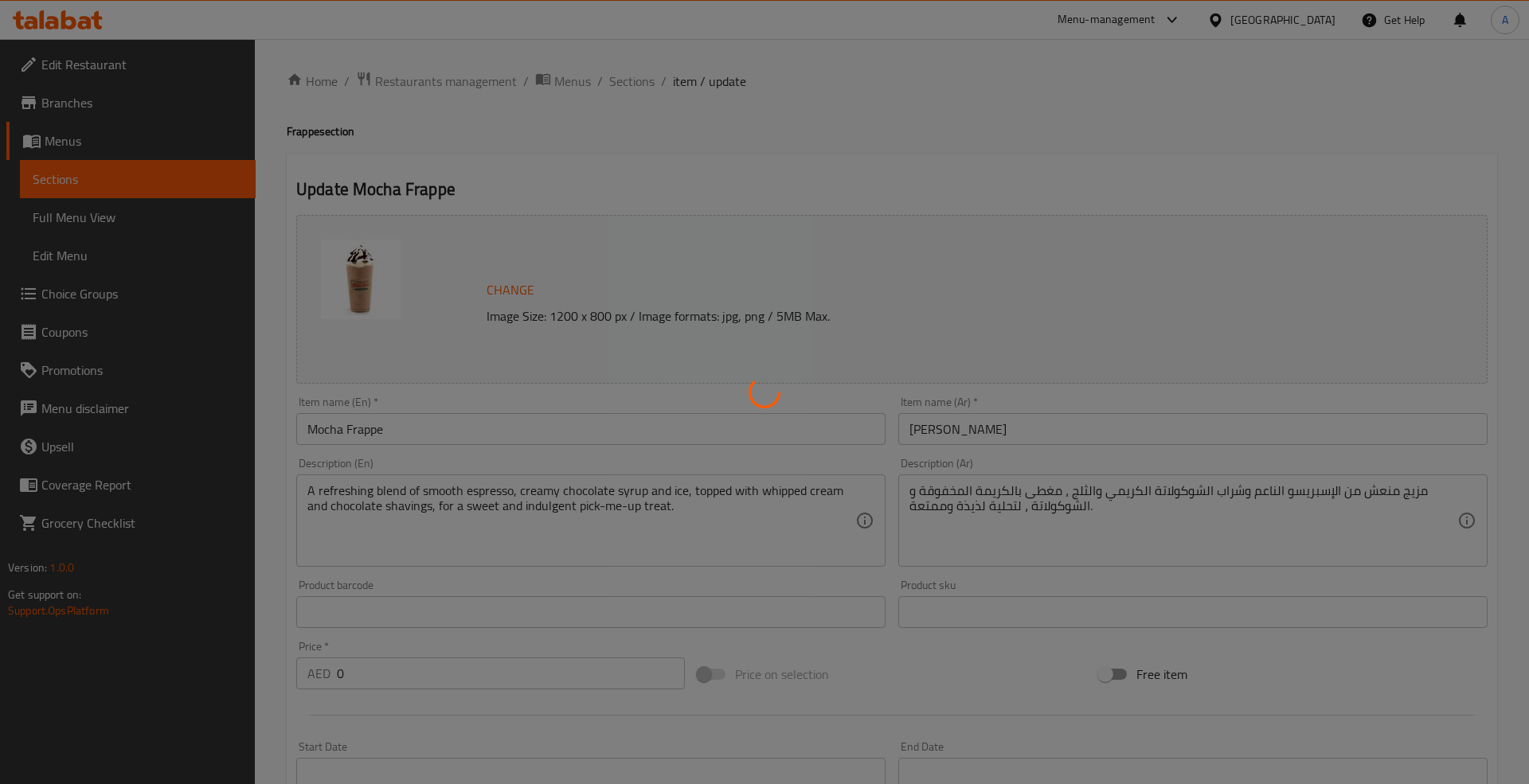
type input "0"
type input "3"
type input "أضف دونات:"
type input "0"
type input "1"
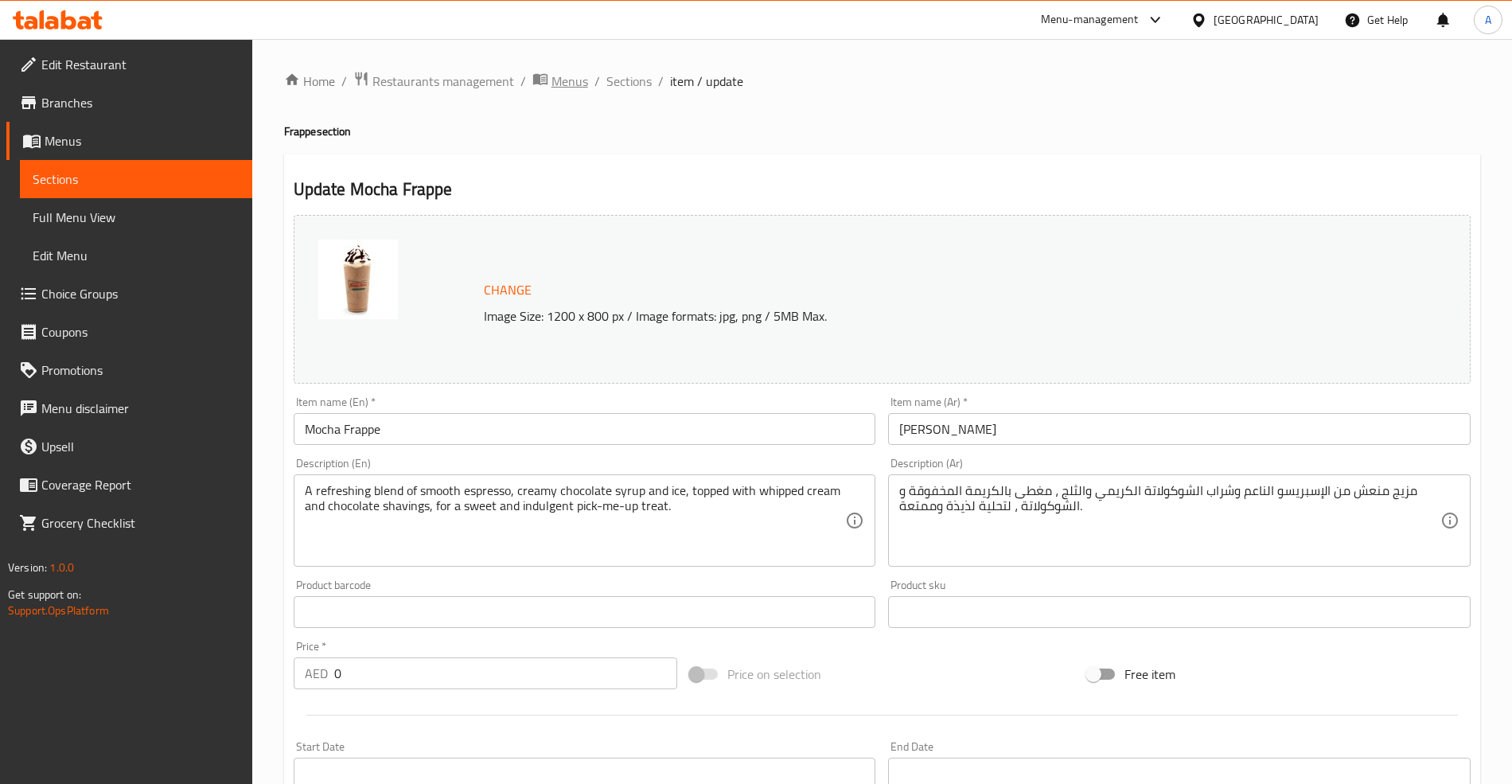
click at [564, 86] on span "Menus" at bounding box center [570, 81] width 37 height 19
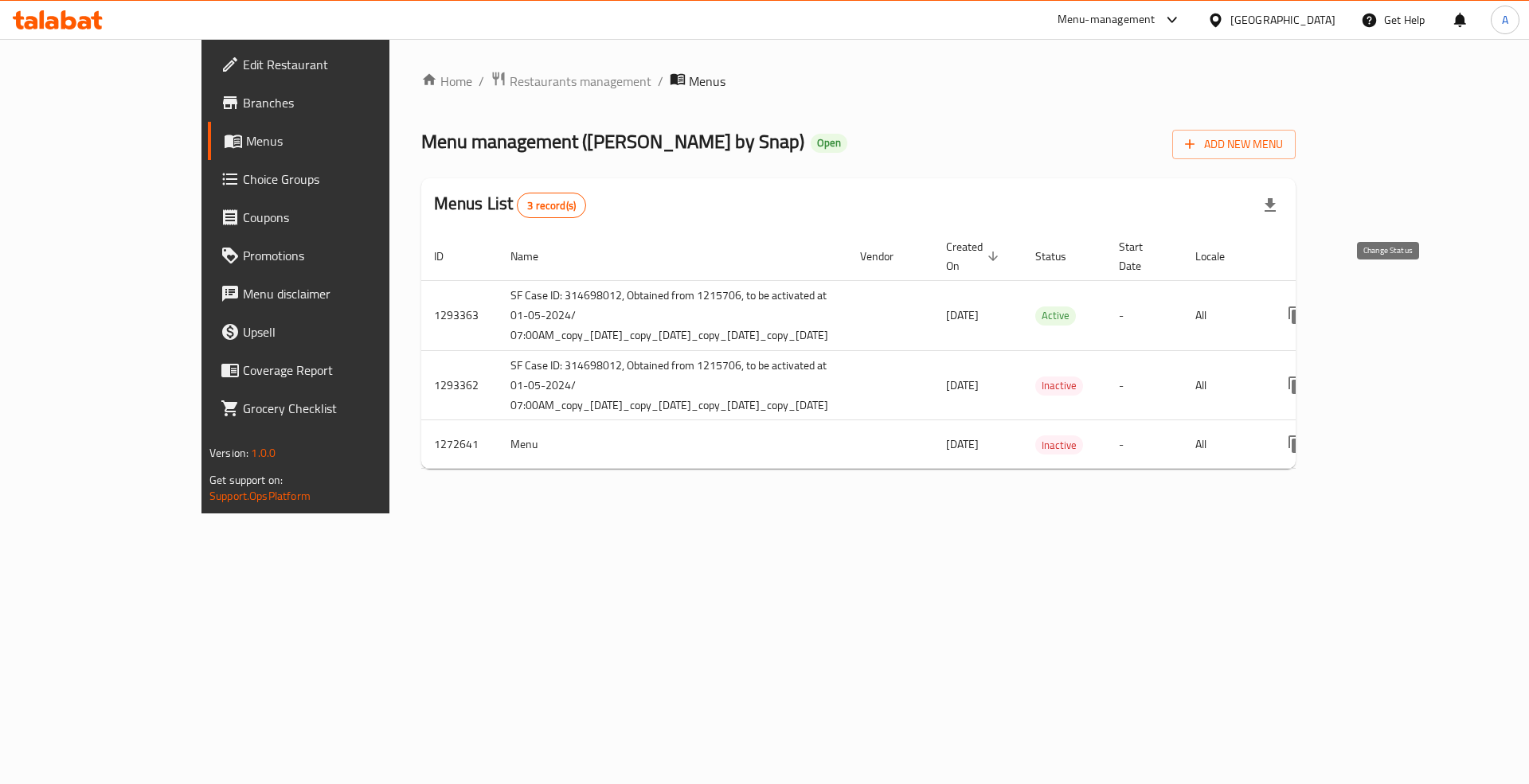
click at [1420, 305] on icon "enhanced table" at bounding box center [1411, 315] width 20 height 19
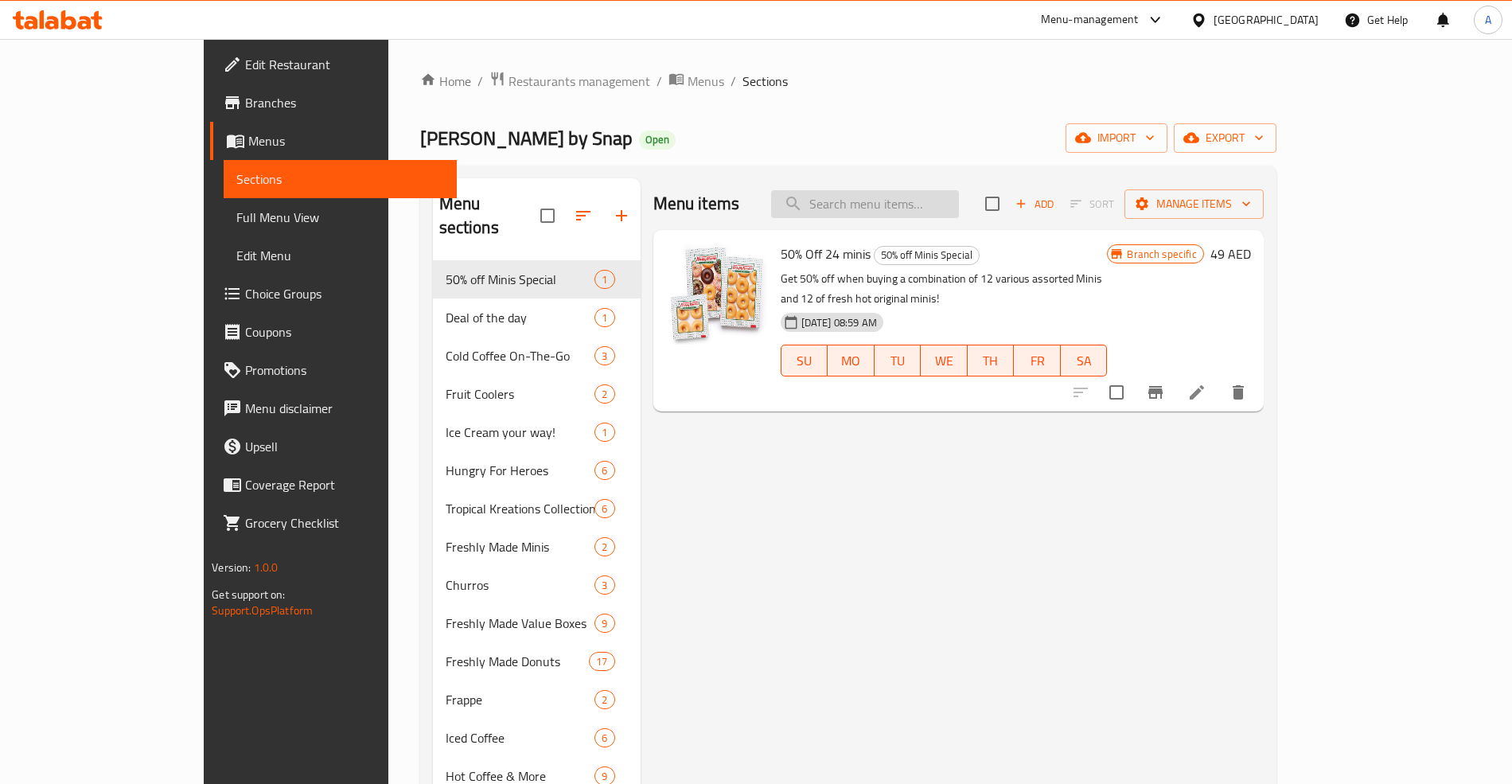
click at [959, 201] on input "search" at bounding box center [864, 204] width 188 height 28
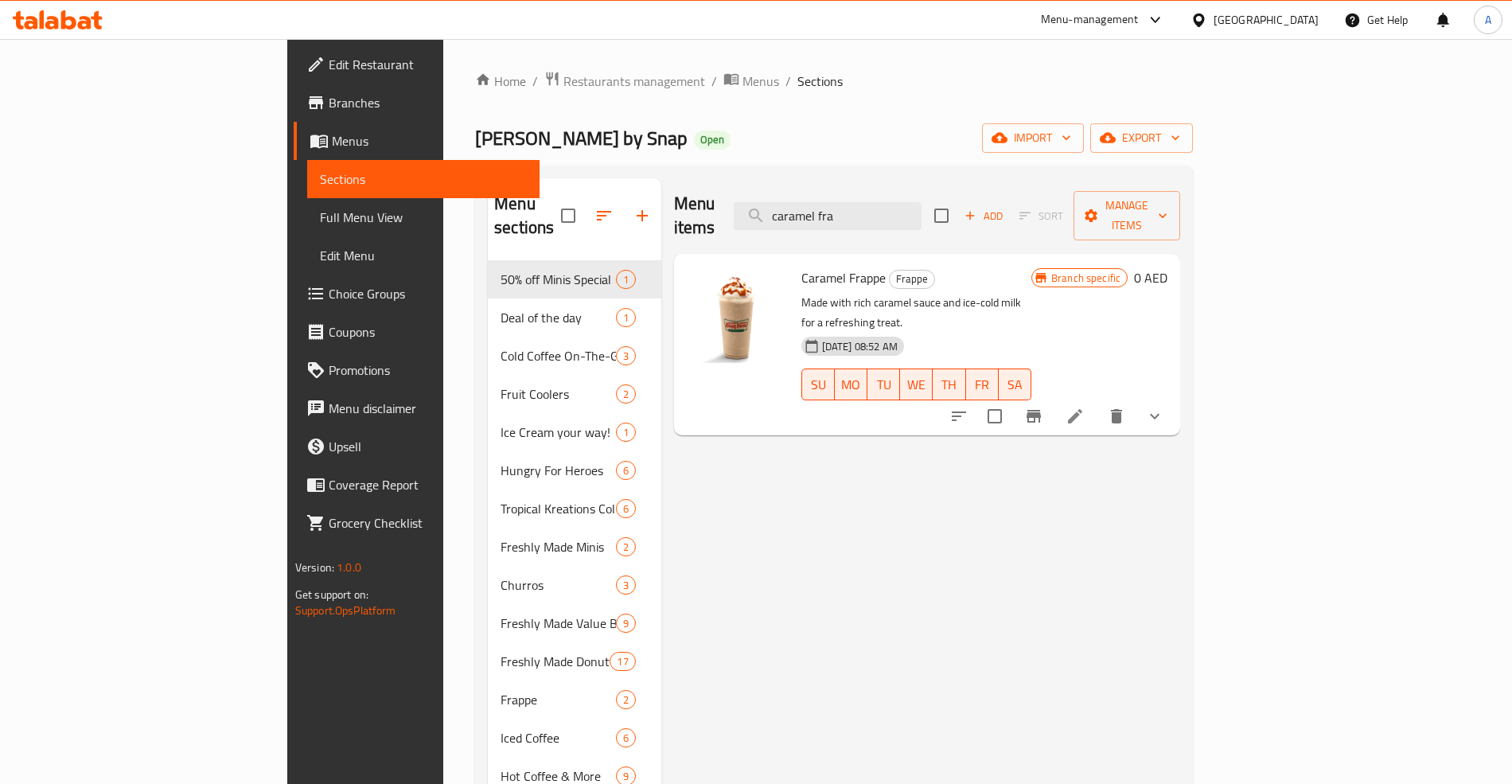
type input "caramel fra"
click at [1098, 402] on li at bounding box center [1075, 416] width 45 height 28
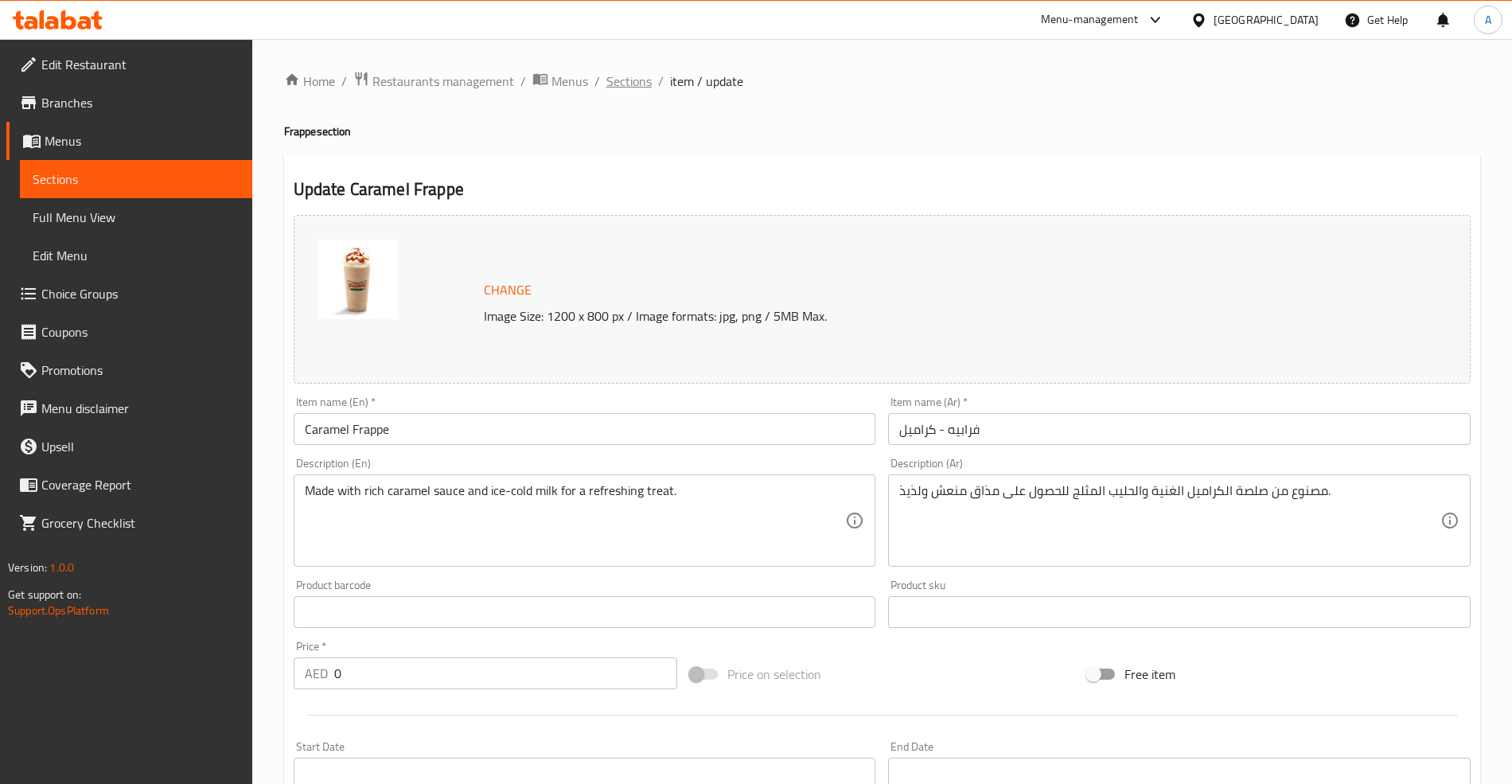
click at [640, 80] on span "Sections" at bounding box center [629, 81] width 45 height 19
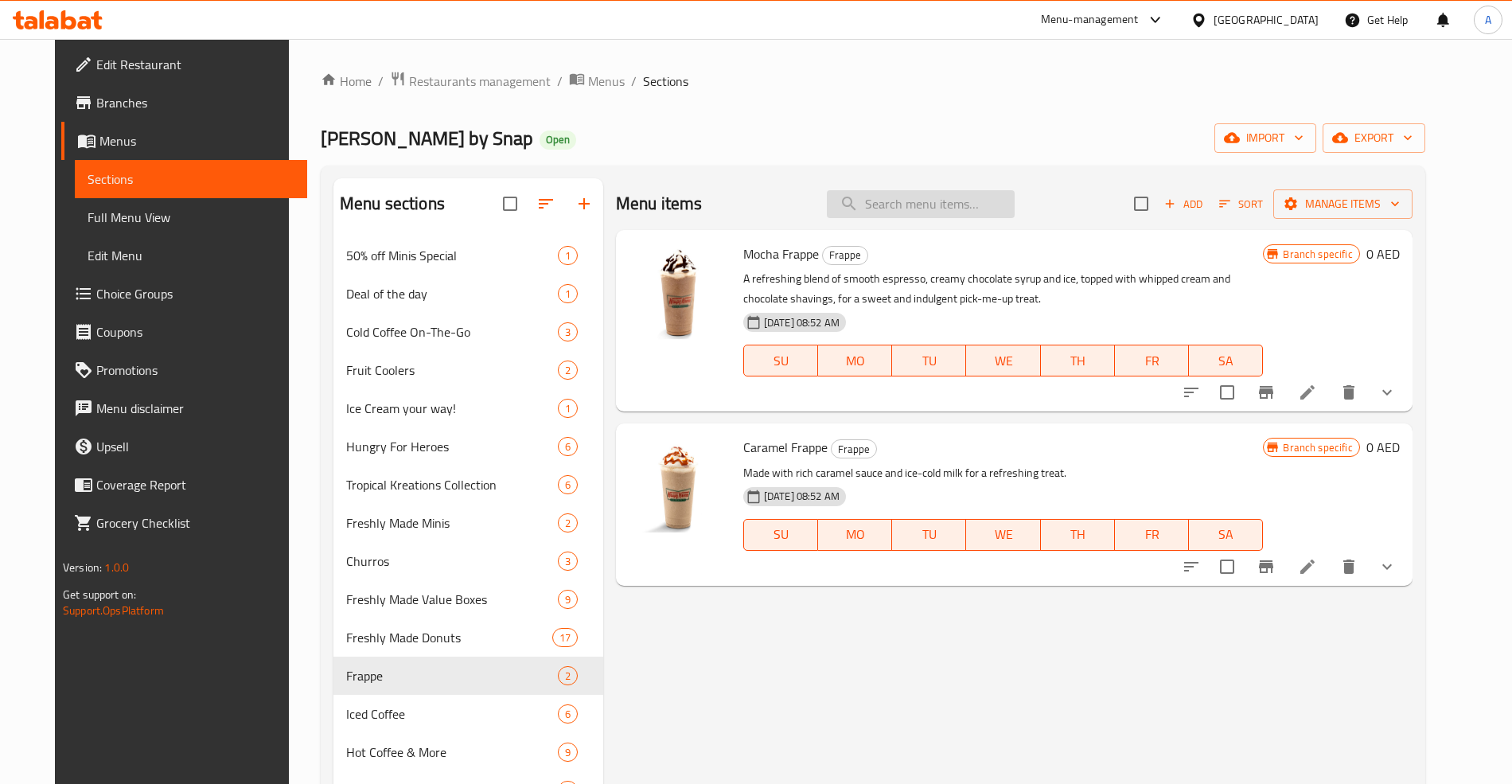
click at [912, 202] on input "search" at bounding box center [921, 204] width 188 height 28
click at [934, 198] on input "l" at bounding box center [921, 204] width 188 height 28
type input "latte"
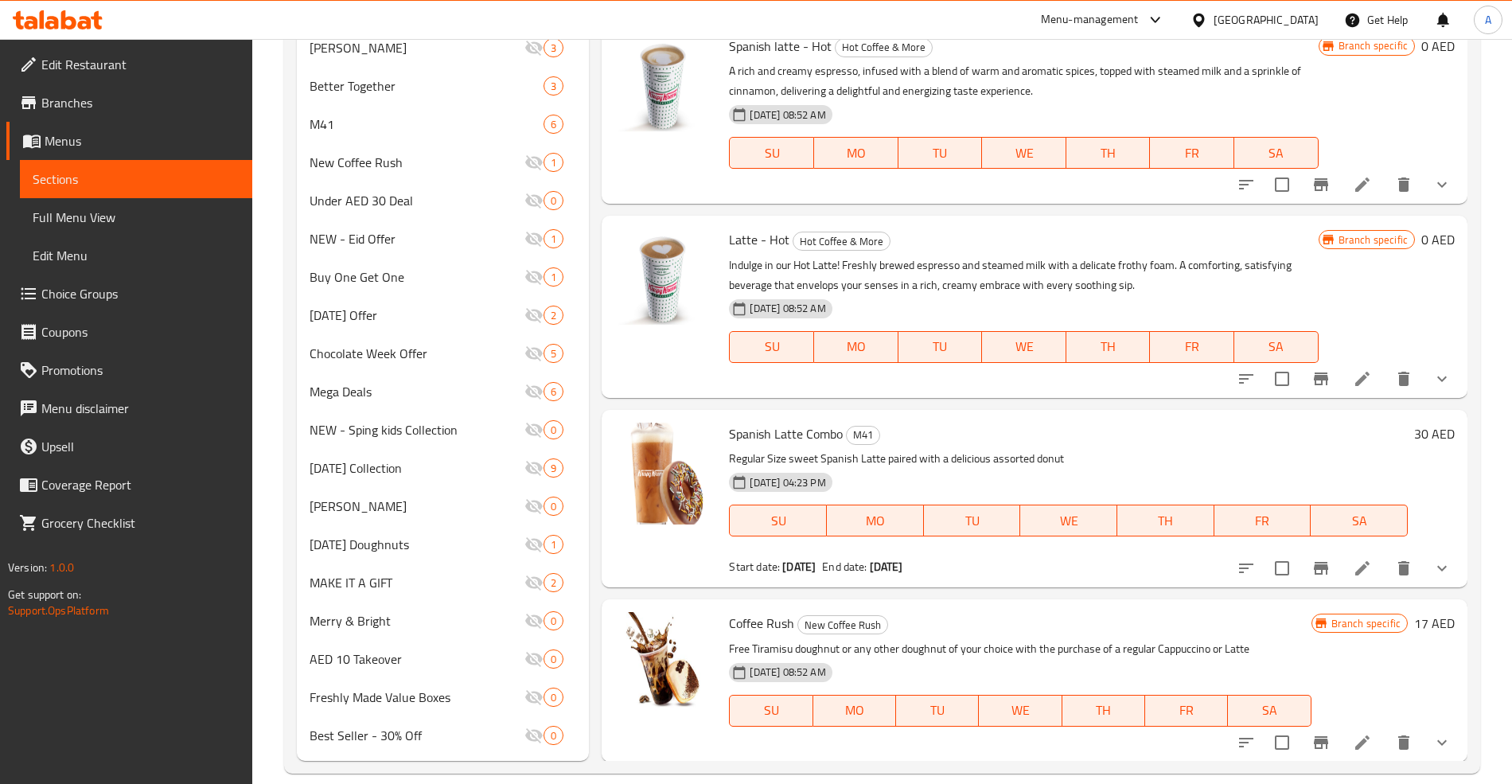
scroll to position [841, 0]
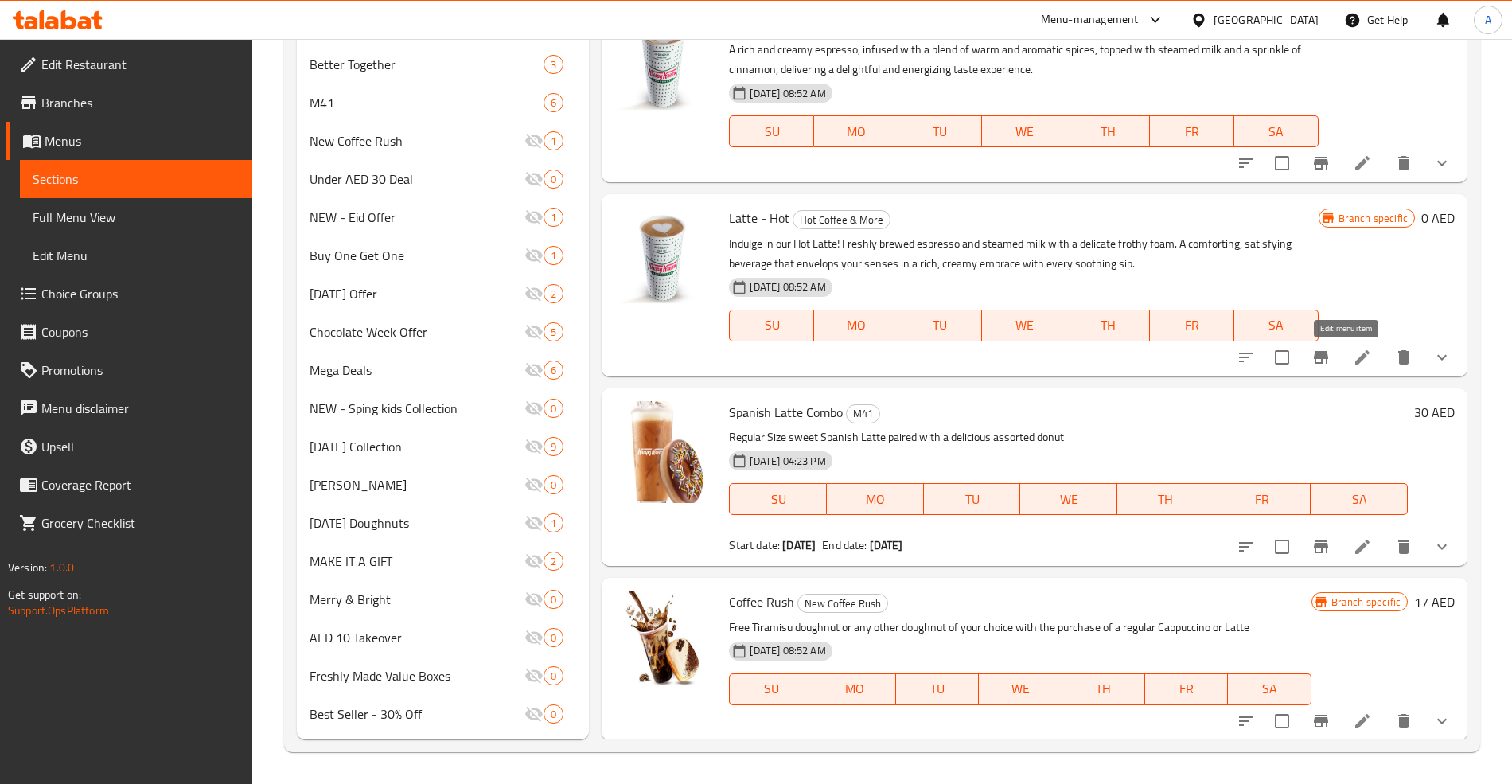
click at [1355, 357] on icon at bounding box center [1363, 357] width 15 height 15
